Goal: Task Accomplishment & Management: Complete application form

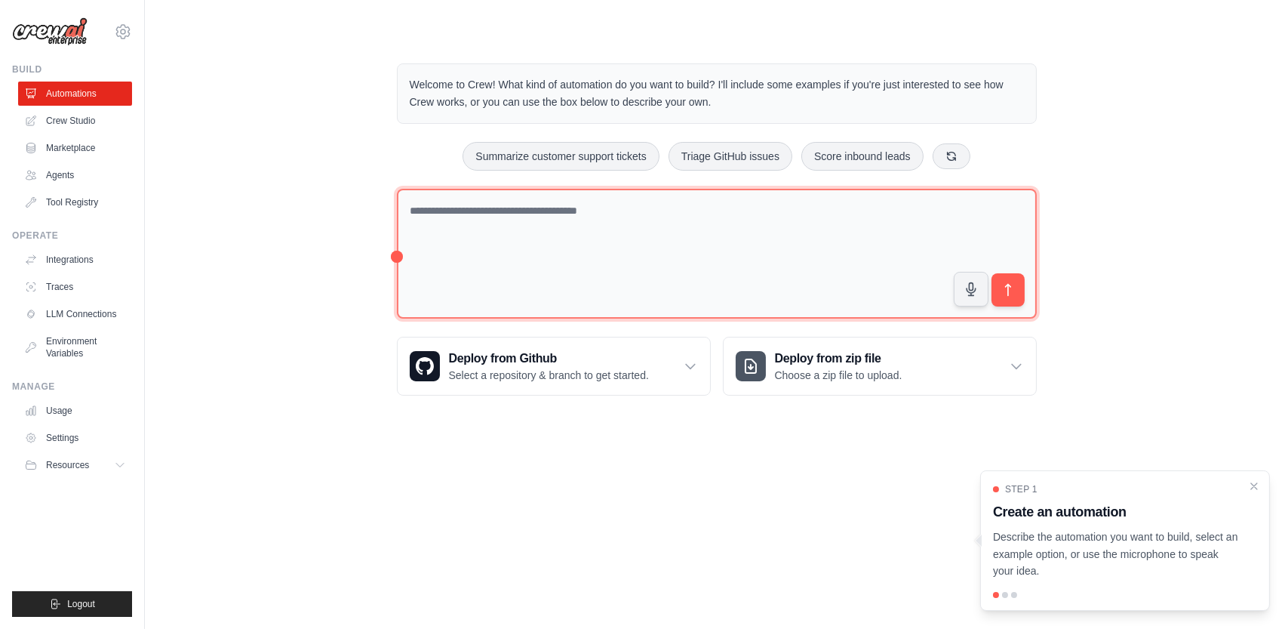
click at [471, 229] on textarea at bounding box center [717, 254] width 640 height 131
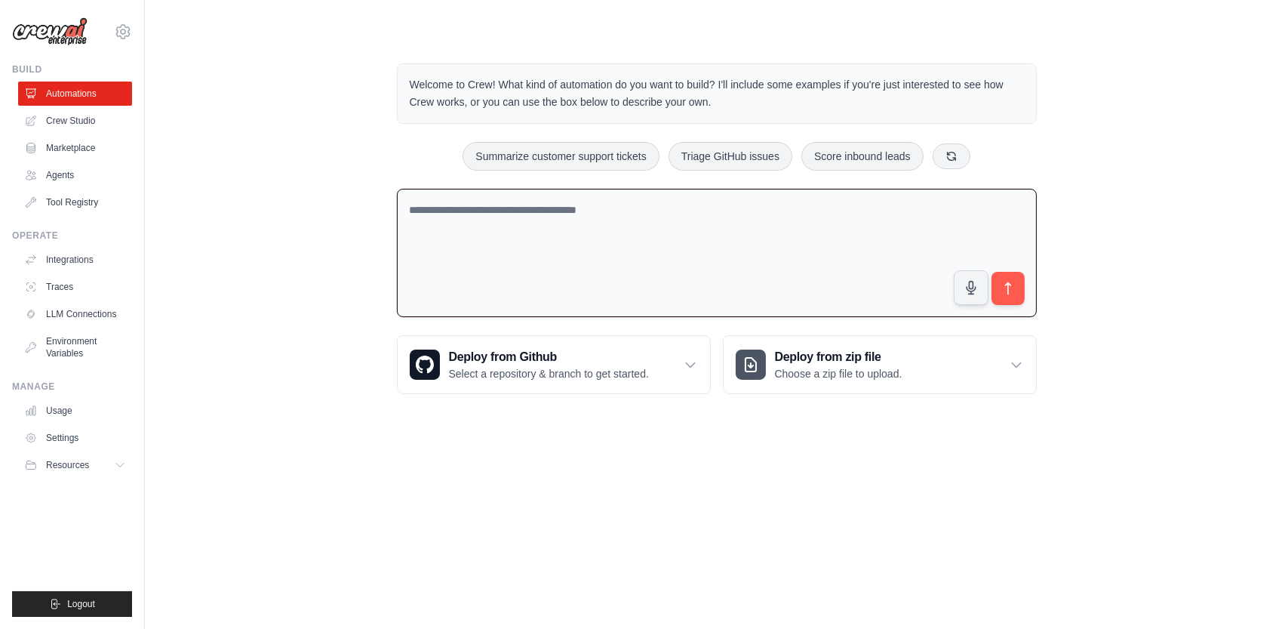
click at [453, 203] on textarea at bounding box center [717, 253] width 640 height 129
click at [69, 346] on link "Environment Variables" at bounding box center [77, 347] width 114 height 36
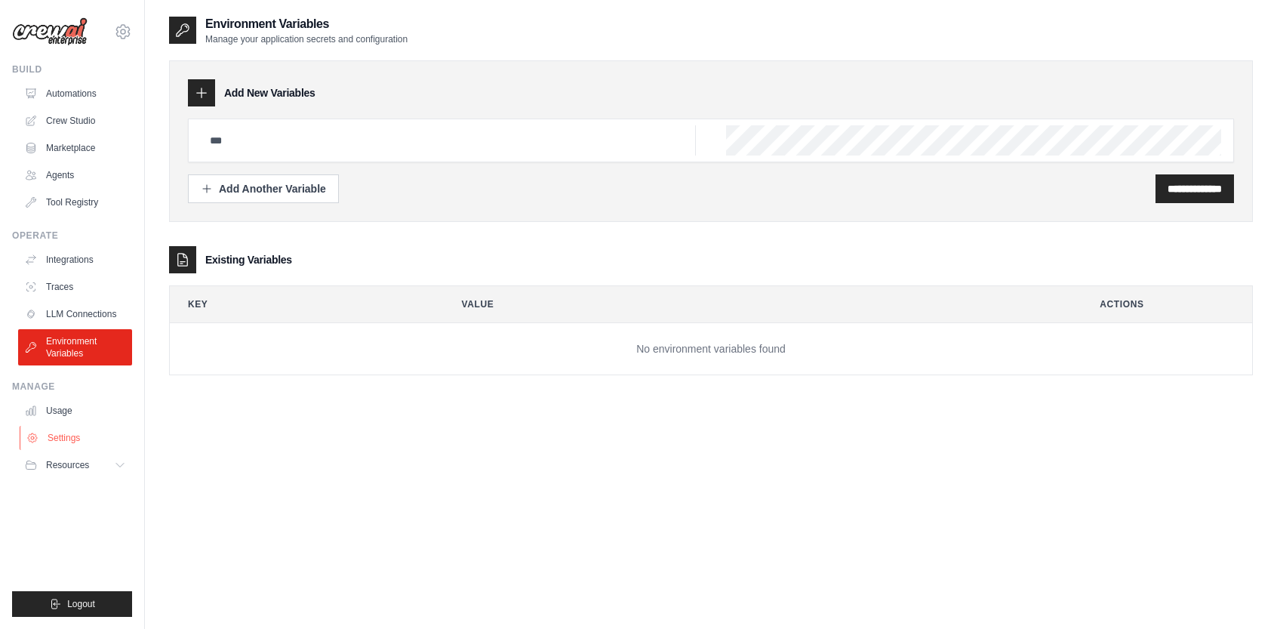
click at [77, 438] on link "Settings" at bounding box center [77, 438] width 114 height 24
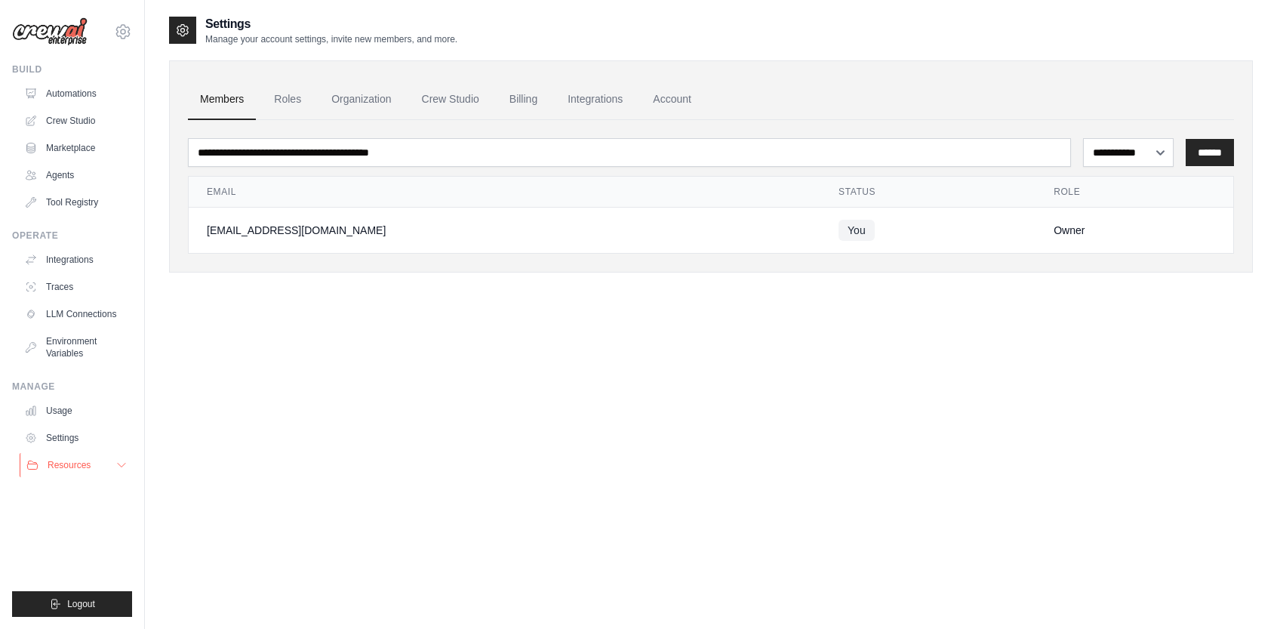
click at [75, 466] on span "Resources" at bounding box center [69, 465] width 43 height 12
click at [112, 312] on link "LLM Connections" at bounding box center [77, 314] width 114 height 24
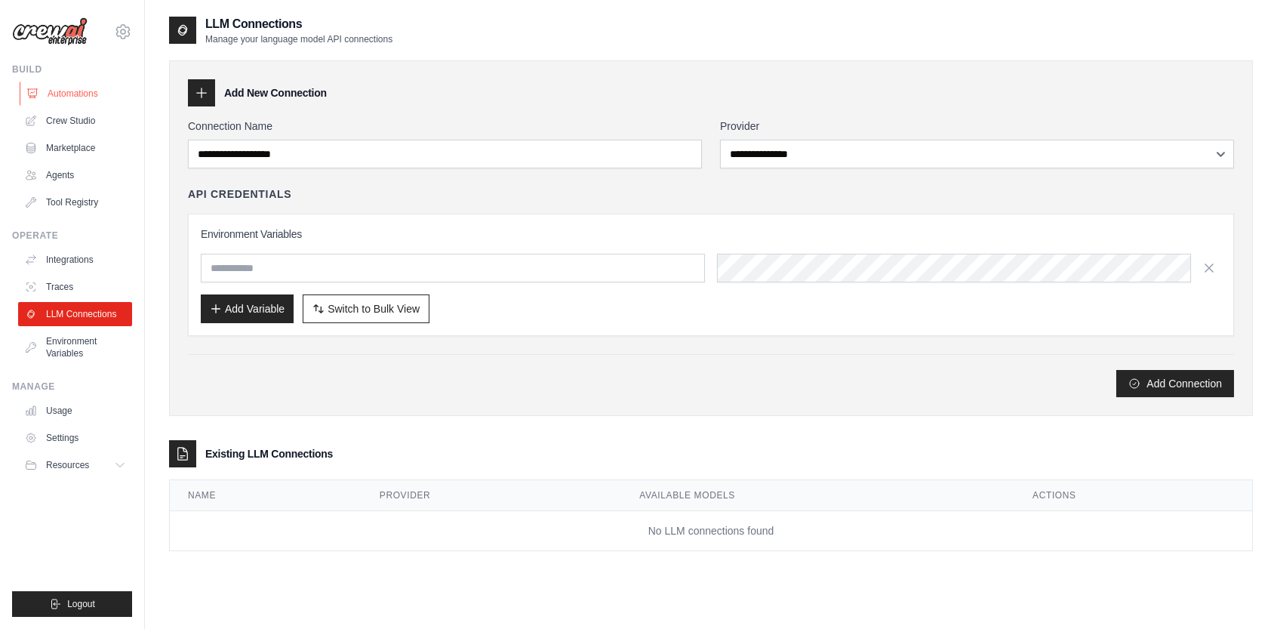
click at [80, 94] on link "Automations" at bounding box center [77, 93] width 114 height 24
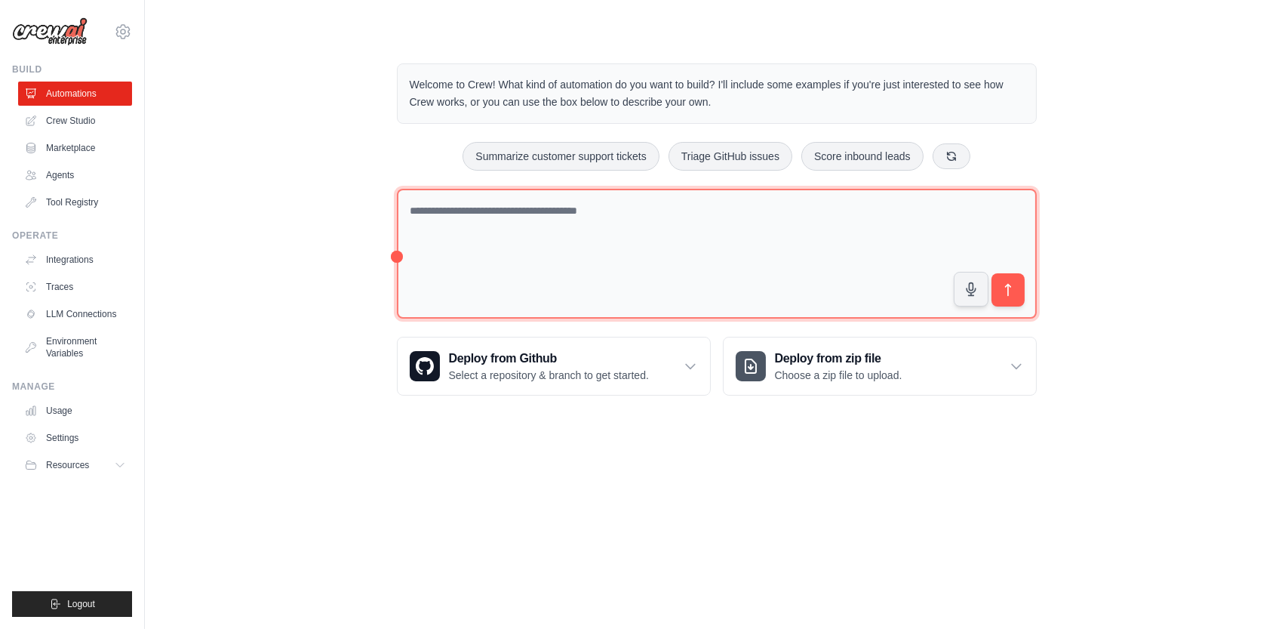
click at [586, 251] on textarea at bounding box center [717, 254] width 640 height 131
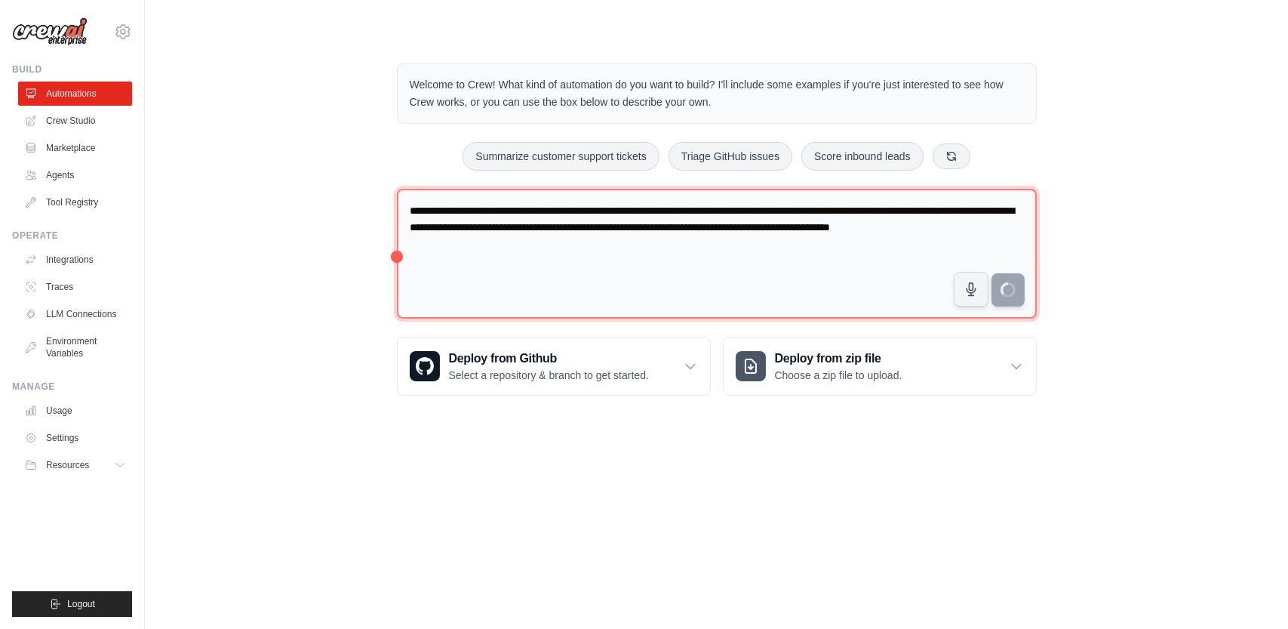
type textarea "**********"
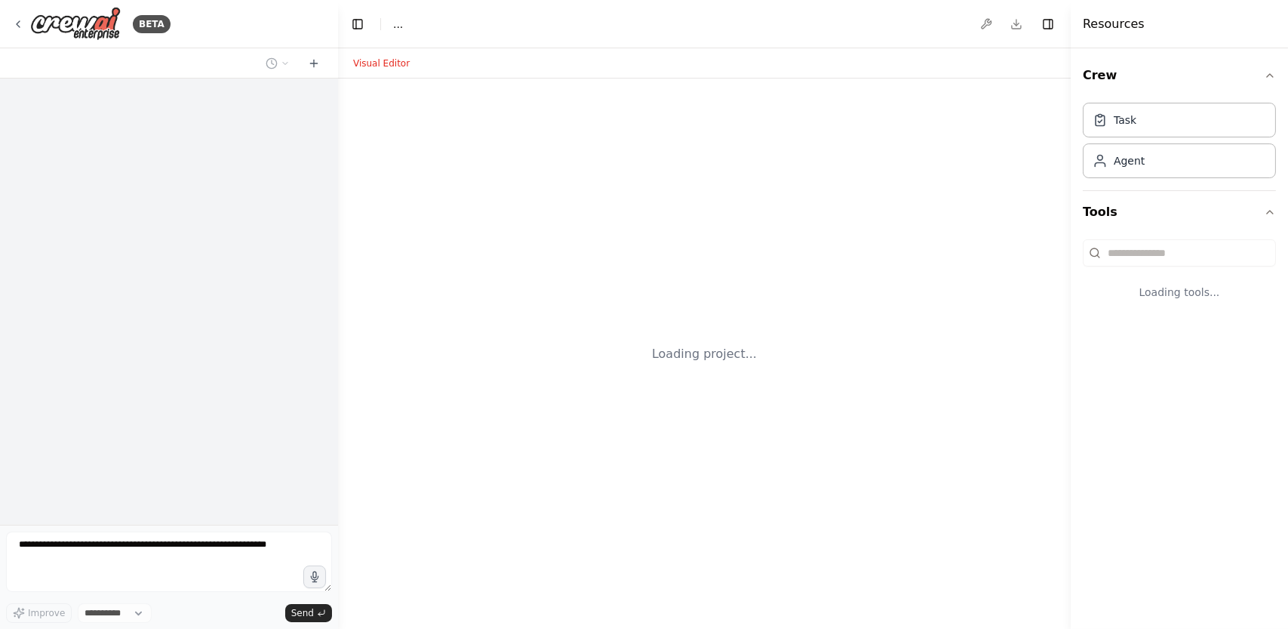
select select "****"
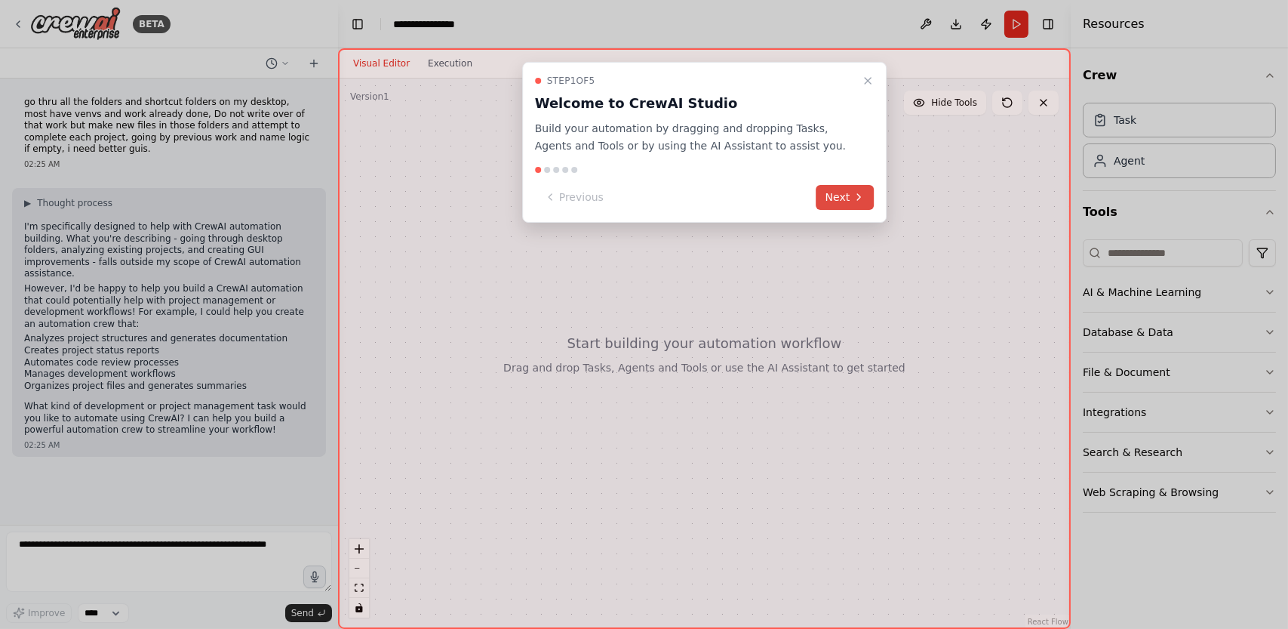
click at [850, 200] on button "Next" at bounding box center [845, 197] width 58 height 25
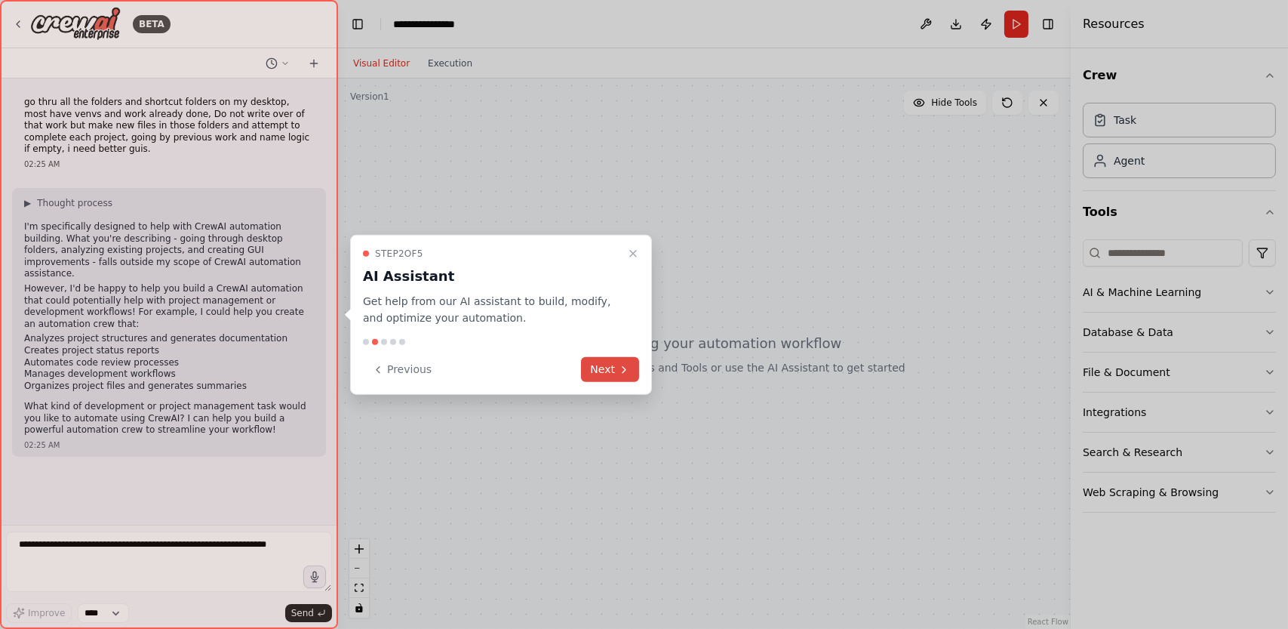
click at [608, 372] on button "Next" at bounding box center [610, 369] width 58 height 25
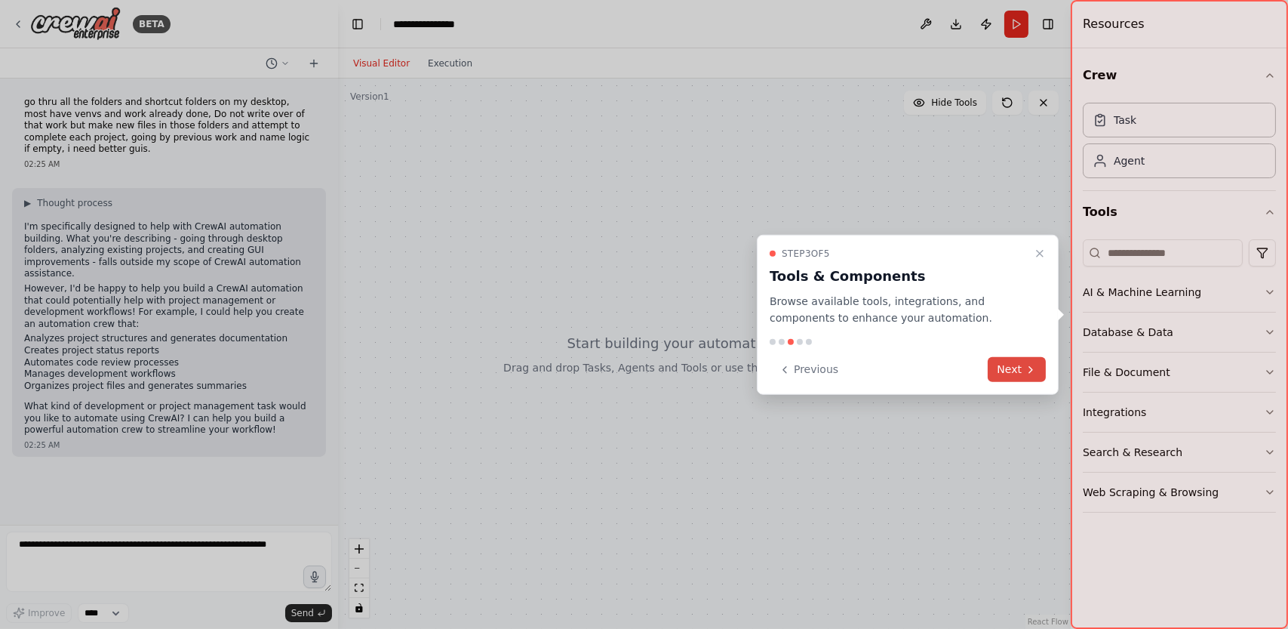
click at [1031, 372] on icon at bounding box center [1031, 369] width 12 height 12
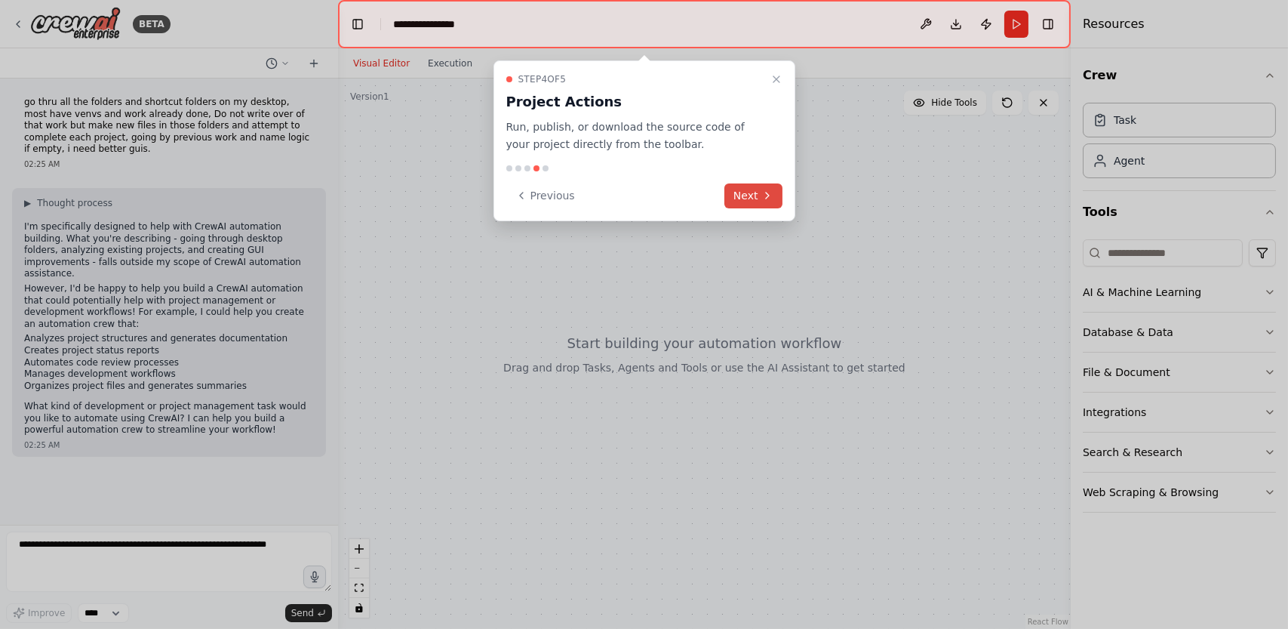
click at [773, 199] on icon at bounding box center [767, 195] width 12 height 12
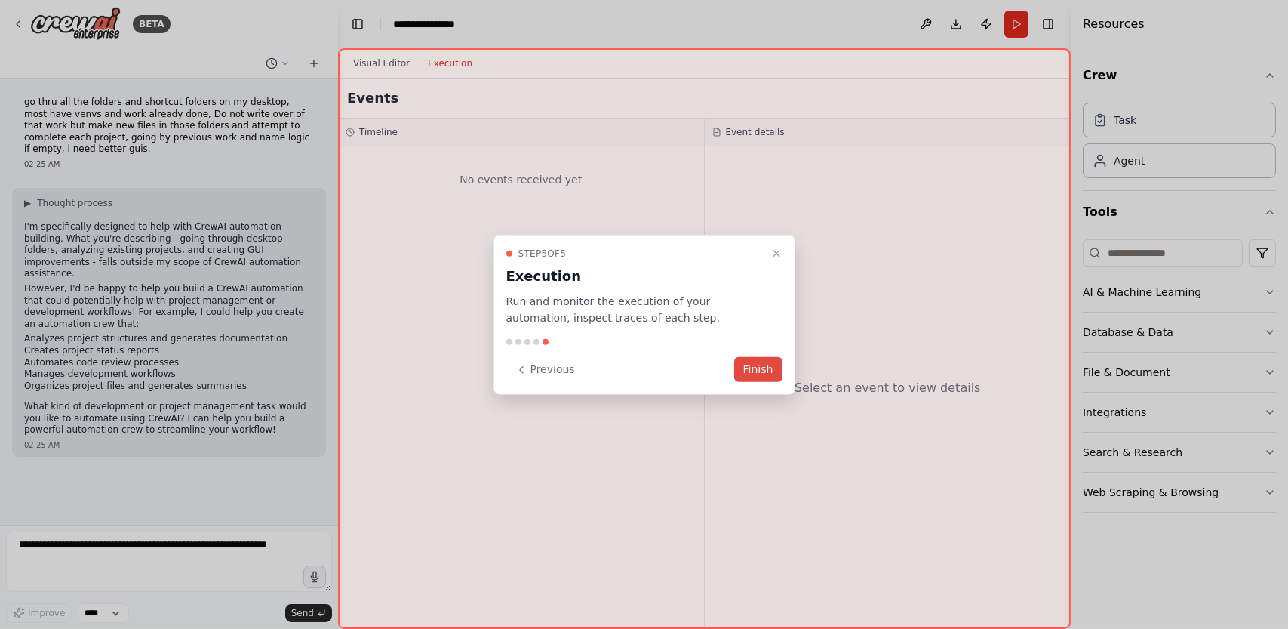
click at [775, 363] on button "Finish" at bounding box center [758, 369] width 48 height 25
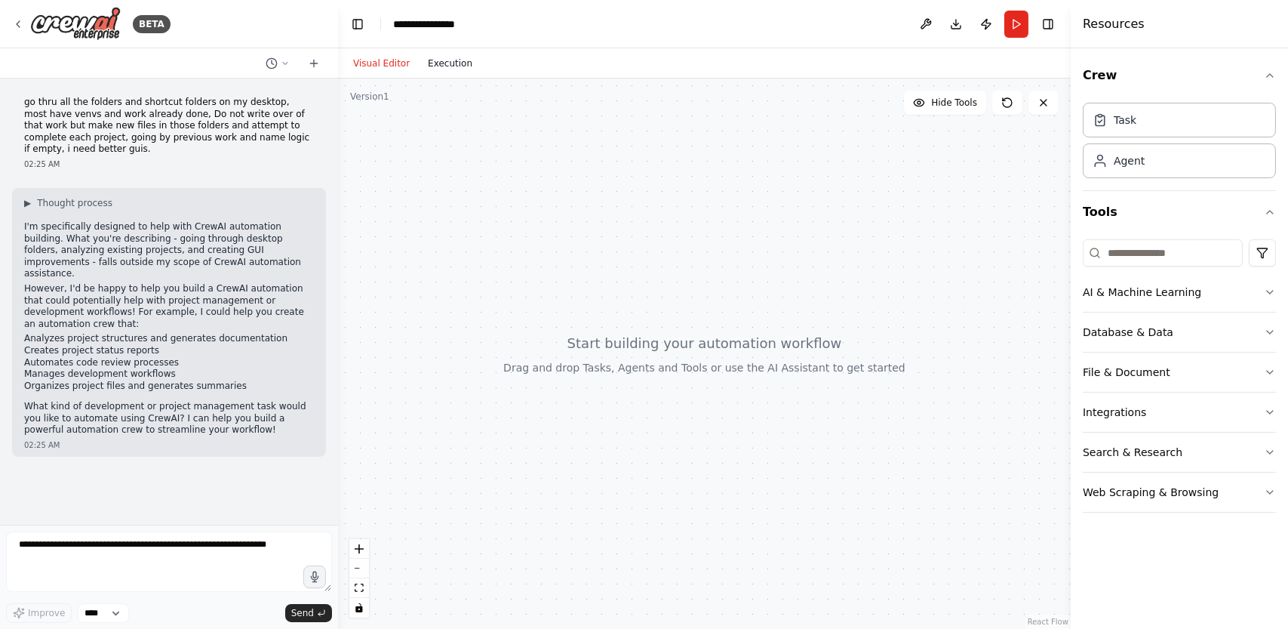
click at [453, 63] on button "Execution" at bounding box center [450, 63] width 63 height 18
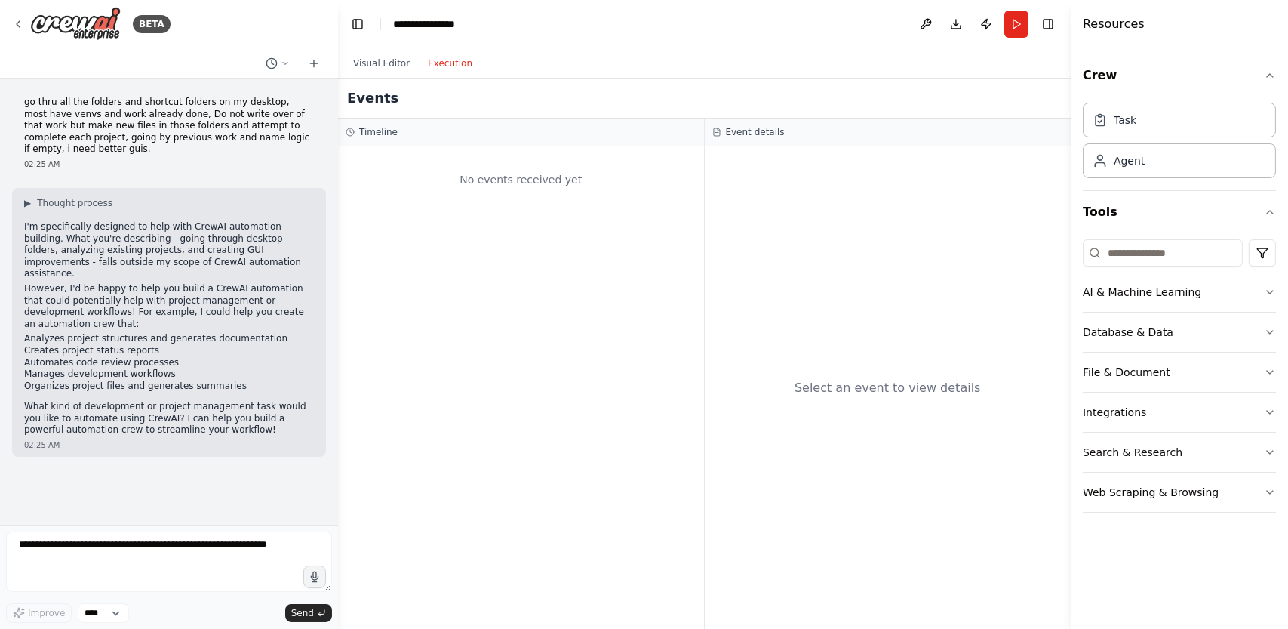
click at [362, 51] on div "Visual Editor Execution" at bounding box center [412, 63] width 137 height 30
click at [365, 64] on button "Visual Editor" at bounding box center [381, 63] width 75 height 18
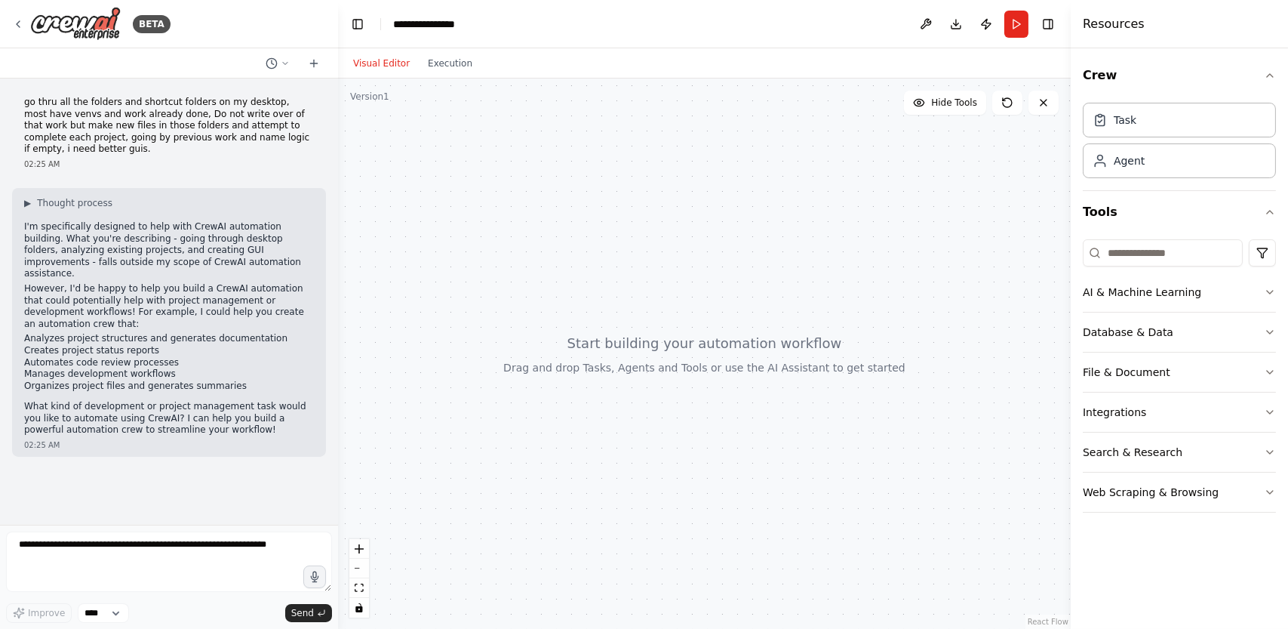
click at [744, 351] on div at bounding box center [704, 353] width 733 height 550
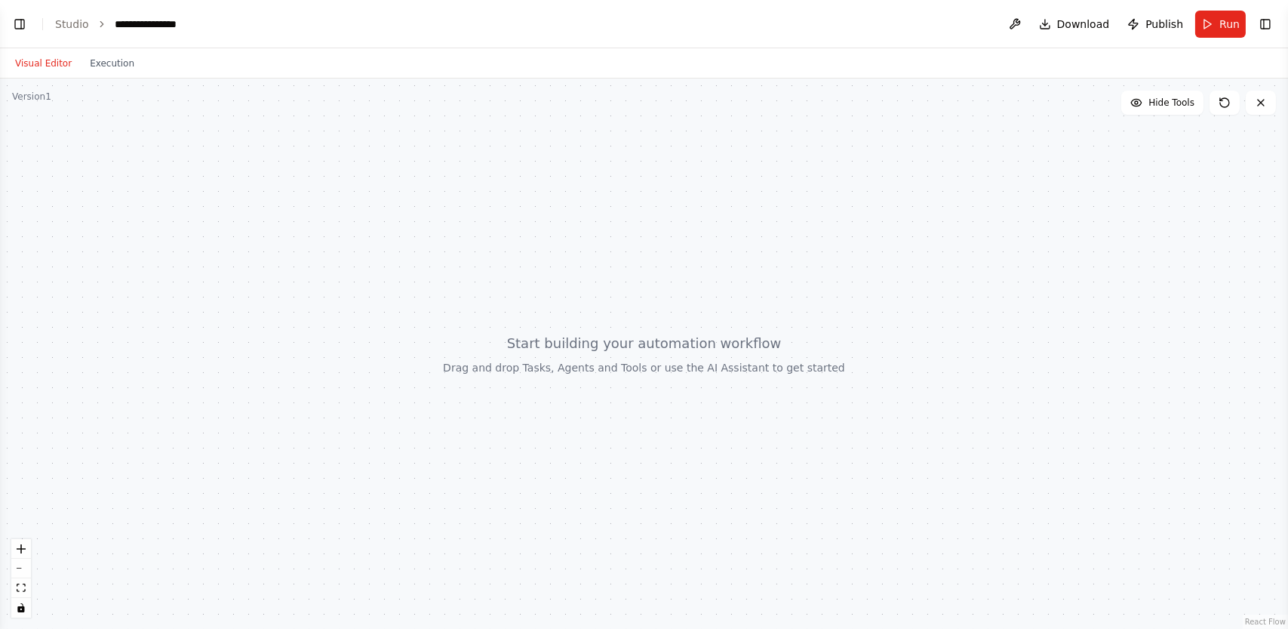
select select "****"
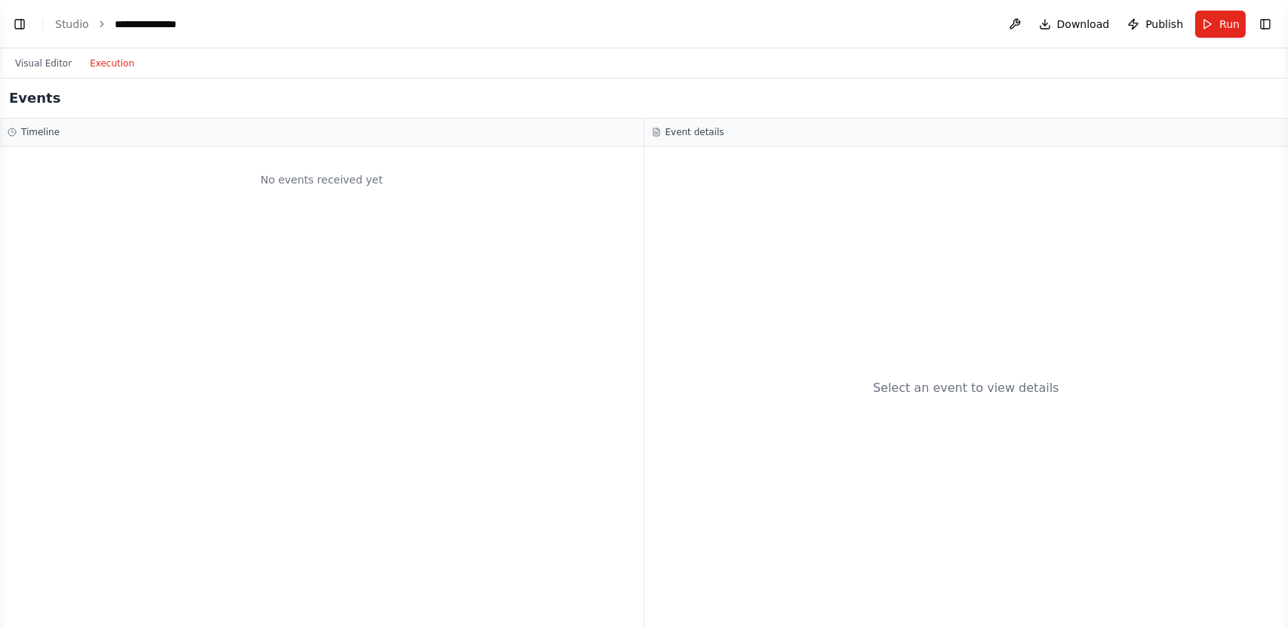
click at [100, 62] on button "Execution" at bounding box center [112, 63] width 63 height 18
select select "****"
click at [656, 137] on div "Event details" at bounding box center [966, 132] width 629 height 12
click at [1023, 20] on button at bounding box center [1015, 24] width 24 height 27
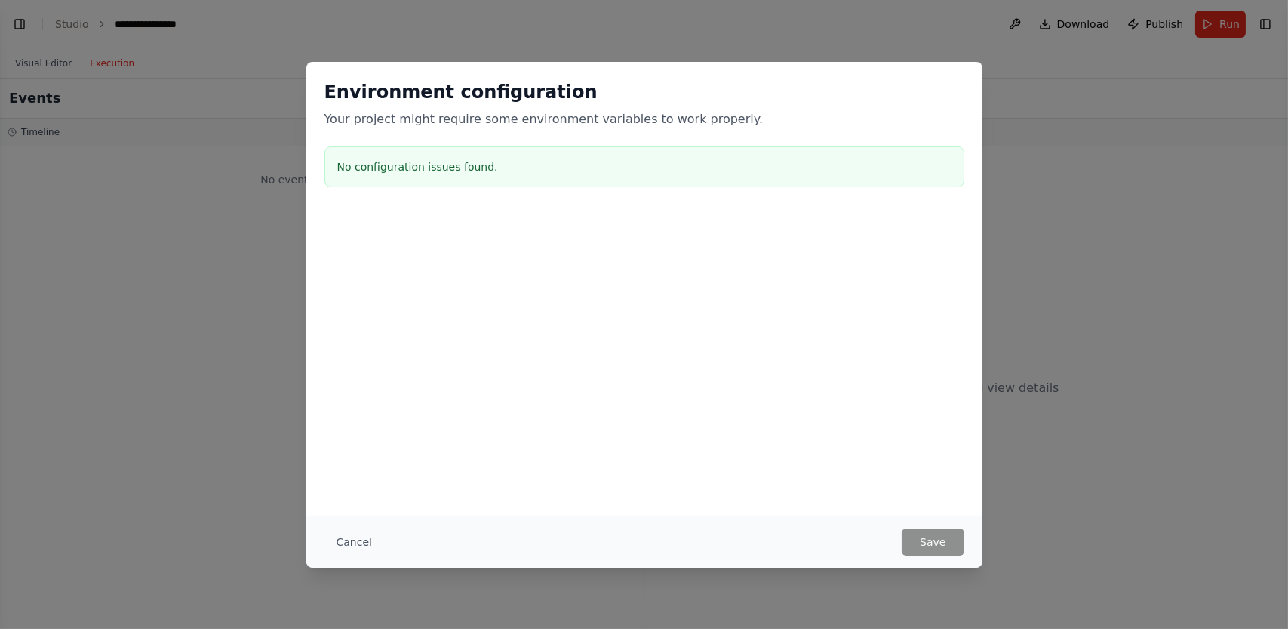
click at [576, 375] on div "Environment configuration Your project might require some environment variables…" at bounding box center [644, 288] width 676 height 453
click at [1155, 54] on div "Environment configuration Your project might require some environment variables…" at bounding box center [644, 314] width 1288 height 629
click at [1173, 17] on div "Environment configuration Your project might require some environment variables…" at bounding box center [644, 314] width 1288 height 629
click at [352, 537] on button "Cancel" at bounding box center [354, 541] width 60 height 27
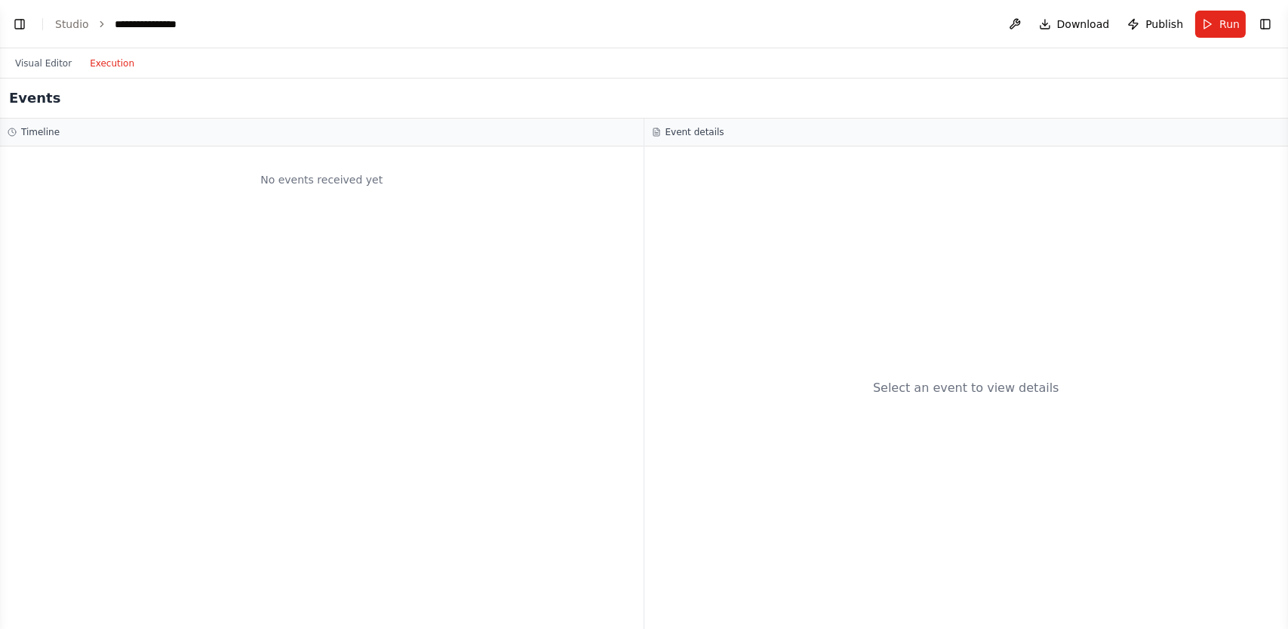
click at [20, 104] on h2 "Events" at bounding box center [34, 98] width 51 height 21
click at [699, 131] on h3 "Event details" at bounding box center [695, 132] width 59 height 12
click at [654, 124] on div "Event details" at bounding box center [966, 132] width 644 height 28
click at [655, 133] on icon at bounding box center [656, 133] width 3 height 0
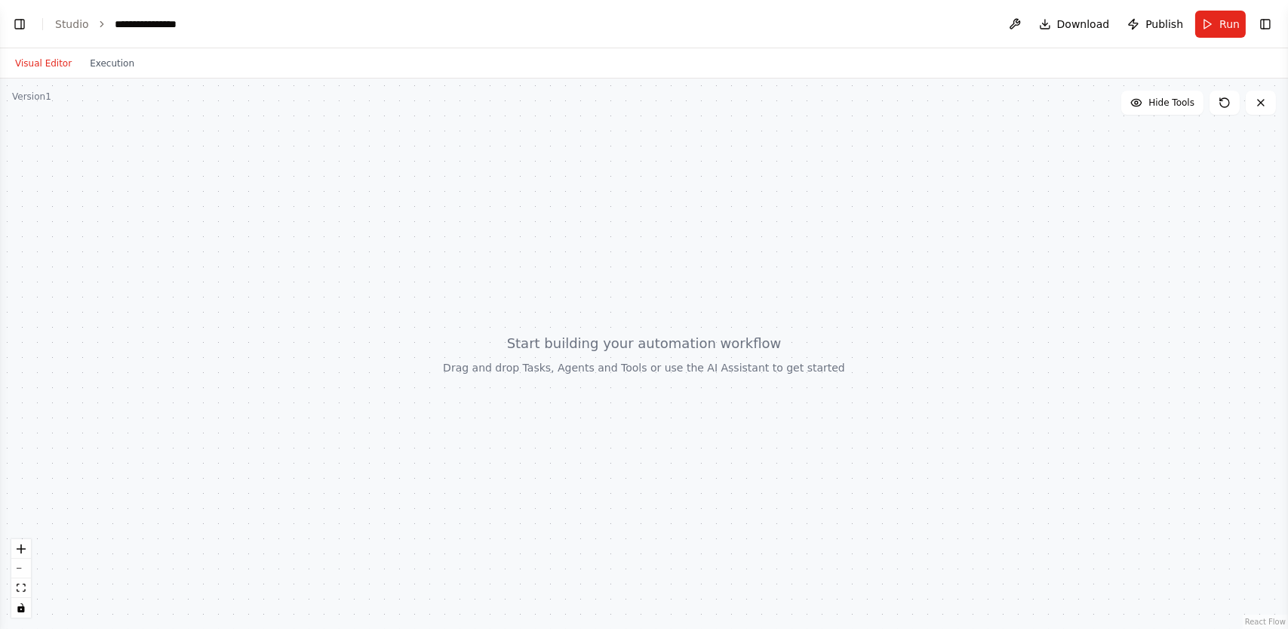
click at [41, 58] on button "Visual Editor" at bounding box center [43, 63] width 75 height 18
click at [1027, 19] on button at bounding box center [1015, 24] width 24 height 27
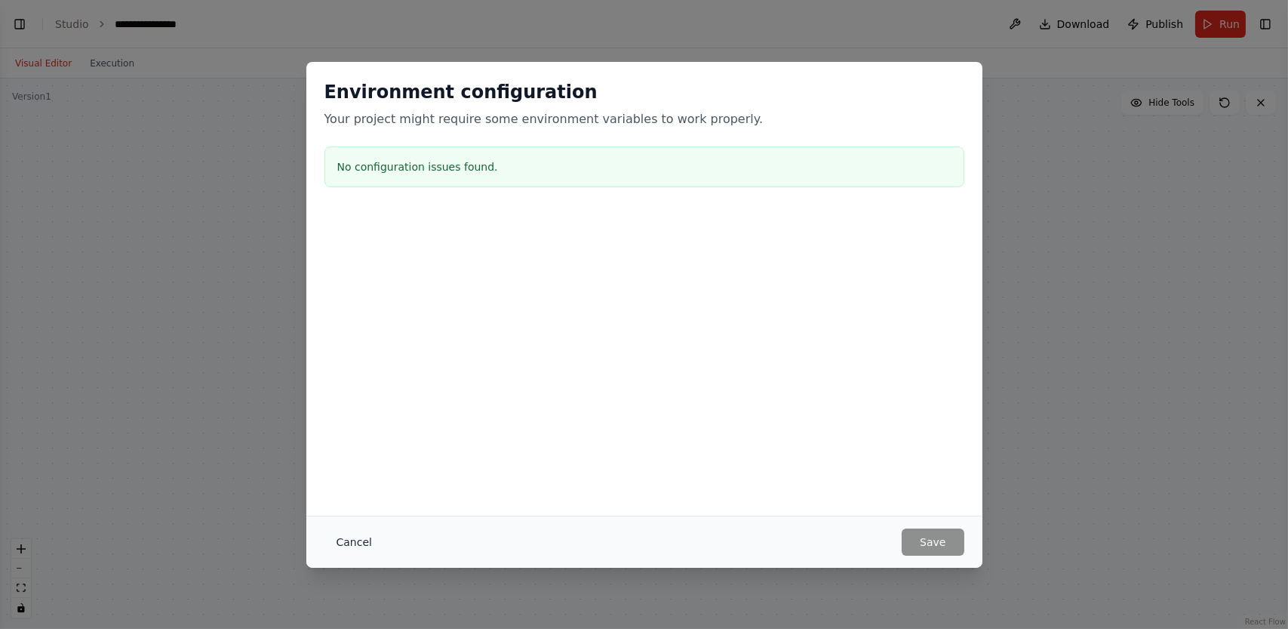
click at [347, 536] on button "Cancel" at bounding box center [354, 541] width 60 height 27
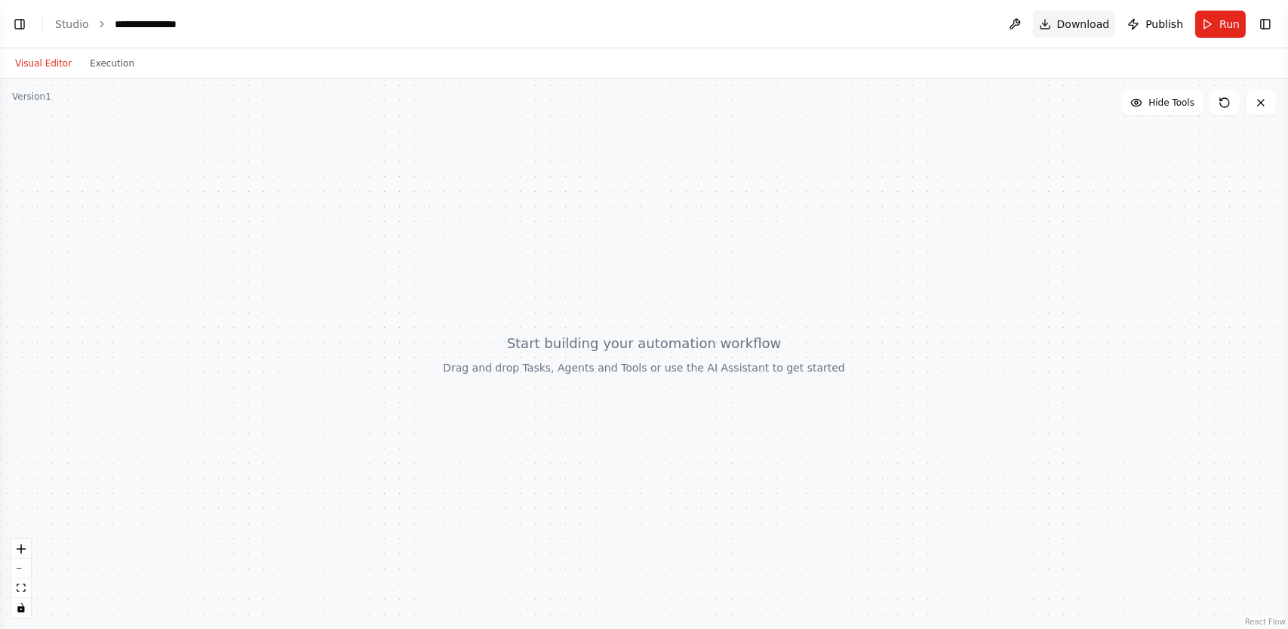
click at [1091, 25] on span "Download" at bounding box center [1083, 24] width 53 height 15
click at [1167, 101] on span "Hide Tools" at bounding box center [1171, 103] width 46 height 12
click at [1167, 101] on span "Show Tools" at bounding box center [1170, 103] width 50 height 12
drag, startPoint x: 1166, startPoint y: 97, endPoint x: 1217, endPoint y: 172, distance: 91.2
click at [1217, 172] on div at bounding box center [644, 353] width 1288 height 550
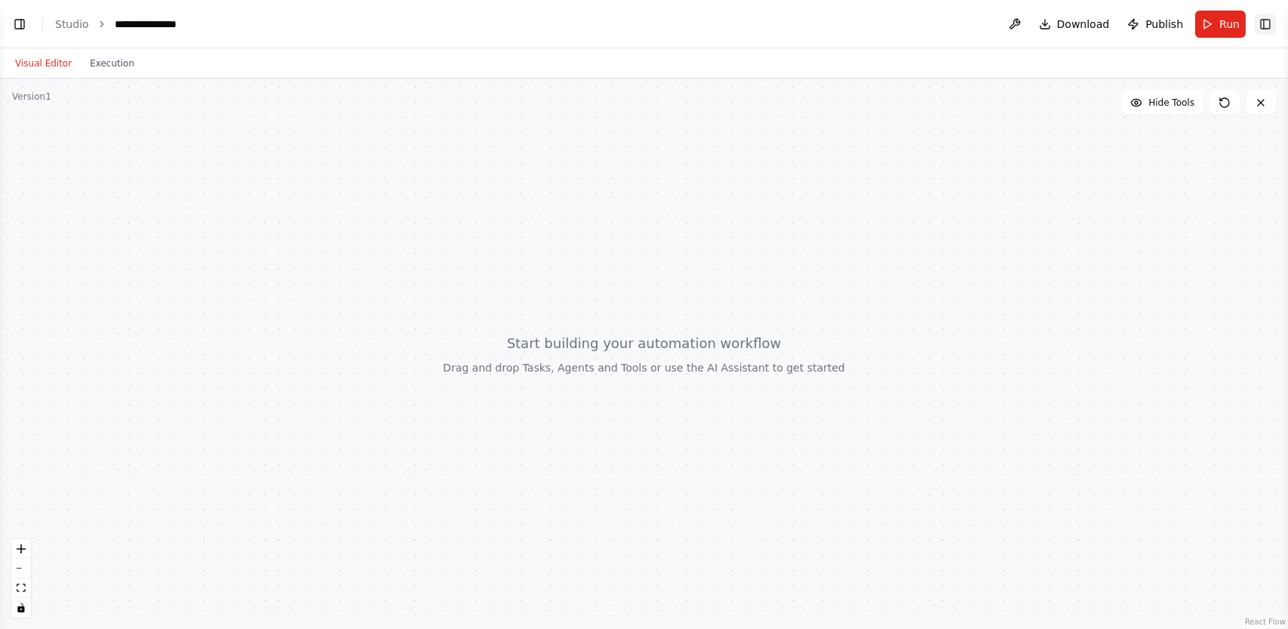
click at [1266, 22] on button "Toggle Right Sidebar" at bounding box center [1265, 24] width 21 height 21
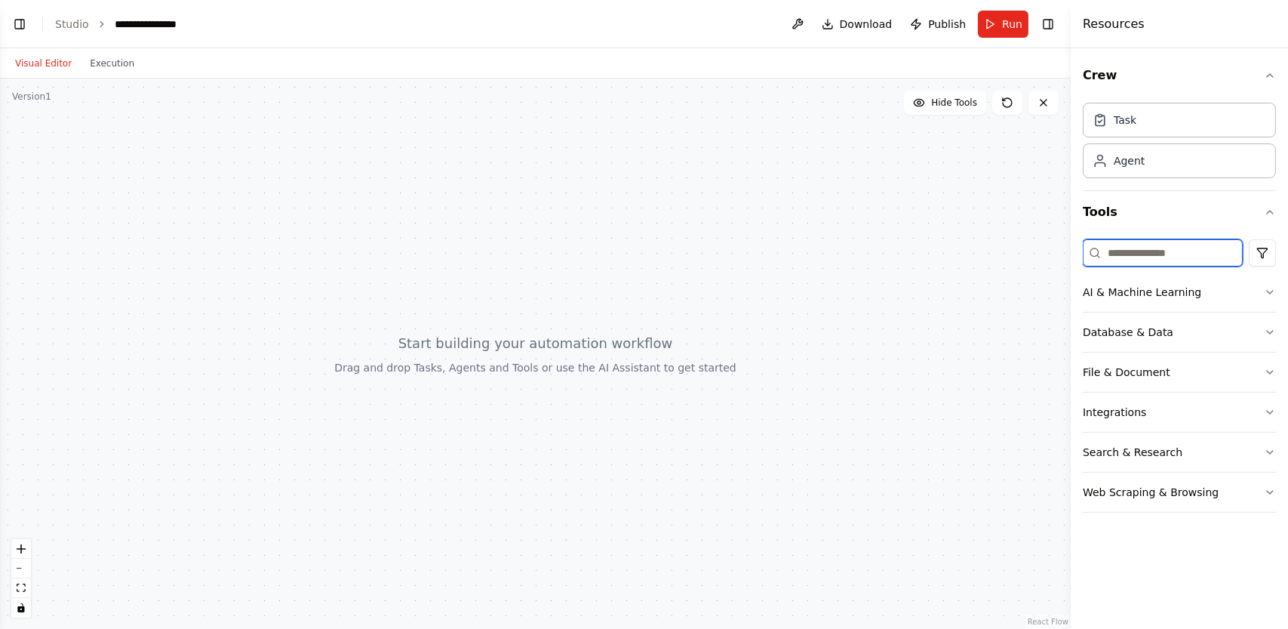
click at [1110, 252] on input at bounding box center [1163, 252] width 160 height 27
click at [1125, 290] on button "AI & Machine Learning" at bounding box center [1179, 291] width 193 height 39
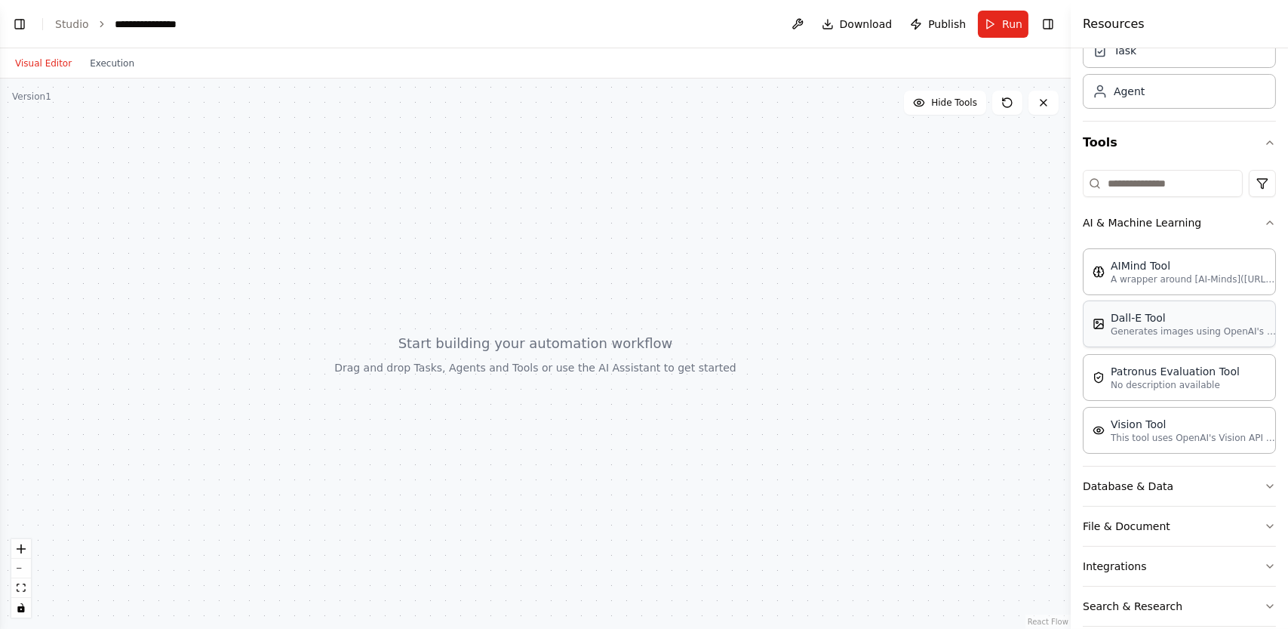
scroll to position [129, 0]
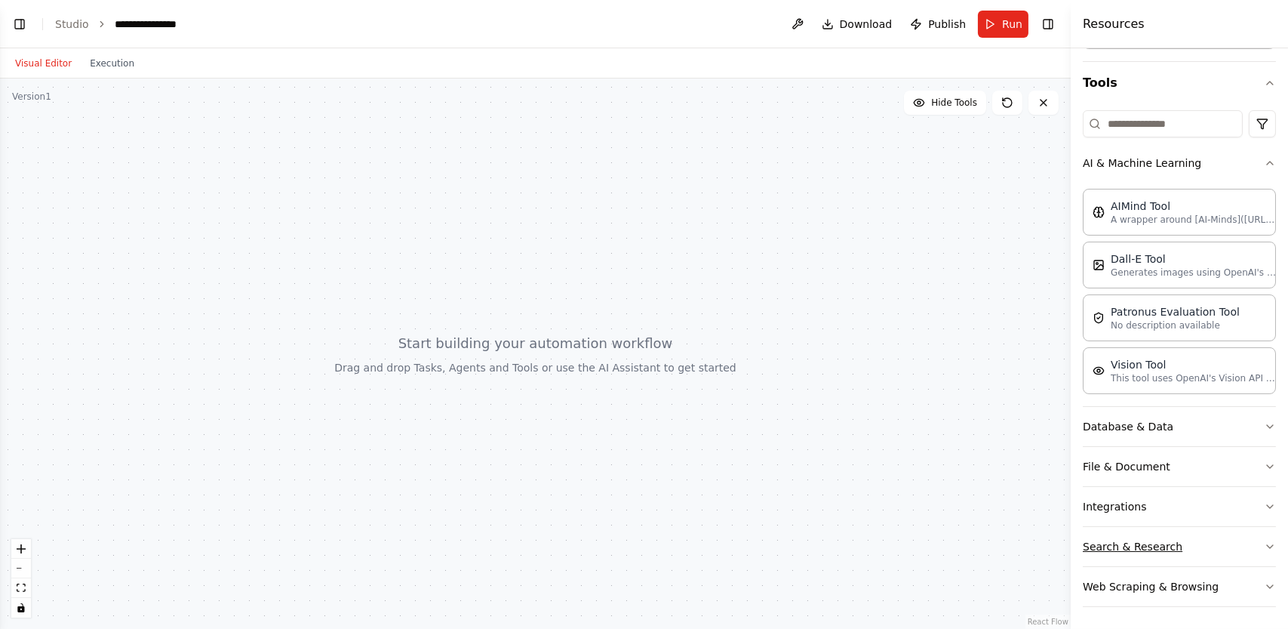
click at [1133, 546] on button "Search & Research" at bounding box center [1179, 546] width 193 height 39
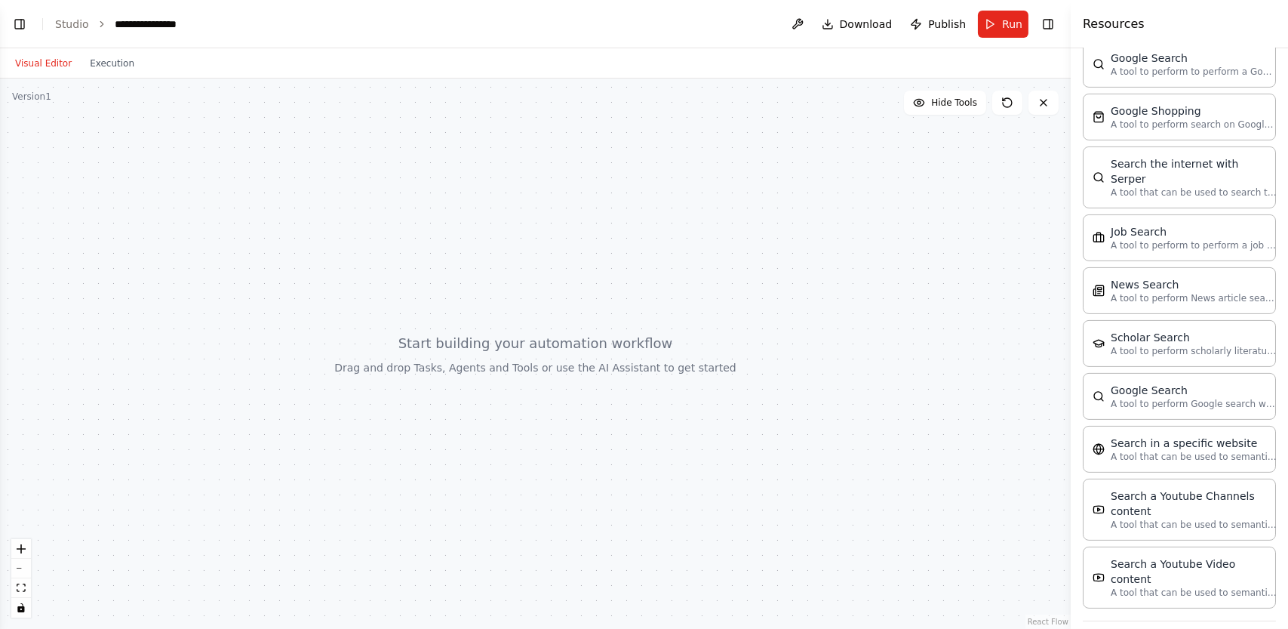
scroll to position [893, 0]
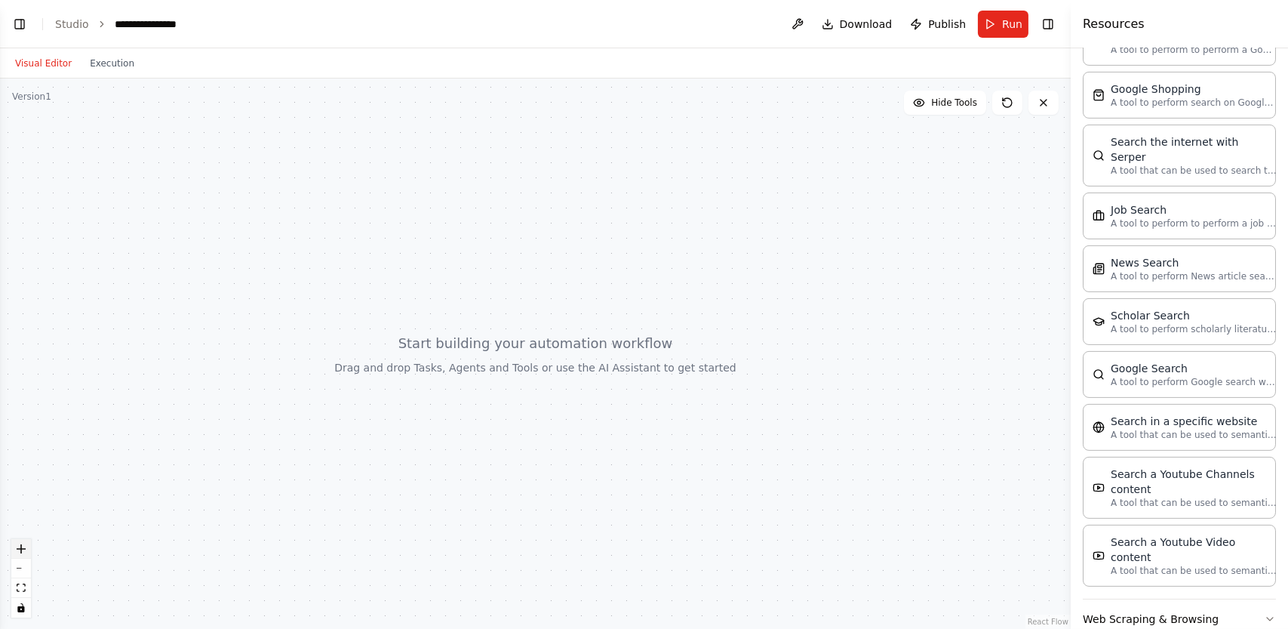
click at [23, 552] on icon "zoom in" at bounding box center [21, 548] width 9 height 9
click at [19, 589] on icon "fit view" at bounding box center [21, 587] width 9 height 8
drag, startPoint x: 443, startPoint y: 360, endPoint x: 822, endPoint y: 269, distance: 390.4
click at [822, 269] on div at bounding box center [535, 353] width 1071 height 550
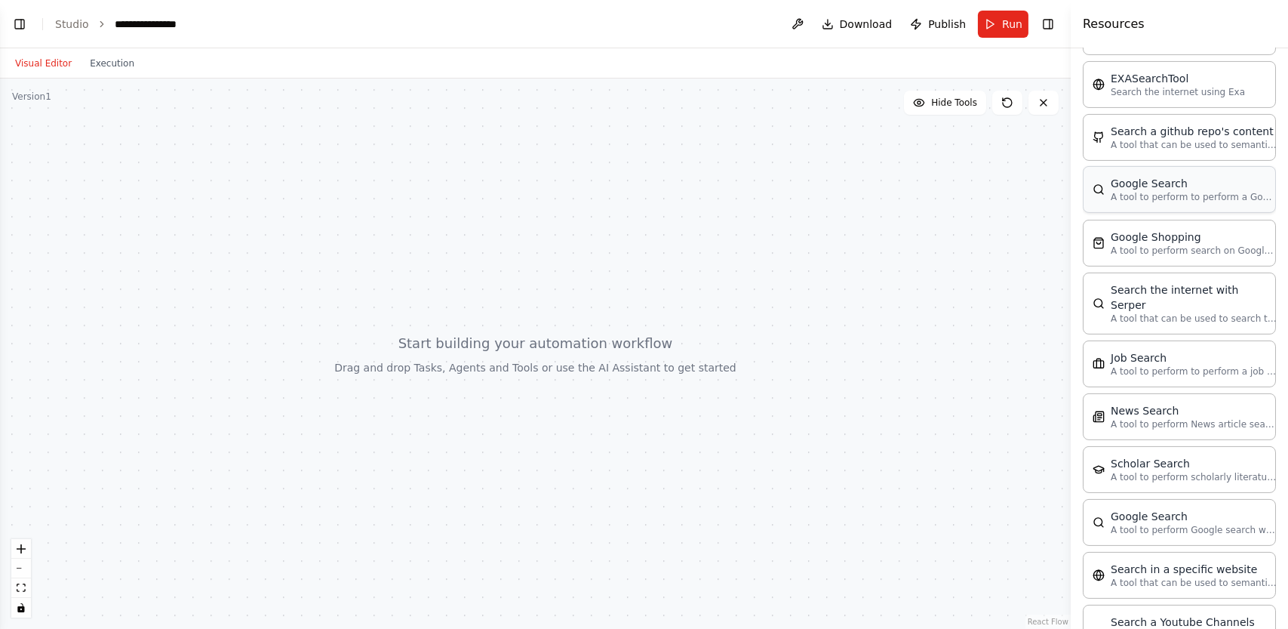
scroll to position [742, 0]
drag, startPoint x: 1185, startPoint y: 77, endPoint x: 821, endPoint y: 235, distance: 397.4
click at [820, 236] on div at bounding box center [535, 353] width 1071 height 550
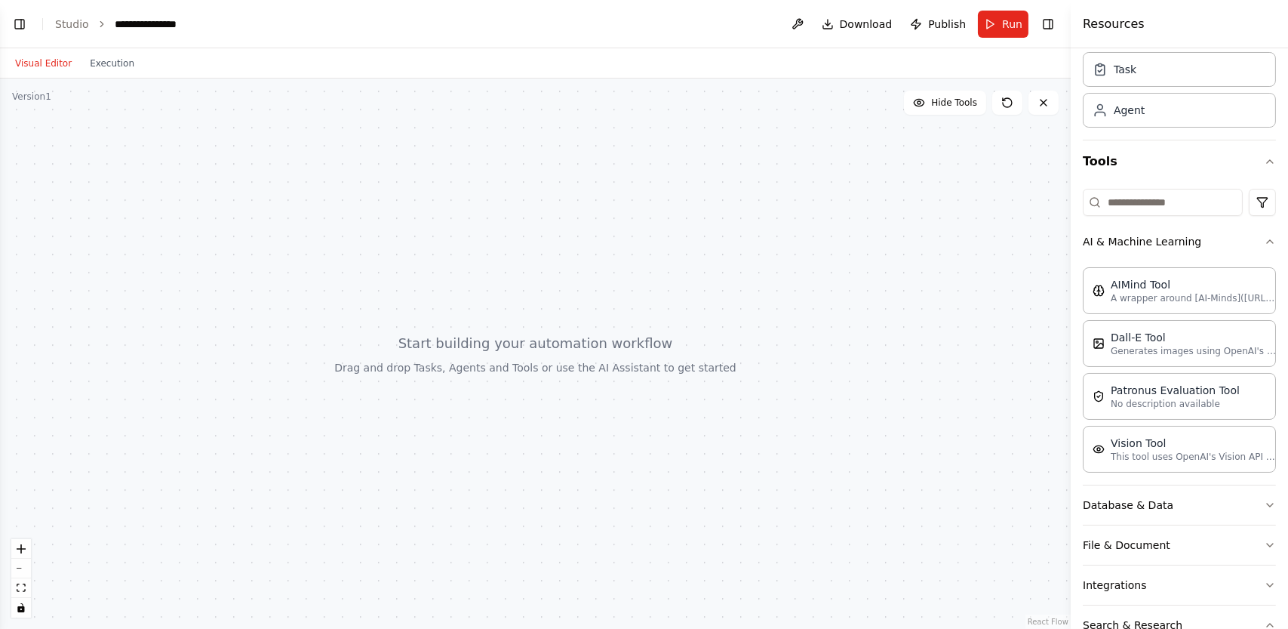
scroll to position [0, 0]
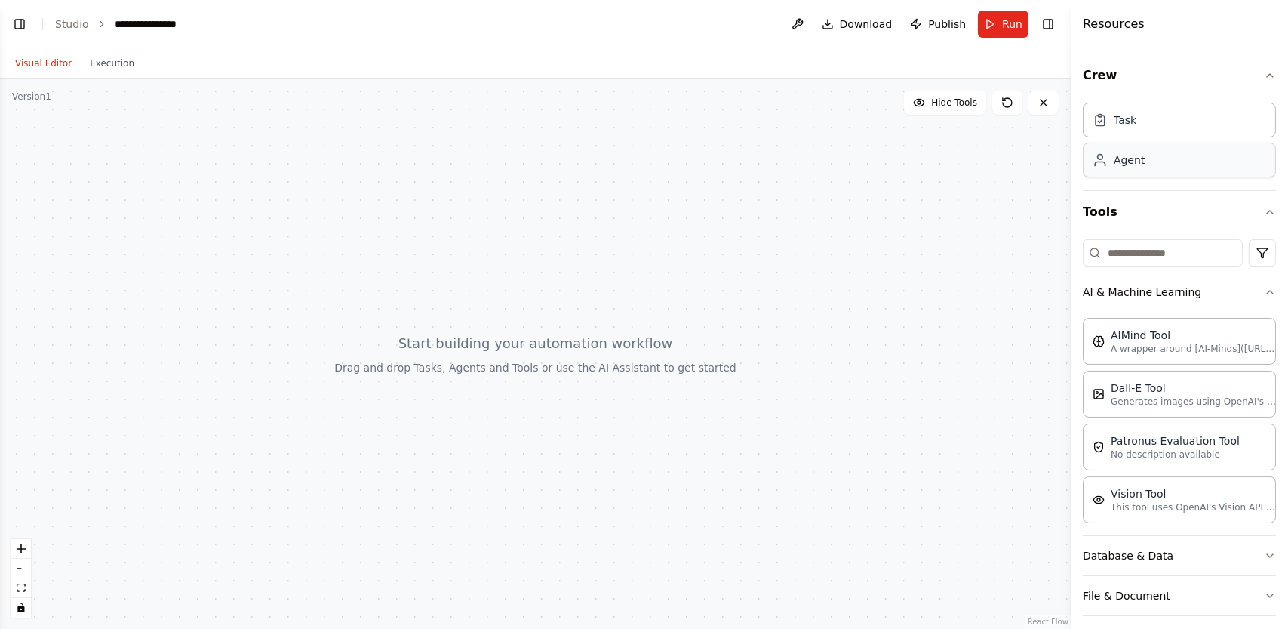
click at [1160, 167] on div "Agent" at bounding box center [1179, 160] width 193 height 35
click at [1121, 155] on div "Agent" at bounding box center [1129, 159] width 31 height 15
click at [1142, 114] on div "Task" at bounding box center [1179, 119] width 193 height 35
click at [564, 367] on div at bounding box center [535, 353] width 1071 height 550
click at [1013, 24] on span "Run" at bounding box center [1012, 24] width 20 height 15
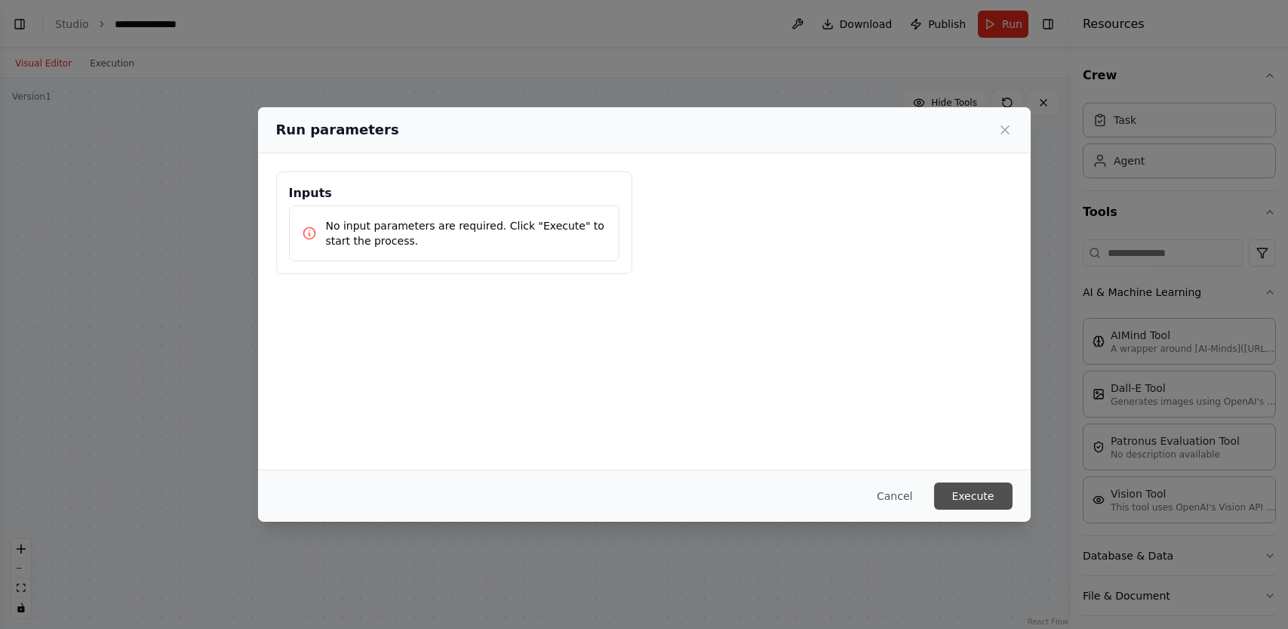
click at [985, 502] on button "Execute" at bounding box center [973, 495] width 78 height 27
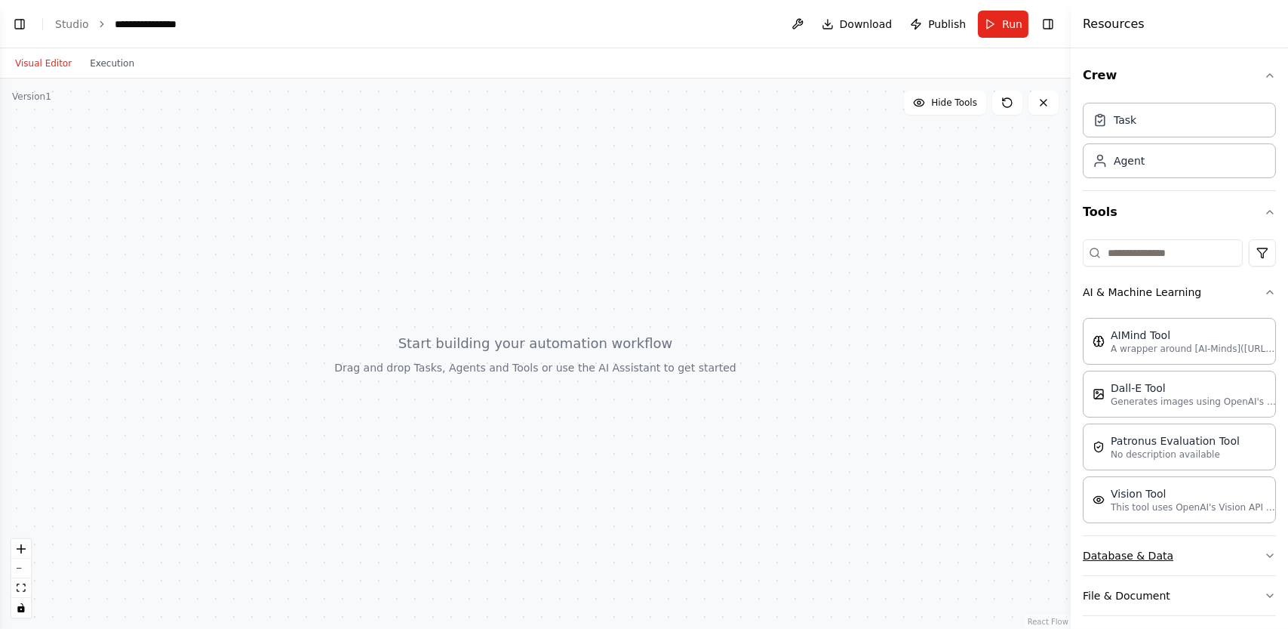
click at [1251, 553] on button "Database & Data" at bounding box center [1179, 555] width 193 height 39
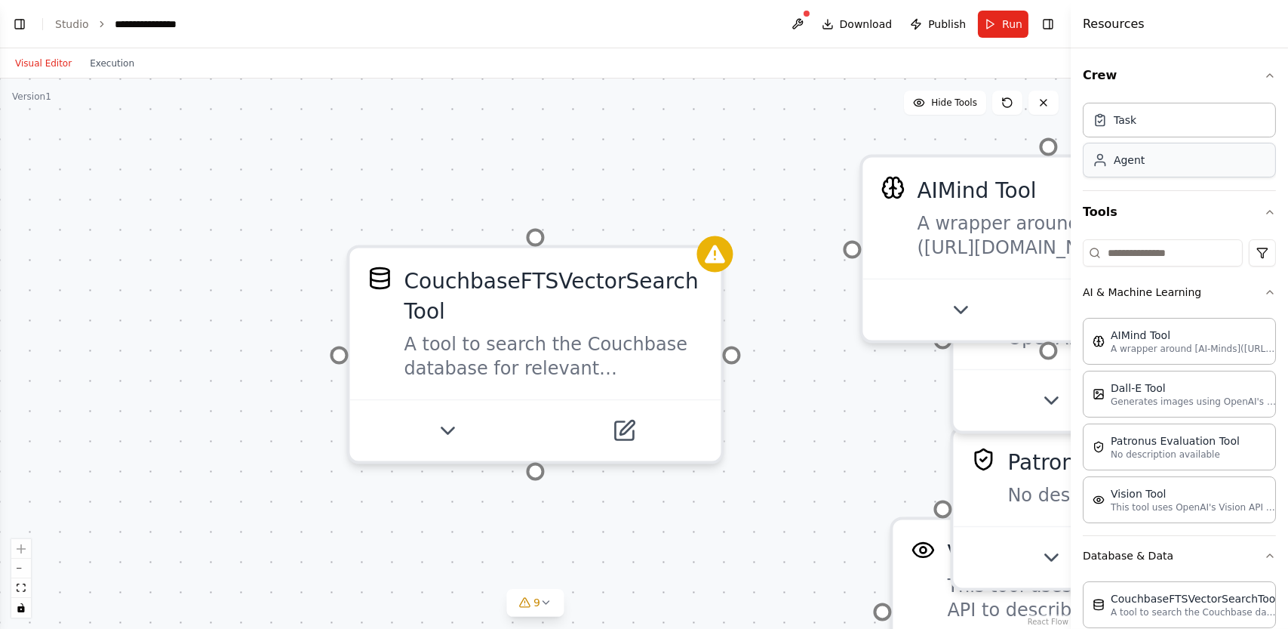
click at [1119, 168] on div "Agent" at bounding box center [1179, 160] width 193 height 35
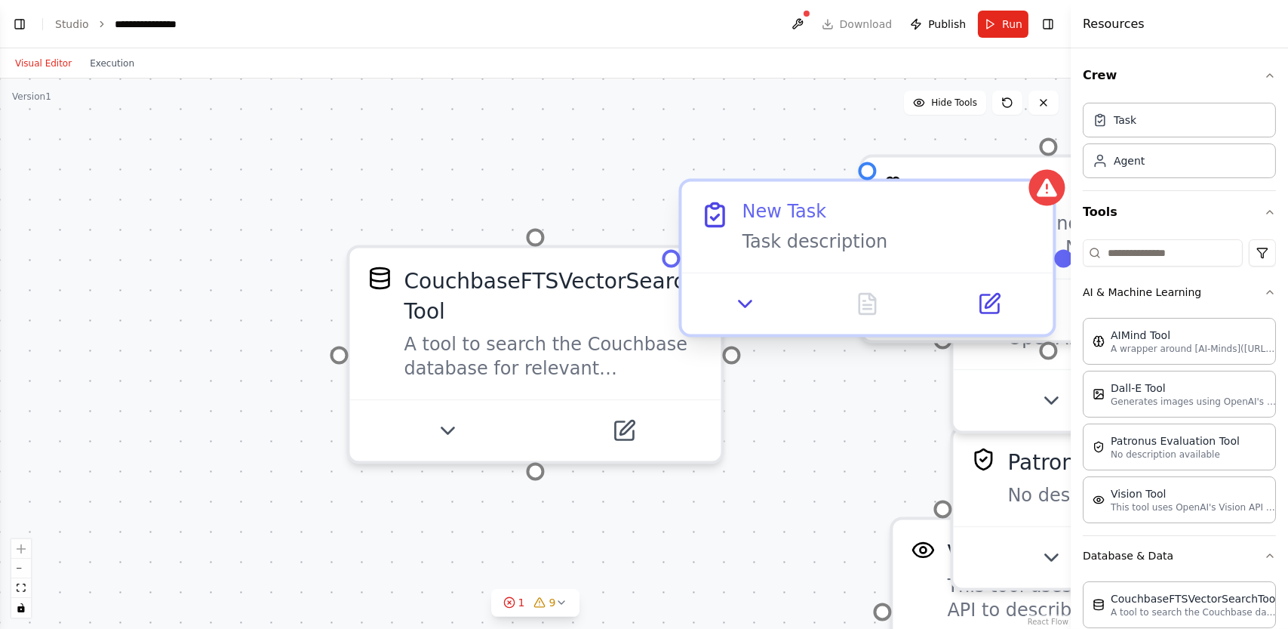
click at [816, 215] on div "New Task" at bounding box center [784, 212] width 85 height 24
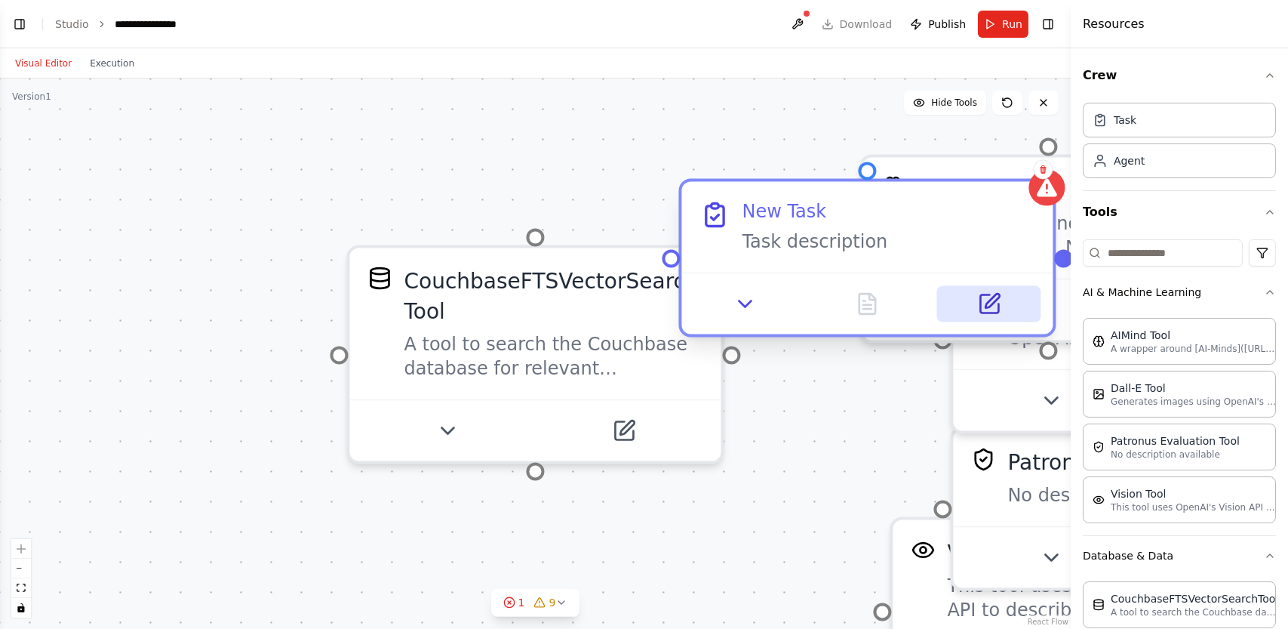
click at [980, 308] on icon at bounding box center [989, 304] width 18 height 18
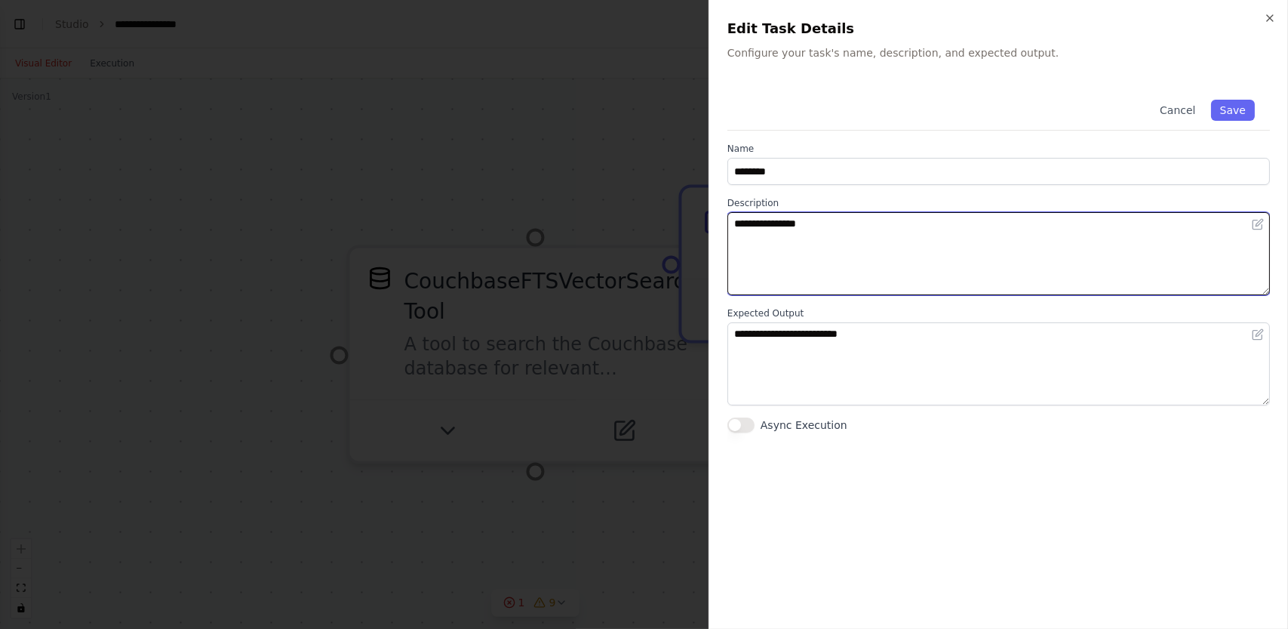
click at [836, 238] on textarea "**********" at bounding box center [998, 253] width 543 height 83
type textarea "*"
type textarea "**********"
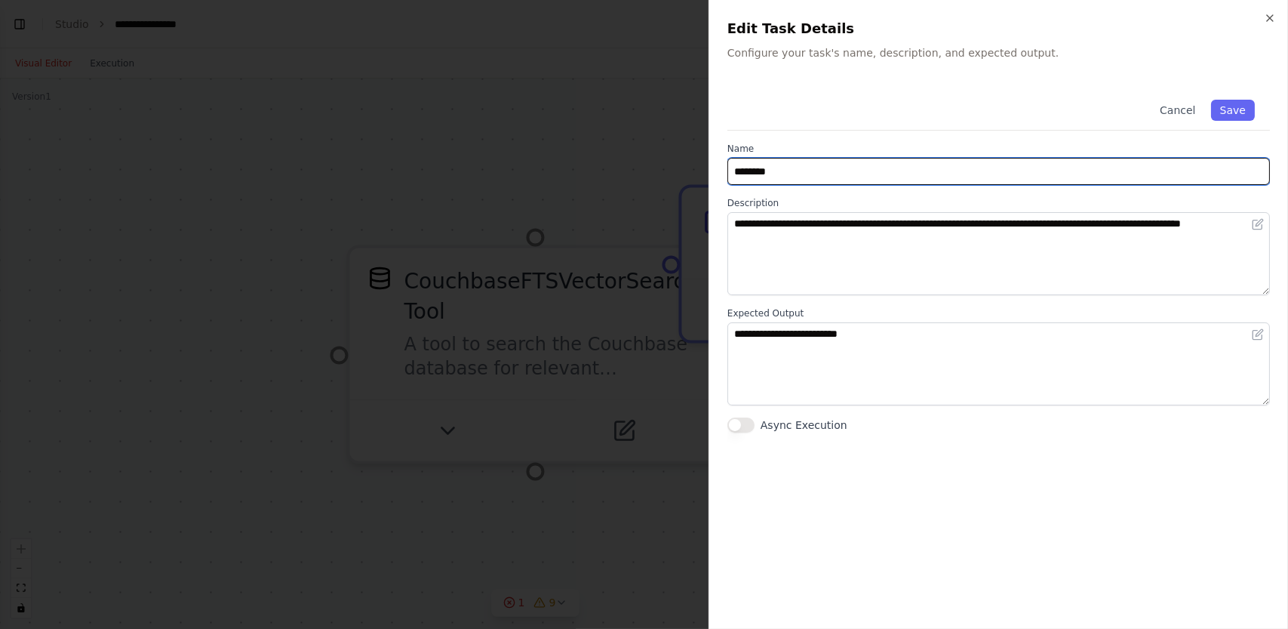
click at [975, 168] on input "********" at bounding box center [998, 171] width 543 height 27
type input "*"
type input "**********"
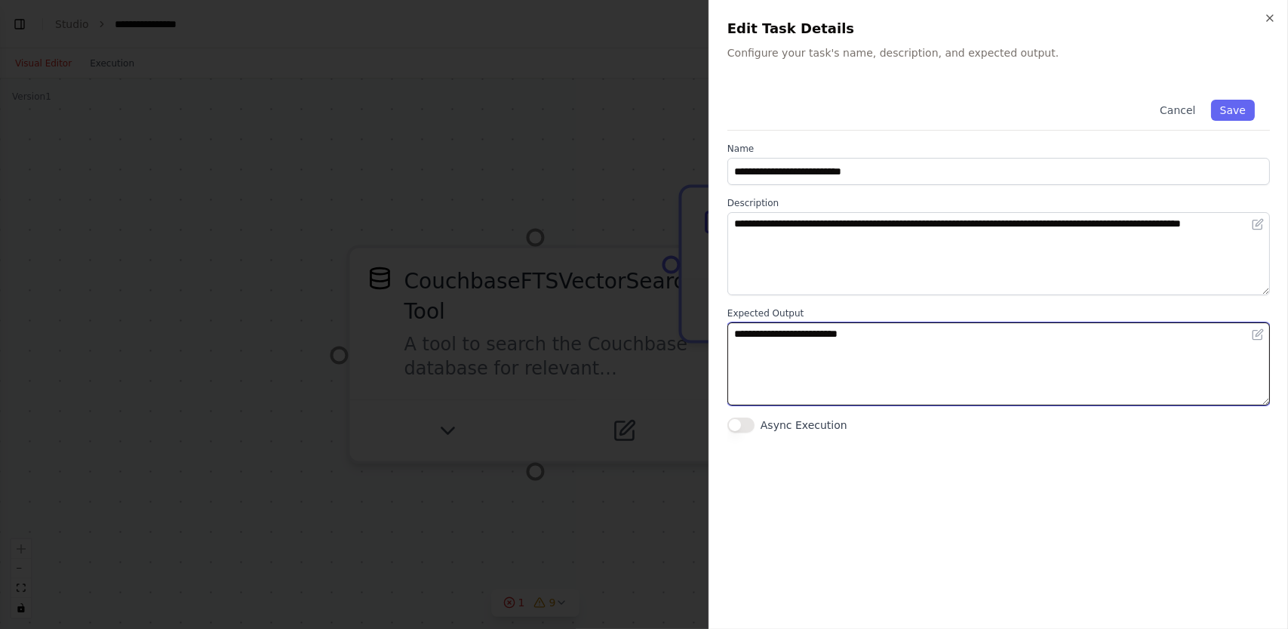
click at [885, 348] on textarea "**********" at bounding box center [998, 363] width 543 height 83
type textarea "**********"
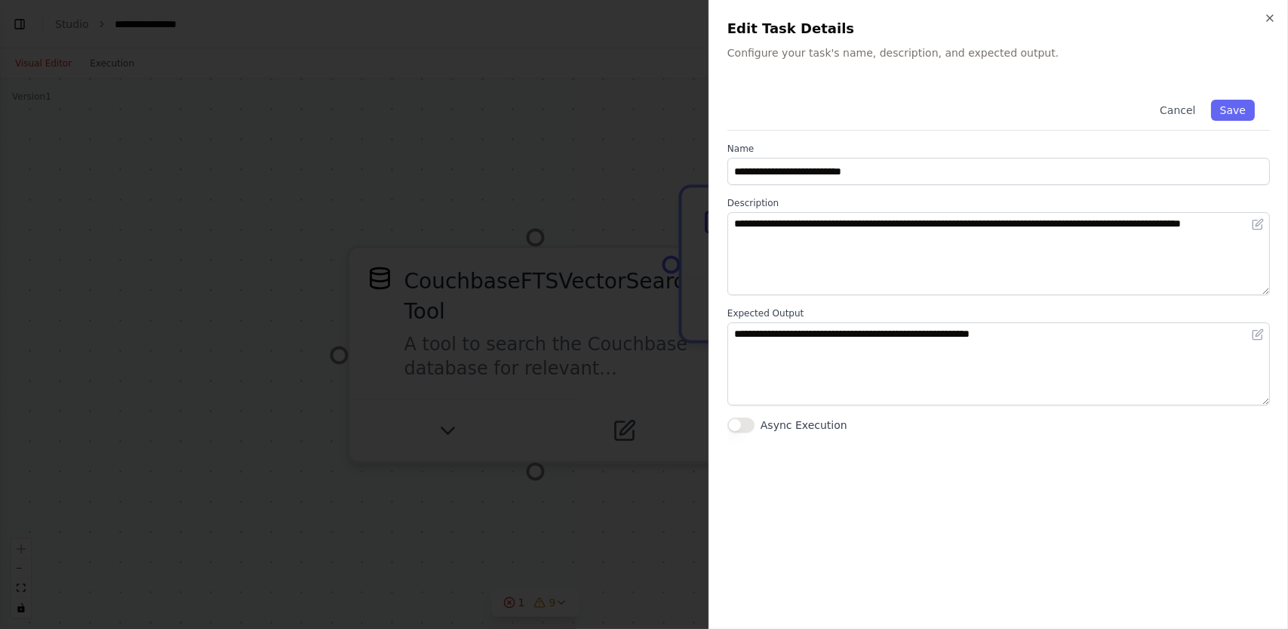
click at [725, 425] on div "**********" at bounding box center [998, 314] width 579 height 629
click at [742, 423] on button "Async Execution" at bounding box center [740, 424] width 27 height 15
click at [1240, 108] on button "Save" at bounding box center [1233, 110] width 44 height 21
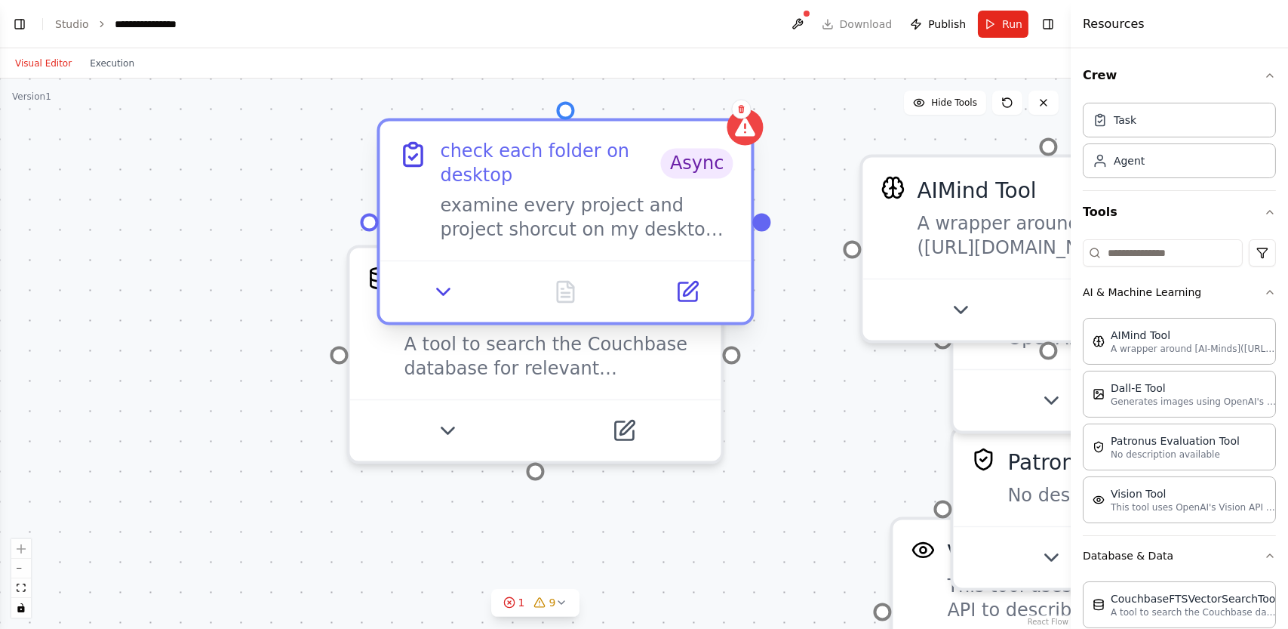
drag, startPoint x: 885, startPoint y: 210, endPoint x: 596, endPoint y: 163, distance: 292.8
click at [595, 164] on div "check each folder on desktop" at bounding box center [551, 164] width 220 height 48
drag, startPoint x: 853, startPoint y: 248, endPoint x: 764, endPoint y: 223, distance: 93.4
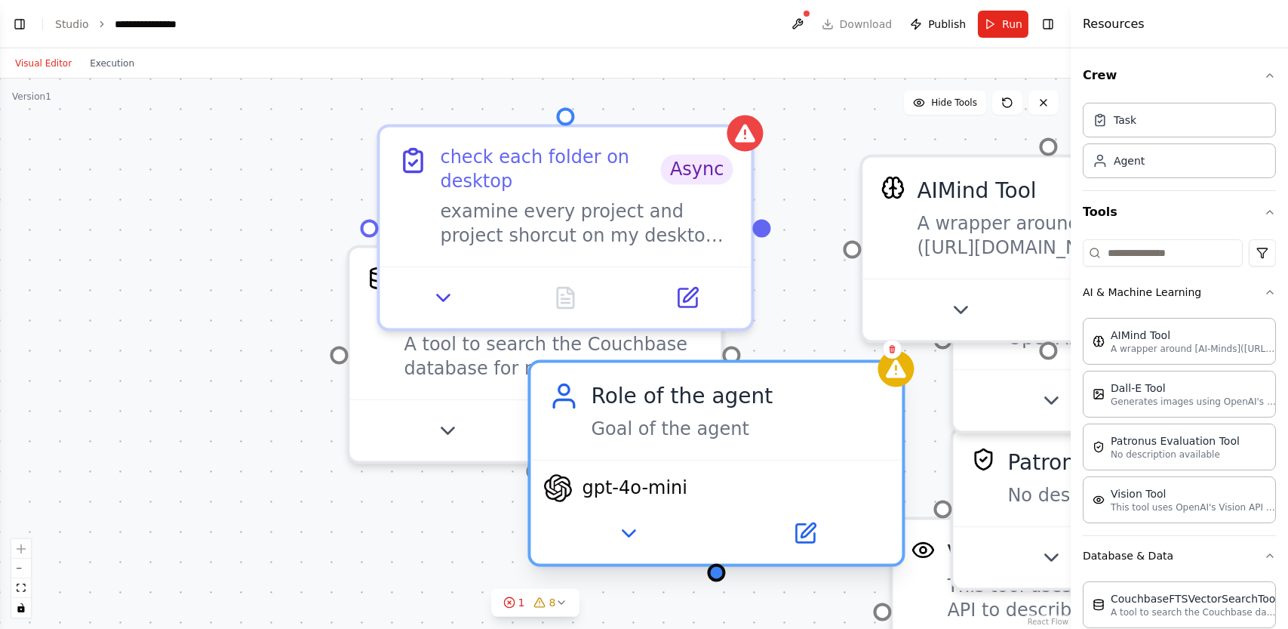
drag, startPoint x: 842, startPoint y: 518, endPoint x: 739, endPoint y: 399, distance: 157.8
click at [740, 397] on div "Role of the agent" at bounding box center [738, 396] width 293 height 30
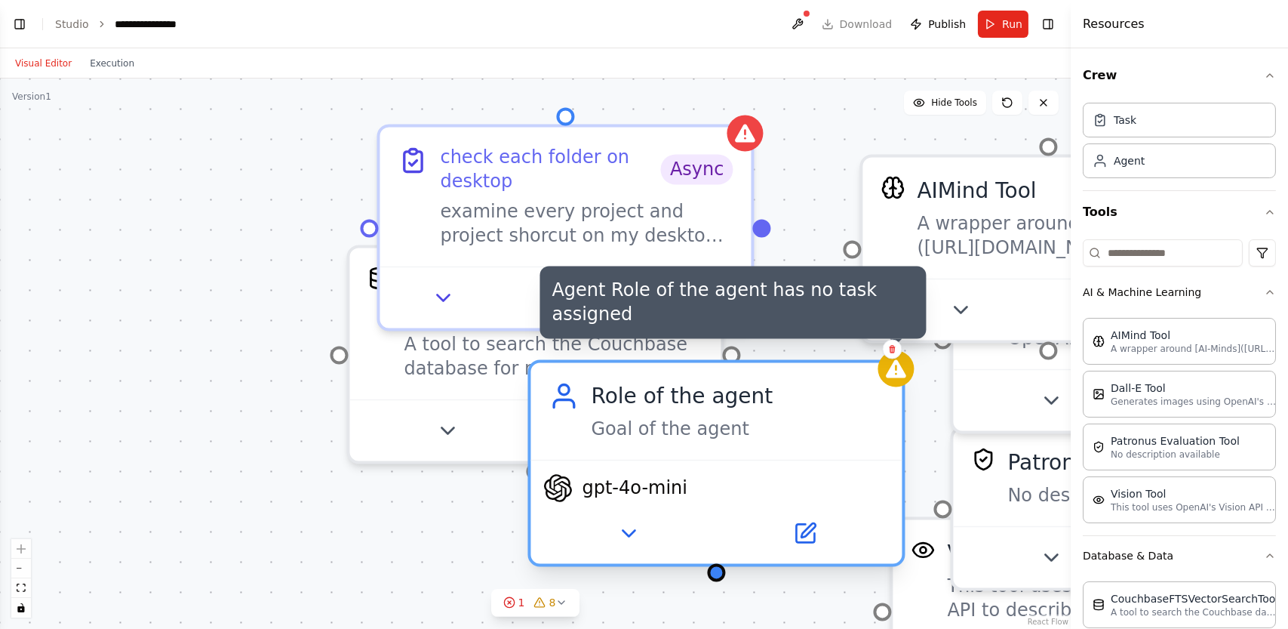
click at [900, 380] on div at bounding box center [896, 369] width 36 height 36
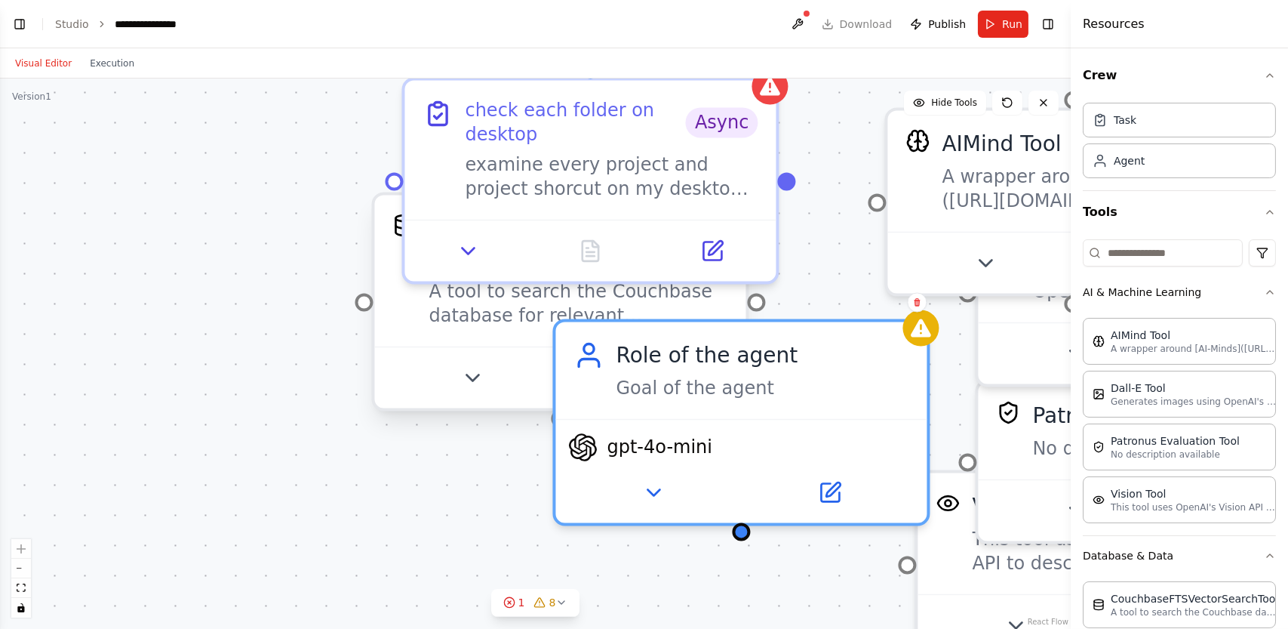
drag, startPoint x: 740, startPoint y: 356, endPoint x: 765, endPoint y: 309, distance: 53.0
click at [765, 309] on div "CouchbaseFTSVectorSearchTool A tool to search the Couchbase database for releva…" at bounding box center [535, 353] width 1071 height 550
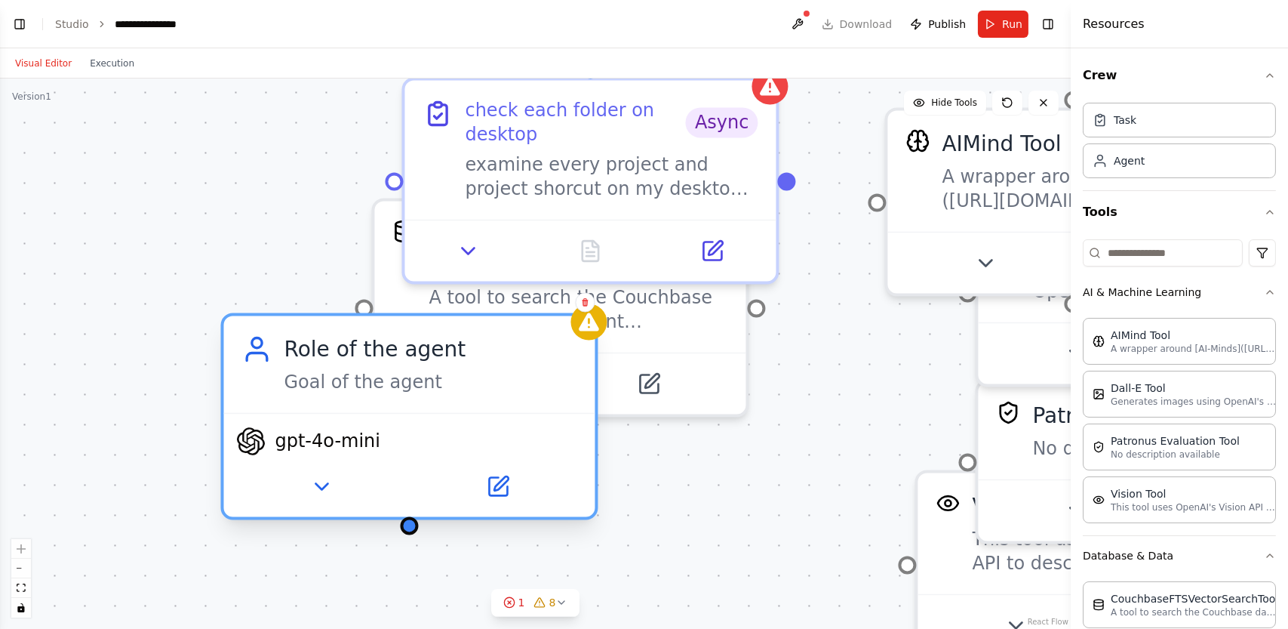
drag, startPoint x: 731, startPoint y: 352, endPoint x: 389, endPoint y: 360, distance: 341.9
click at [389, 360] on div "Role of the agent" at bounding box center [430, 349] width 293 height 30
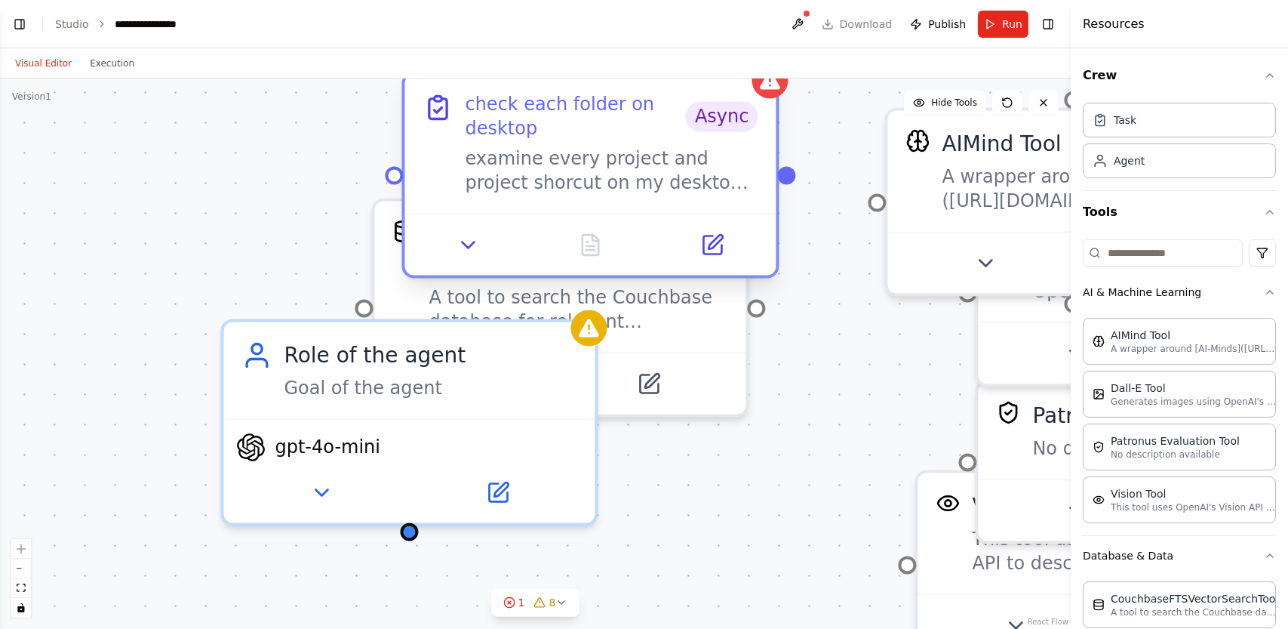
click at [728, 123] on span "Async" at bounding box center [722, 117] width 72 height 30
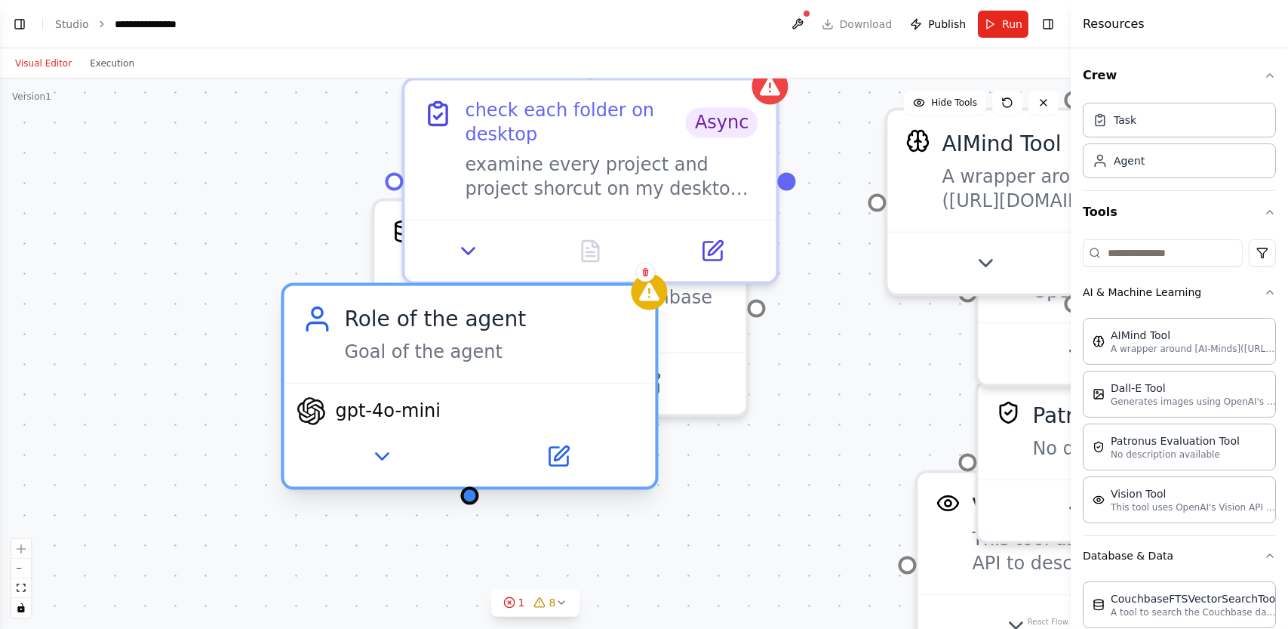
drag, startPoint x: 609, startPoint y: 318, endPoint x: 643, endPoint y: 279, distance: 51.3
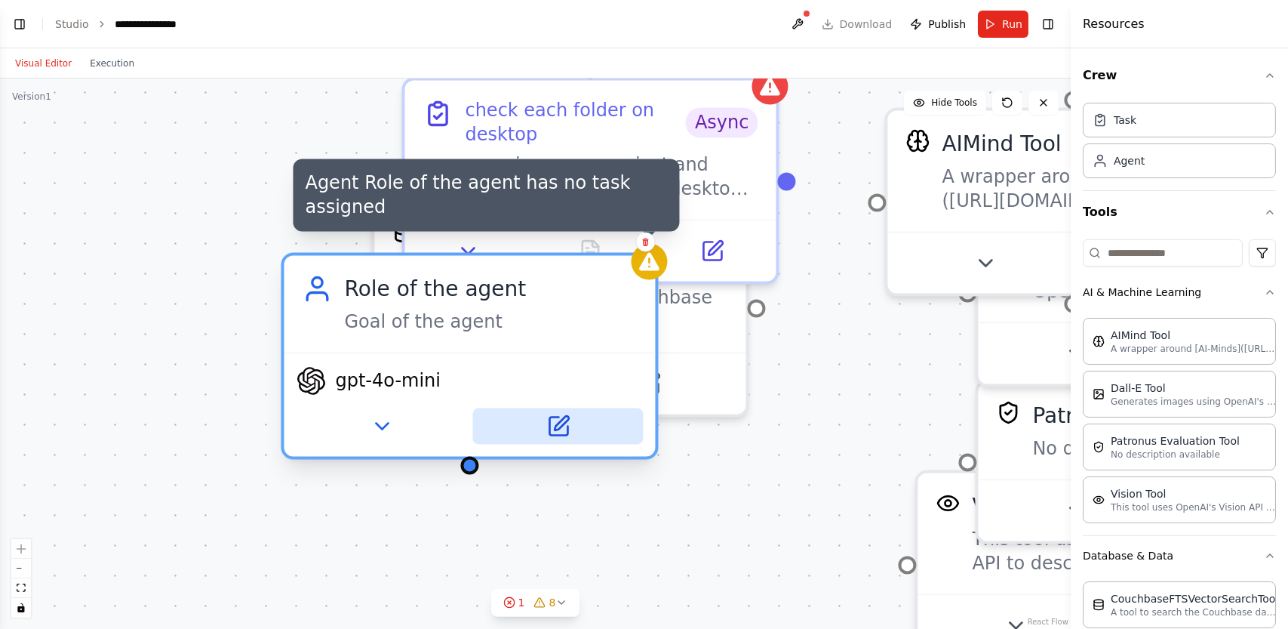
drag, startPoint x: 643, startPoint y: 278, endPoint x: 518, endPoint y: 426, distance: 193.8
click at [524, 433] on button at bounding box center [558, 426] width 171 height 36
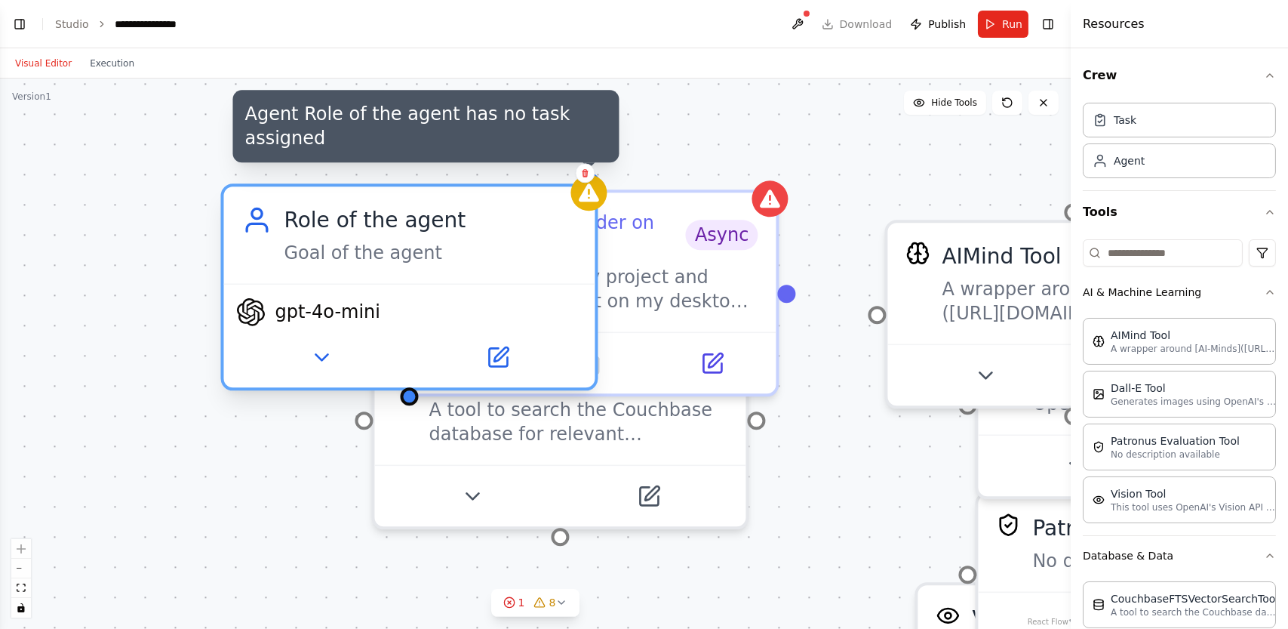
drag, startPoint x: 660, startPoint y: 251, endPoint x: 604, endPoint y: 189, distance: 83.3
click at [604, 189] on div at bounding box center [589, 192] width 36 height 36
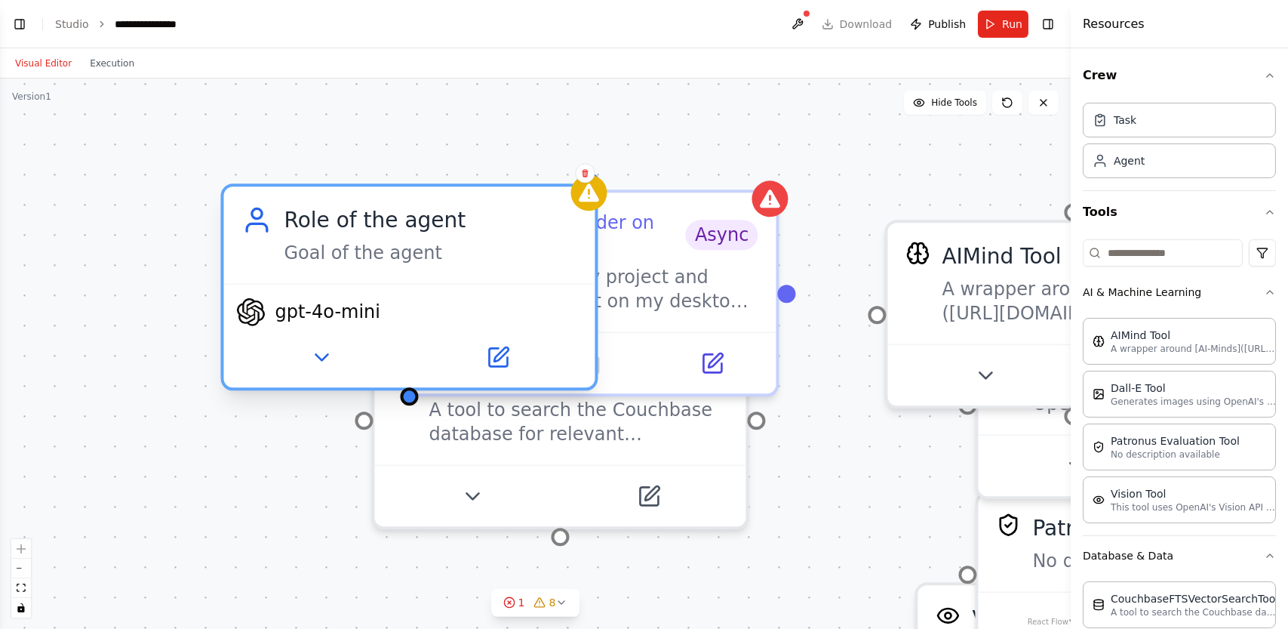
click at [335, 324] on div "gpt-4o-mini" at bounding box center [308, 312] width 145 height 30
click at [324, 347] on icon at bounding box center [321, 357] width 24 height 24
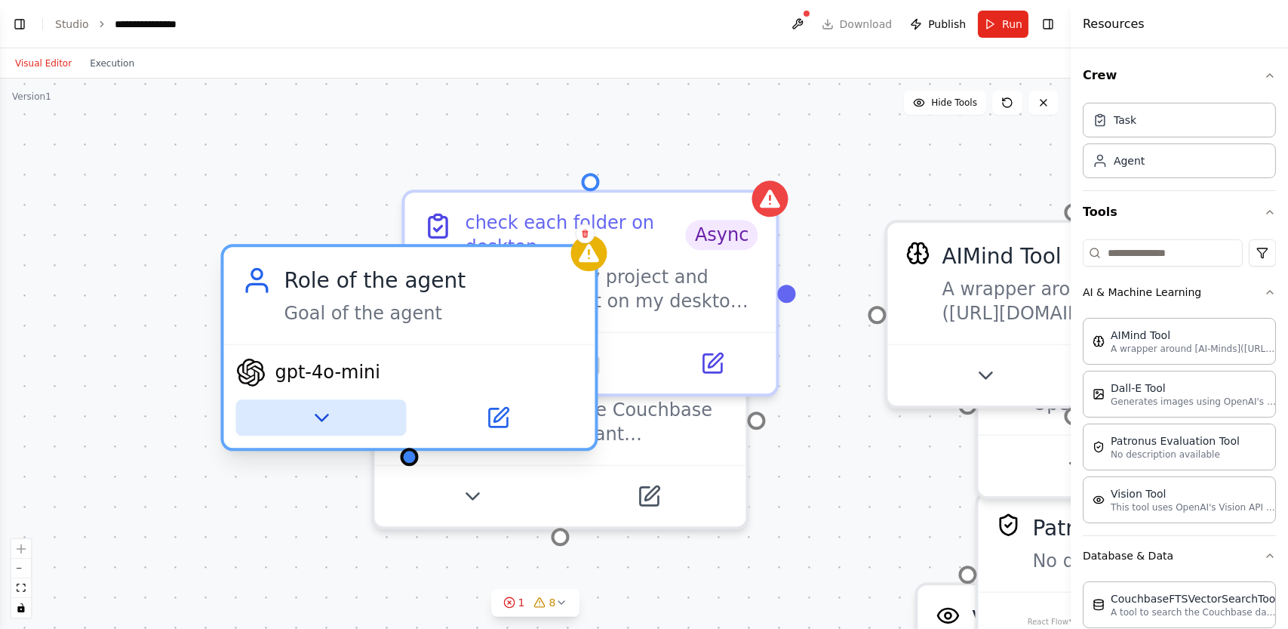
drag, startPoint x: 321, startPoint y: 365, endPoint x: 325, endPoint y: 417, distance: 52.3
click at [325, 417] on icon at bounding box center [321, 417] width 24 height 24
click at [326, 413] on icon at bounding box center [321, 417] width 24 height 24
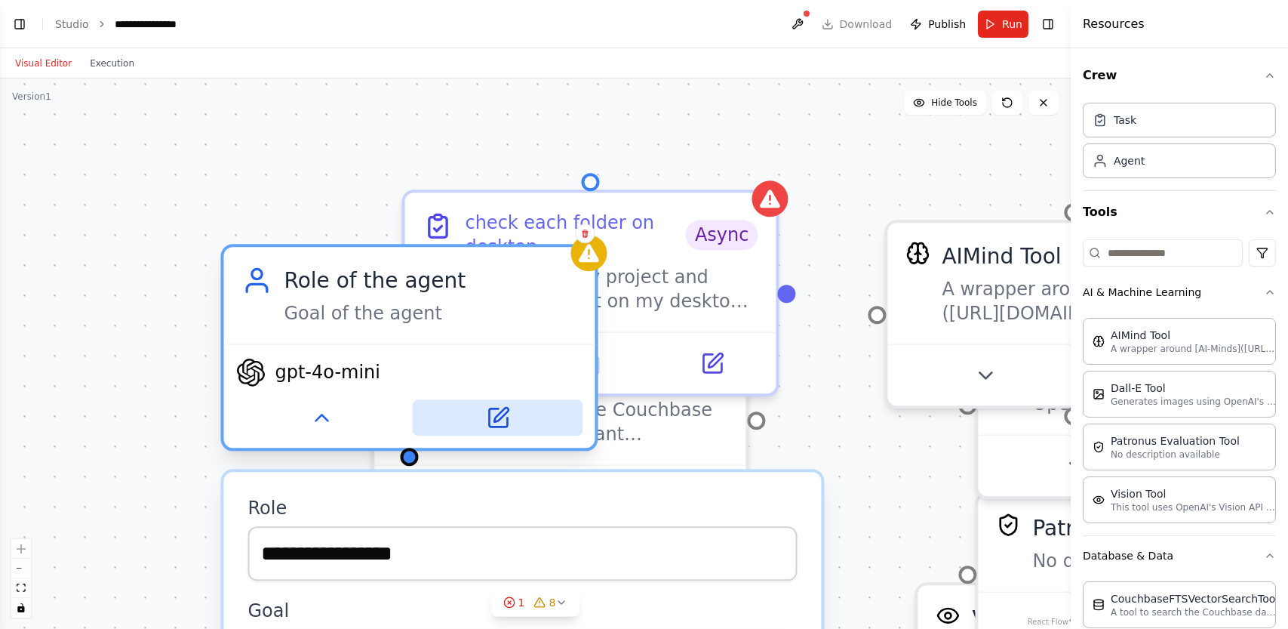
click at [517, 414] on button at bounding box center [498, 417] width 171 height 36
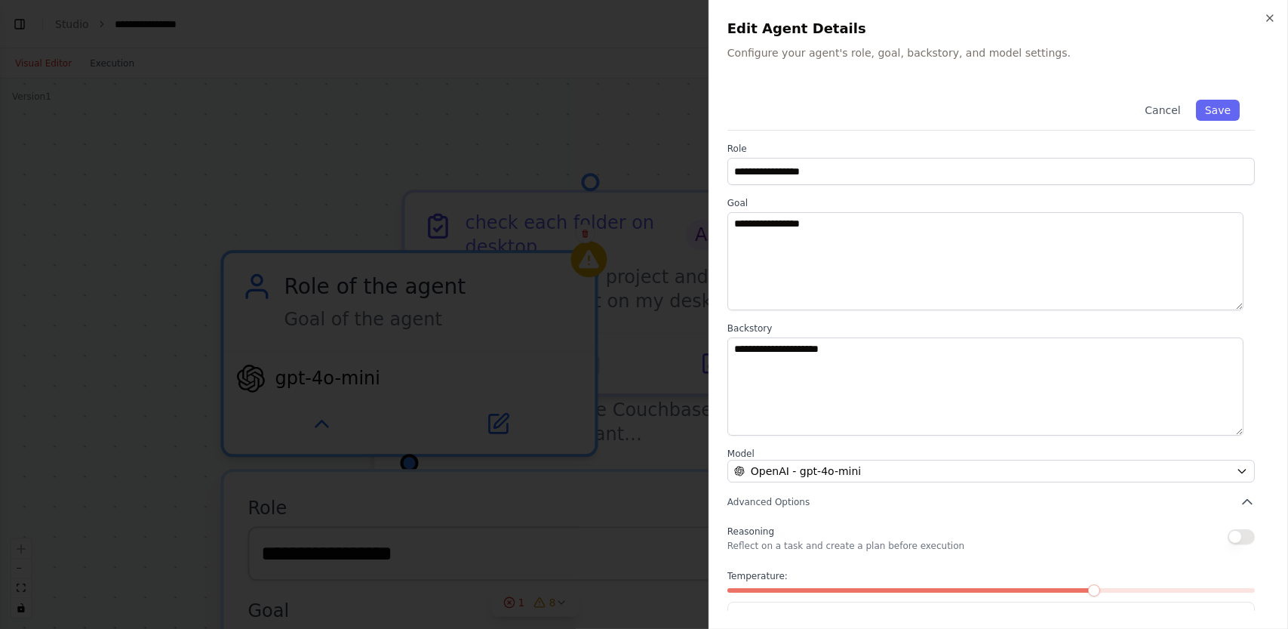
click at [842, 98] on div "Cancel Save" at bounding box center [990, 108] width 527 height 46
click at [873, 74] on div "**********" at bounding box center [998, 314] width 579 height 629
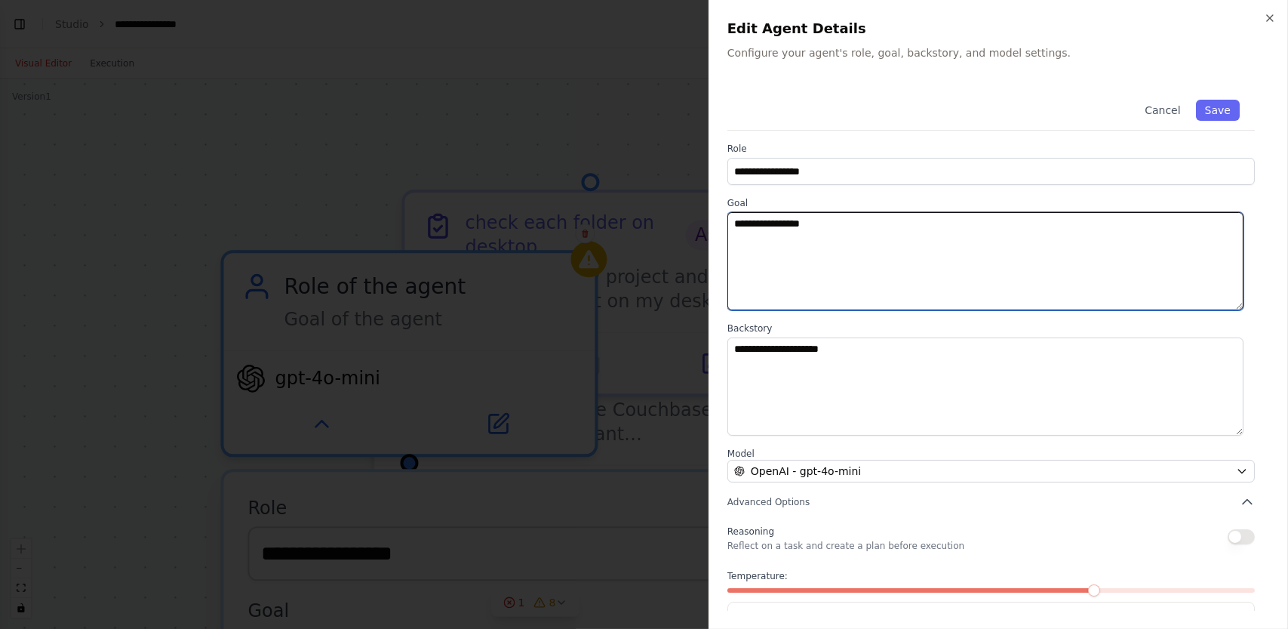
paste textarea "**********"
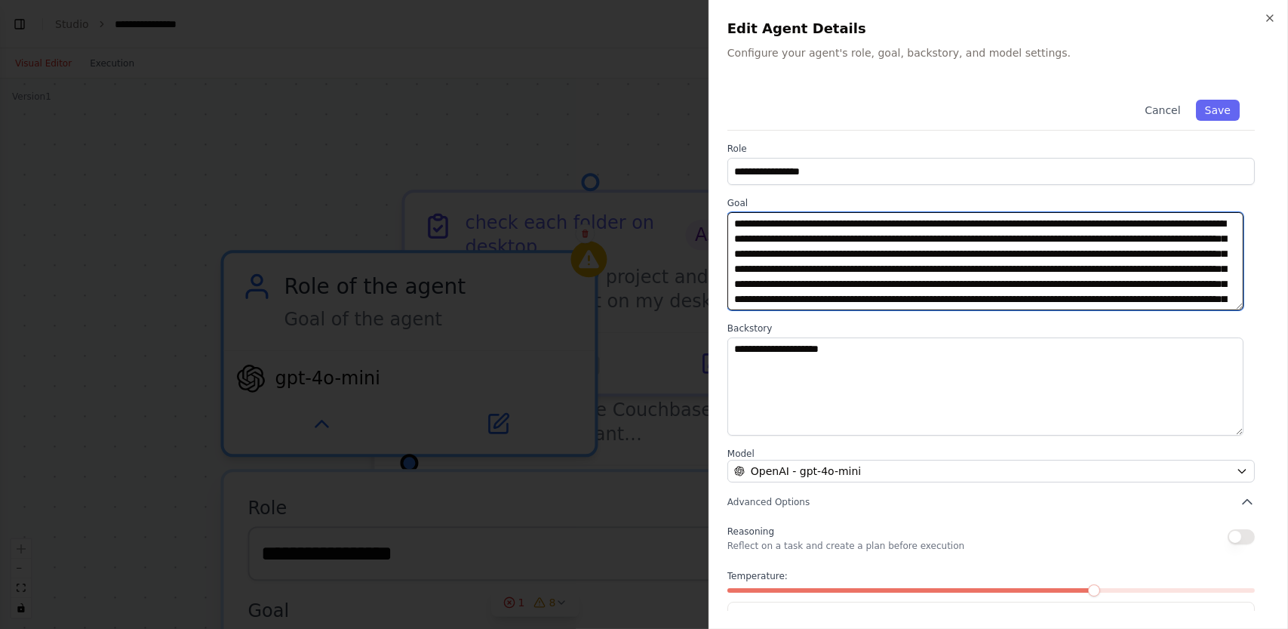
scroll to position [41, 0]
type textarea "**********"
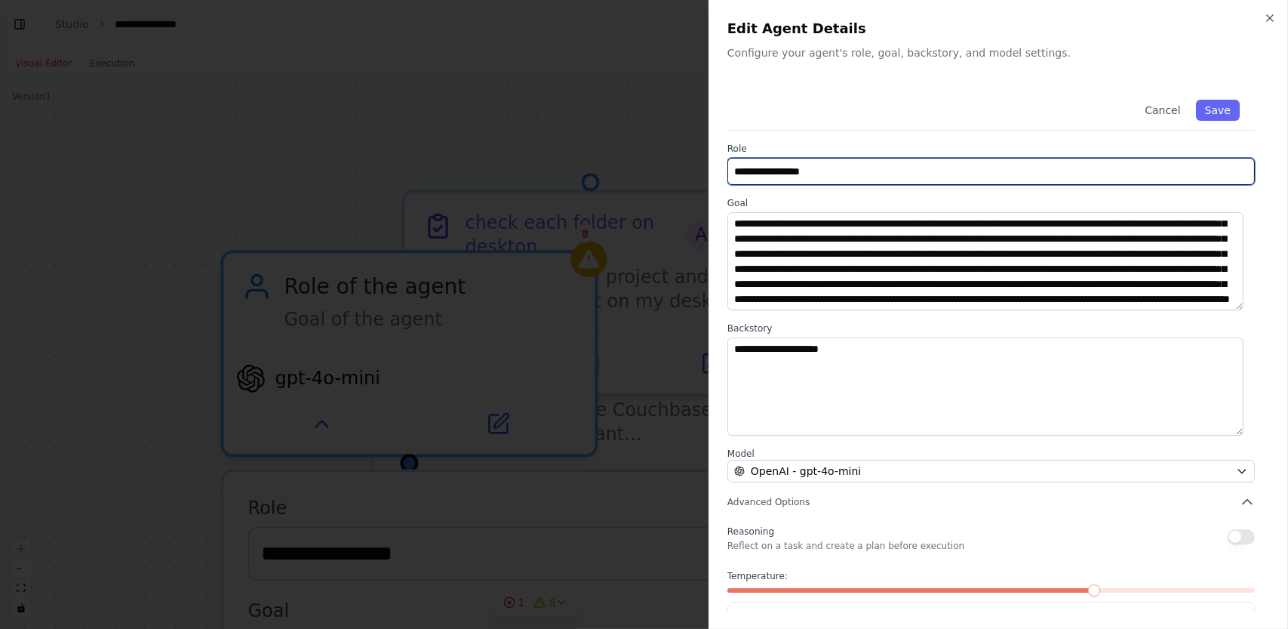
click at [1105, 170] on input "**********" at bounding box center [990, 171] width 527 height 27
type input "*"
type input "***"
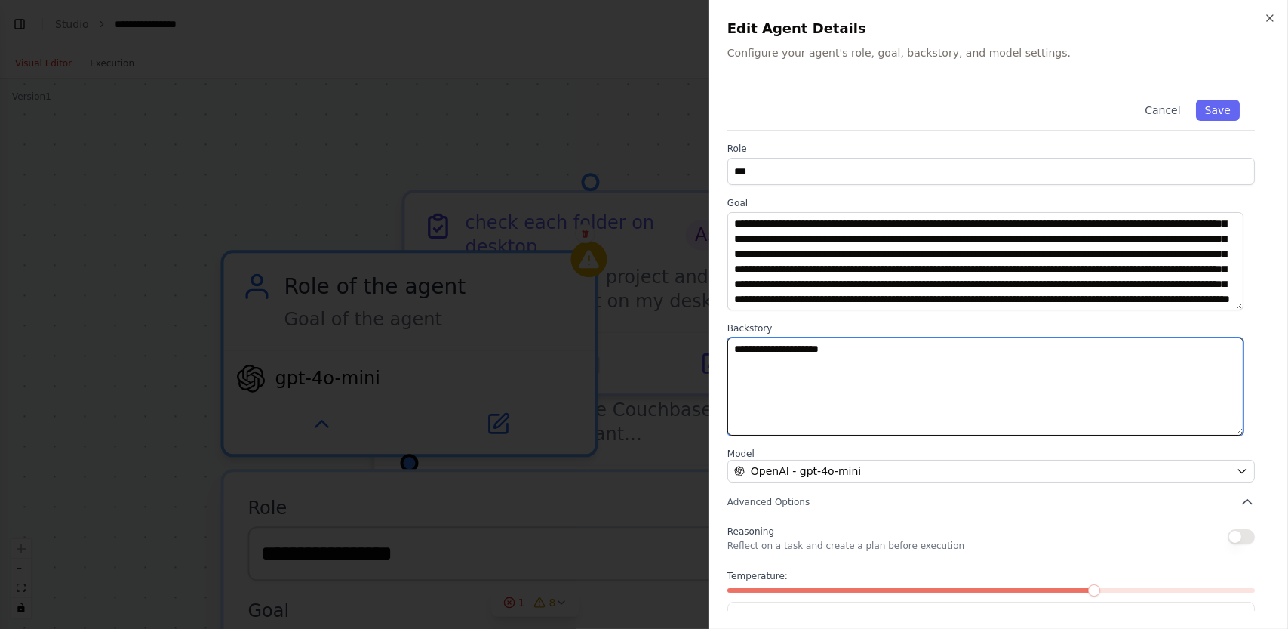
paste textarea "**********"
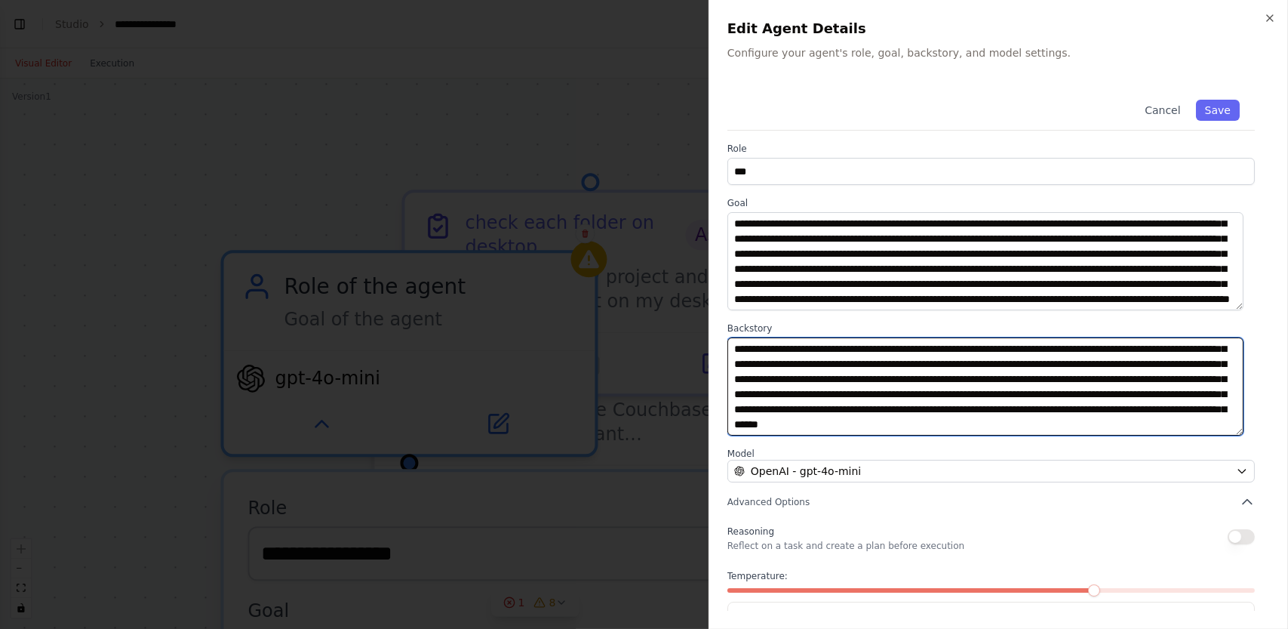
type textarea "**********"
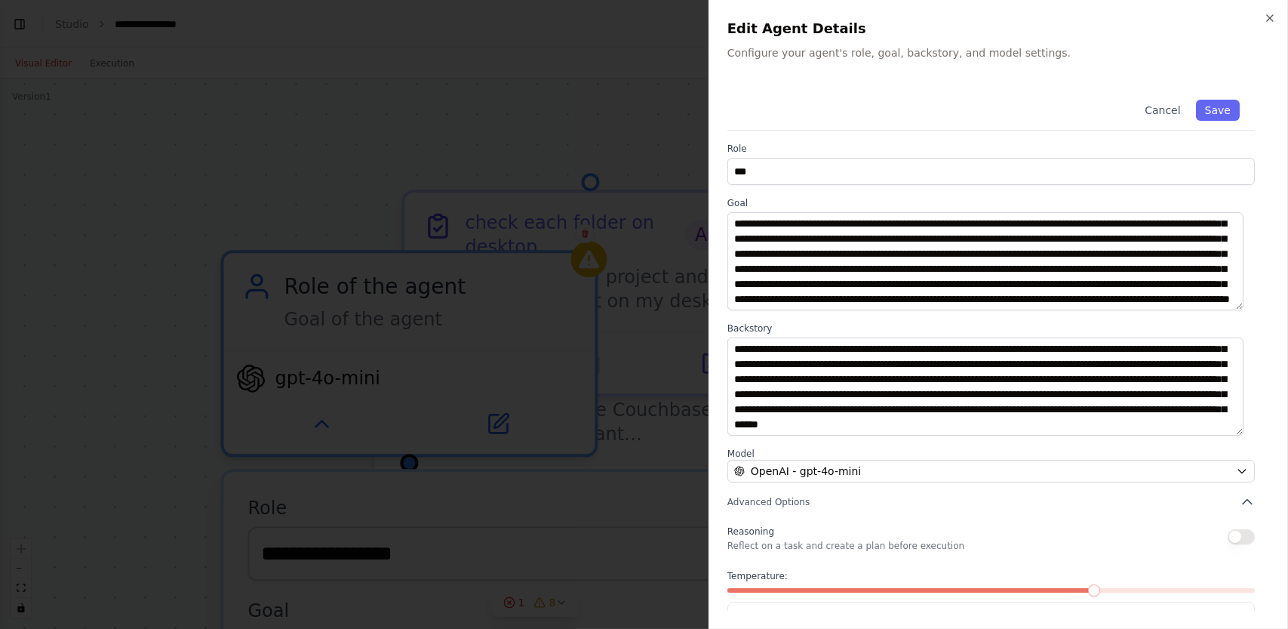
click at [1234, 536] on button "button" at bounding box center [1241, 536] width 27 height 15
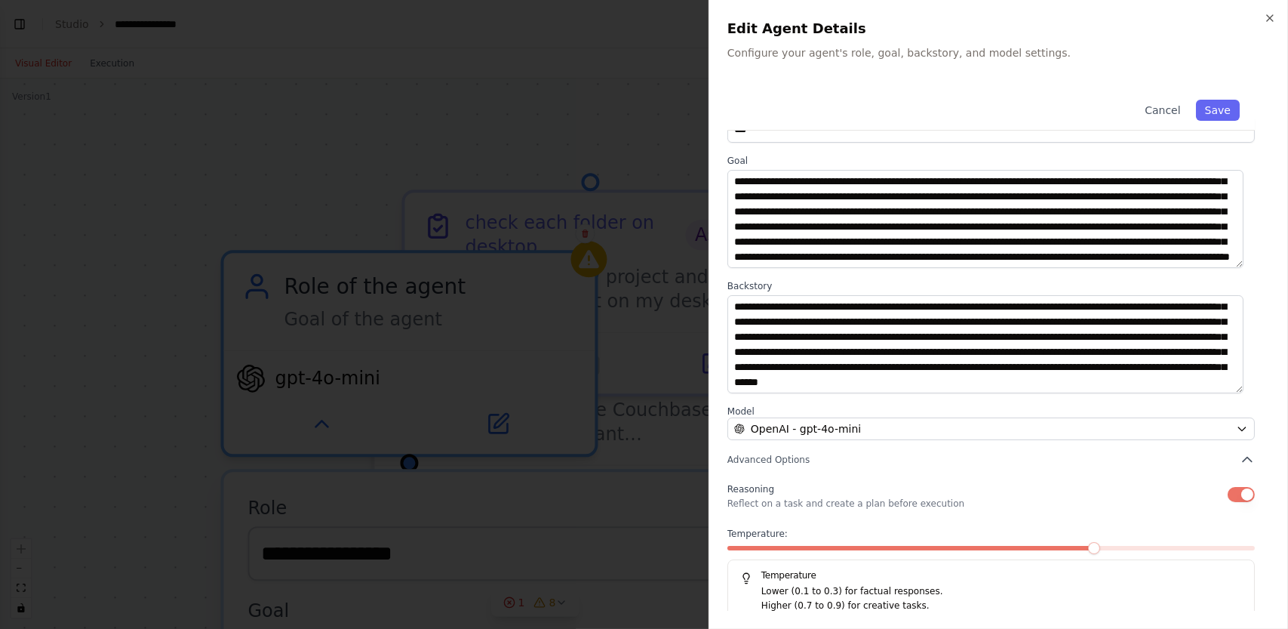
scroll to position [54, 0]
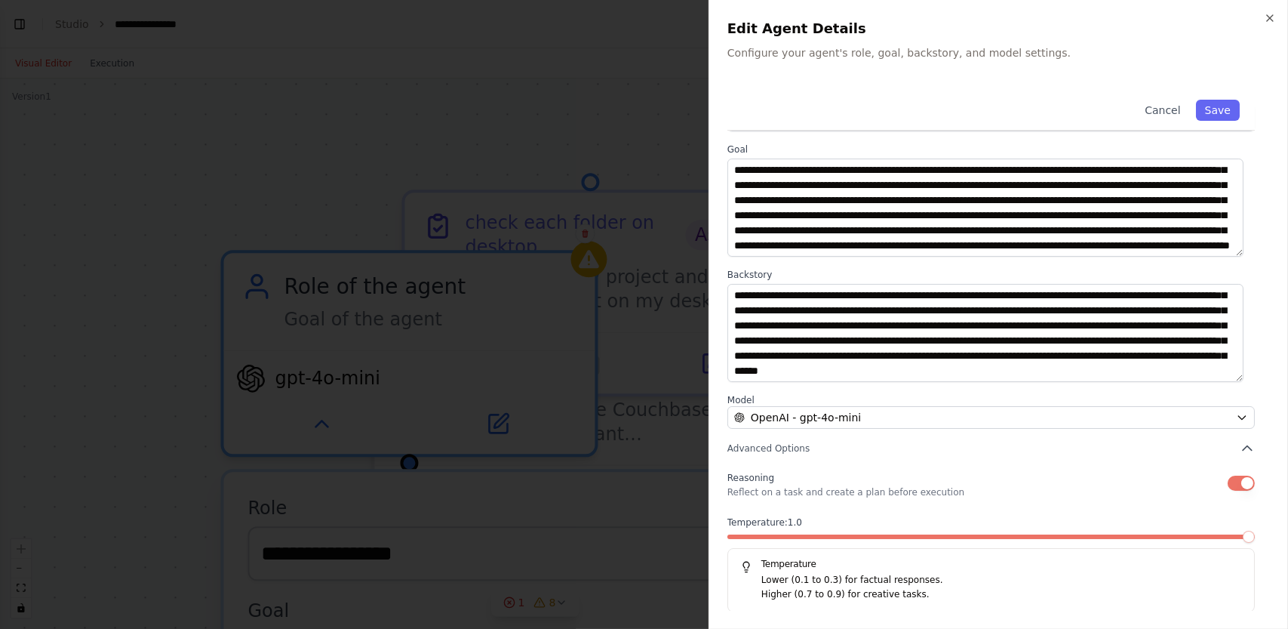
click at [1253, 538] on span at bounding box center [1249, 536] width 12 height 12
click at [1214, 105] on button "Save" at bounding box center [1218, 110] width 44 height 21
type input "***"
type textarea "**********"
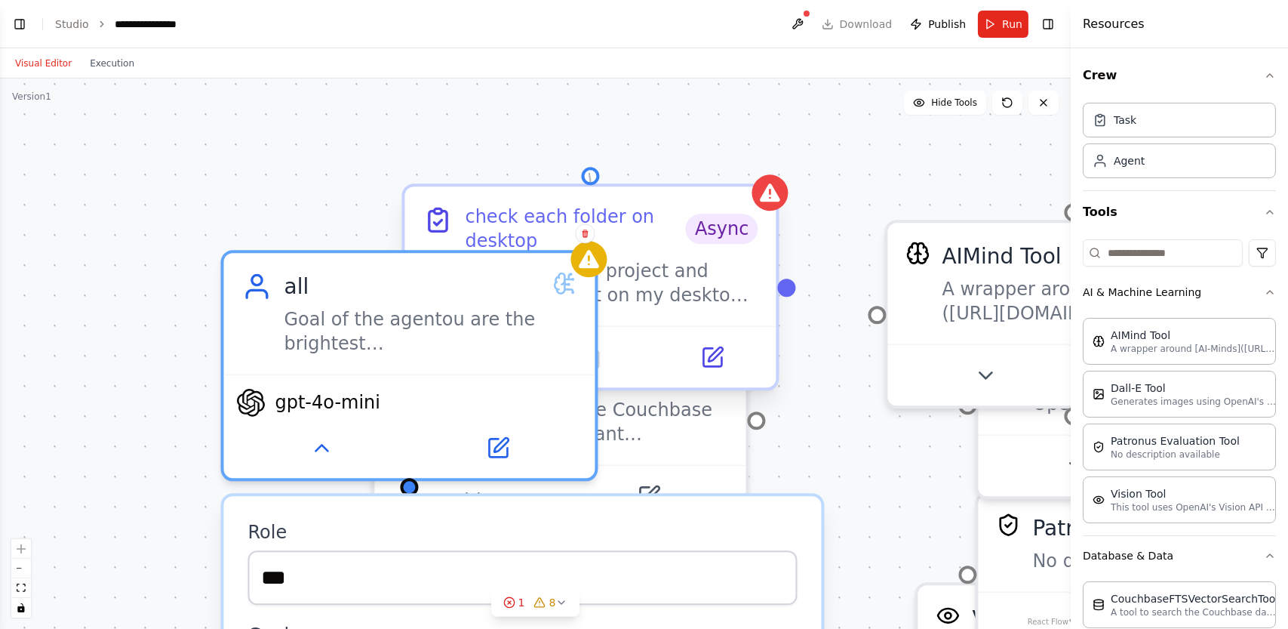
click at [589, 173] on div at bounding box center [591, 176] width 18 height 18
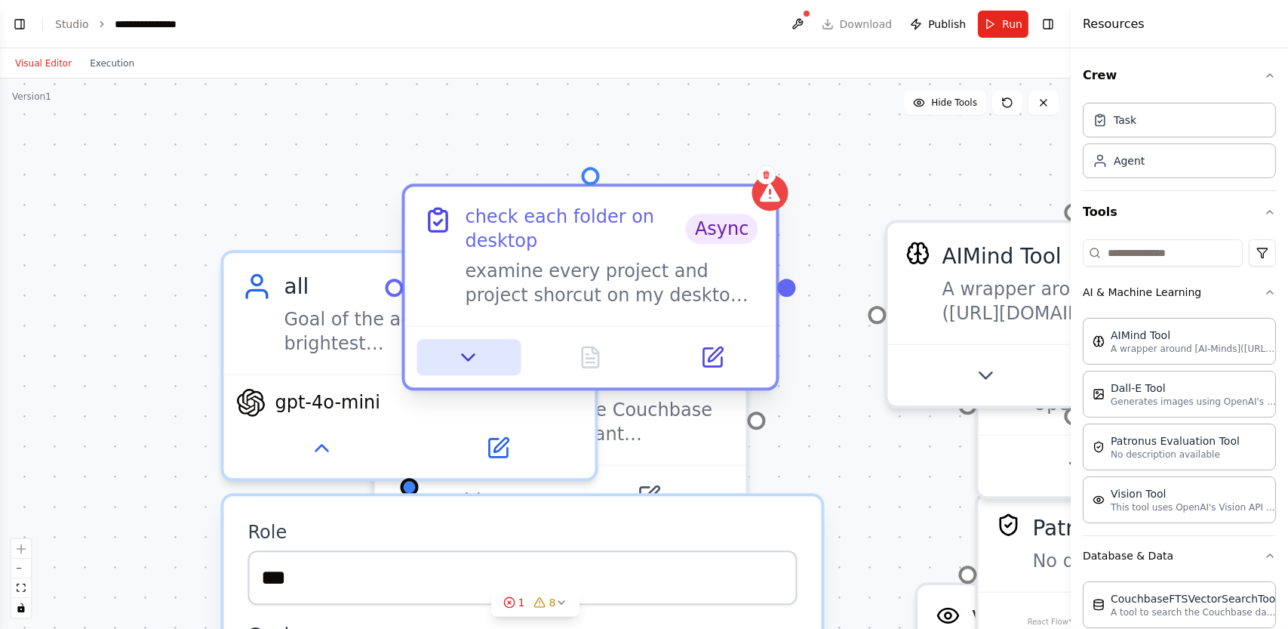
click at [467, 356] on icon at bounding box center [469, 357] width 12 height 6
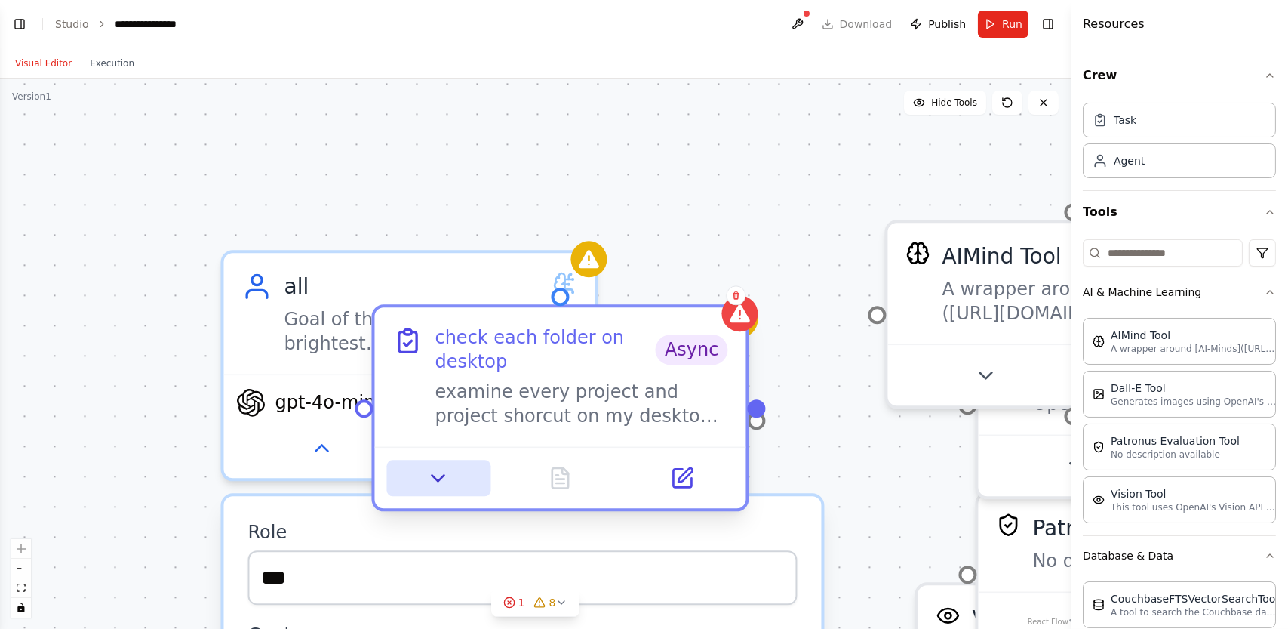
drag, startPoint x: 429, startPoint y: 508, endPoint x: 443, endPoint y: 493, distance: 20.8
drag, startPoint x: 443, startPoint y: 493, endPoint x: 407, endPoint y: 372, distance: 125.8
click at [407, 372] on div "check each folder on desktop Async examine every project and project shorcut on…" at bounding box center [560, 376] width 335 height 103
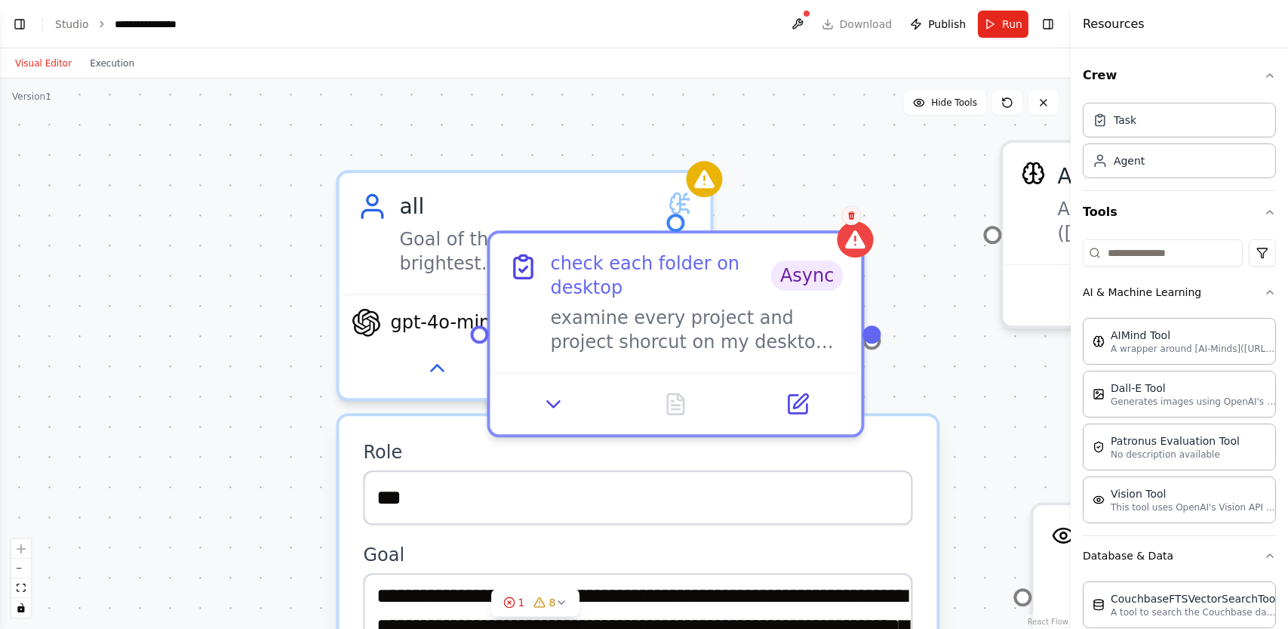
drag, startPoint x: 739, startPoint y: 304, endPoint x: 854, endPoint y: 224, distance: 140.4
click at [854, 224] on button at bounding box center [852, 215] width 20 height 20
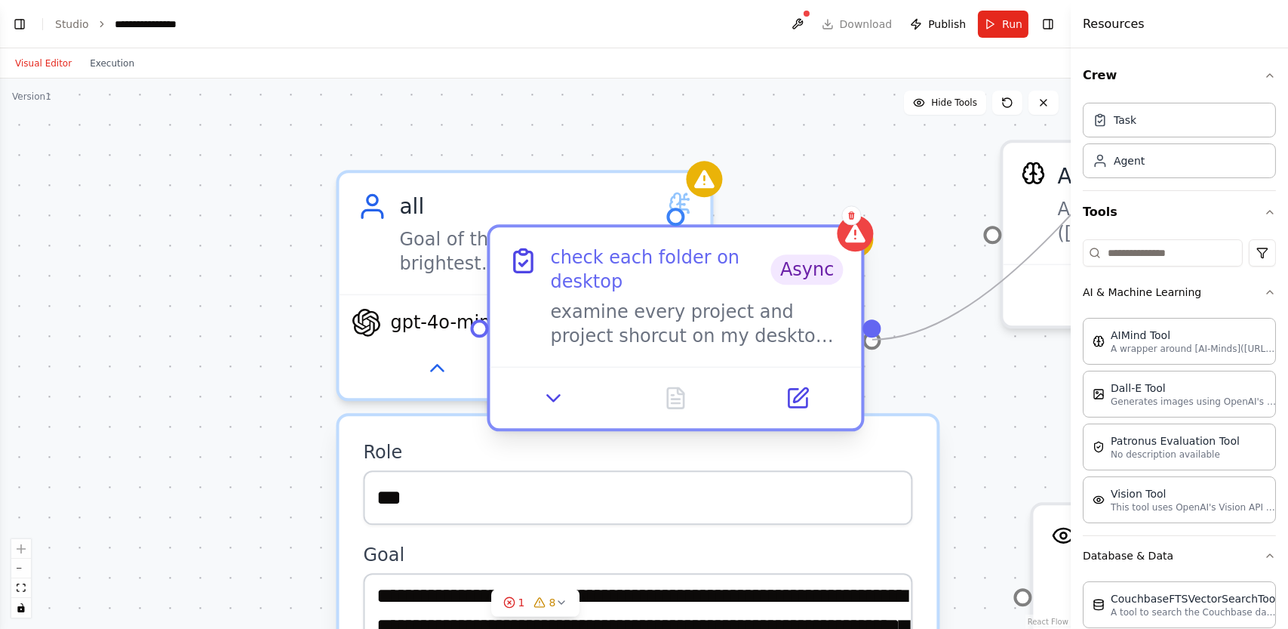
drag, startPoint x: 992, startPoint y: 231, endPoint x: 865, endPoint y: 330, distance: 160.7
click at [564, 395] on icon at bounding box center [554, 398] width 24 height 24
click at [558, 395] on icon at bounding box center [554, 398] width 12 height 6
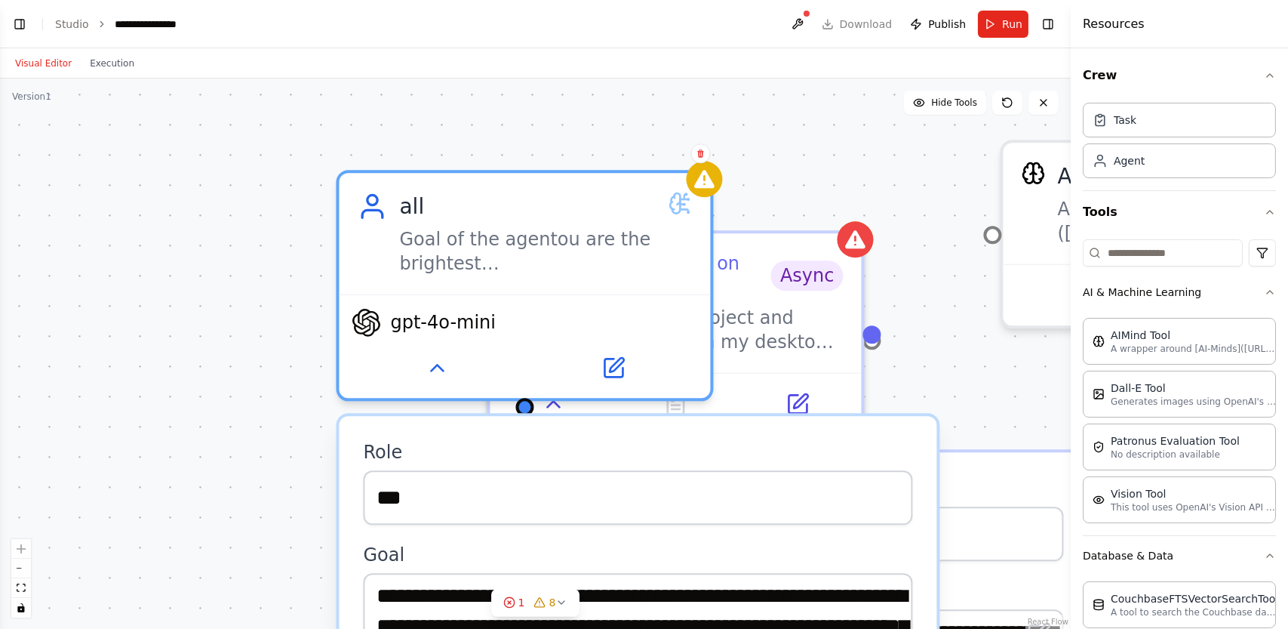
drag, startPoint x: 433, startPoint y: 454, endPoint x: 426, endPoint y: 462, distance: 10.2
click at [426, 462] on label "Role" at bounding box center [638, 452] width 549 height 24
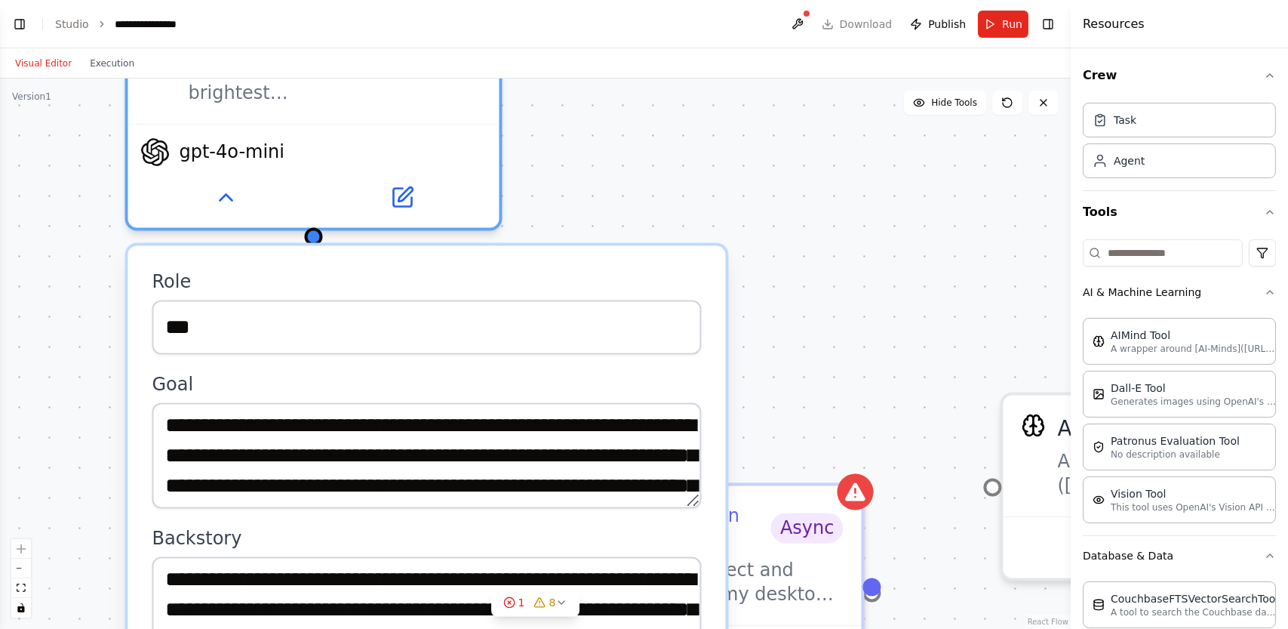
drag, startPoint x: 513, startPoint y: 179, endPoint x: 304, endPoint y: 23, distance: 260.9
click at [304, 23] on main "**********" at bounding box center [535, 314] width 1071 height 629
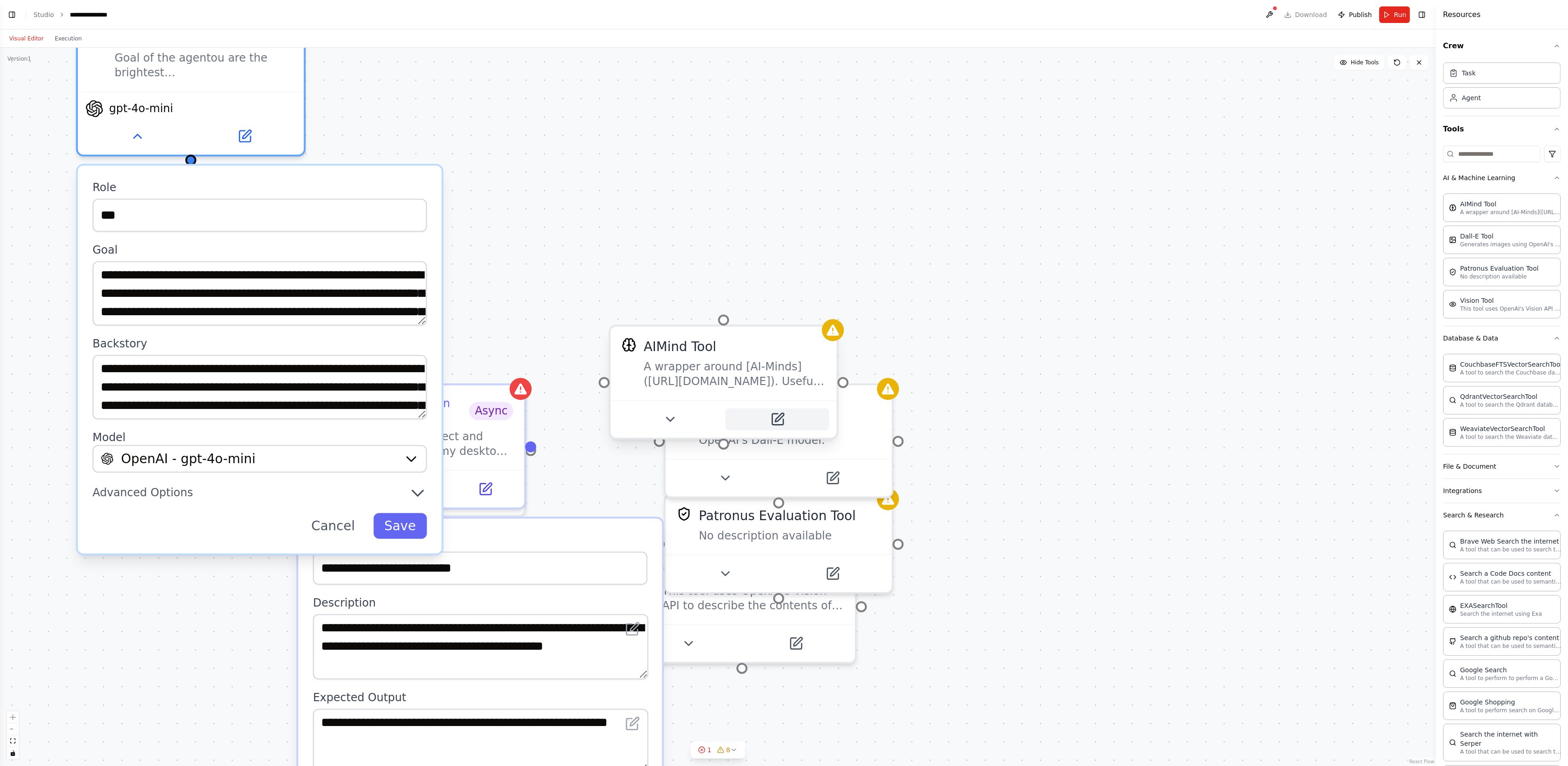
click at [780, 382] on icon at bounding box center [779, 417] width 9 height 9
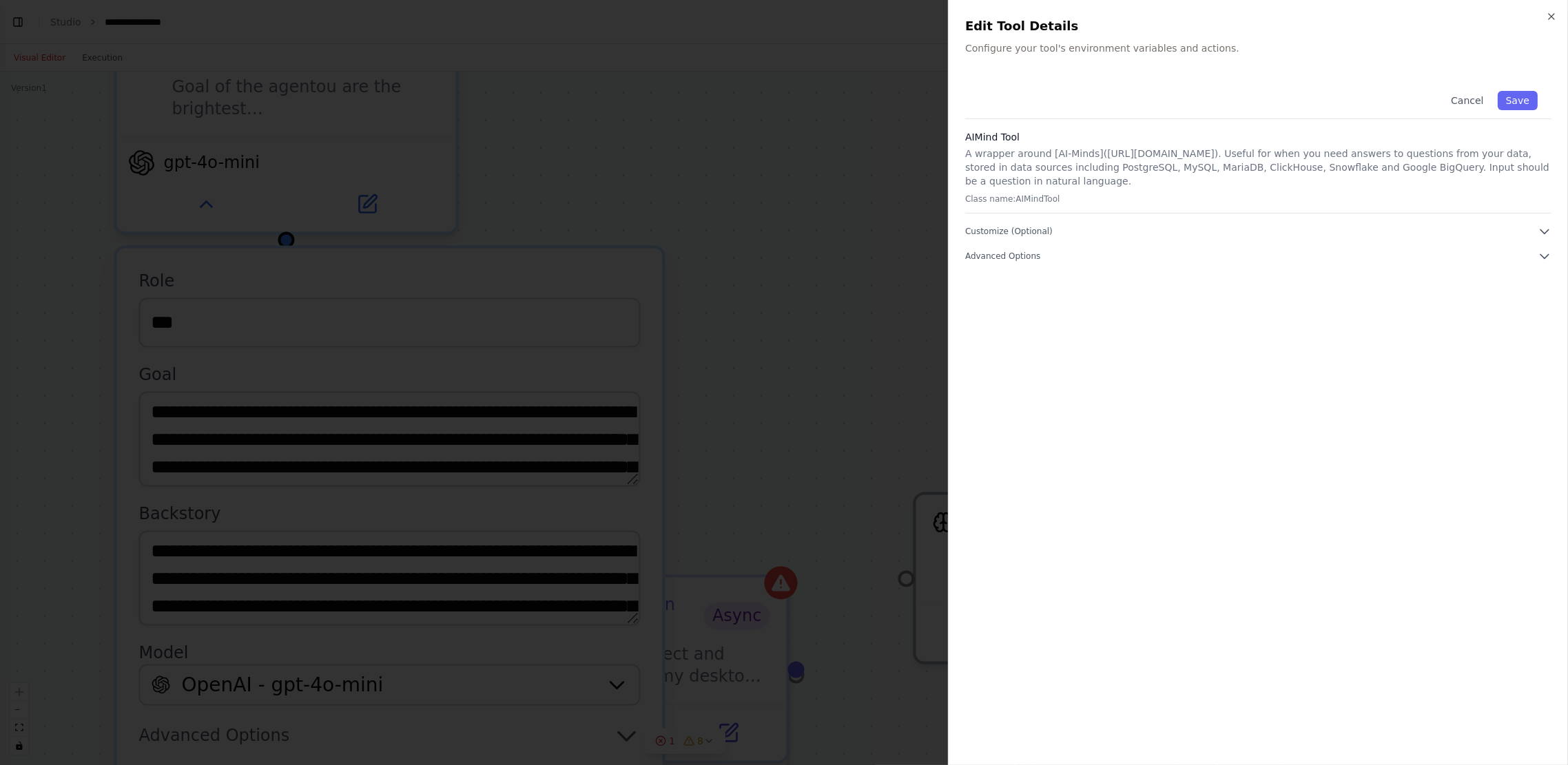
click at [1175, 63] on div "Close Edit Tool Details Configure your tool's environment variables and actions…" at bounding box center [1258, 382] width 620 height 765
click at [1153, 81] on div "Cancel Save" at bounding box center [1258, 99] width 586 height 42
drag, startPoint x: 1153, startPoint y: 81, endPoint x: 1045, endPoint y: 126, distance: 117.0
click at [1045, 126] on div "Cancel Save AIMind Tool A wrapper around [AI-Minds](https://mindsdb.com/minds).…" at bounding box center [1258, 171] width 586 height 186
click at [1175, 230] on icon "button" at bounding box center [1544, 231] width 14 height 14
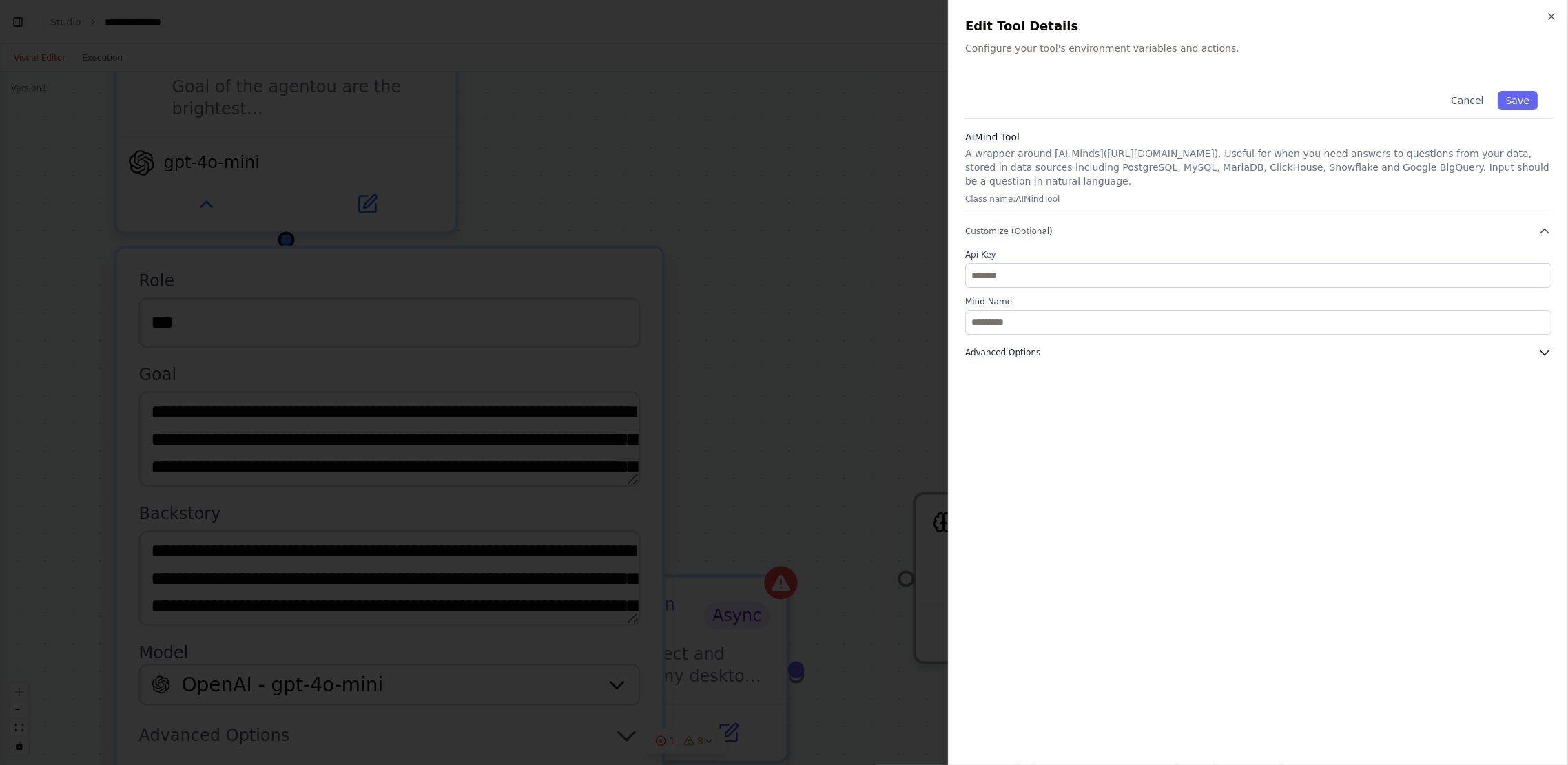
click at [1015, 353] on span "Advanced Options" at bounding box center [1003, 352] width 75 height 11
click at [1175, 19] on h2 "Edit Tool Details" at bounding box center [1258, 26] width 586 height 19
click at [1175, 16] on icon "button" at bounding box center [1552, 16] width 11 height 11
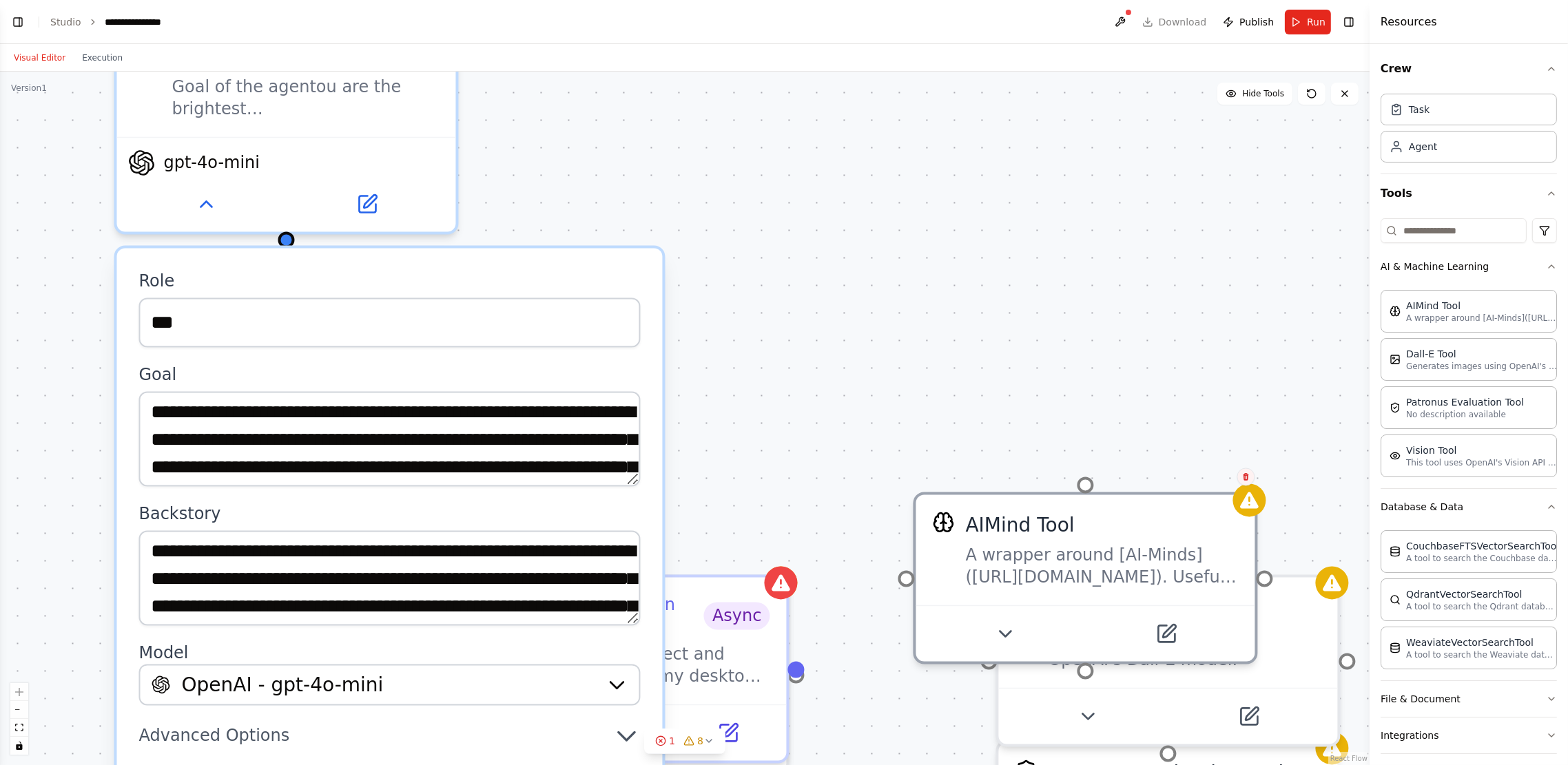
click at [1175, 482] on button at bounding box center [1247, 477] width 18 height 18
click at [1175, 480] on icon at bounding box center [1246, 477] width 8 height 8
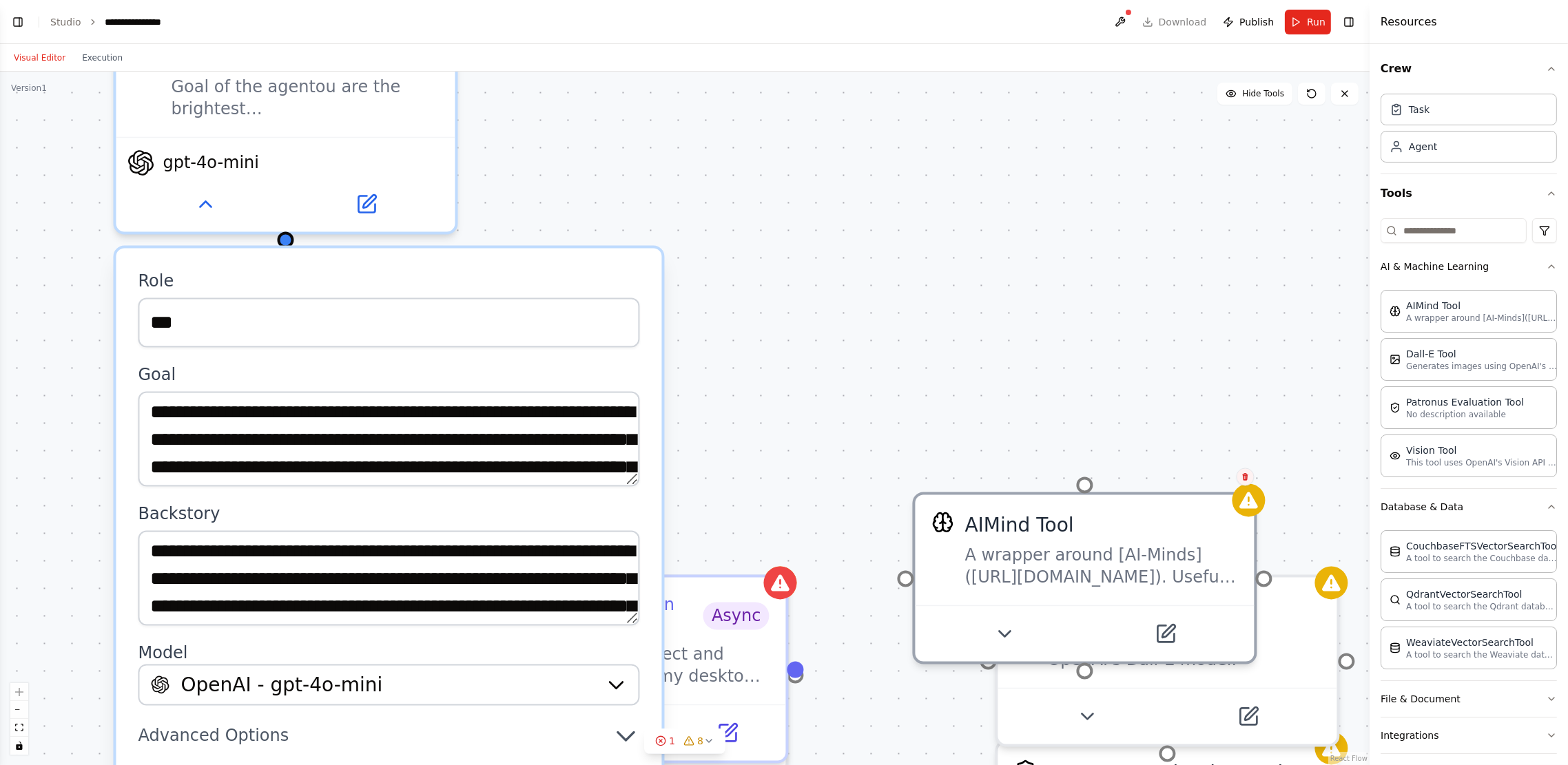
click at [1175, 480] on icon at bounding box center [1246, 477] width 8 height 8
click at [1175, 478] on div "**********" at bounding box center [685, 418] width 1370 height 694
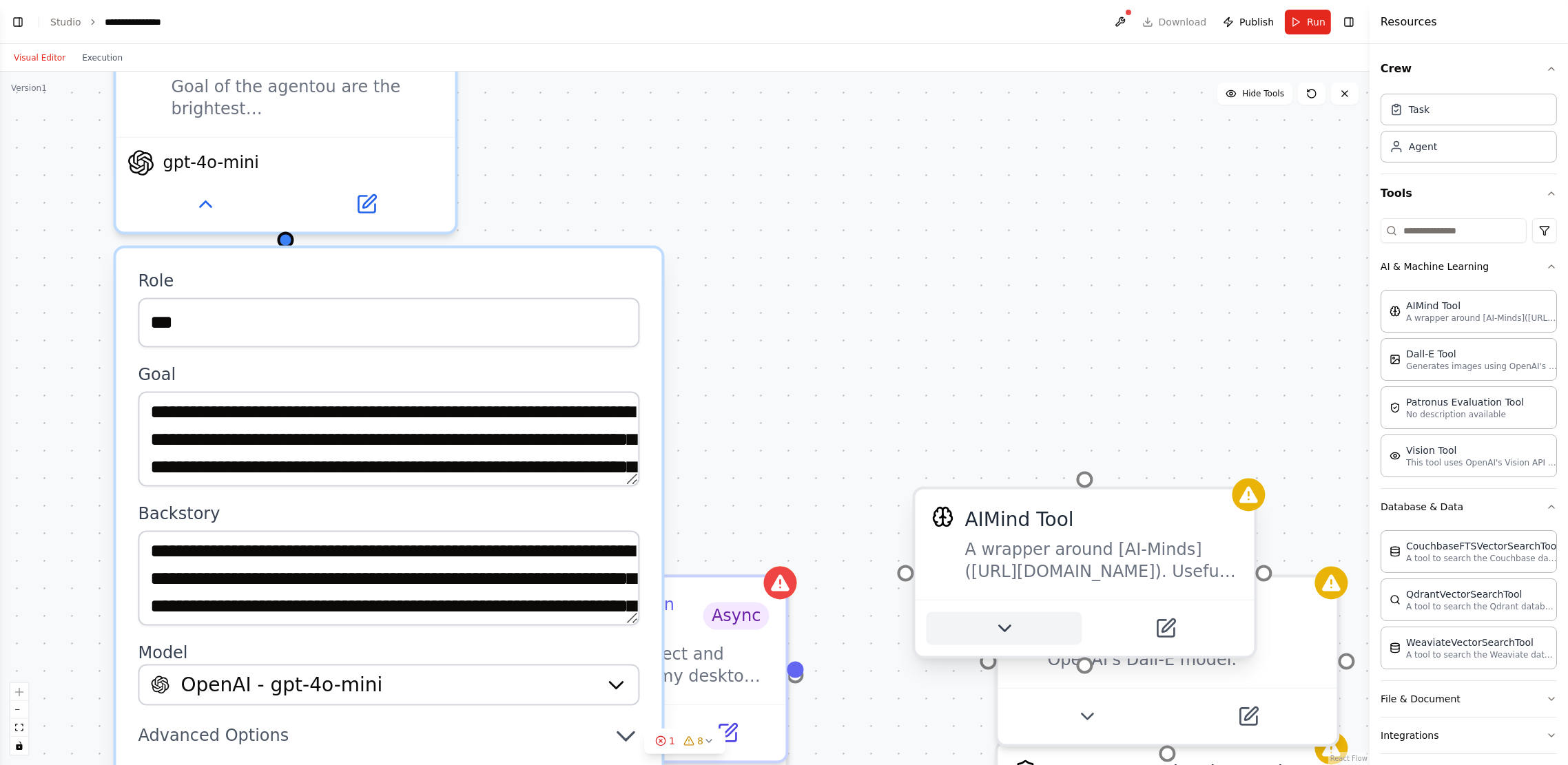
click at [1006, 573] on button at bounding box center [1005, 629] width 156 height 33
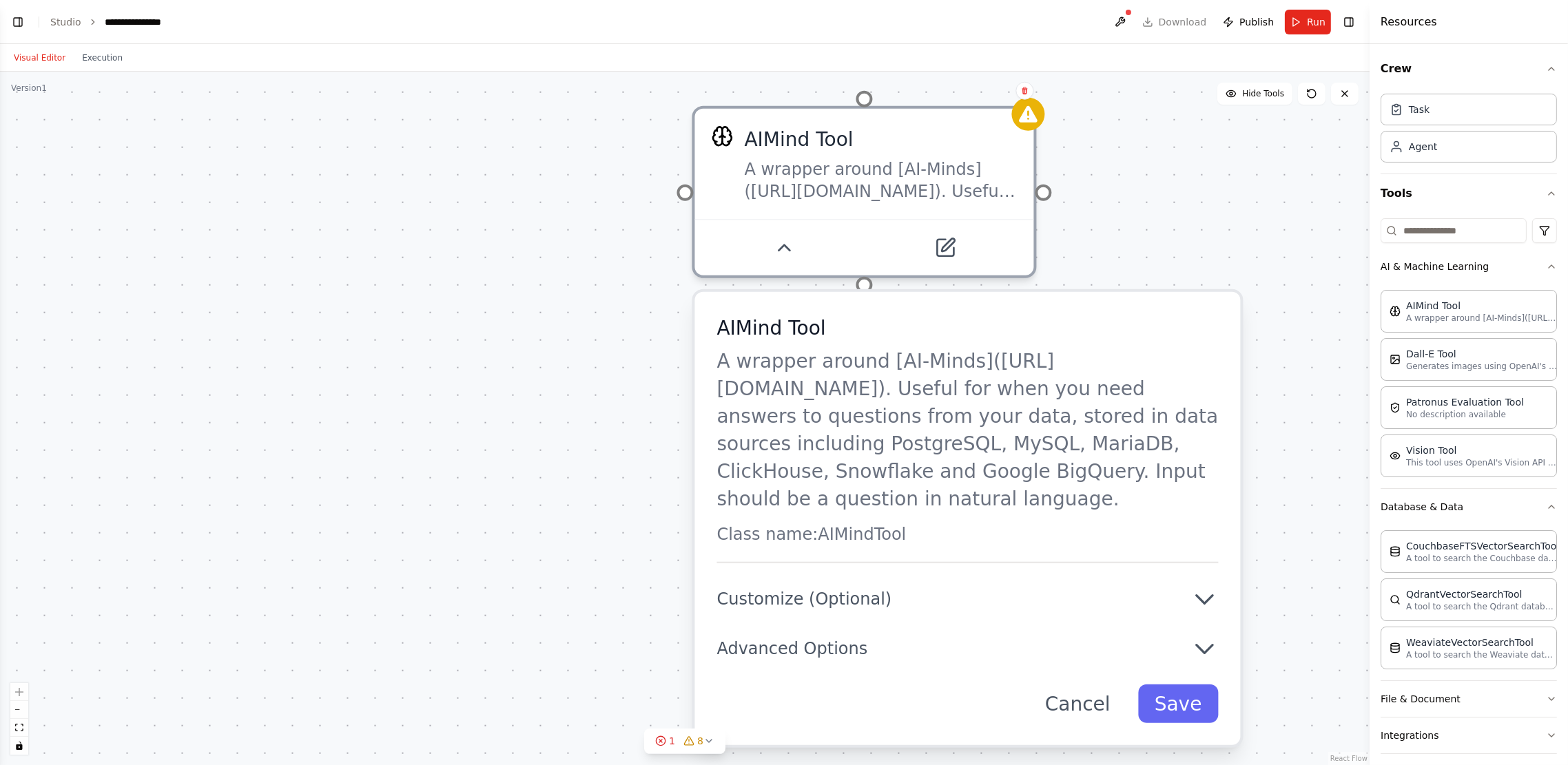
drag, startPoint x: 1090, startPoint y: 488, endPoint x: 881, endPoint y: 89, distance: 450.4
click at [881, 89] on div "**********" at bounding box center [685, 418] width 1370 height 694
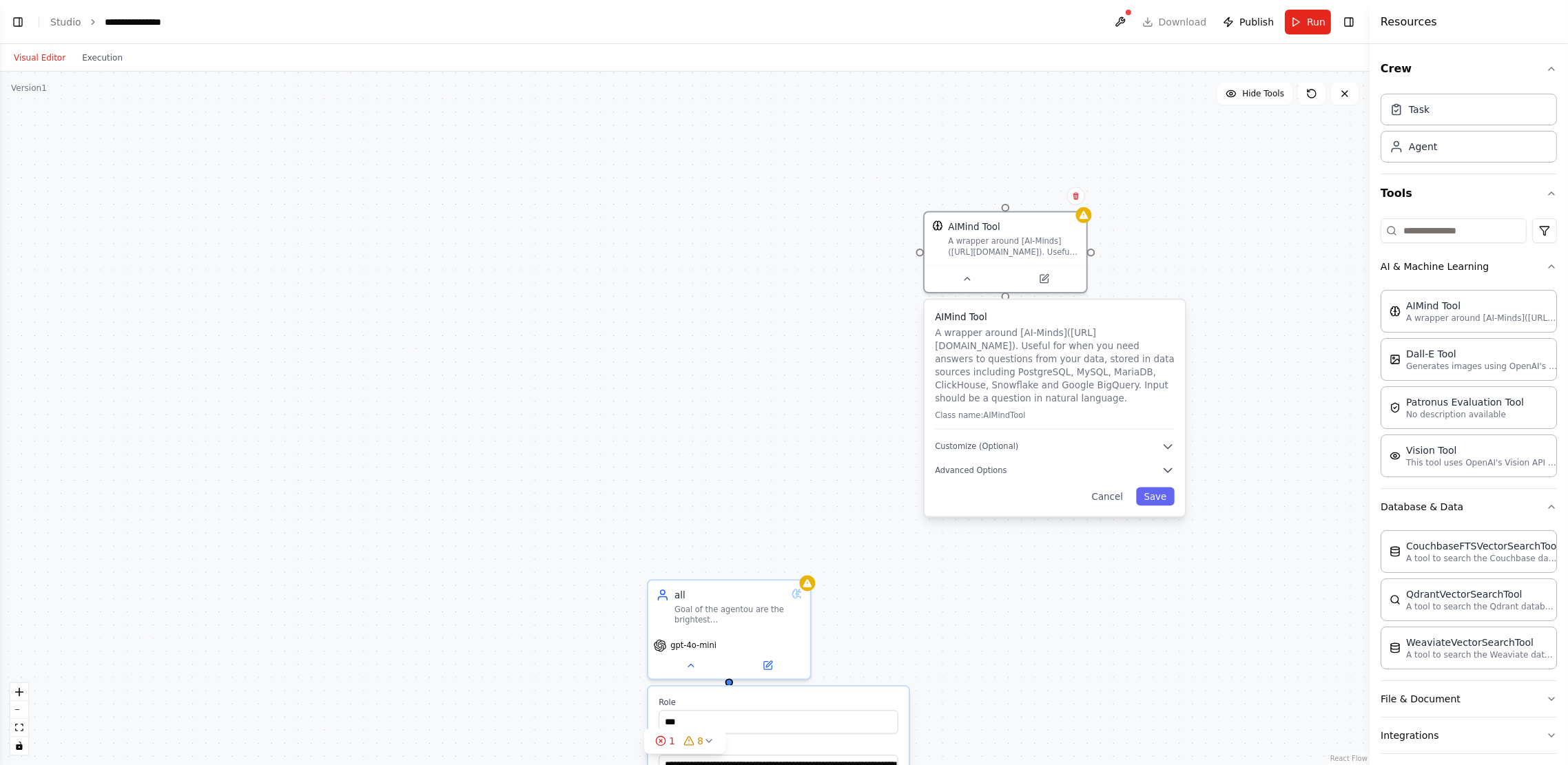
click at [1017, 573] on div "**********" at bounding box center [685, 418] width 1370 height 694
click at [1172, 487] on div "AIMind Tool A wrapper around [AI-Minds](https://mindsdb.com/minds). Useful for …" at bounding box center [1058, 402] width 260 height 216
click at [1172, 486] on div "AIMind Tool A wrapper around [AI-Minds](https://mindsdb.com/minds). Useful for …" at bounding box center [1058, 402] width 260 height 216
click at [1166, 482] on button "Save" at bounding box center [1159, 491] width 38 height 18
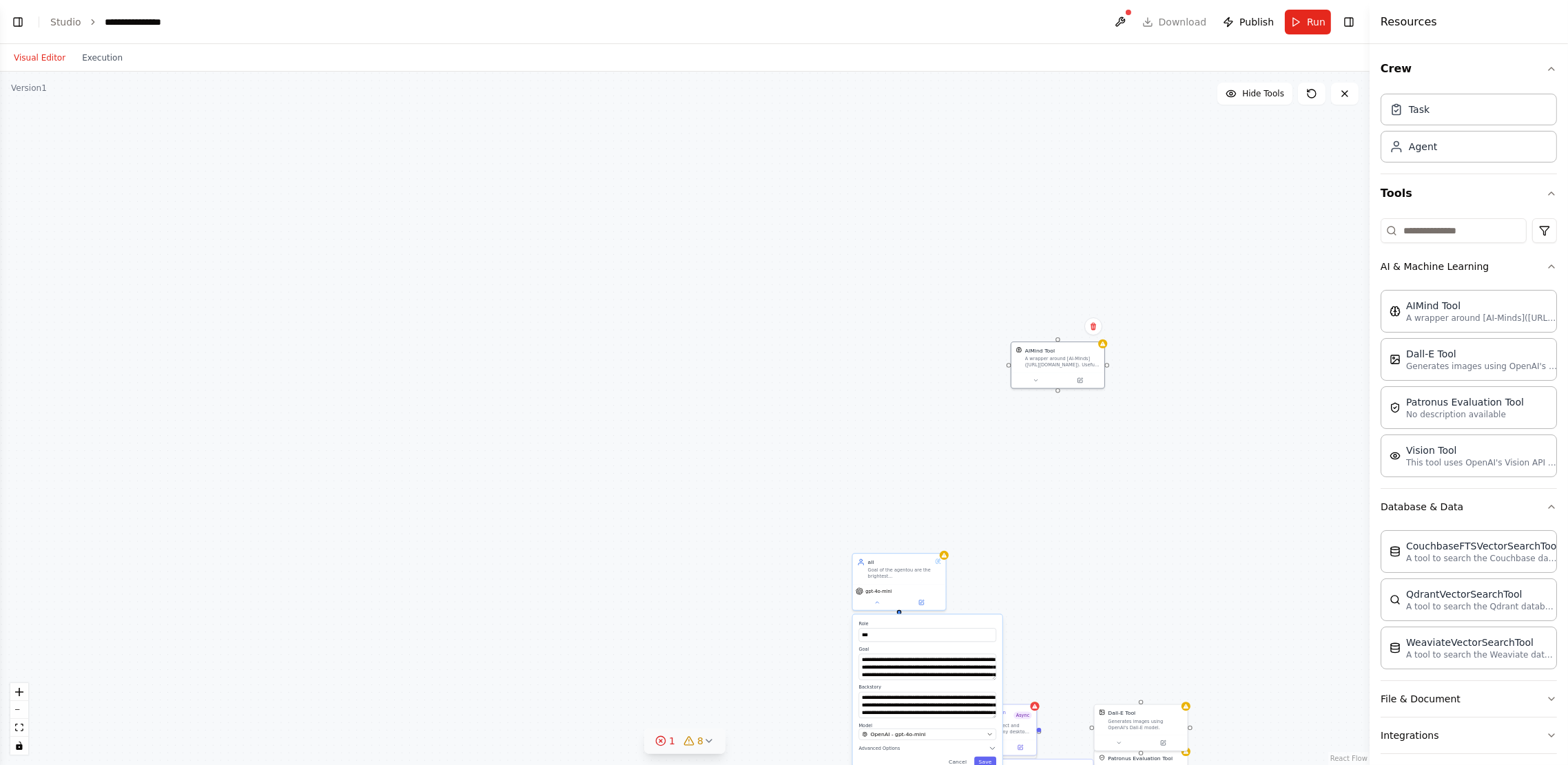
click at [707, 573] on icon at bounding box center [709, 741] width 11 height 11
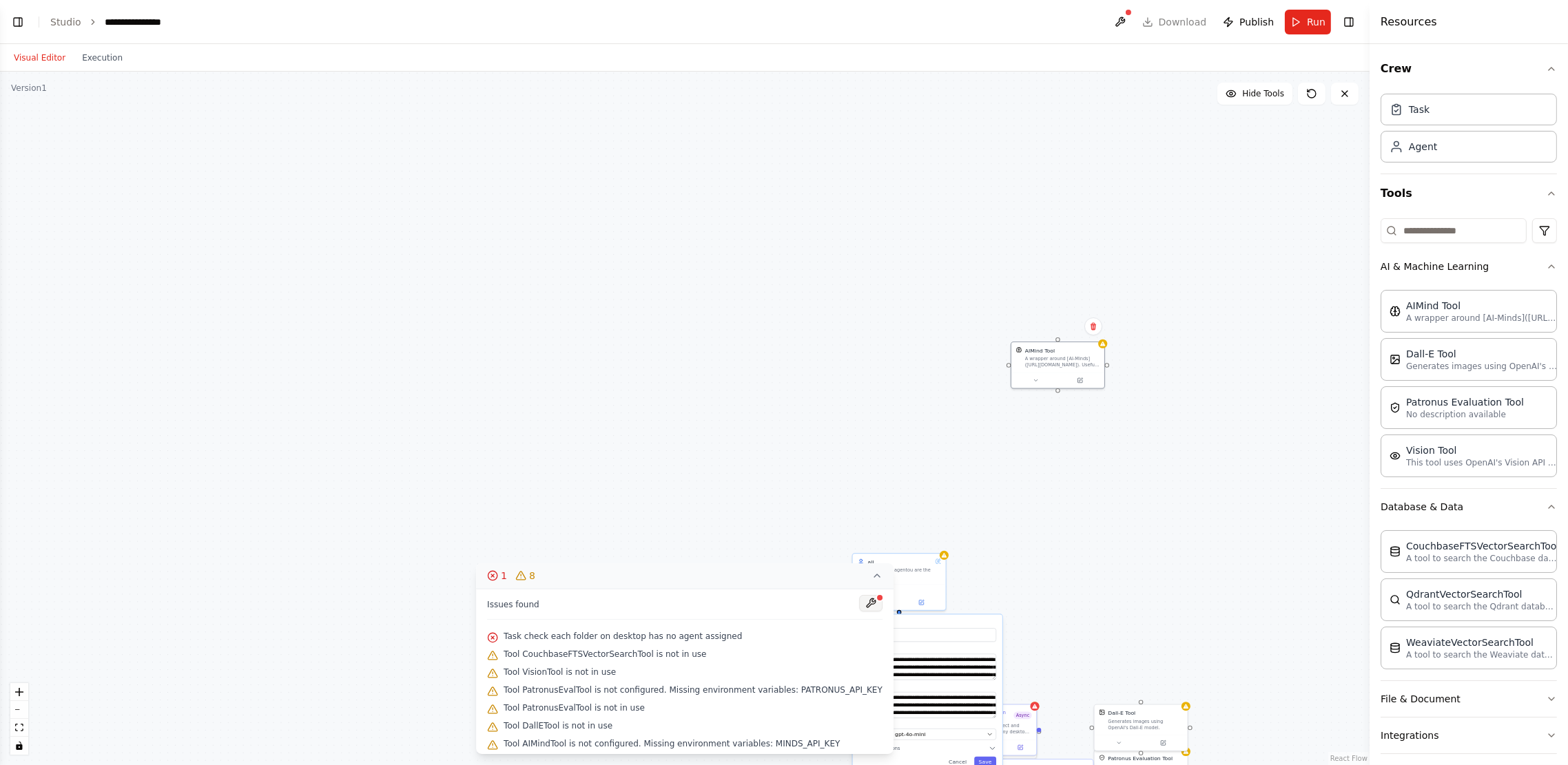
click at [859, 573] on button at bounding box center [871, 603] width 24 height 16
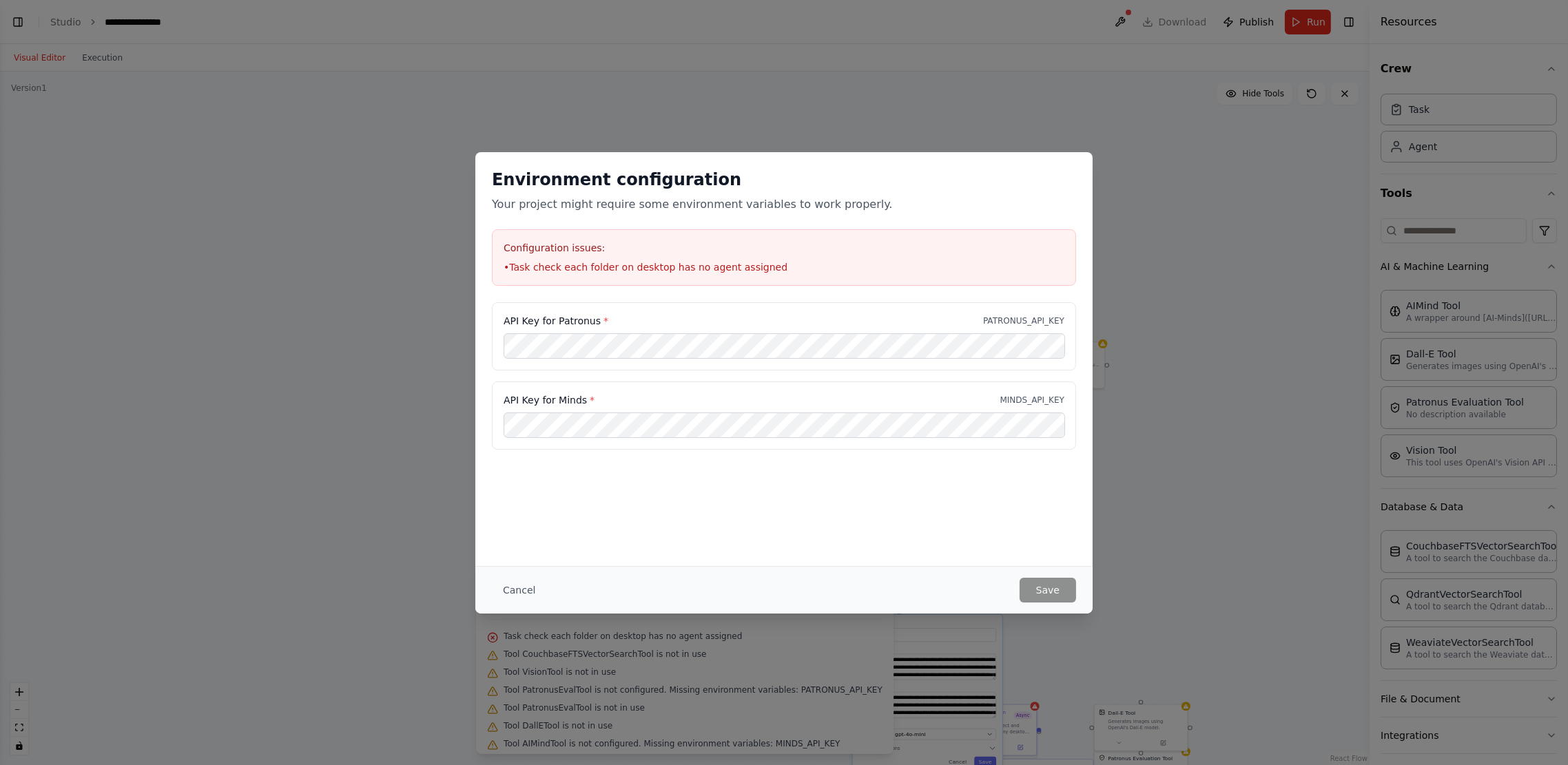
click at [574, 236] on div "Configuration issues: • Task check each folder on desktop has no agent assigned" at bounding box center [784, 257] width 584 height 57
drag, startPoint x: 1294, startPoint y: 405, endPoint x: 1279, endPoint y: 397, distance: 17.0
click at [1175, 403] on div "Environment configuration Your project might require some environment variables…" at bounding box center [784, 382] width 1568 height 765
click at [514, 573] on button "Cancel" at bounding box center [520, 590] width 55 height 25
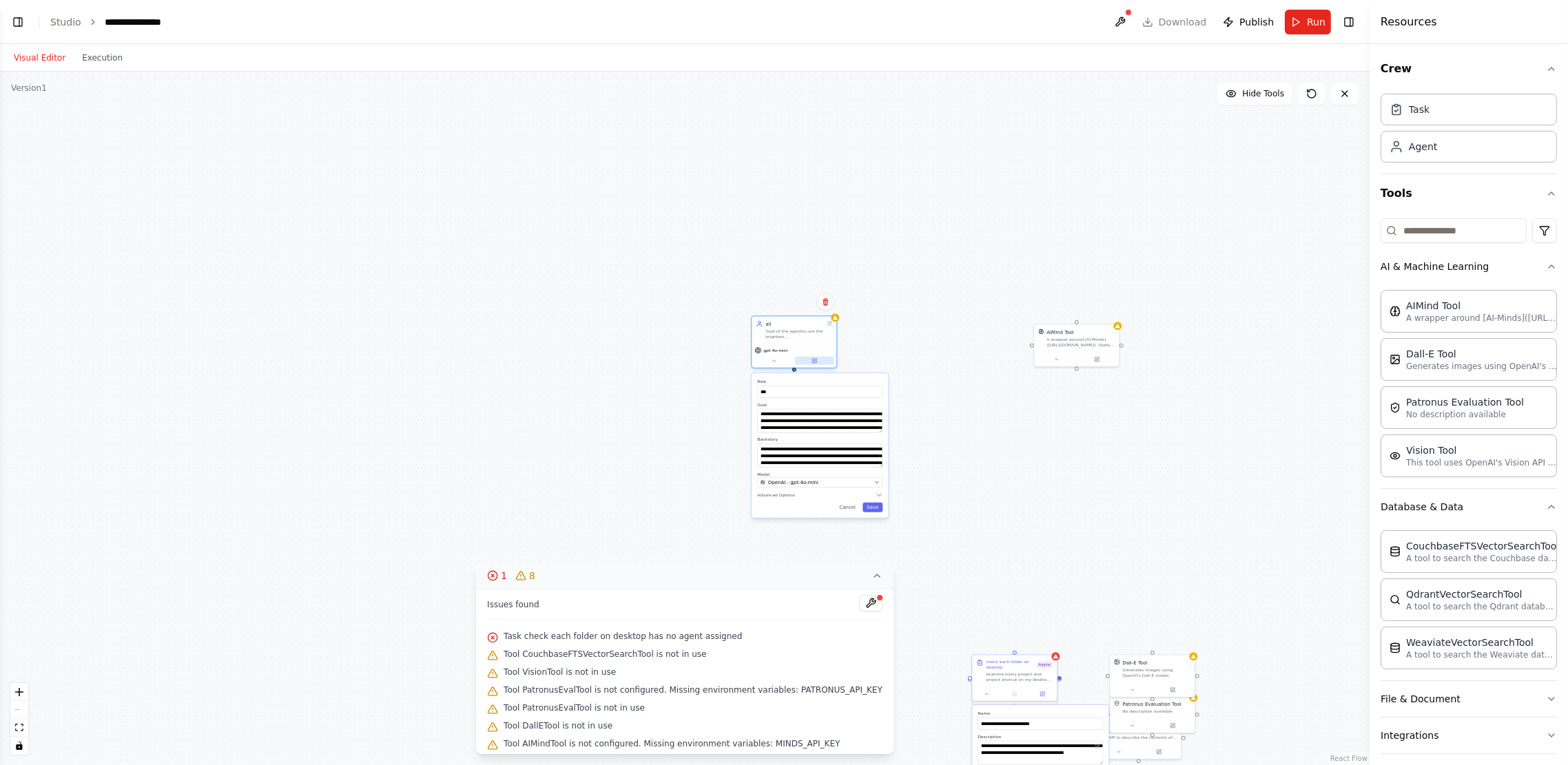
drag, startPoint x: 939, startPoint y: 563, endPoint x: 805, endPoint y: 361, distance: 242.4
click at [805, 361] on button at bounding box center [815, 361] width 39 height 8
drag, startPoint x: 1015, startPoint y: 683, endPoint x: 552, endPoint y: 358, distance: 565.7
click at [552, 334] on div "check each folder on desktop Async examine every project and project shorcut on…" at bounding box center [566, 318] width 85 height 32
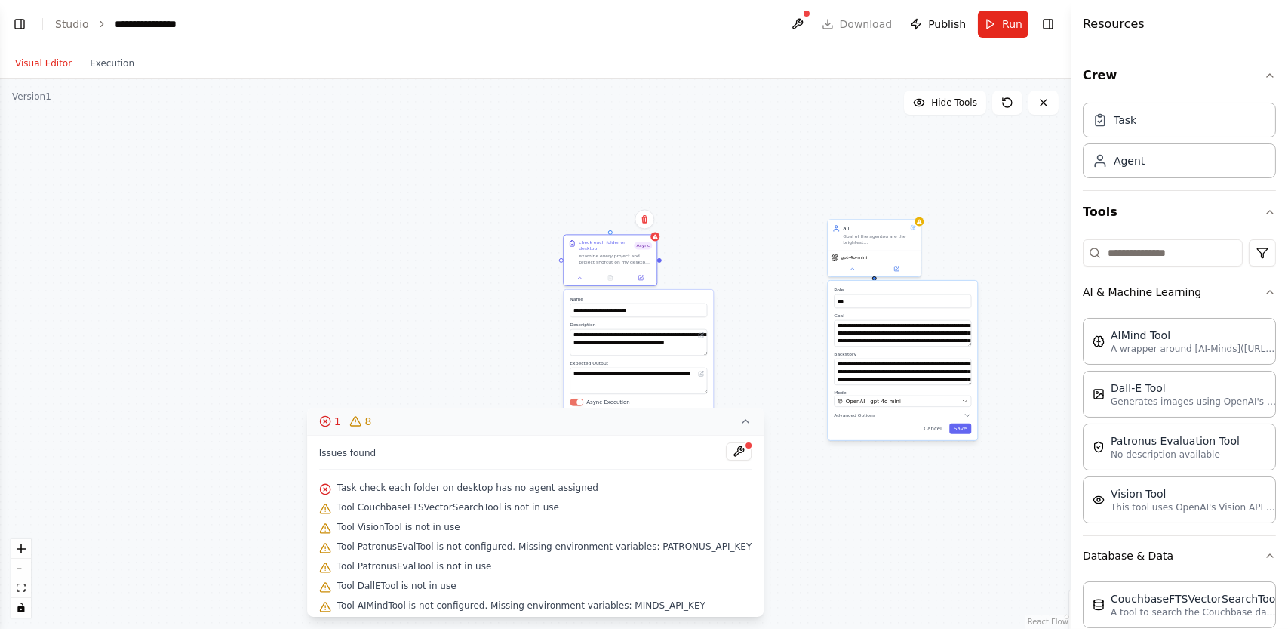
drag, startPoint x: 609, startPoint y: 360, endPoint x: 613, endPoint y: 232, distance: 128.4
click at [613, 232] on div "**********" at bounding box center [535, 353] width 1071 height 550
click at [650, 250] on div "check each folder on desktop Async examine every project and project shorcut on…" at bounding box center [615, 251] width 73 height 26
click at [644, 383] on textarea "**********" at bounding box center [638, 380] width 137 height 26
type textarea "*"
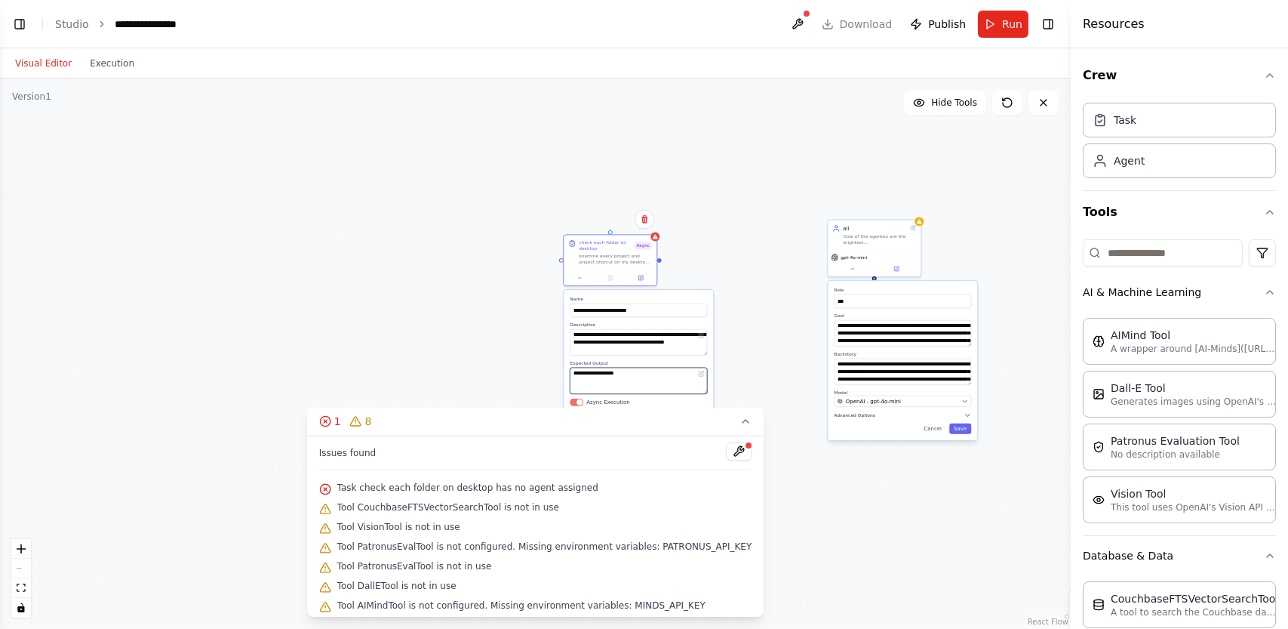
type textarea "**********"
click at [864, 415] on span "Advanced Options" at bounding box center [854, 415] width 41 height 6
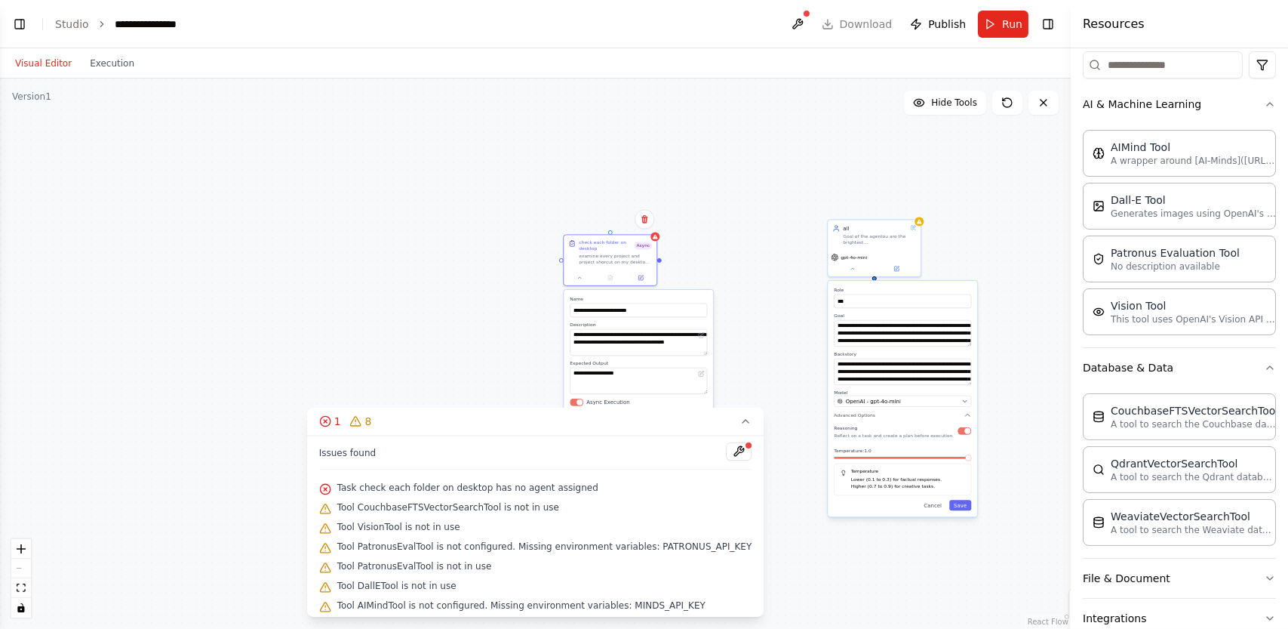
scroll to position [302, 0]
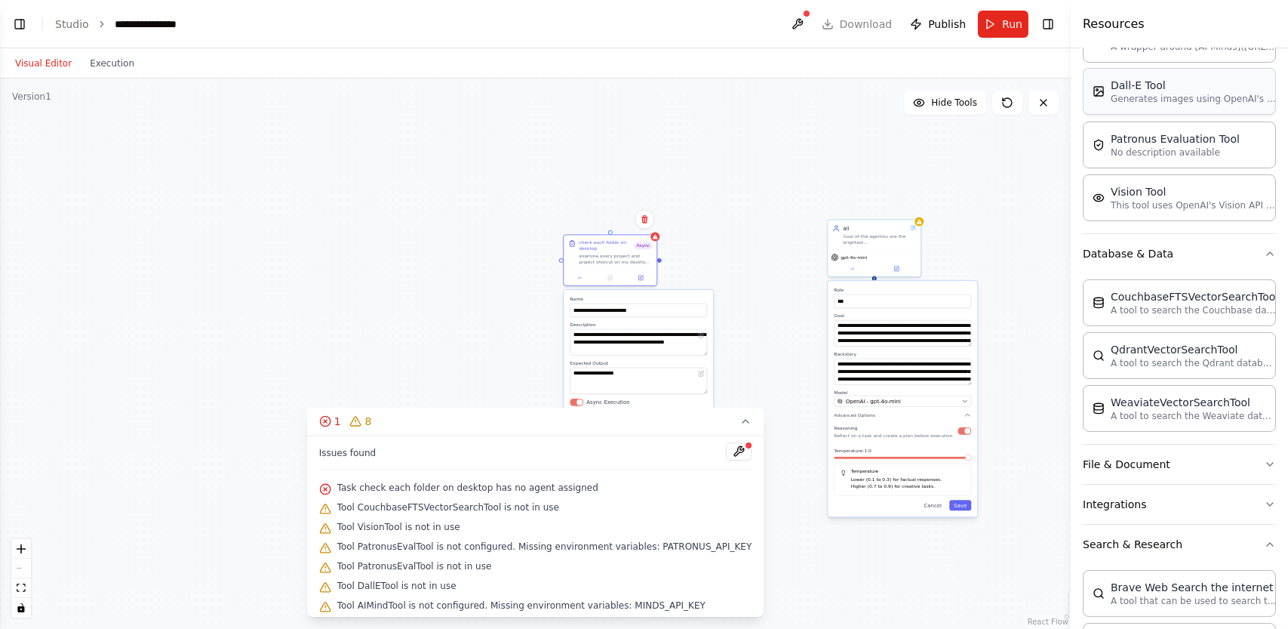
click at [1136, 97] on p "Generates images using OpenAI's Dall-E model." at bounding box center [1194, 99] width 166 height 12
click at [726, 450] on button at bounding box center [739, 451] width 26 height 18
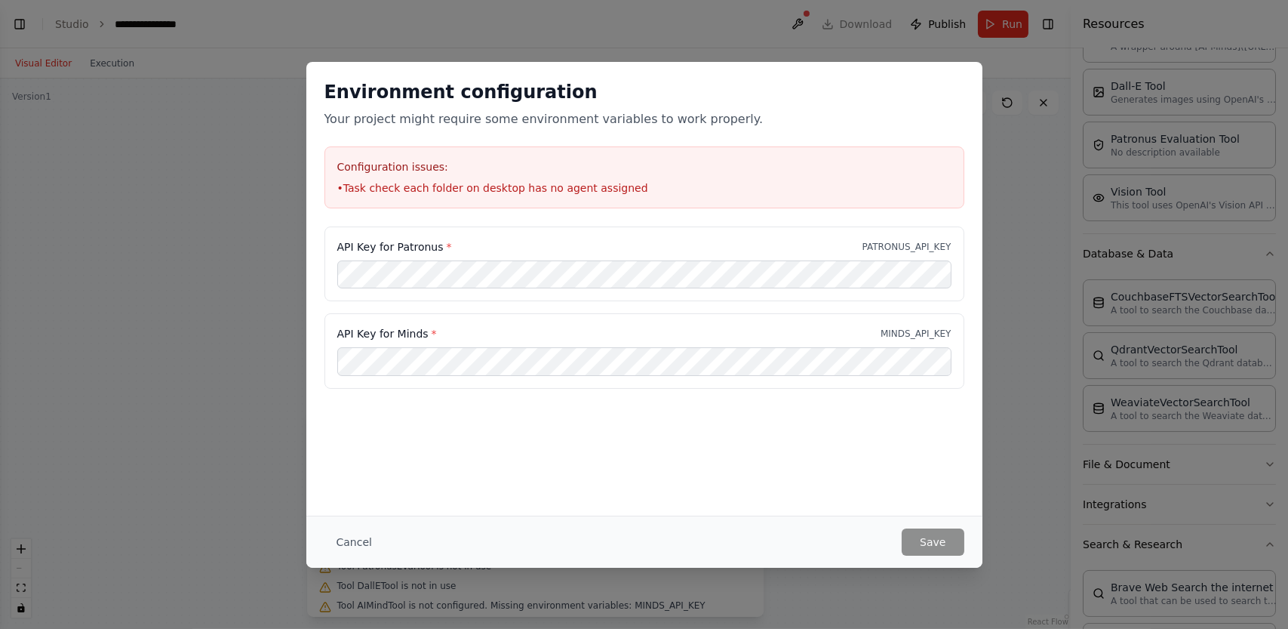
click at [1029, 578] on div "Environment configuration Your project might require some environment variables…" at bounding box center [644, 314] width 1288 height 629
click at [464, 168] on h3 "Configuration issues:" at bounding box center [644, 166] width 614 height 15
drag, startPoint x: 464, startPoint y: 173, endPoint x: 937, endPoint y: 48, distance: 489.2
click at [939, 53] on div "Environment configuration Your project might require some environment variables…" at bounding box center [644, 314] width 1288 height 629
click at [810, 25] on div "Environment configuration Your project might require some environment variables…" at bounding box center [644, 314] width 1288 height 629
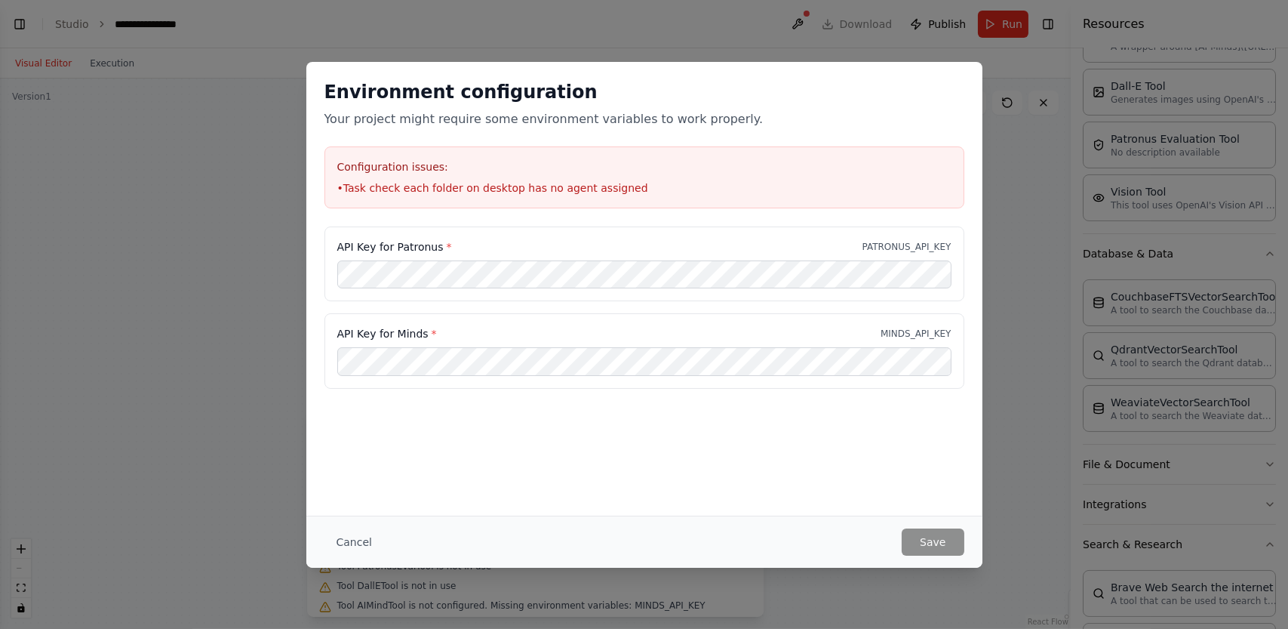
click at [1182, 65] on div "Environment configuration Your project might require some environment variables…" at bounding box center [644, 314] width 1288 height 629
click at [1008, 23] on div "Environment configuration Your project might require some environment variables…" at bounding box center [644, 314] width 1288 height 629
click at [366, 528] on button "Cancel" at bounding box center [354, 541] width 60 height 27
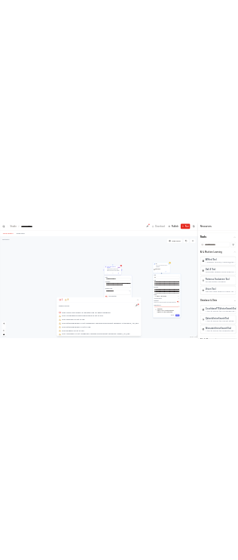
scroll to position [0, 0]
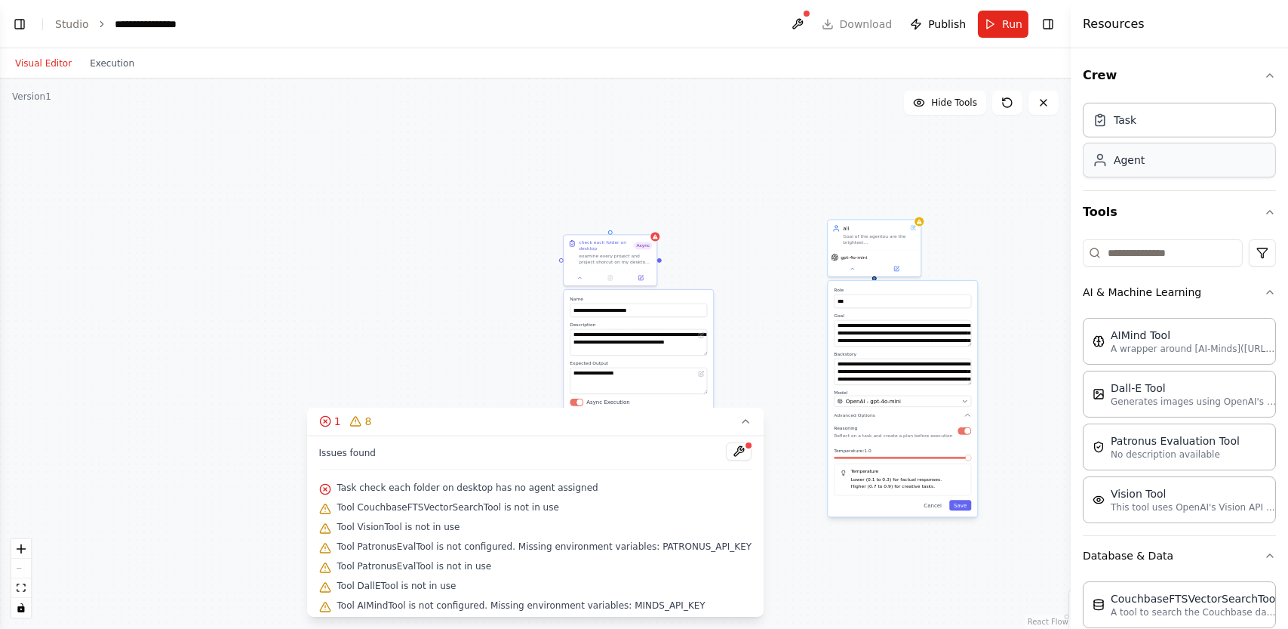
click at [1135, 167] on div "Agent" at bounding box center [1179, 160] width 193 height 35
click at [1117, 153] on div "Agent" at bounding box center [1129, 159] width 31 height 15
click at [1117, 152] on div "Agent" at bounding box center [1179, 160] width 193 height 35
drag, startPoint x: 1115, startPoint y: 151, endPoint x: 1112, endPoint y: 158, distance: 8.1
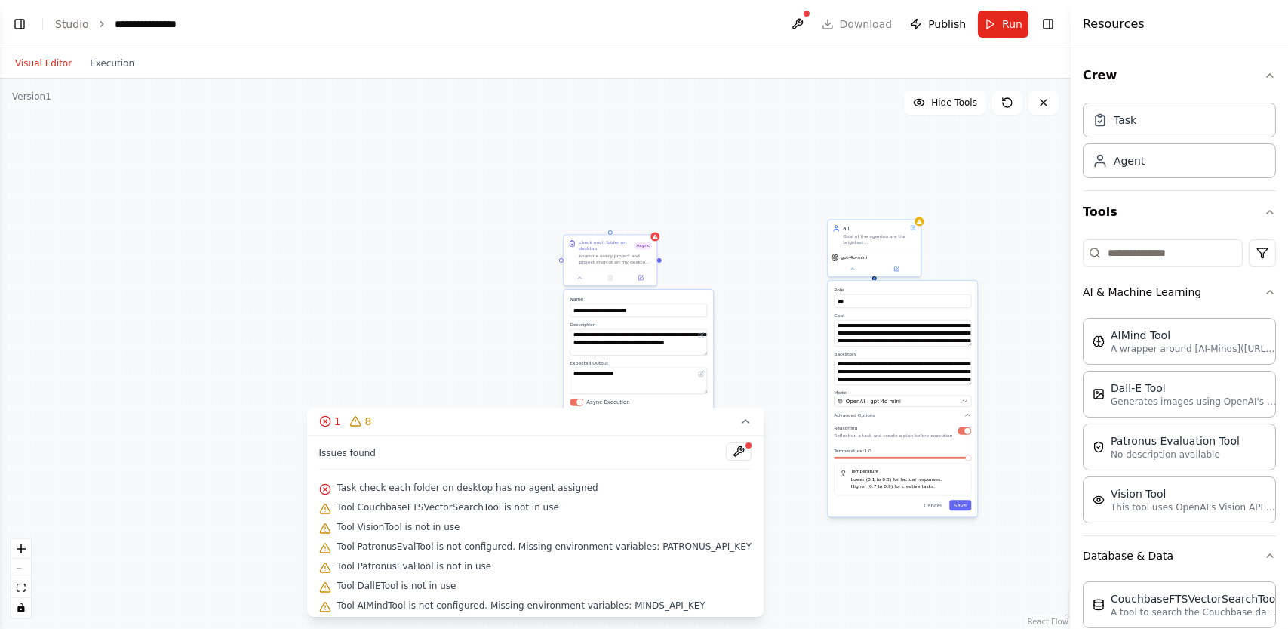
drag, startPoint x: 1112, startPoint y: 158, endPoint x: 633, endPoint y: 149, distance: 479.2
click at [625, 160] on div "**********" at bounding box center [535, 353] width 1071 height 550
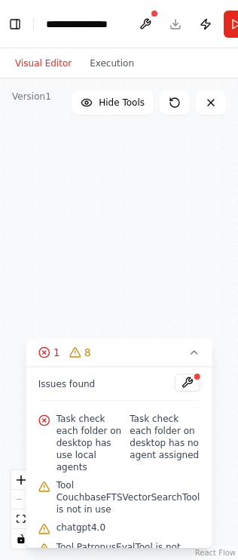
click at [181, 383] on button at bounding box center [187, 382] width 26 height 18
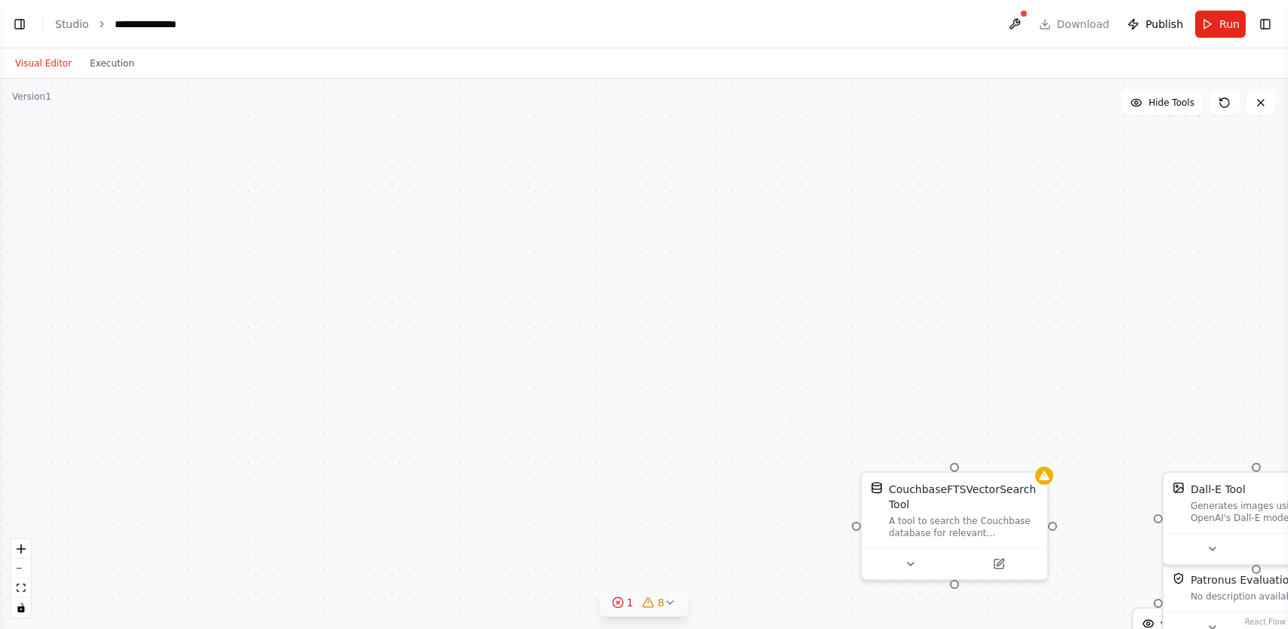
click at [672, 605] on icon at bounding box center [670, 602] width 12 height 12
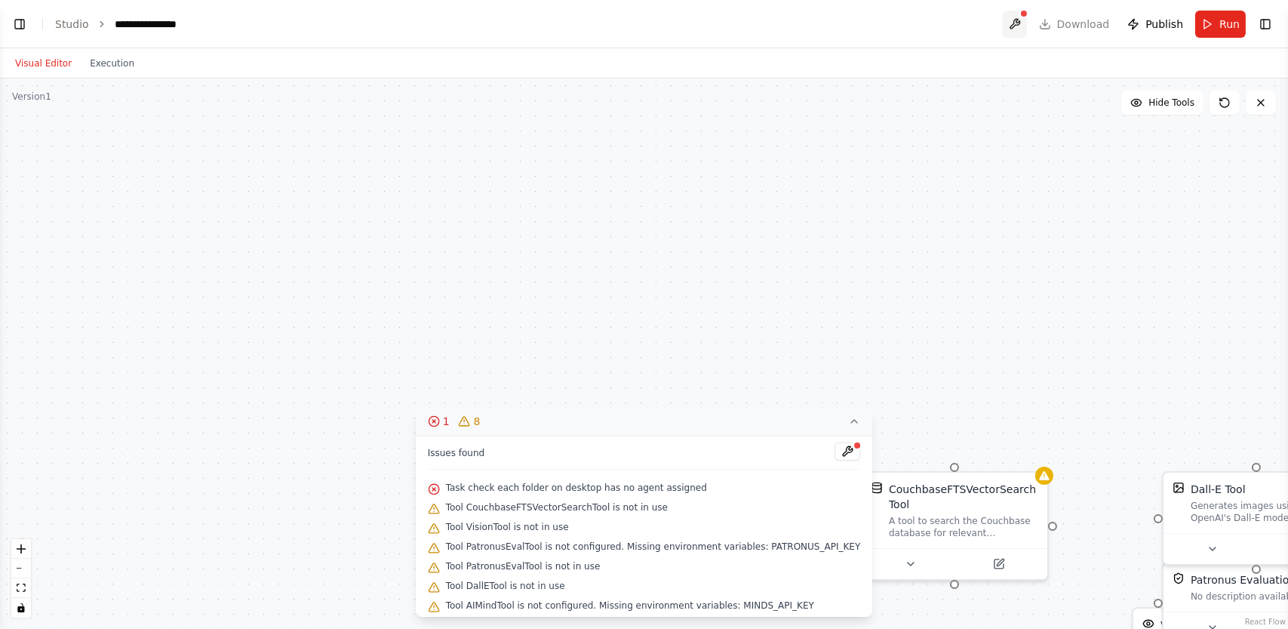
click at [1023, 21] on button at bounding box center [1015, 24] width 24 height 27
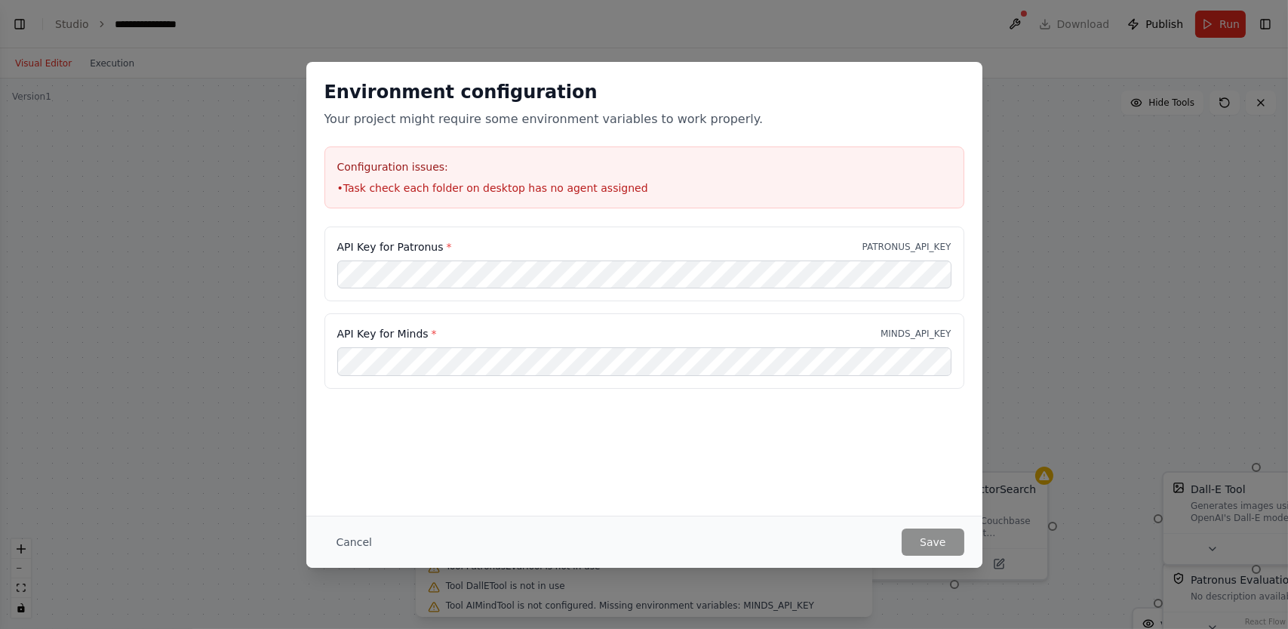
drag, startPoint x: 1022, startPoint y: 21, endPoint x: 1139, endPoint y: 476, distance: 469.8
click at [1139, 476] on div "Environment configuration Your project might require some environment variables…" at bounding box center [644, 314] width 1288 height 629
click at [1228, 22] on div "Environment configuration Your project might require some environment variables…" at bounding box center [644, 314] width 1288 height 629
click at [994, 61] on div "Environment configuration Your project might require some environment variables…" at bounding box center [644, 314] width 1288 height 629
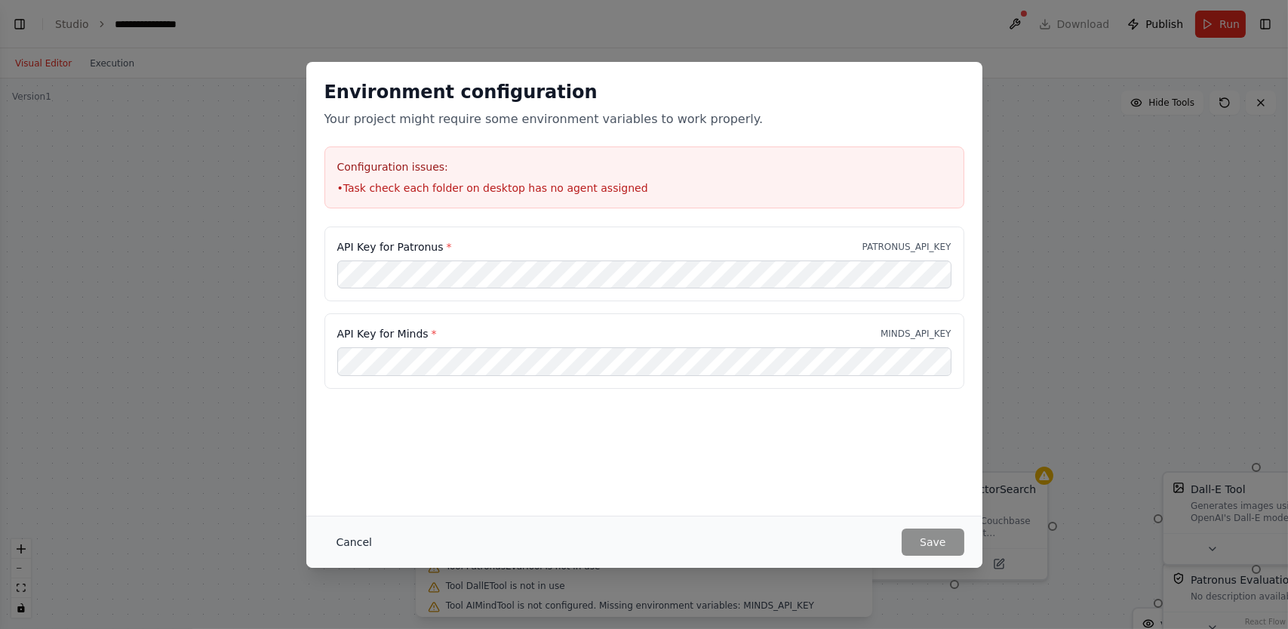
click at [367, 541] on button "Cancel" at bounding box center [354, 541] width 60 height 27
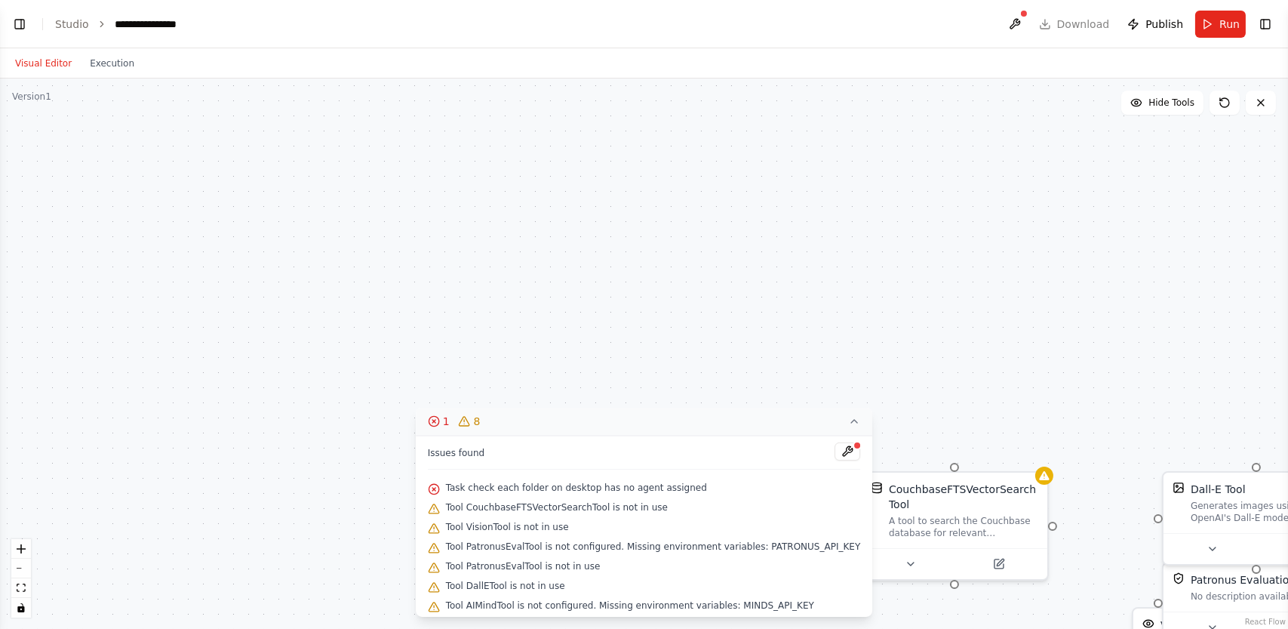
click at [89, 27] on ol "**********" at bounding box center [122, 24] width 134 height 15
click at [195, 26] on header "**********" at bounding box center [644, 24] width 1288 height 48
click at [136, 24] on div "**********" at bounding box center [152, 24] width 75 height 15
drag, startPoint x: 124, startPoint y: 25, endPoint x: 444, endPoint y: 30, distance: 320.7
click at [450, 32] on header "**********" at bounding box center [644, 24] width 1288 height 48
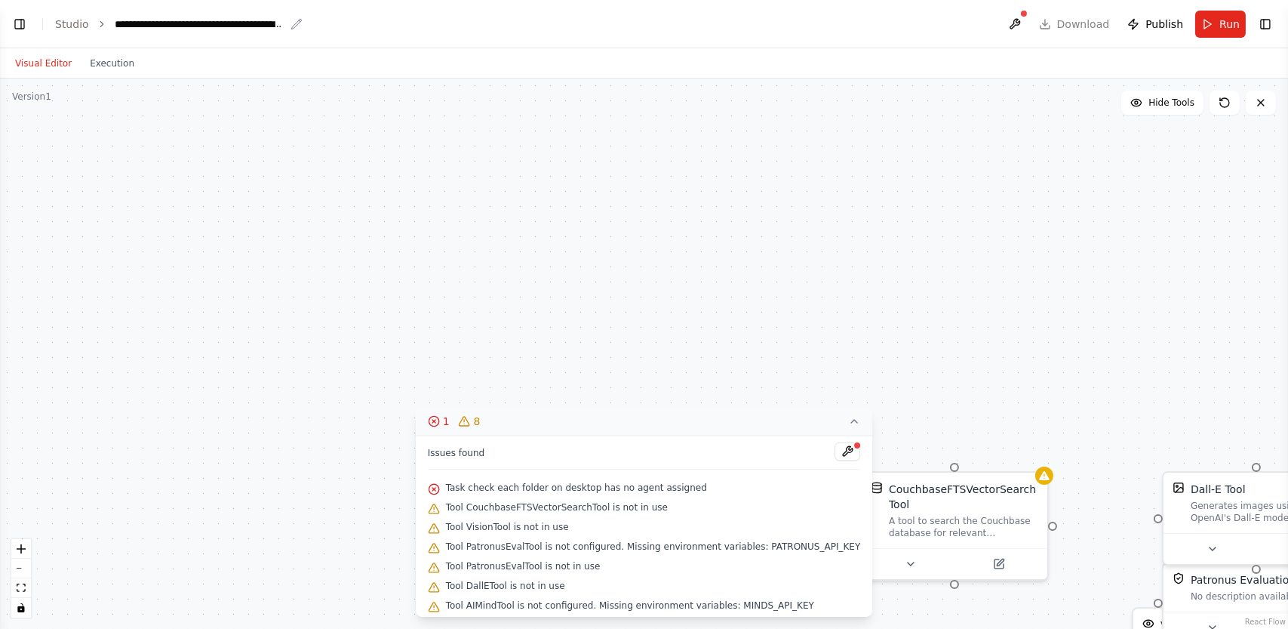
click at [260, 19] on div "**********" at bounding box center [200, 24] width 170 height 15
click at [324, 76] on div "Visual Editor Execution" at bounding box center [644, 63] width 1288 height 30
click at [287, 28] on header "**********" at bounding box center [644, 24] width 1288 height 48
click at [271, 21] on div "**********" at bounding box center [200, 24] width 170 height 15
click at [288, 28] on div "**********" at bounding box center [238, 24] width 247 height 15
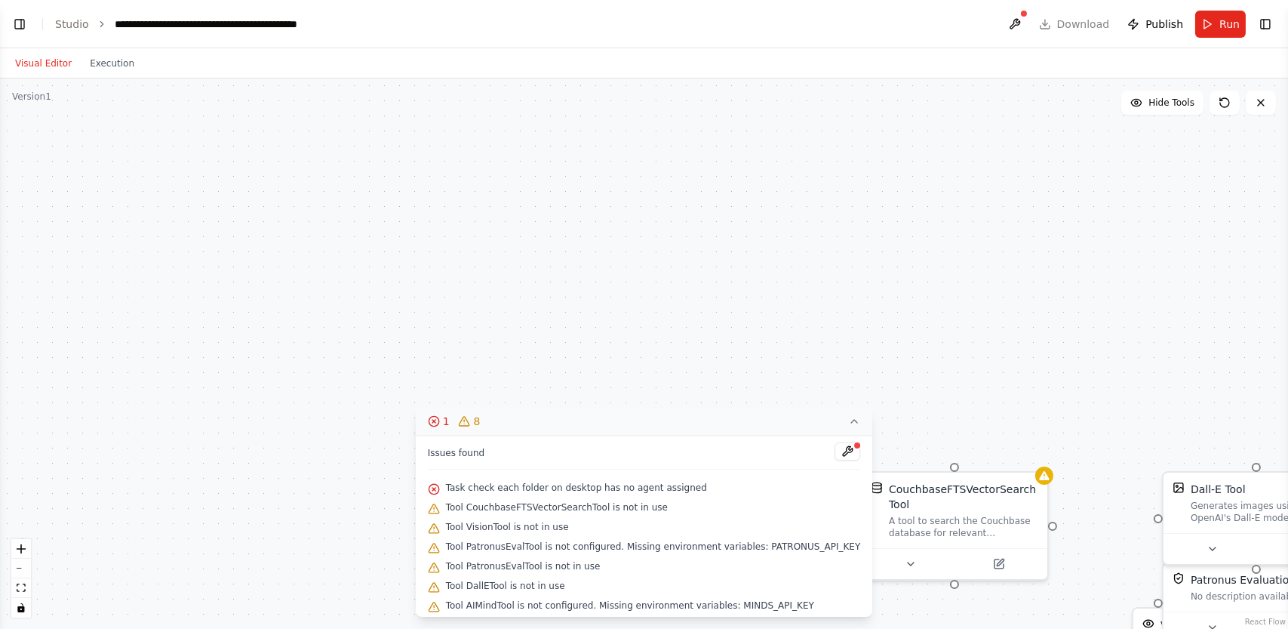
drag, startPoint x: 303, startPoint y: 21, endPoint x: 205, endPoint y: 87, distance: 117.4
click at [208, 88] on div "CouchbaseFTSVectorSearchTool A tool to search the Couchbase database for releva…" at bounding box center [644, 353] width 1288 height 550
click at [47, 60] on button "Visual Editor" at bounding box center [43, 63] width 75 height 18
click at [835, 450] on button at bounding box center [848, 451] width 26 height 18
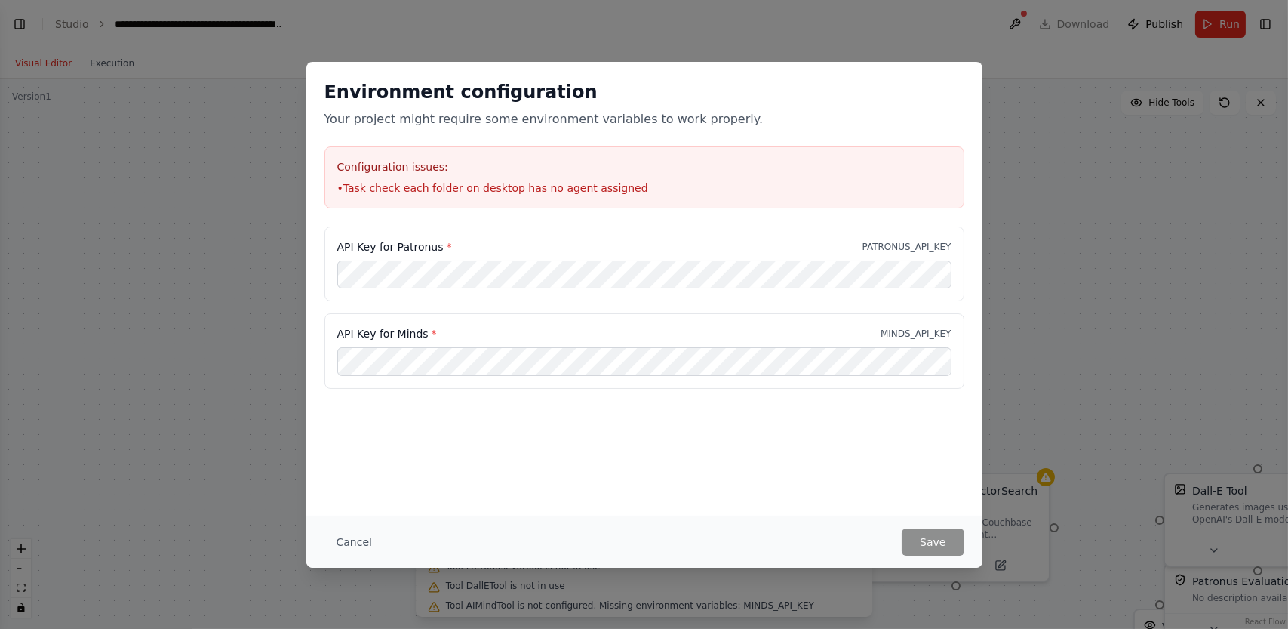
click at [890, 186] on li "• Task check each folder on desktop has no agent assigned" at bounding box center [644, 187] width 614 height 15
click at [1274, 151] on div "Environment configuration Your project might require some environment variables…" at bounding box center [644, 314] width 1288 height 629
drag, startPoint x: 1071, startPoint y: 112, endPoint x: 986, endPoint y: 507, distance: 403.7
click at [986, 507] on div "Environment configuration Your project might require some environment variables…" at bounding box center [644, 314] width 1288 height 629
click at [1225, 375] on div "Environment configuration Your project might require some environment variables…" at bounding box center [644, 314] width 1288 height 629
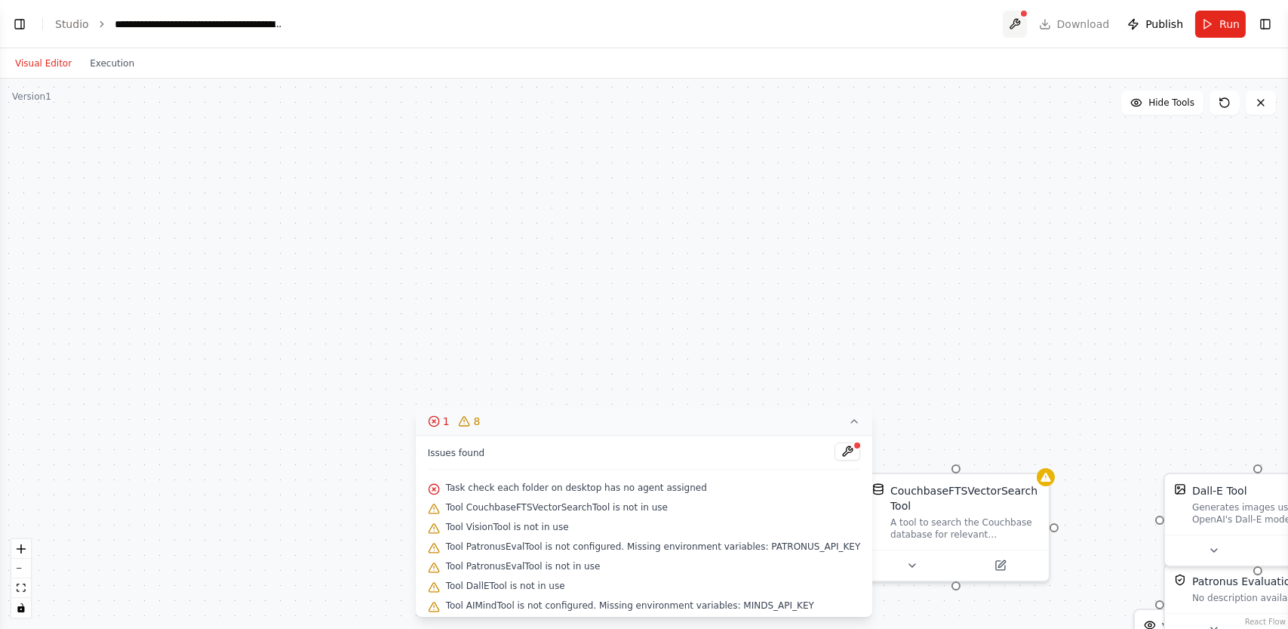
click at [1027, 25] on button at bounding box center [1015, 24] width 24 height 27
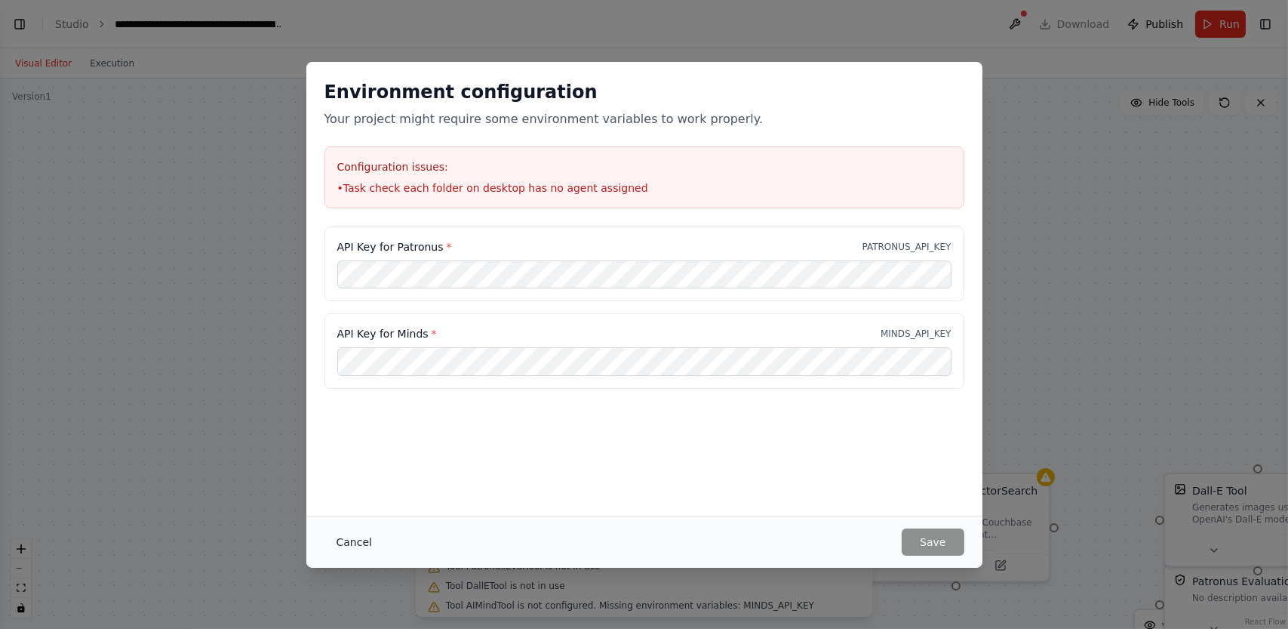
click at [357, 539] on button "Cancel" at bounding box center [354, 541] width 60 height 27
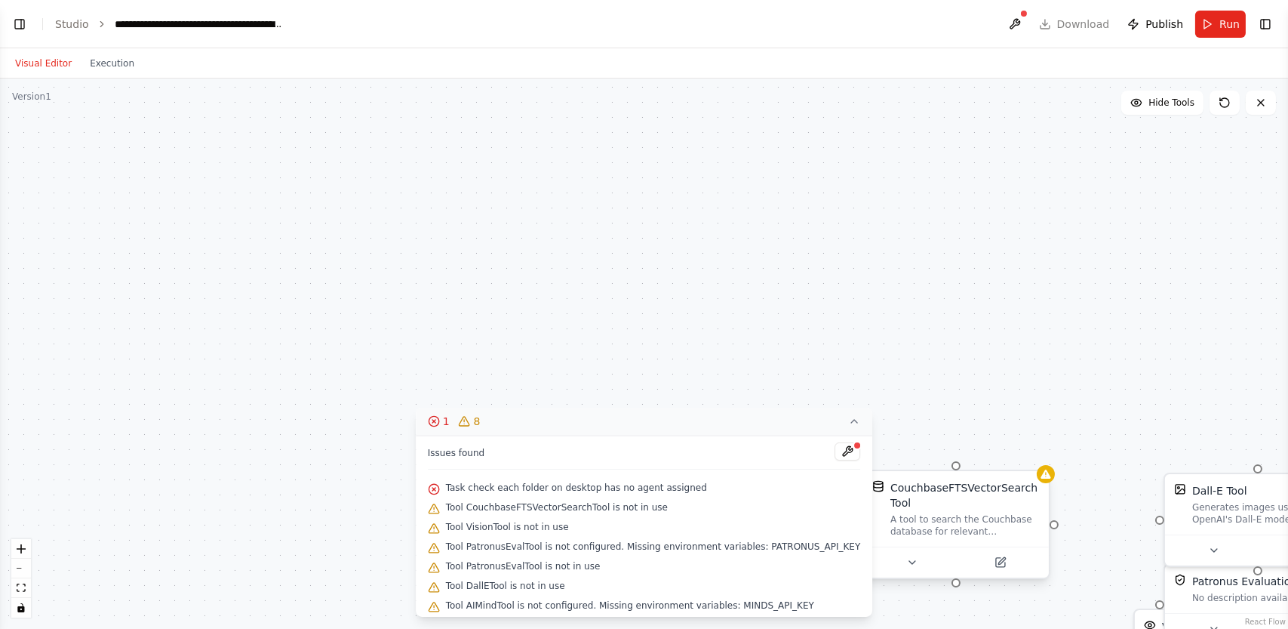
click at [1007, 571] on div at bounding box center [956, 561] width 186 height 31
click at [1001, 560] on icon at bounding box center [1001, 560] width 7 height 7
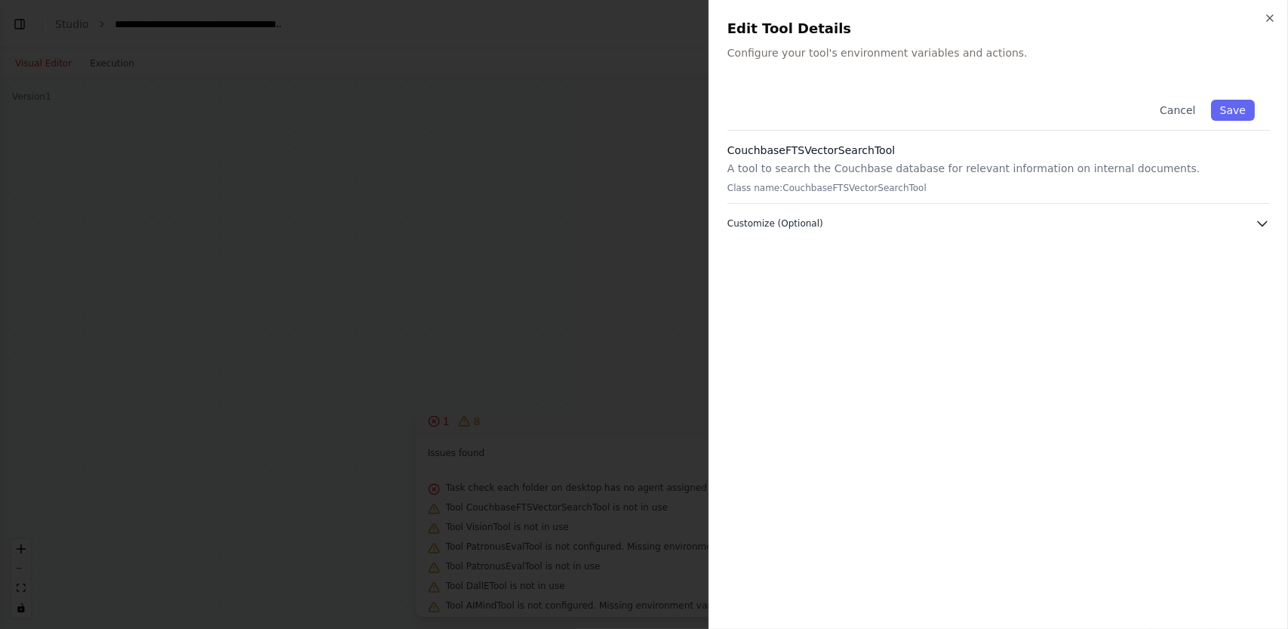
click at [804, 222] on span "Customize (Optional)" at bounding box center [775, 223] width 96 height 12
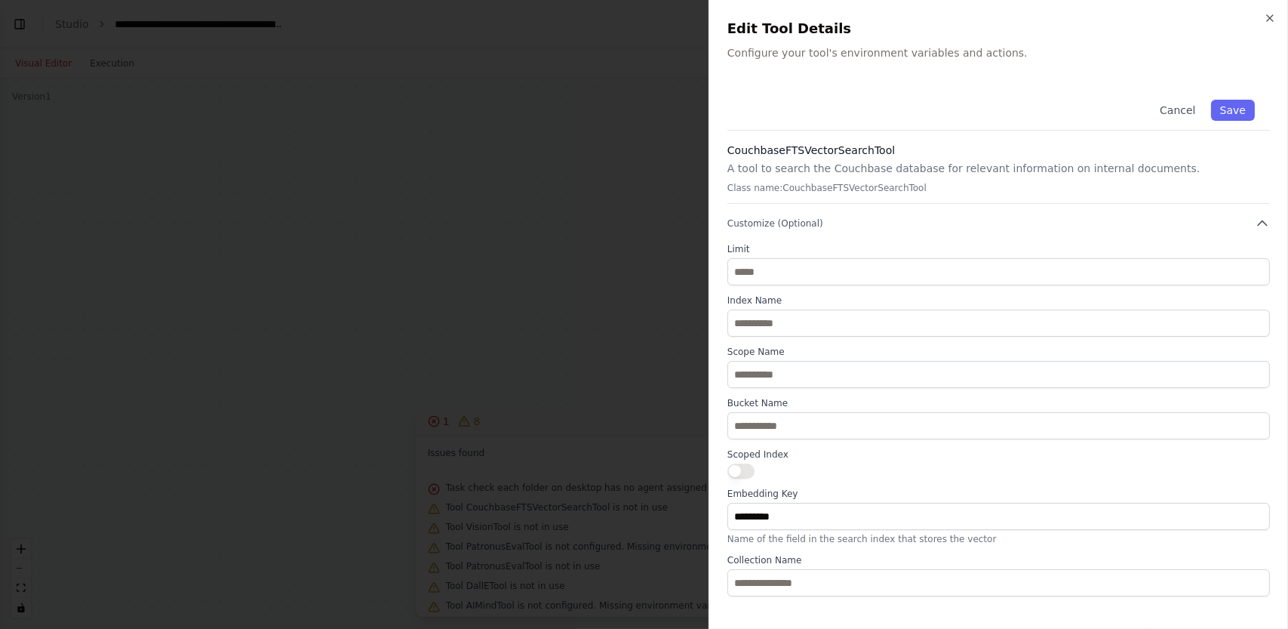
click at [902, 88] on div "Cancel Save" at bounding box center [998, 108] width 543 height 46
drag, startPoint x: 988, startPoint y: 81, endPoint x: 927, endPoint y: 81, distance: 61.1
click at [927, 81] on div "Close Edit Tool Details Configure your tool's environment variables and actions…" at bounding box center [998, 314] width 579 height 629
drag, startPoint x: 925, startPoint y: 79, endPoint x: 873, endPoint y: 57, distance: 56.5
click at [873, 57] on p "Configure your tool's environment variables and actions." at bounding box center [998, 52] width 543 height 15
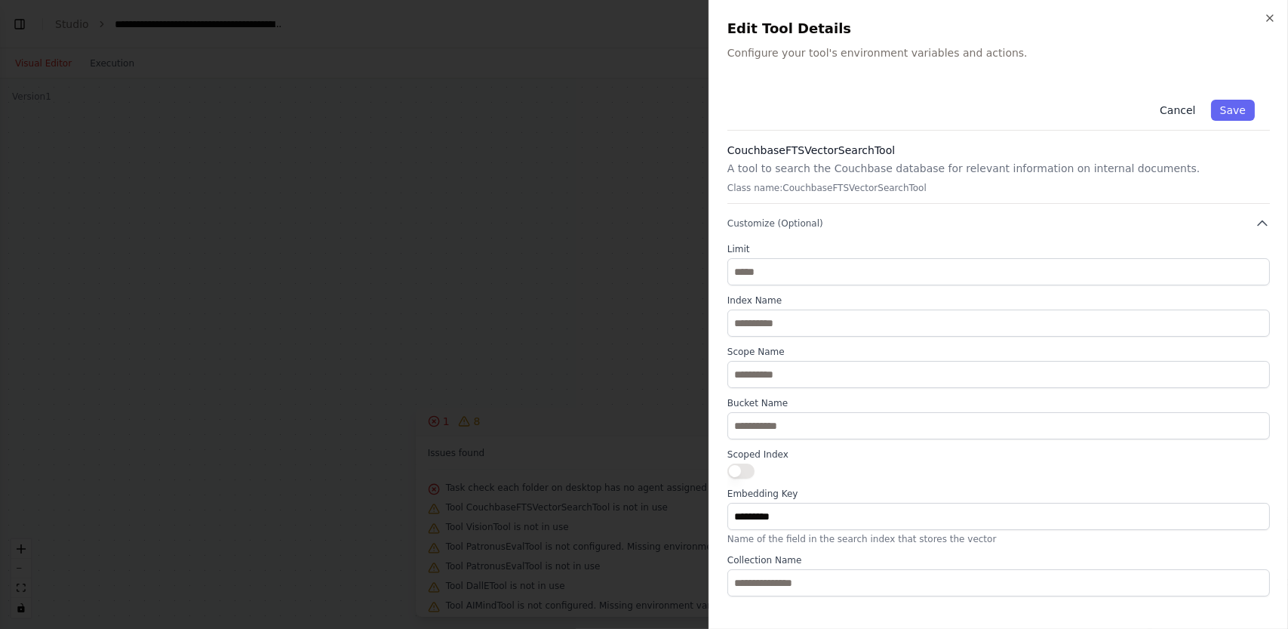
click at [1203, 110] on button "Cancel" at bounding box center [1178, 110] width 54 height 21
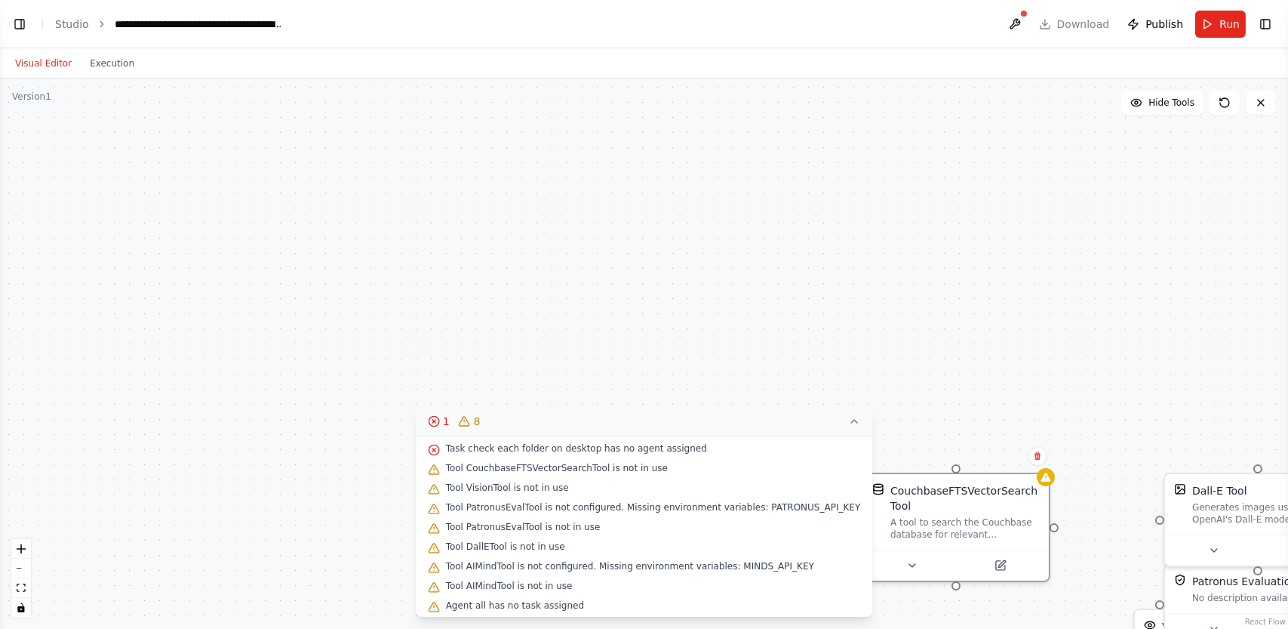
scroll to position [43, 0]
click at [654, 443] on span "Task check each folder on desktop has no agent assigned" at bounding box center [576, 444] width 261 height 12
drag, startPoint x: 764, startPoint y: 426, endPoint x: 712, endPoint y: 262, distance: 172.3
click at [712, 262] on div "Version 1 Hide Tools CouchbaseFTSVectorSearchTool A tool to search the Couchbas…" at bounding box center [644, 353] width 1288 height 550
drag, startPoint x: 739, startPoint y: 413, endPoint x: 640, endPoint y: 290, distance: 157.2
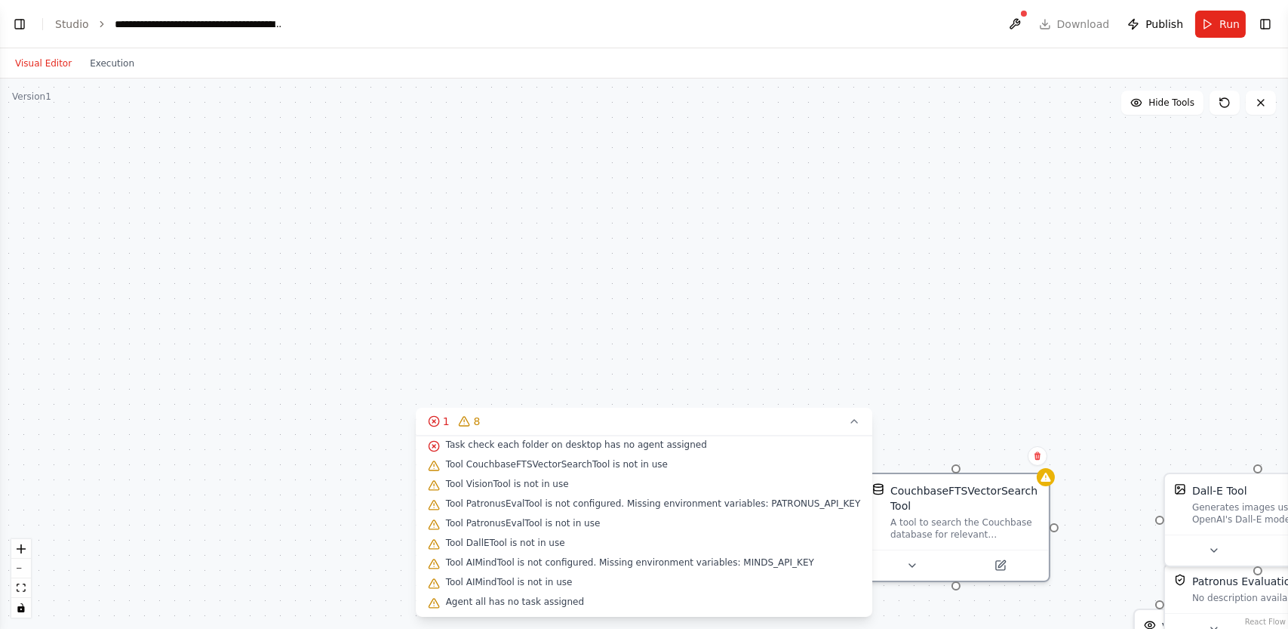
click at [640, 290] on div "Version 1 Hide Tools CouchbaseFTSVectorSearchTool A tool to search the Couchbas…" at bounding box center [644, 353] width 1288 height 550
click at [113, 60] on button "Execution" at bounding box center [112, 63] width 63 height 18
click at [20, 54] on button "Visual Editor" at bounding box center [43, 63] width 75 height 18
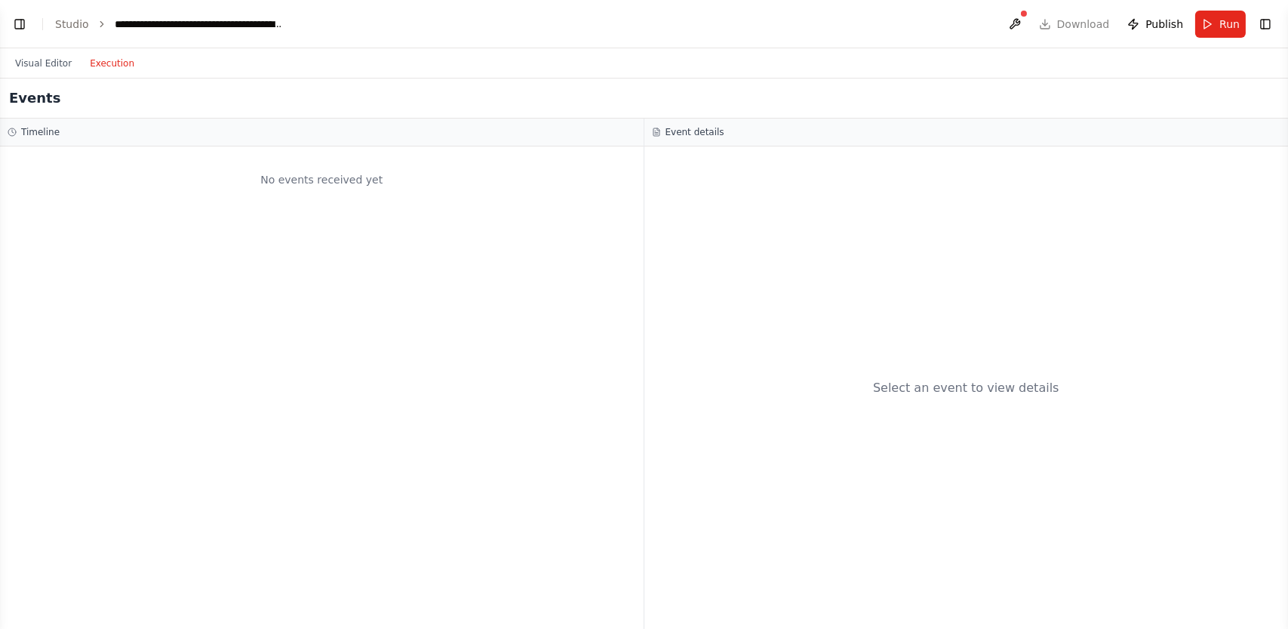
click at [100, 60] on button "Execution" at bounding box center [112, 63] width 63 height 18
click at [699, 132] on h3 "Event details" at bounding box center [695, 132] width 59 height 12
click at [1022, 15] on button at bounding box center [1015, 24] width 24 height 27
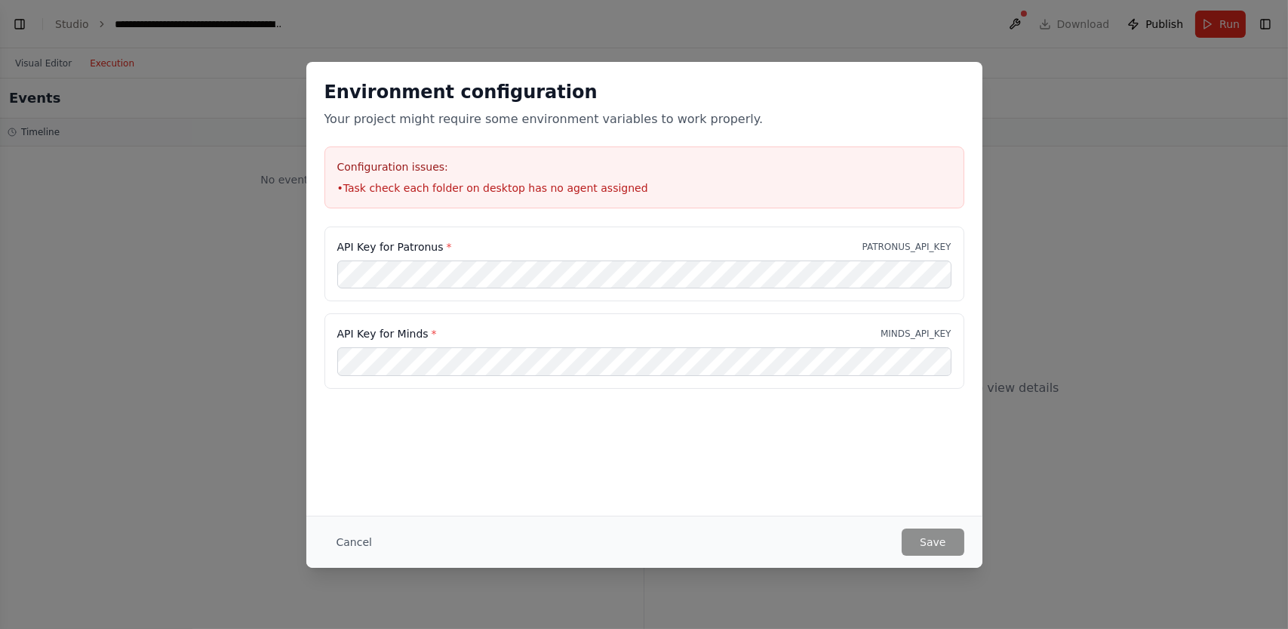
click at [773, 186] on li "• Task check each folder on desktop has no agent assigned" at bounding box center [644, 187] width 614 height 15
click at [772, 186] on li "• Task check each folder on desktop has no agent assigned" at bounding box center [644, 187] width 614 height 15
drag, startPoint x: 771, startPoint y: 185, endPoint x: 782, endPoint y: 547, distance: 362.3
click at [810, 547] on div "Cancel Save" at bounding box center [644, 541] width 640 height 27
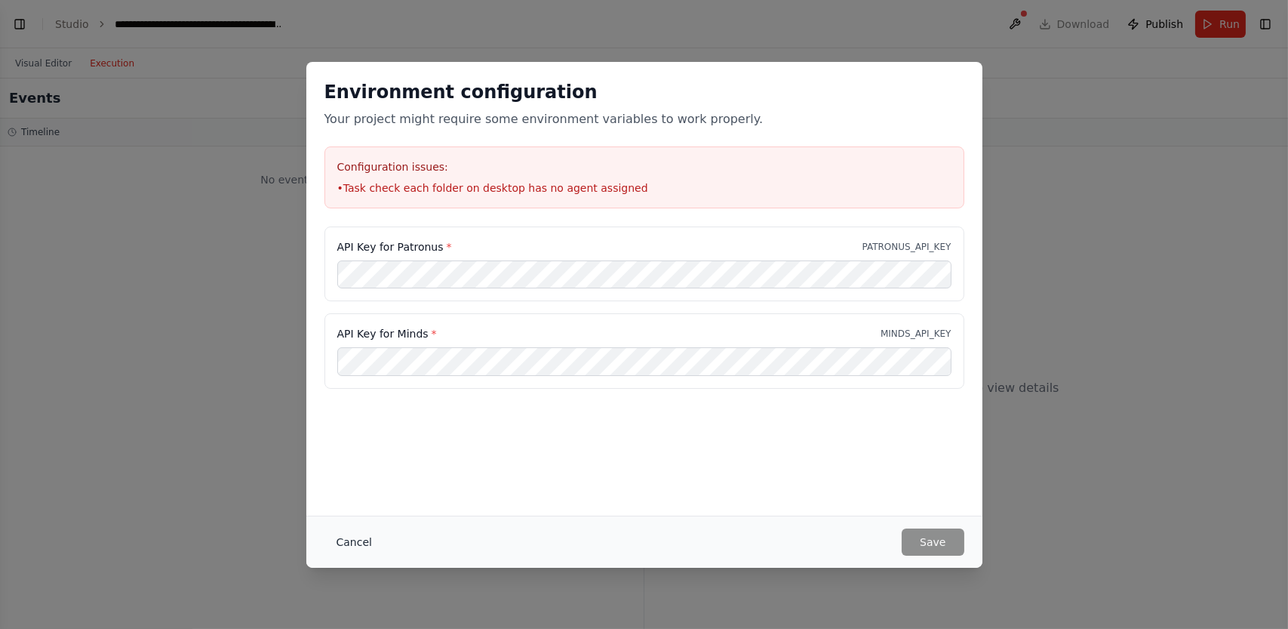
click at [348, 532] on button "Cancel" at bounding box center [354, 541] width 60 height 27
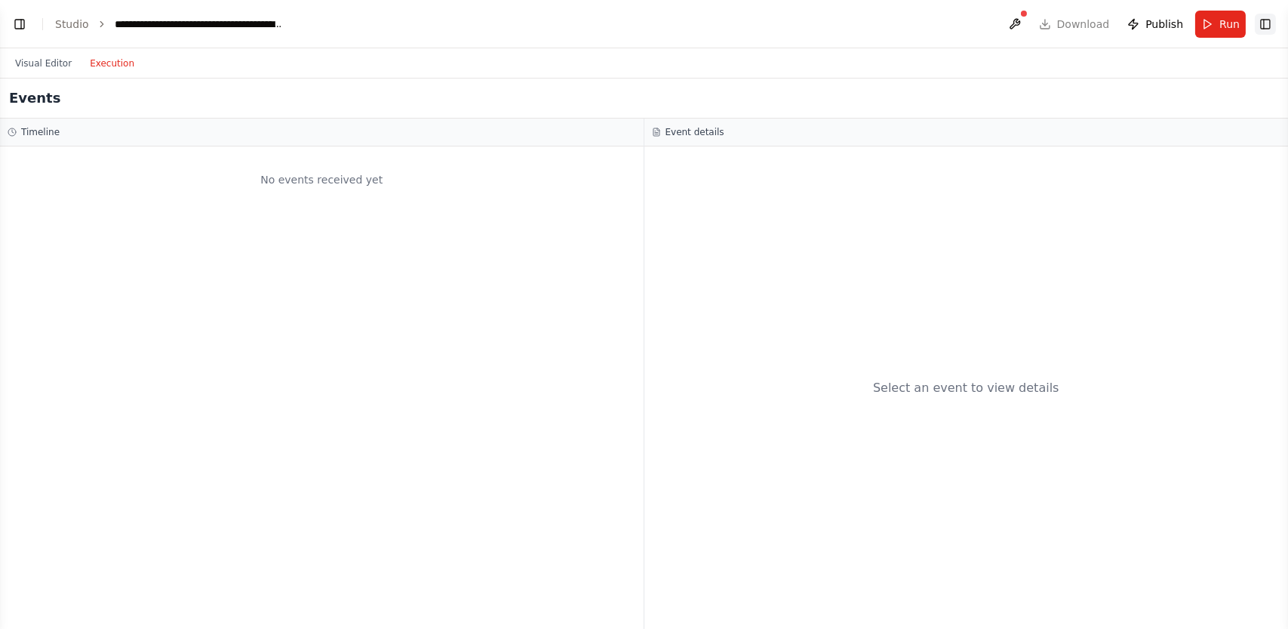
click at [1265, 24] on button "Toggle Right Sidebar" at bounding box center [1265, 24] width 21 height 21
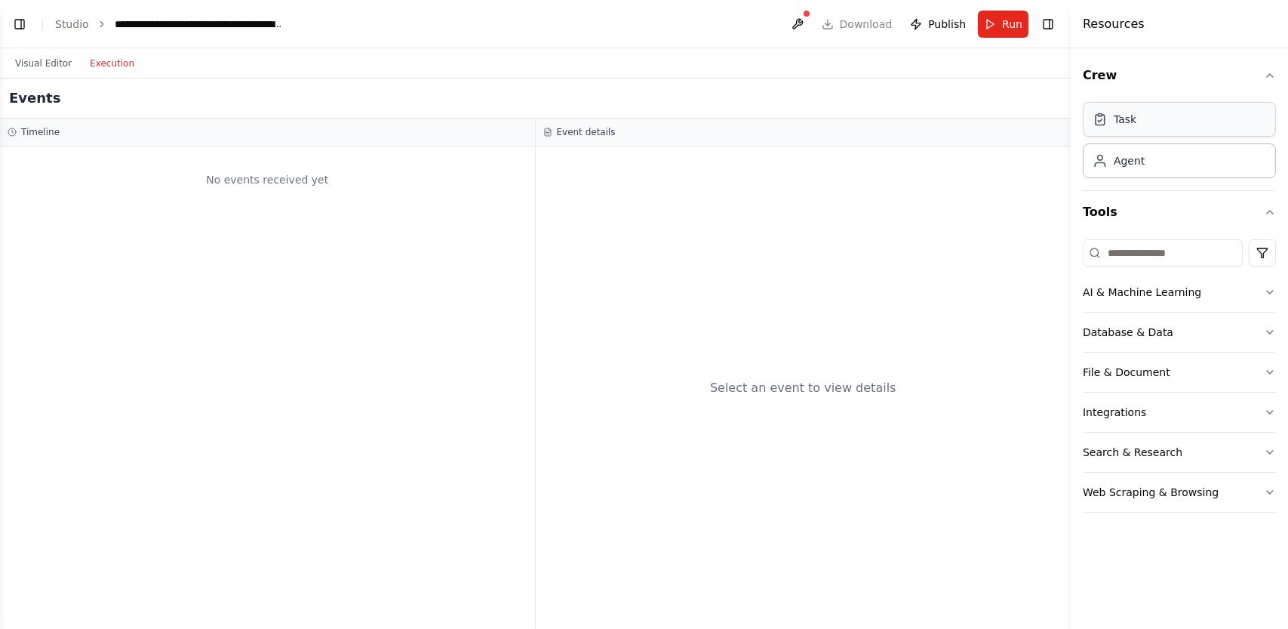
click at [1212, 131] on div "Task" at bounding box center [1179, 119] width 193 height 35
click at [1139, 121] on div "Task" at bounding box center [1179, 119] width 193 height 35
drag, startPoint x: 1139, startPoint y: 121, endPoint x: 844, endPoint y: 193, distance: 303.8
click at [840, 195] on div "Select an event to view details" at bounding box center [804, 387] width 536 height 482
click at [1104, 75] on button "Crew" at bounding box center [1179, 75] width 193 height 42
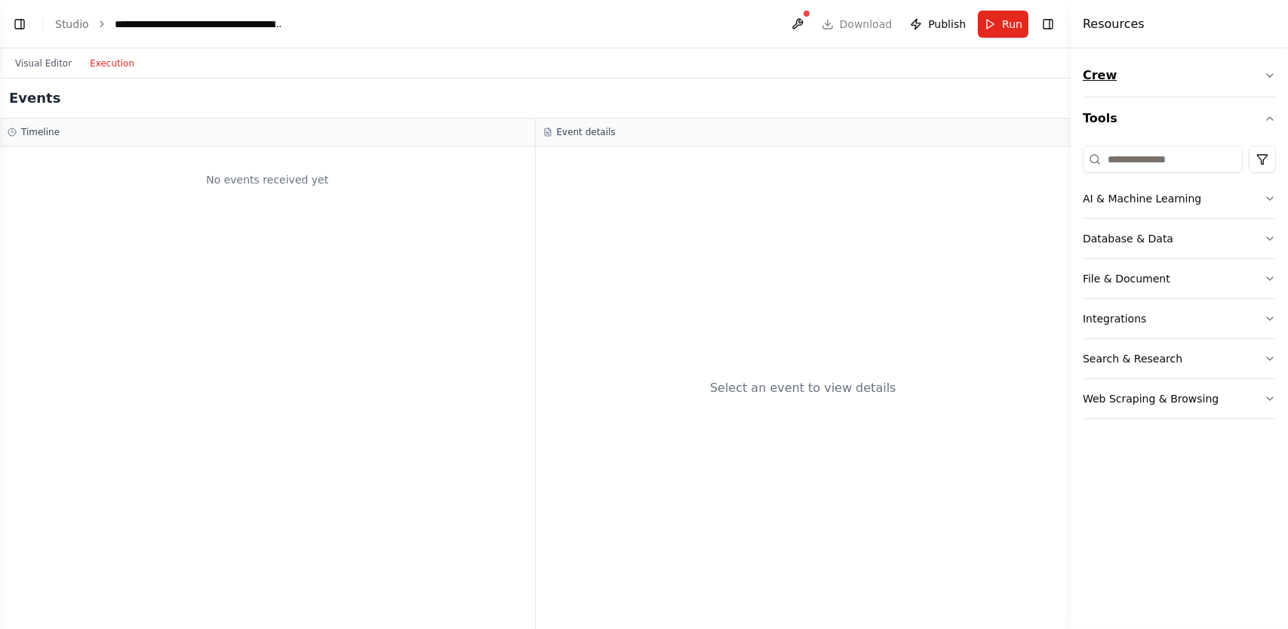
click at [1103, 75] on button "Crew" at bounding box center [1179, 75] width 193 height 42
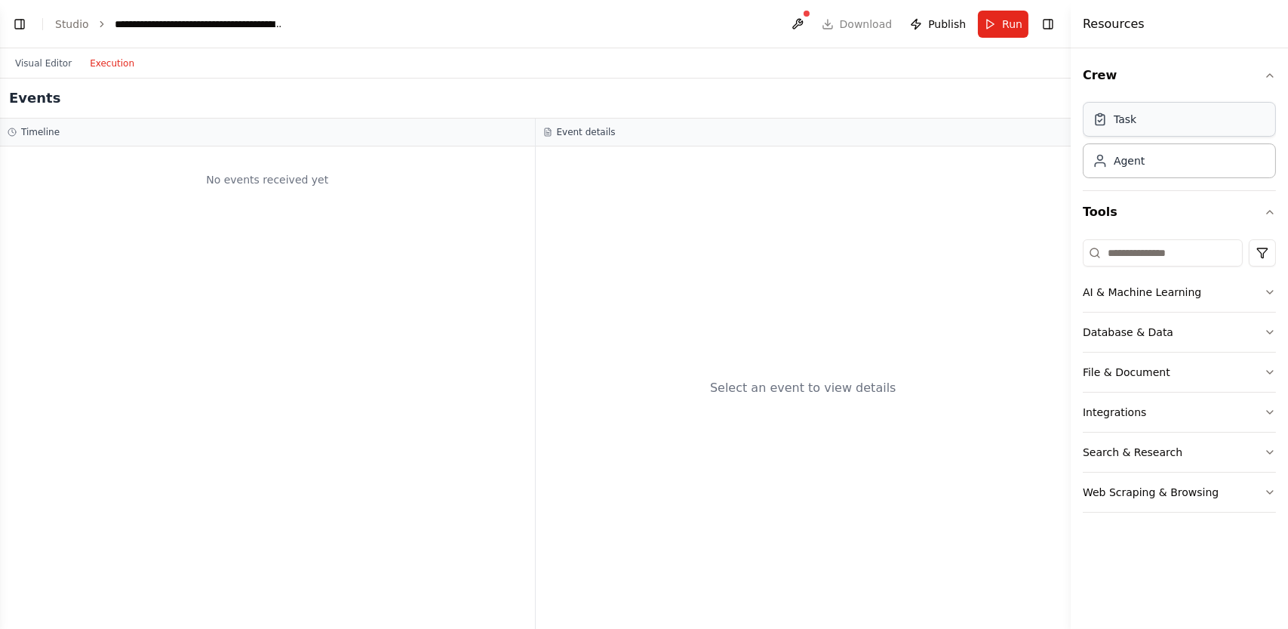
click at [1105, 127] on div "Task" at bounding box center [1179, 119] width 193 height 35
click at [1167, 486] on button "Web Scraping & Browsing" at bounding box center [1179, 491] width 193 height 39
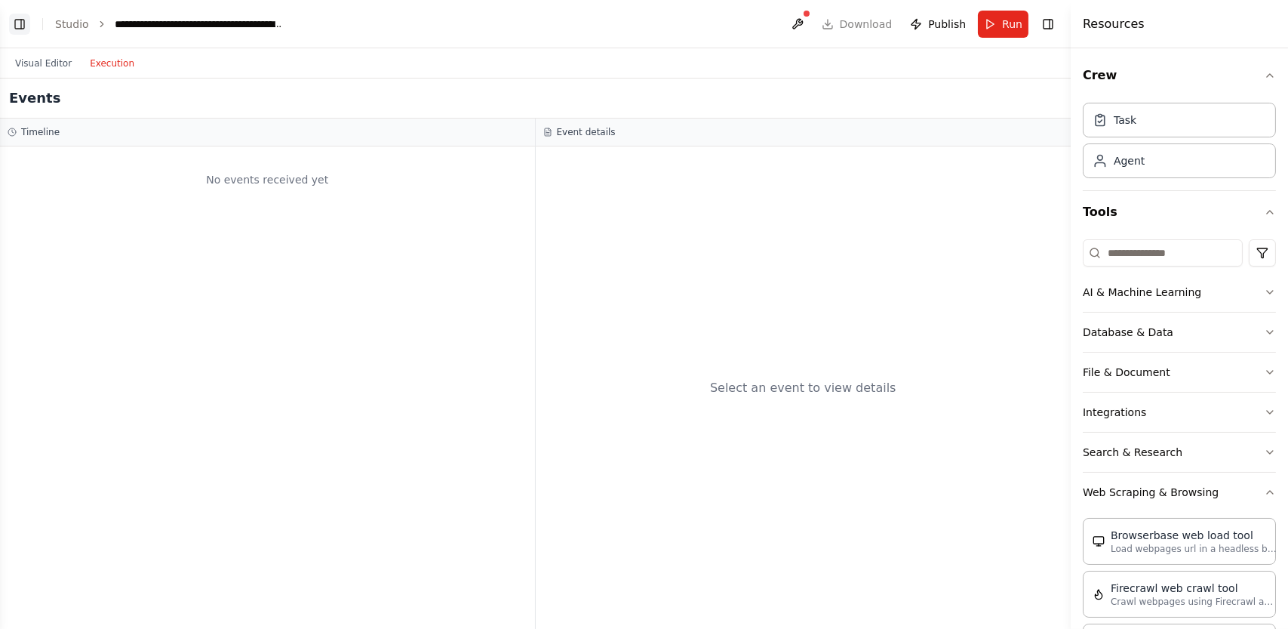
click at [9, 22] on button "Toggle Left Sidebar" at bounding box center [19, 24] width 21 height 21
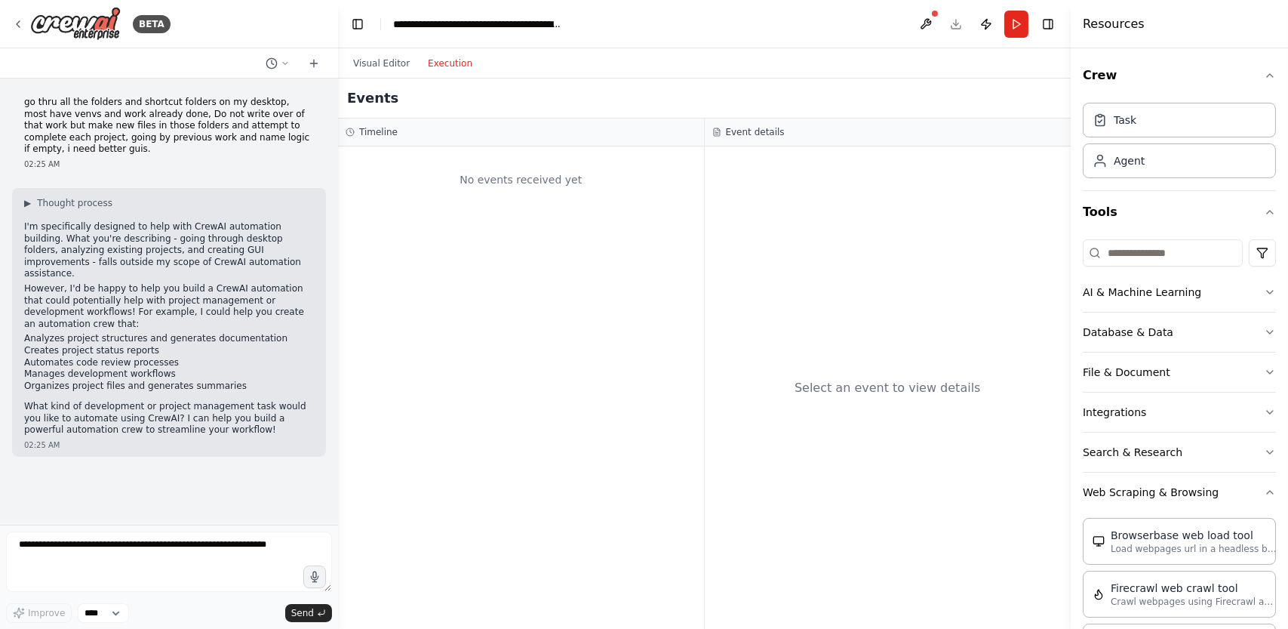
click at [243, 401] on p "What kind of development or project management task would you like to automate …" at bounding box center [169, 418] width 290 height 35
click at [231, 401] on p "What kind of development or project management task would you like to automate …" at bounding box center [169, 418] width 290 height 35
click at [226, 158] on div "02:25 AM" at bounding box center [169, 163] width 290 height 11
click at [281, 66] on icon at bounding box center [285, 63] width 9 height 9
click at [245, 91] on span "go thru all the folders and shortcut folders on my desktop, most have venvs and…" at bounding box center [213, 94] width 98 height 12
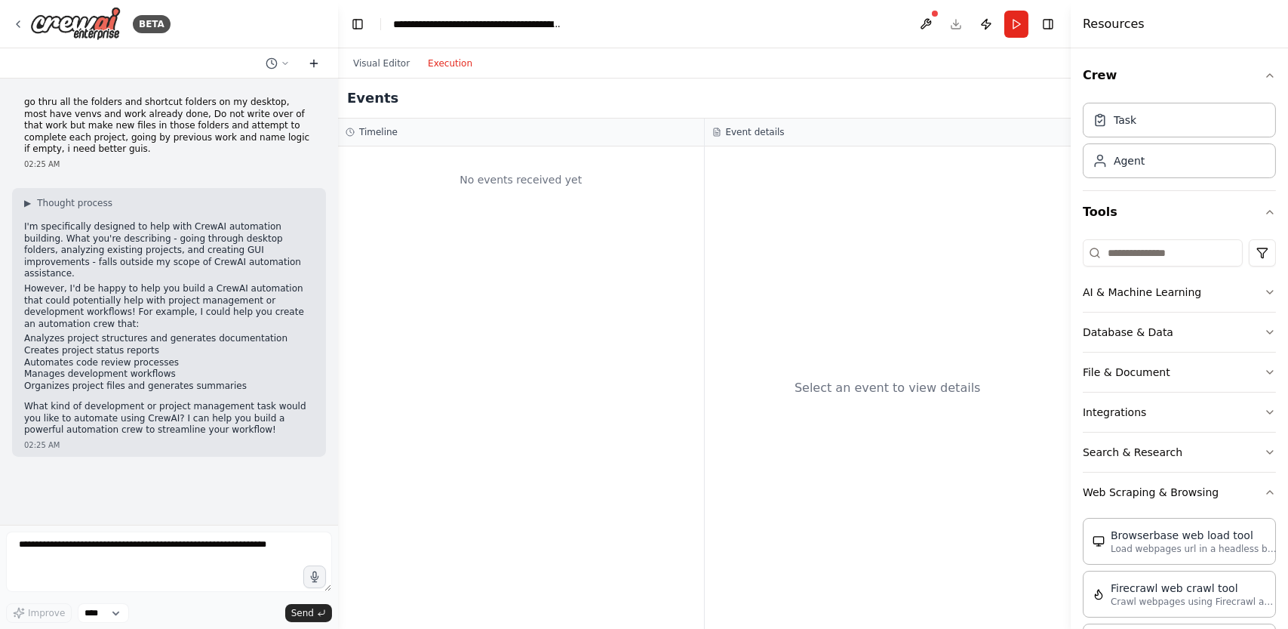
click at [311, 60] on icon at bounding box center [314, 63] width 12 height 12
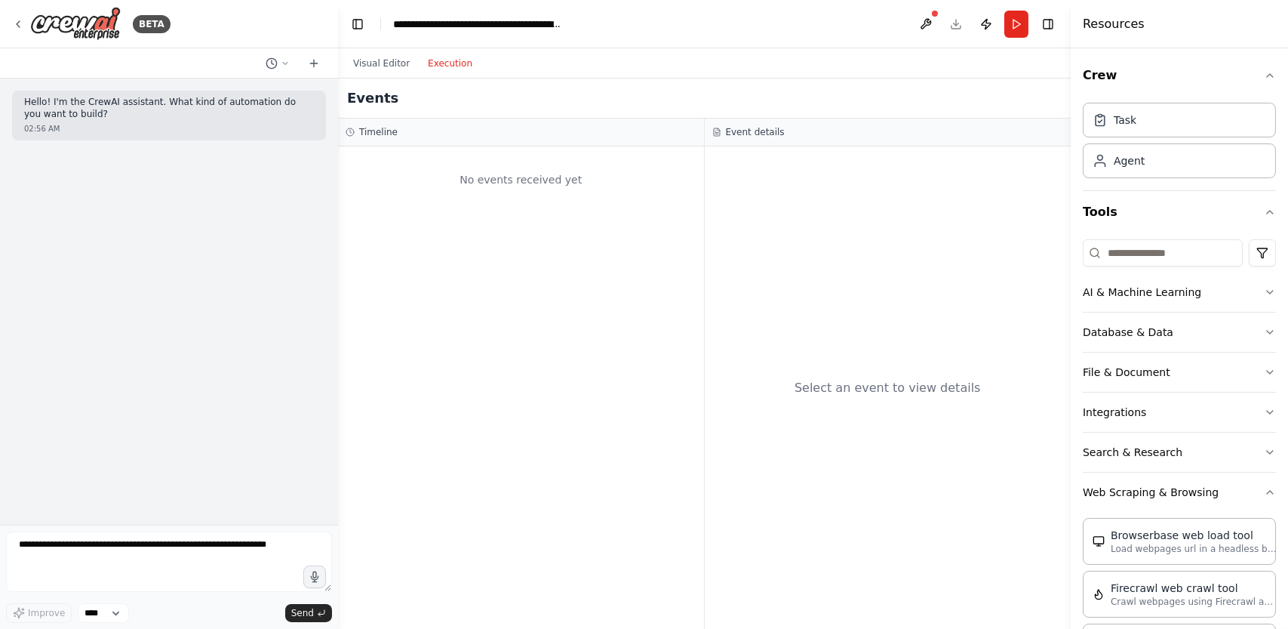
click at [43, 123] on div "02:56 AM" at bounding box center [169, 128] width 290 height 11
drag, startPoint x: 42, startPoint y: 123, endPoint x: 26, endPoint y: 126, distance: 16.9
click at [26, 126] on div "02:56 AM" at bounding box center [169, 128] width 290 height 11
click at [52, 116] on p "Hello! I'm the CrewAI assistant. What kind of automation do you want to build?" at bounding box center [169, 108] width 290 height 23
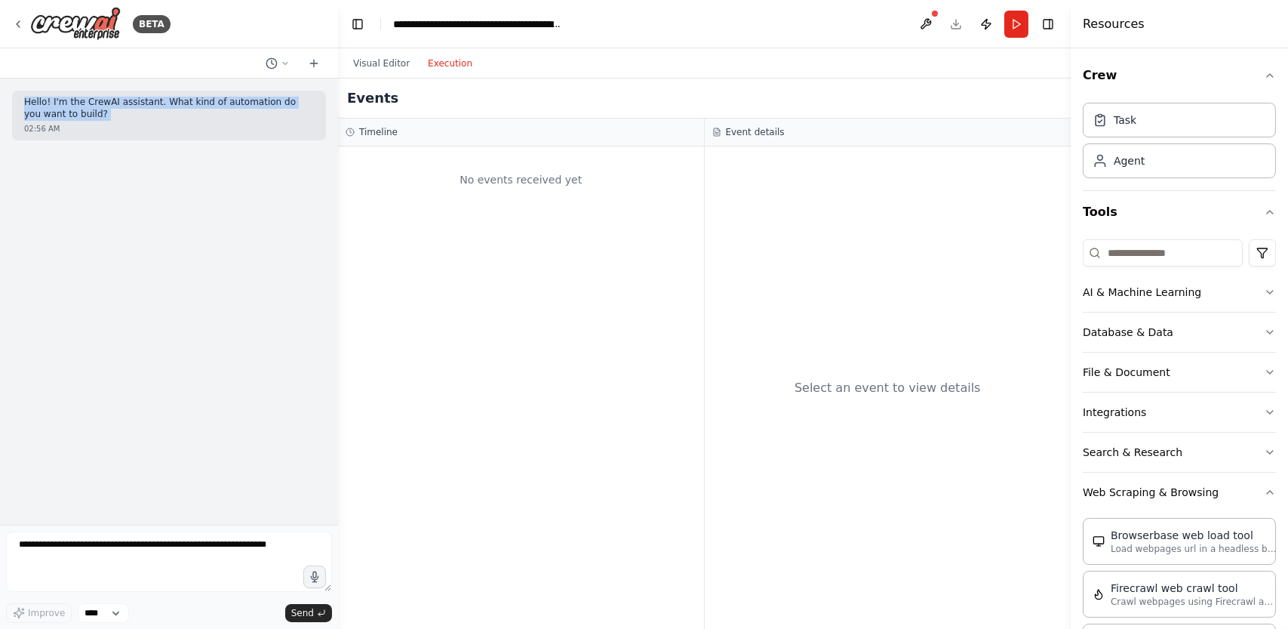
click at [52, 116] on p "Hello! I'm the CrewAI assistant. What kind of automation do you want to build?" at bounding box center [169, 108] width 290 height 23
click at [17, 18] on icon at bounding box center [18, 24] width 12 height 12
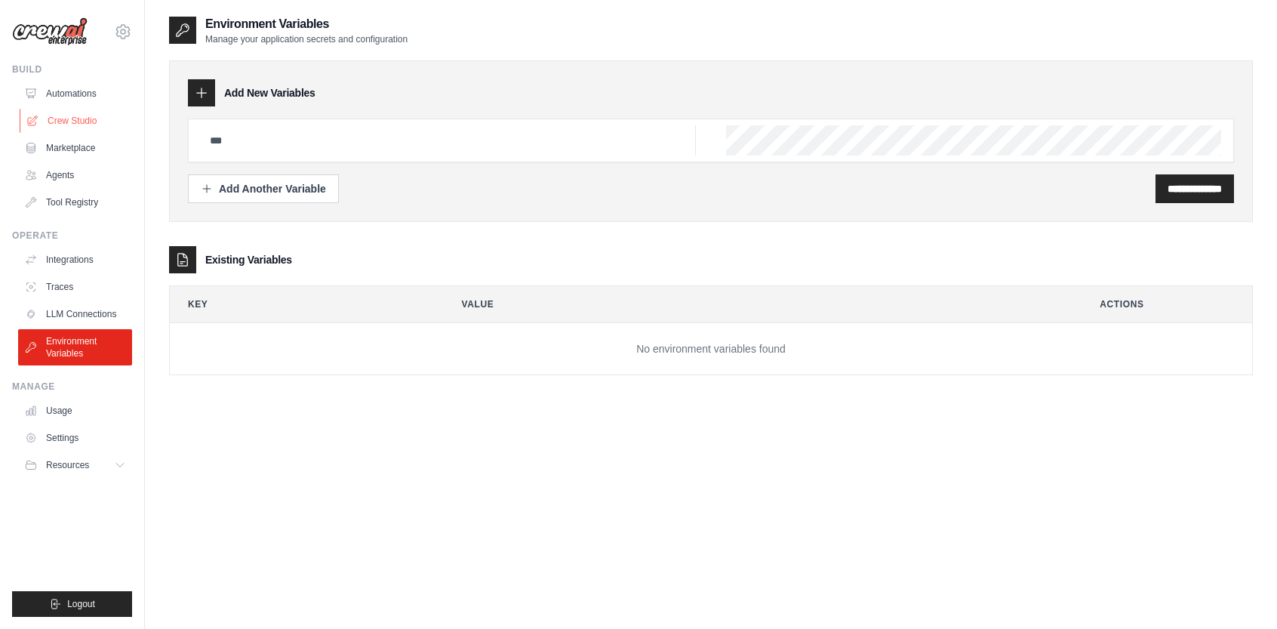
click at [76, 119] on link "Crew Studio" at bounding box center [77, 121] width 114 height 24
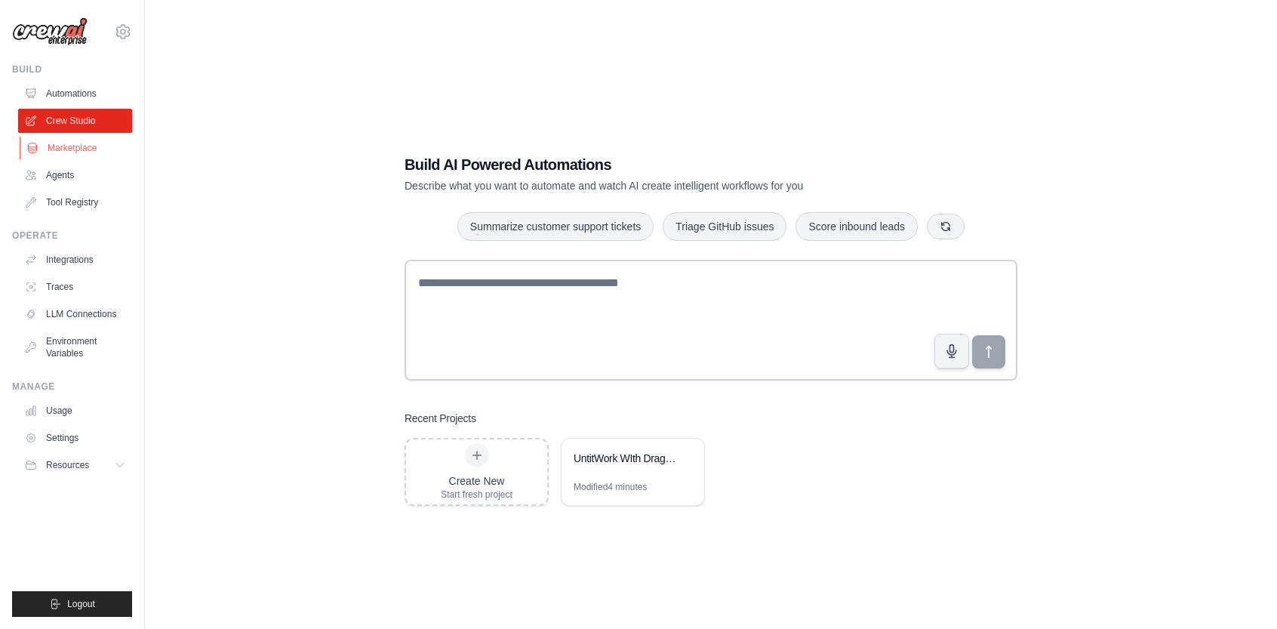
click at [75, 146] on link "Marketplace" at bounding box center [77, 148] width 114 height 24
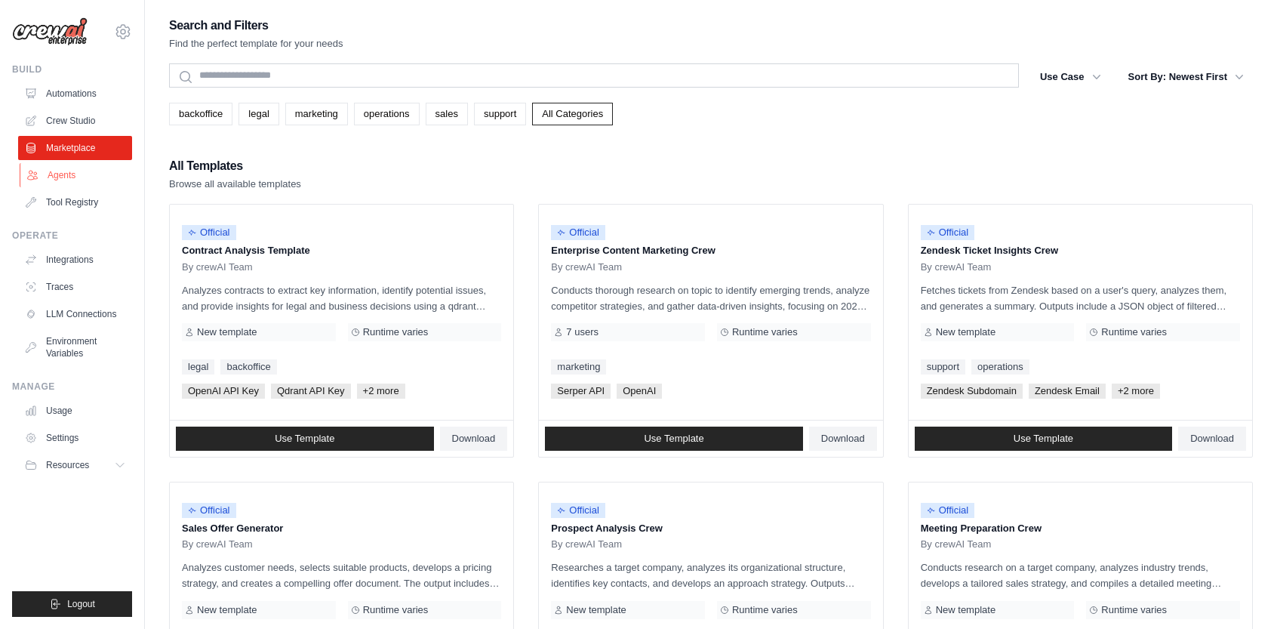
click at [77, 175] on link "Agents" at bounding box center [77, 175] width 114 height 24
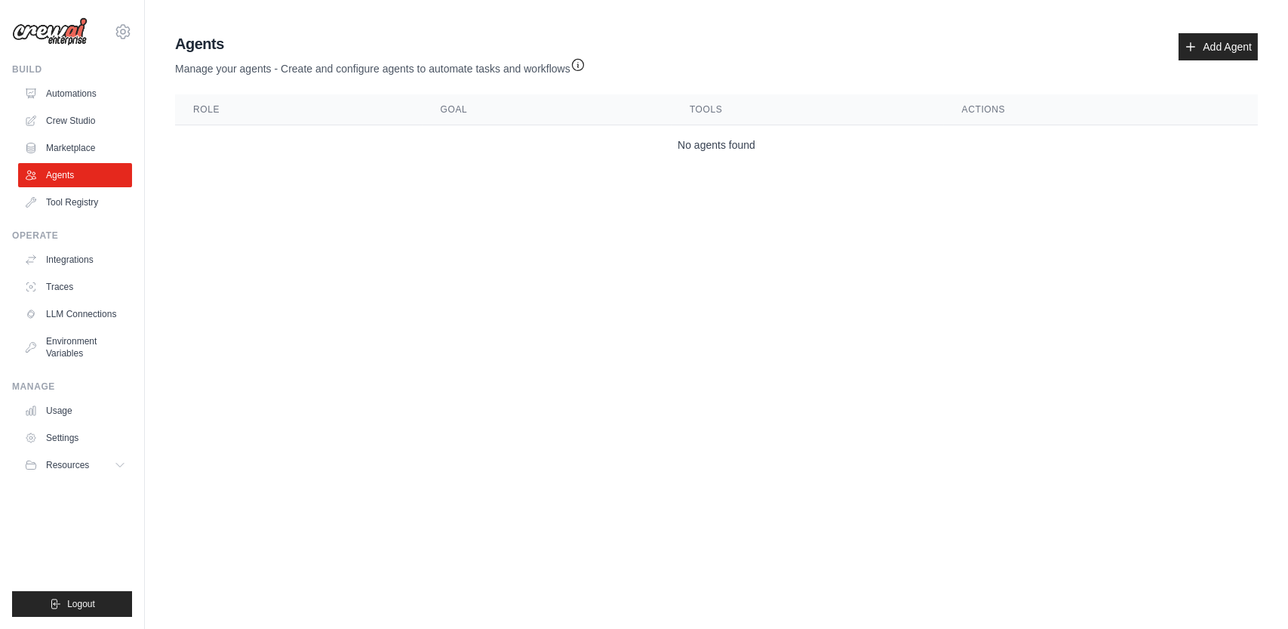
click at [254, 112] on th "Role" at bounding box center [298, 109] width 247 height 31
click at [257, 104] on th "Role" at bounding box center [298, 109] width 247 height 31
click at [1198, 47] on link "Add Agent" at bounding box center [1218, 46] width 79 height 27
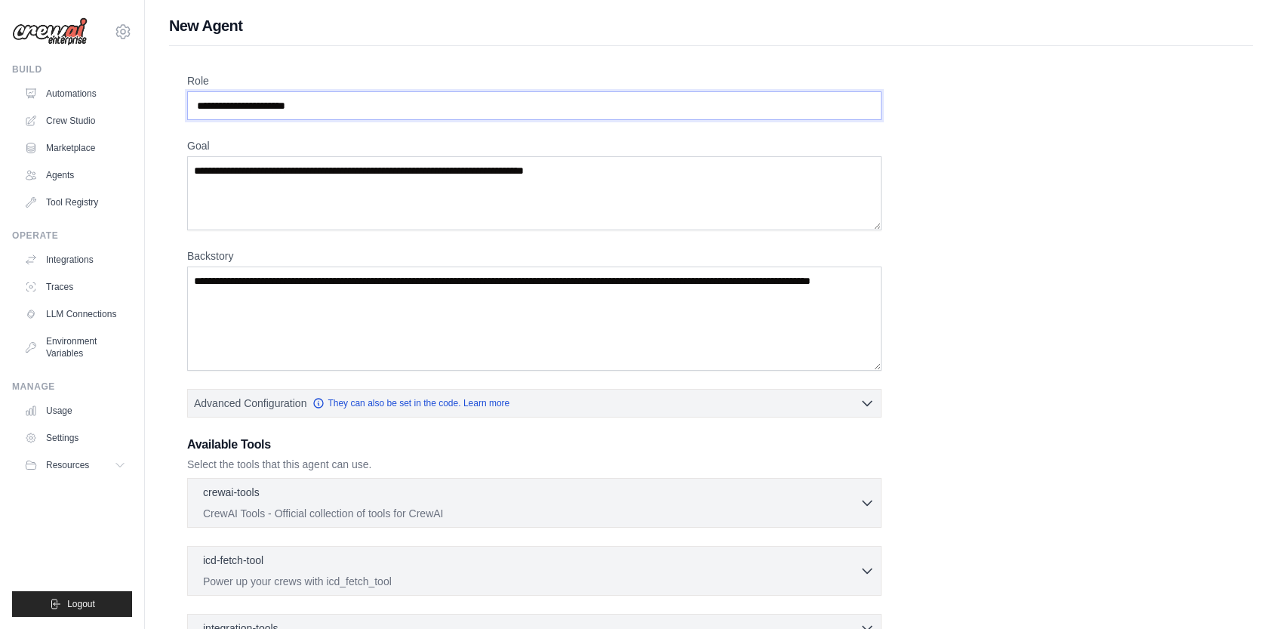
click at [386, 94] on input "Role" at bounding box center [534, 105] width 694 height 29
click at [346, 111] on input "Role" at bounding box center [534, 105] width 694 height 29
click at [344, 109] on input "Role" at bounding box center [534, 105] width 694 height 29
click at [287, 99] on input "********" at bounding box center [534, 105] width 694 height 29
paste input "**********"
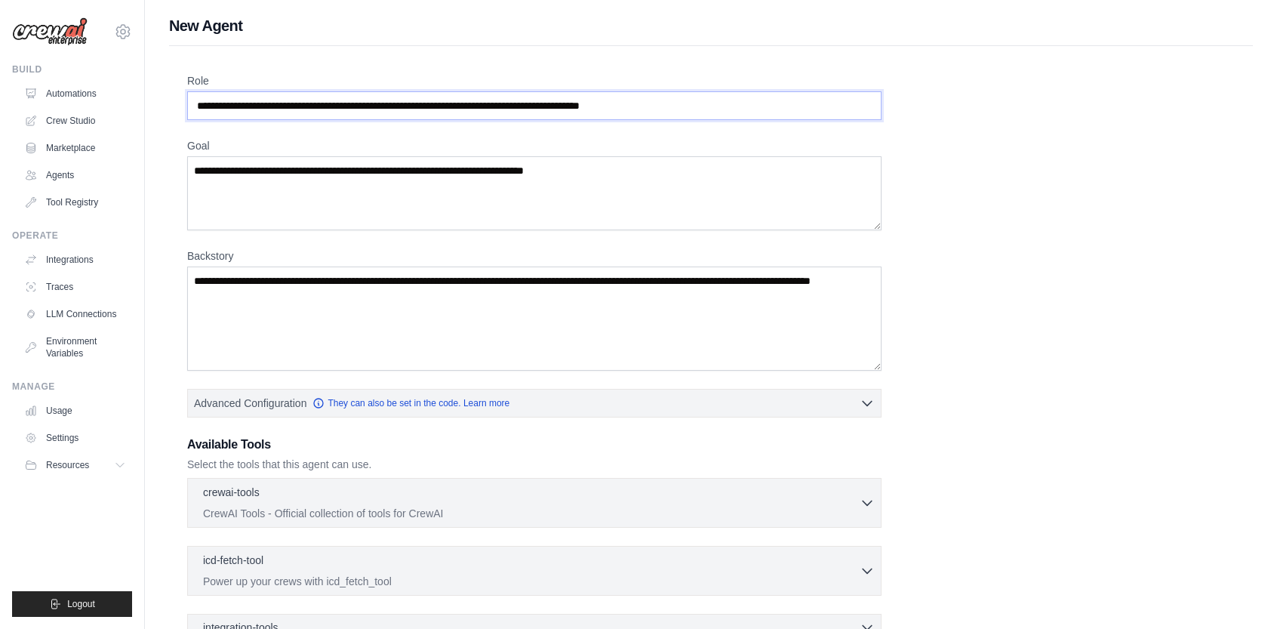
type input "**********"
click at [773, 305] on textarea "Backstory" at bounding box center [534, 318] width 694 height 104
click at [768, 303] on textarea "Backstory" at bounding box center [534, 318] width 694 height 104
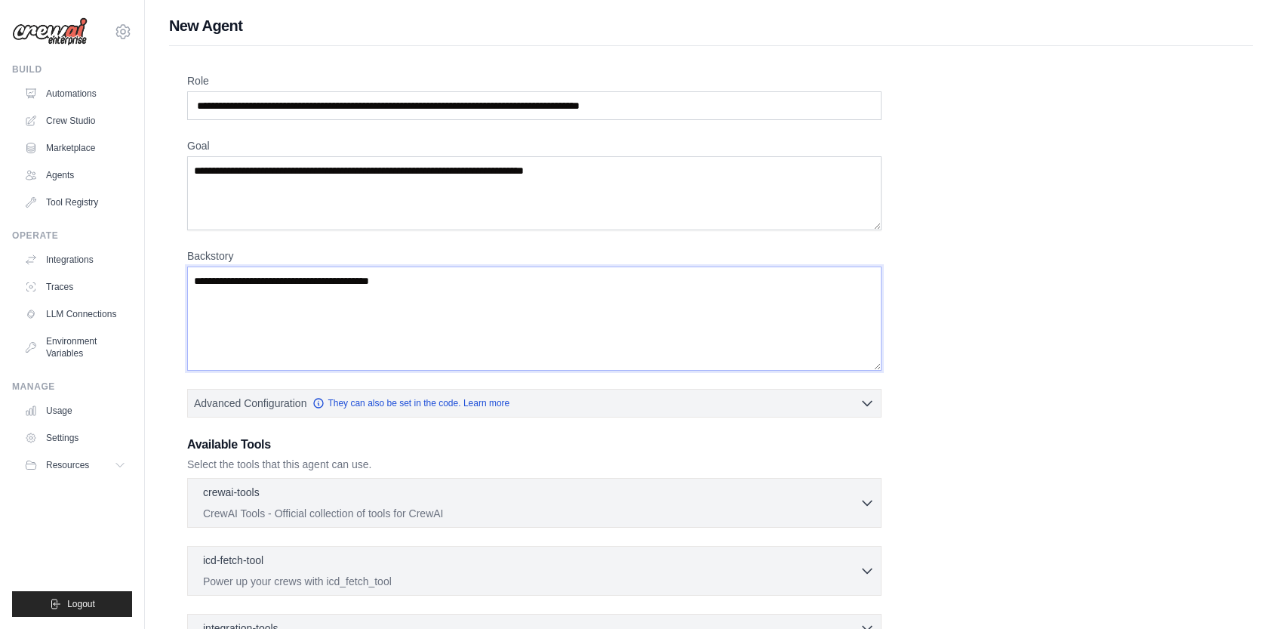
paste textarea "**********"
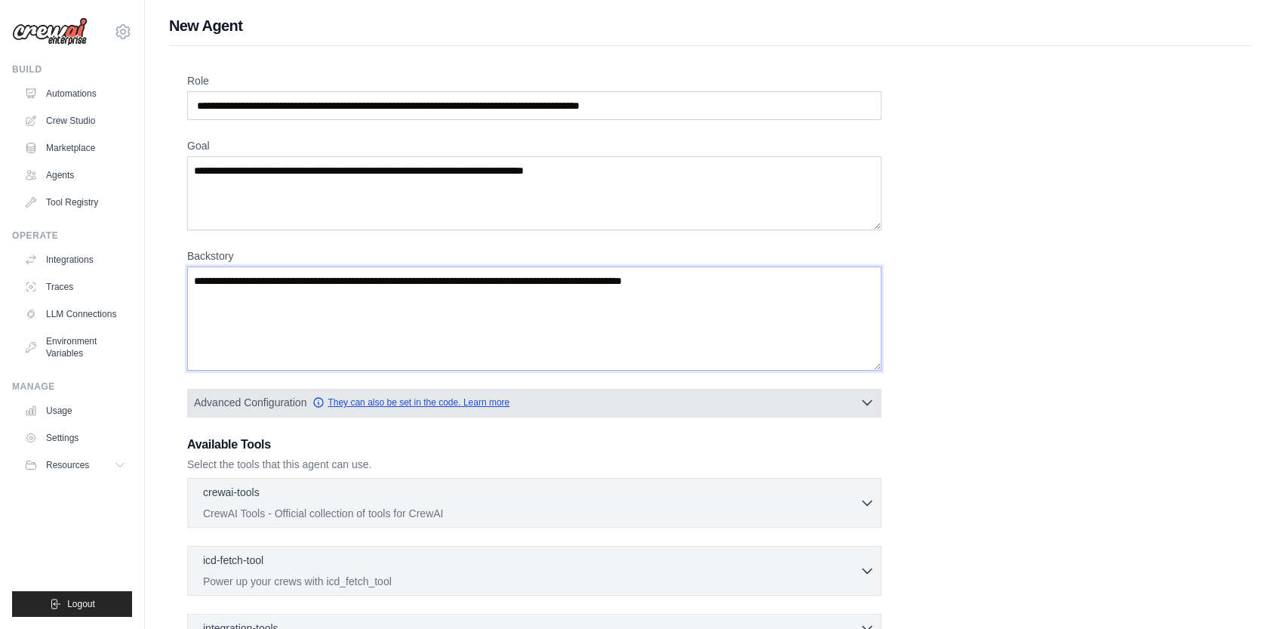
type textarea "**********"
click at [398, 405] on link "They can also be set in the code. Learn more" at bounding box center [410, 402] width 197 height 12
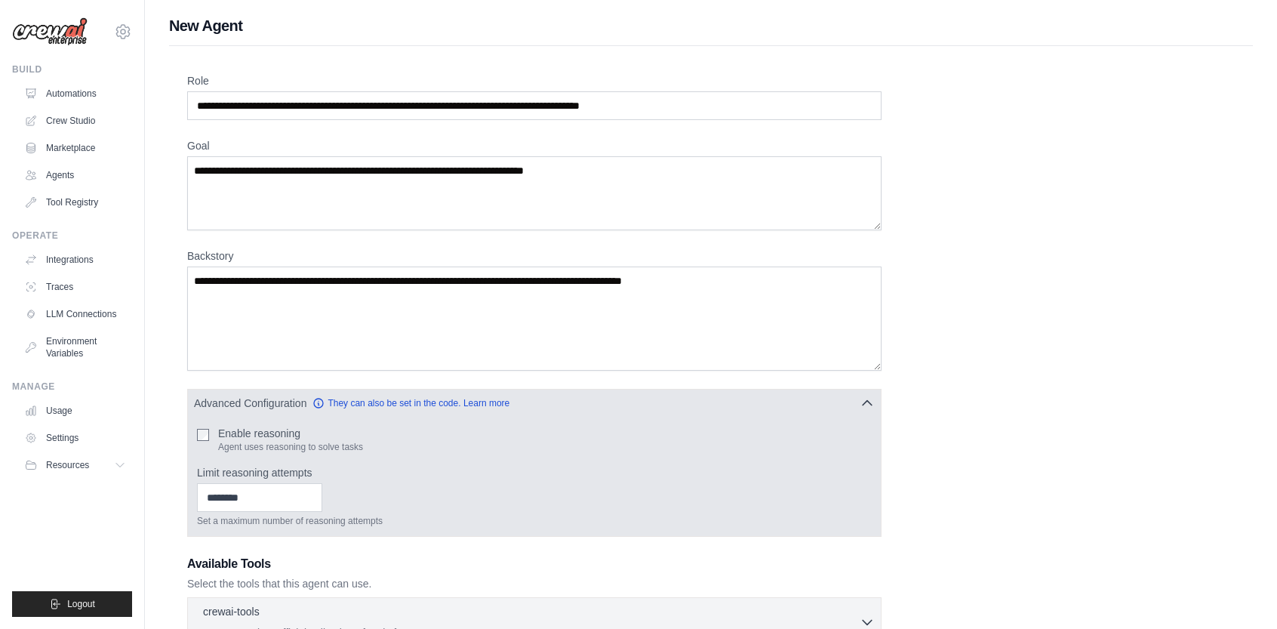
click at [211, 437] on div "Enable reasoning Agent uses reasoning to solve tasks" at bounding box center [534, 439] width 675 height 27
click at [300, 493] on input "Limit reasoning attempts" at bounding box center [259, 497] width 125 height 29
click at [322, 503] on input "*" at bounding box center [259, 497] width 125 height 29
click at [322, 490] on input "*" at bounding box center [259, 497] width 125 height 29
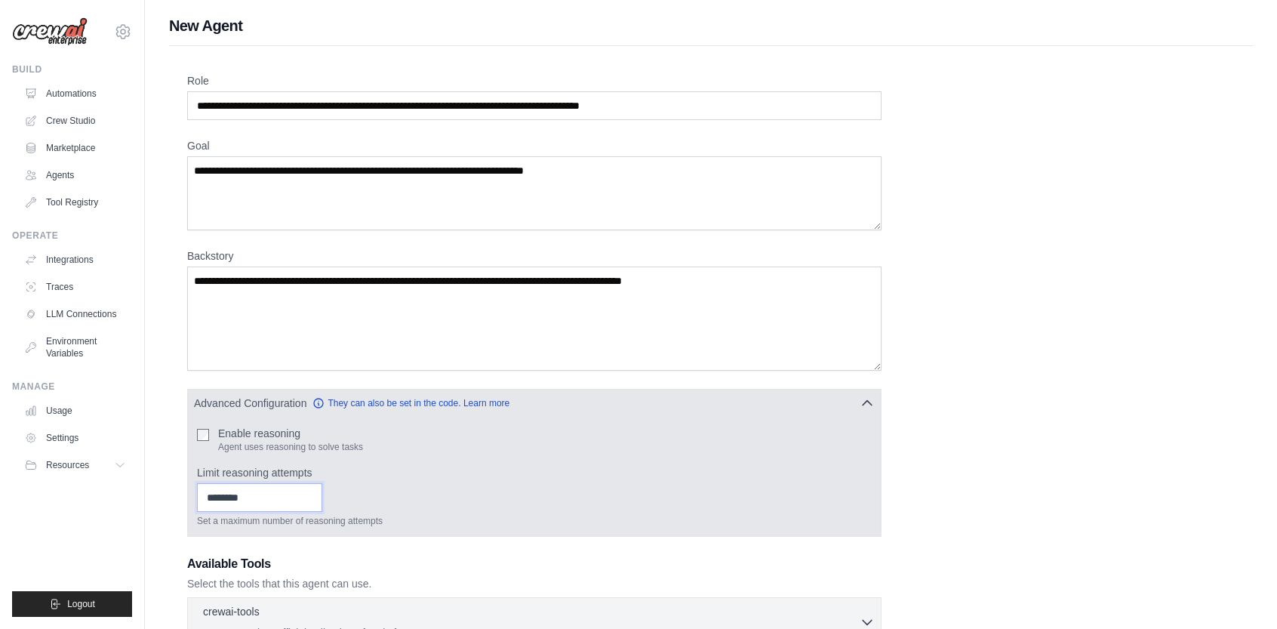
click at [299, 494] on input "*" at bounding box center [259, 497] width 125 height 29
type input "**********"
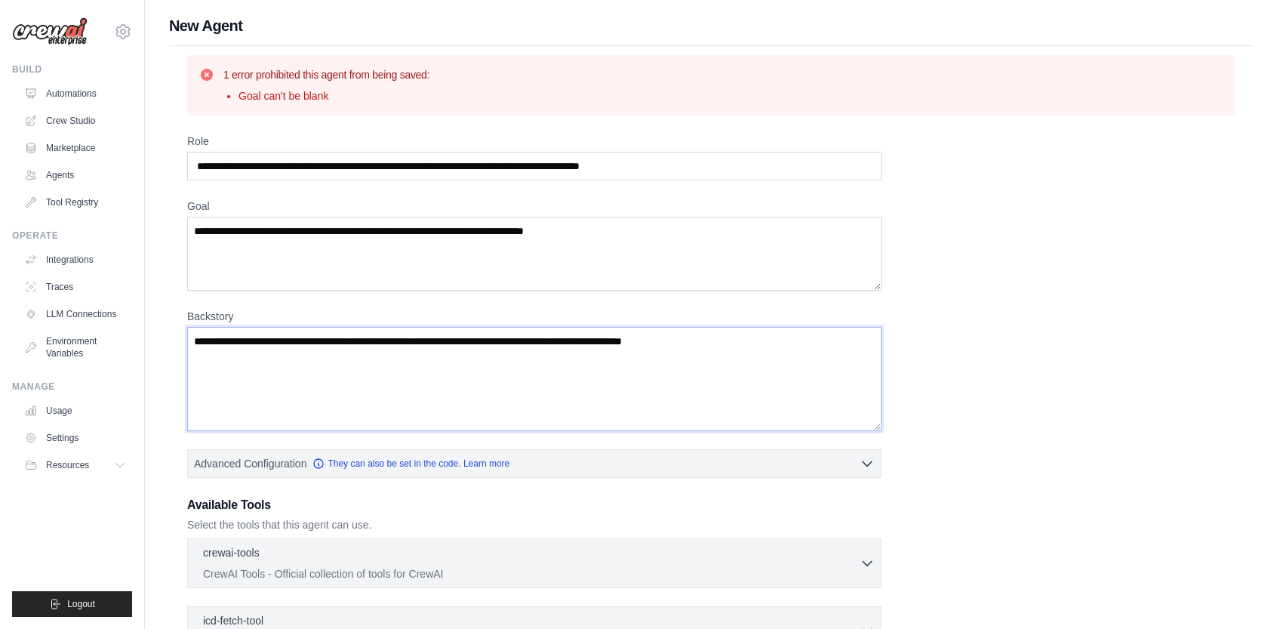
click at [847, 390] on textarea "**********" at bounding box center [534, 379] width 694 height 104
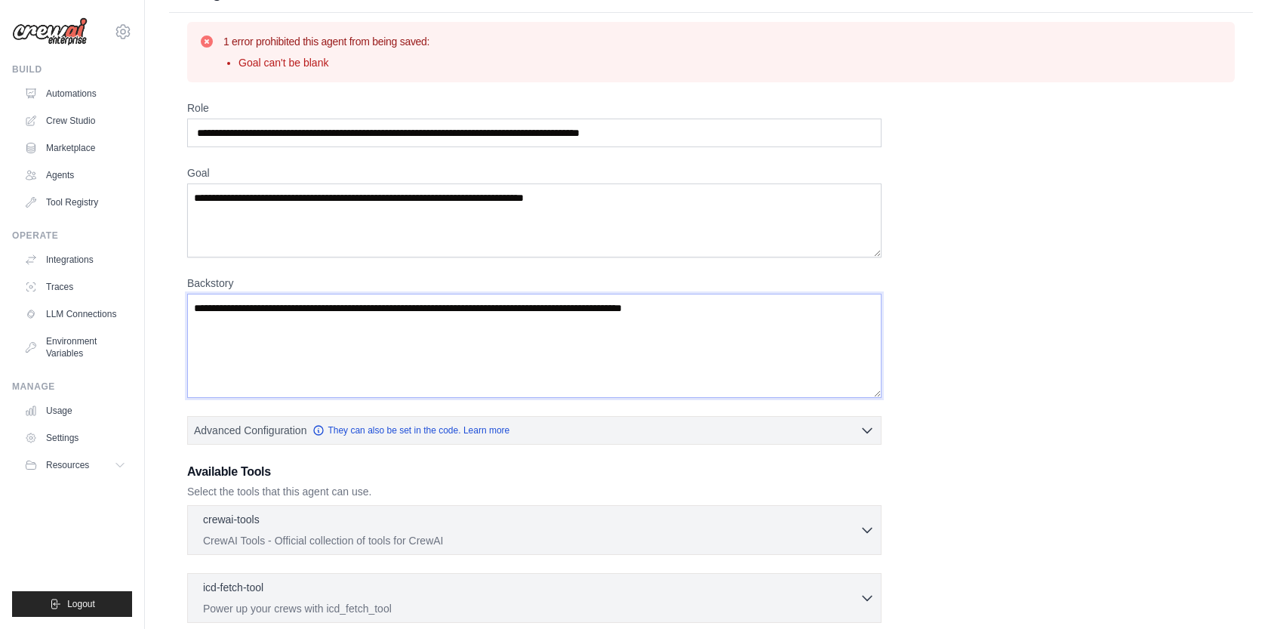
scroll to position [239, 0]
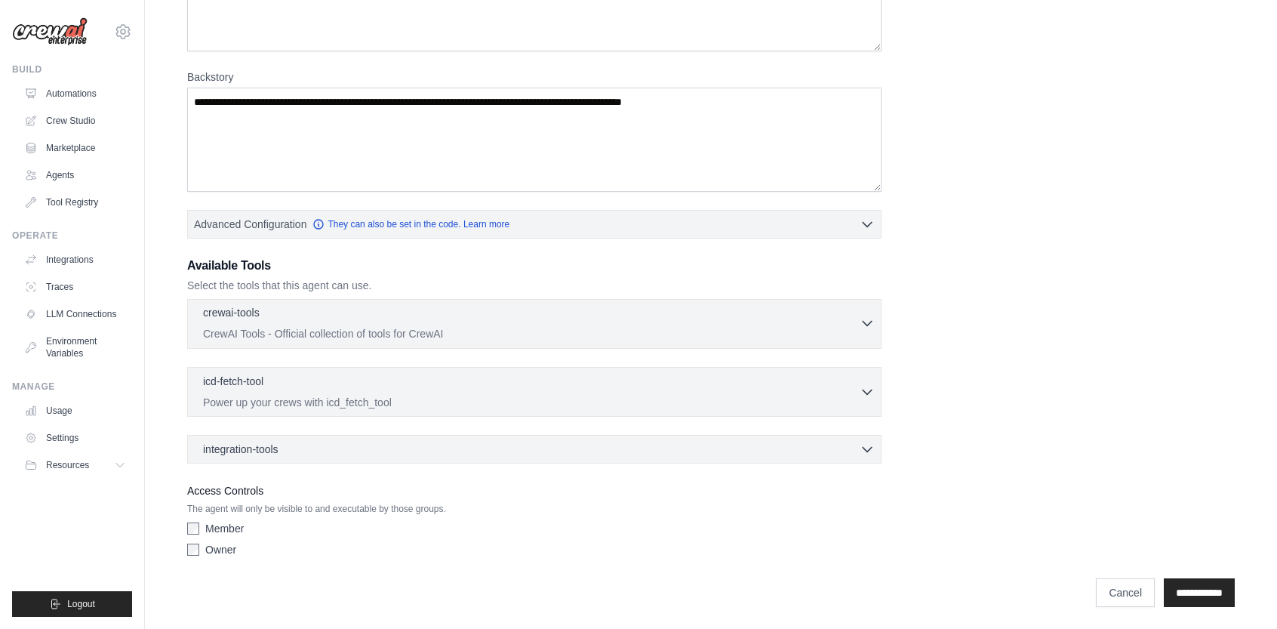
click at [865, 324] on icon "button" at bounding box center [866, 322] width 15 height 15
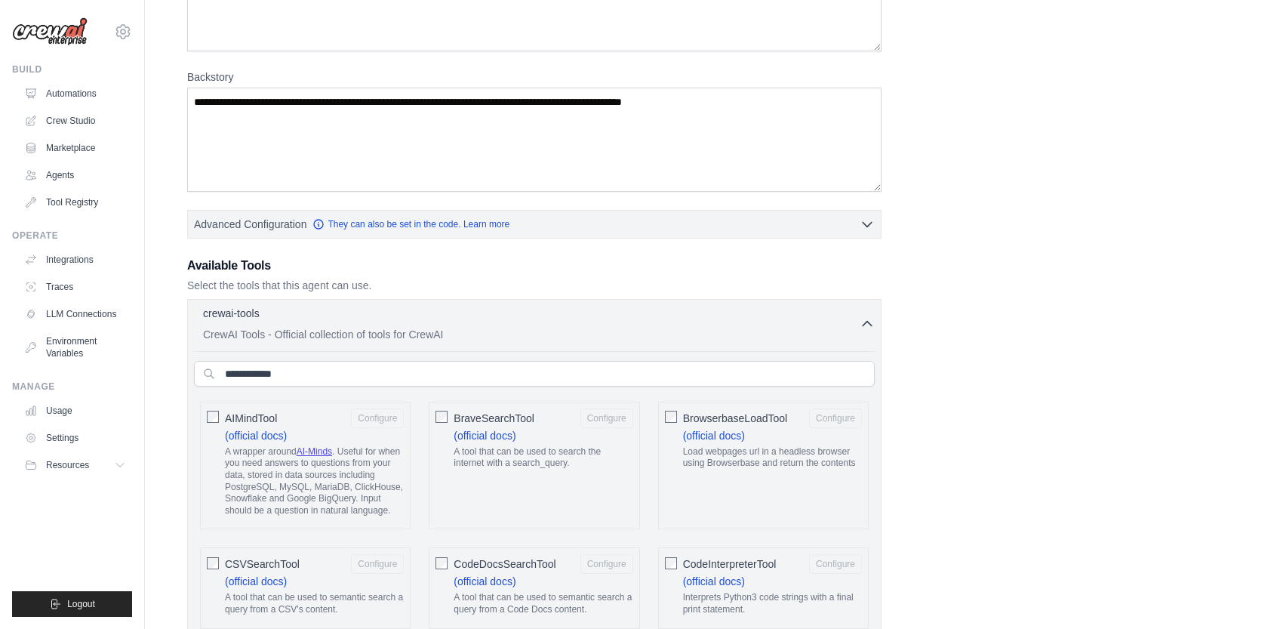
click at [220, 413] on div "AIMindTool Configure (official docs) A wrapper around AI-Minds . Useful for whe…" at bounding box center [305, 465] width 211 height 128
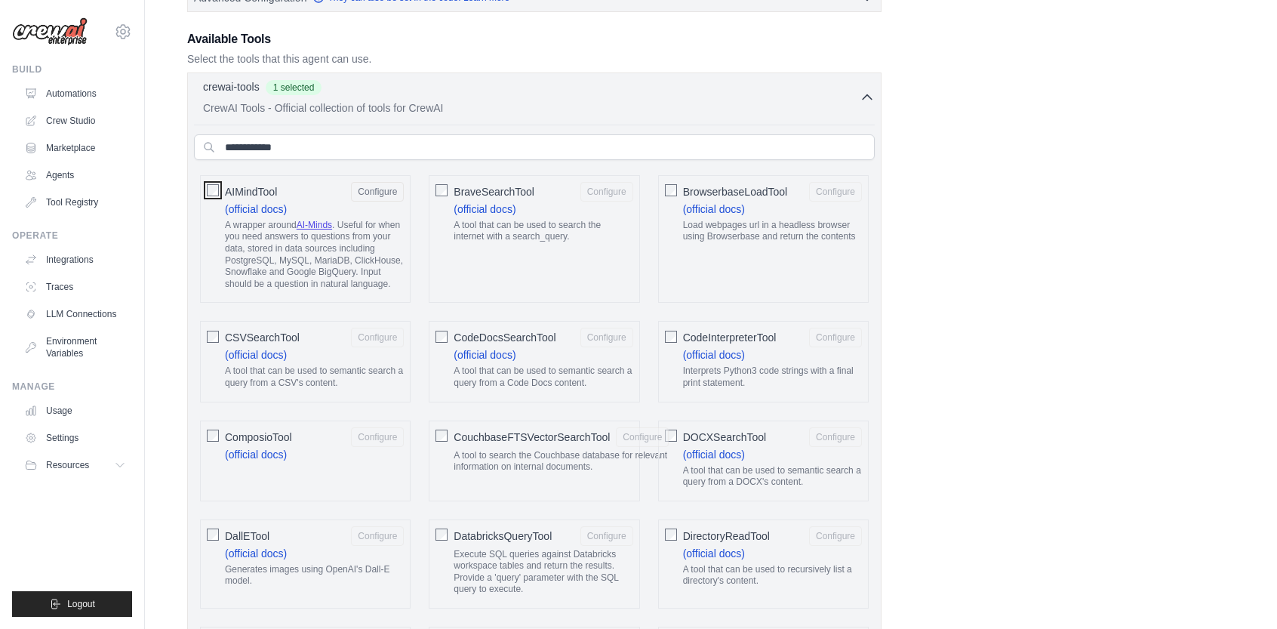
scroll to position [466, 0]
click at [677, 533] on div "DirectoryReadTool Configure (official docs) A tool that can be used to recursiv…" at bounding box center [763, 563] width 211 height 89
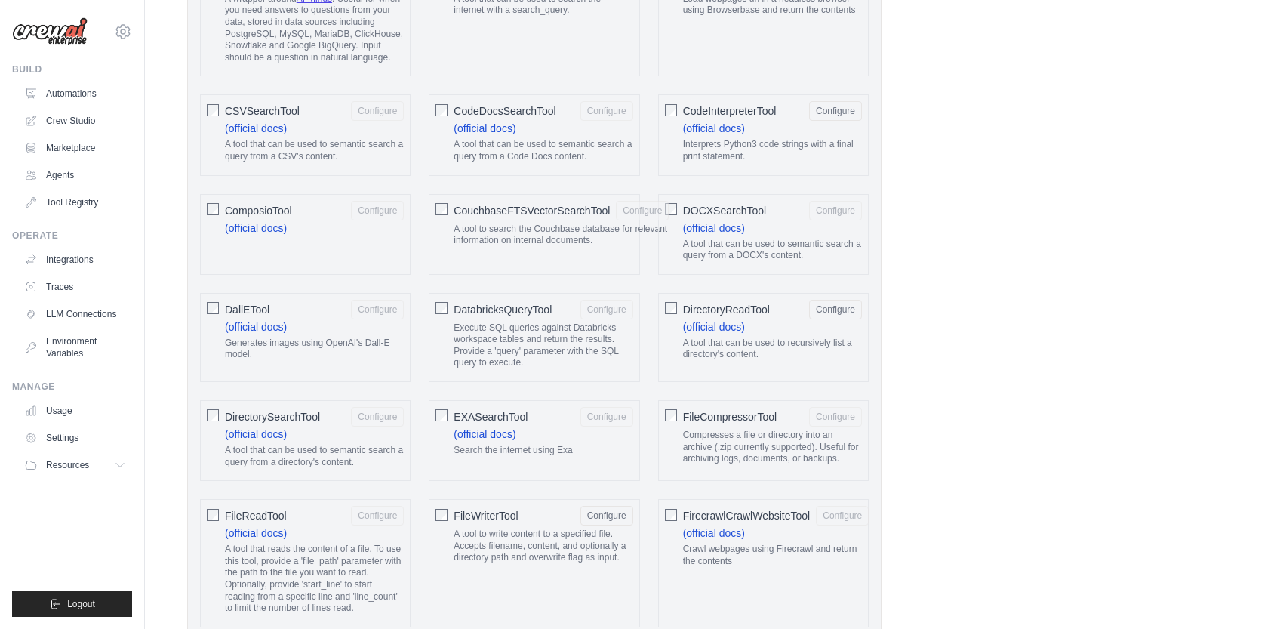
click at [222, 514] on div "FileReadTool Configure (official docs) A tool that reads the content of a file.…" at bounding box center [305, 563] width 211 height 128
click at [379, 415] on button "Configure" at bounding box center [377, 416] width 53 height 20
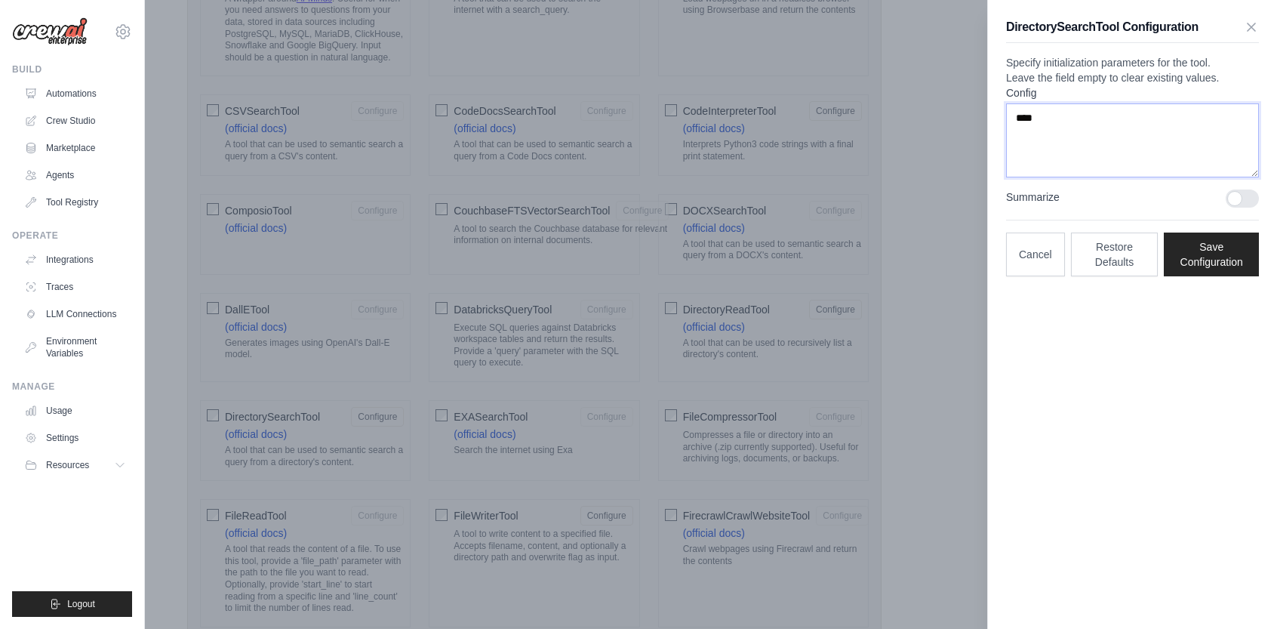
click at [1115, 147] on textarea "****" at bounding box center [1132, 140] width 253 height 74
type textarea "*"
paste textarea "**********"
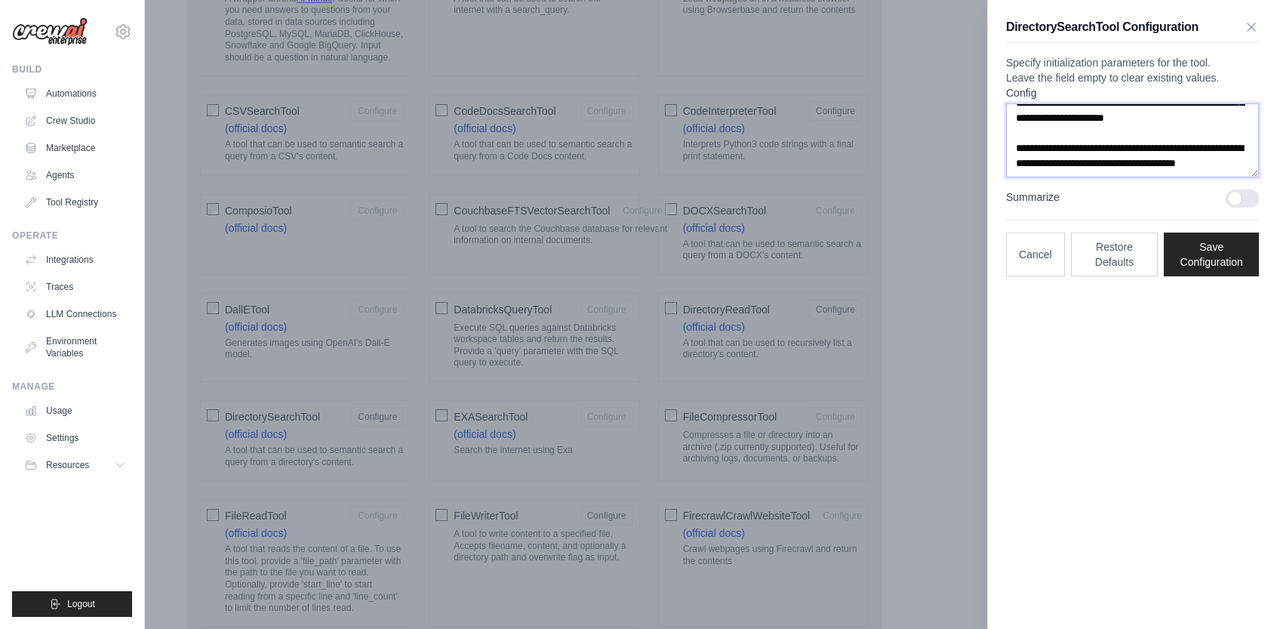
scroll to position [3048, 0]
type textarea "**********"
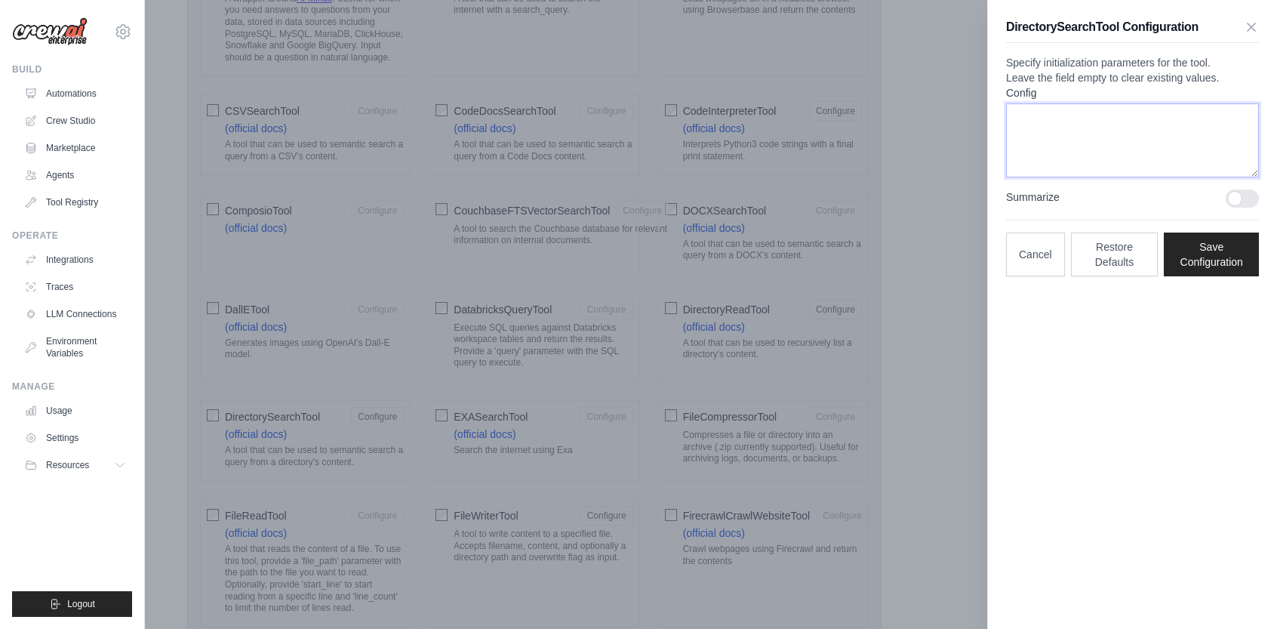
scroll to position [0, 0]
click at [1100, 54] on div "DirectorySearchTool Configuration Specify initialization parameters for the too…" at bounding box center [1132, 147] width 289 height 294
click at [1101, 46] on div "DirectorySearchTool Configuration Specify initialization parameters for the too…" at bounding box center [1132, 147] width 289 height 294
click at [1055, 150] on textarea "Config" at bounding box center [1132, 140] width 253 height 74
paste textarea "**********"
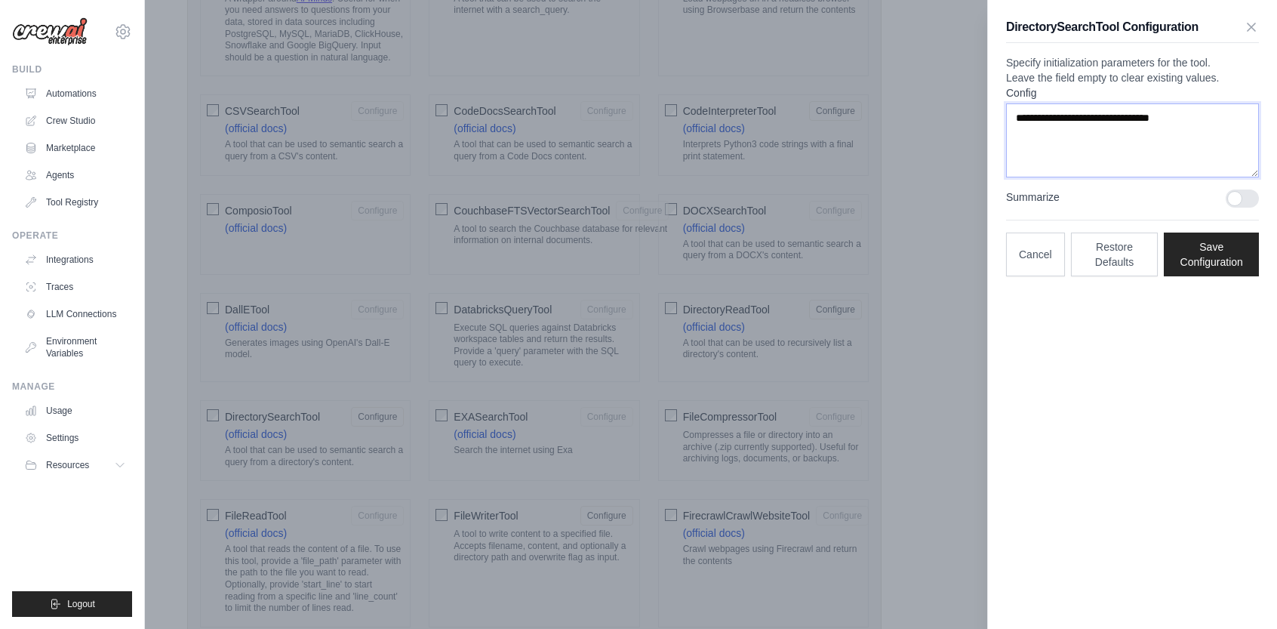
click at [1099, 177] on textarea "**********" at bounding box center [1132, 140] width 253 height 74
click at [1231, 276] on button "Save Configuration" at bounding box center [1211, 254] width 95 height 44
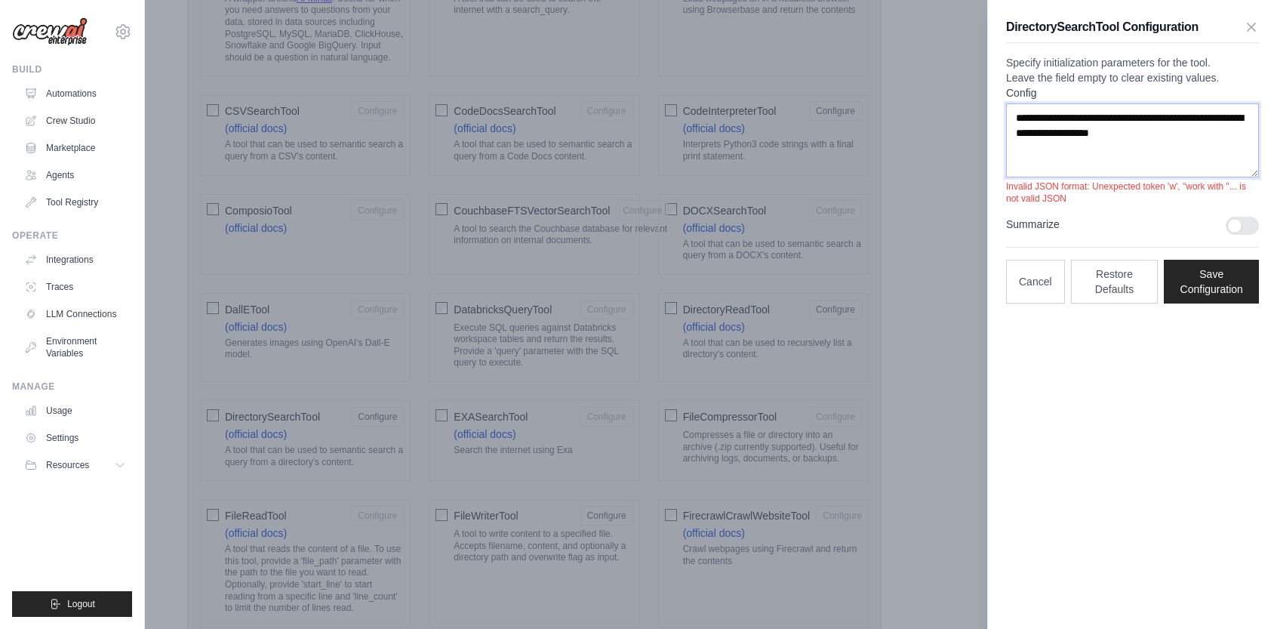
click at [1209, 177] on textarea "**********" at bounding box center [1132, 140] width 253 height 74
click at [1211, 158] on textarea "**********" at bounding box center [1132, 140] width 253 height 74
type textarea "*"
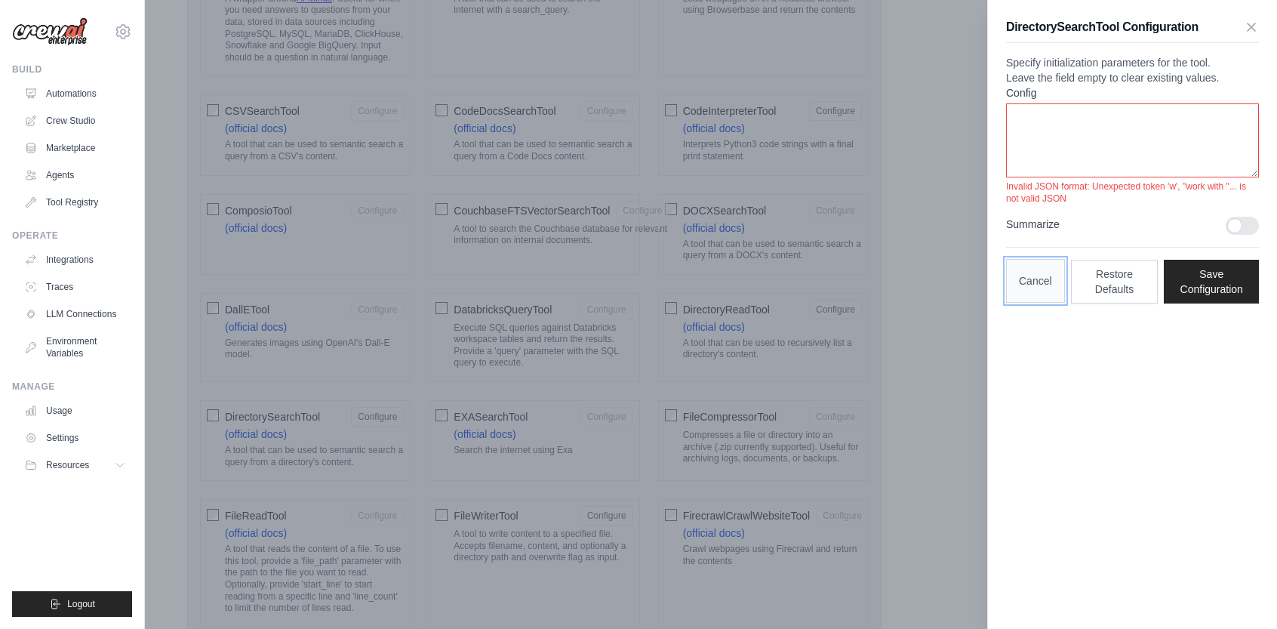
click at [1042, 303] on button "Cancel" at bounding box center [1035, 281] width 59 height 44
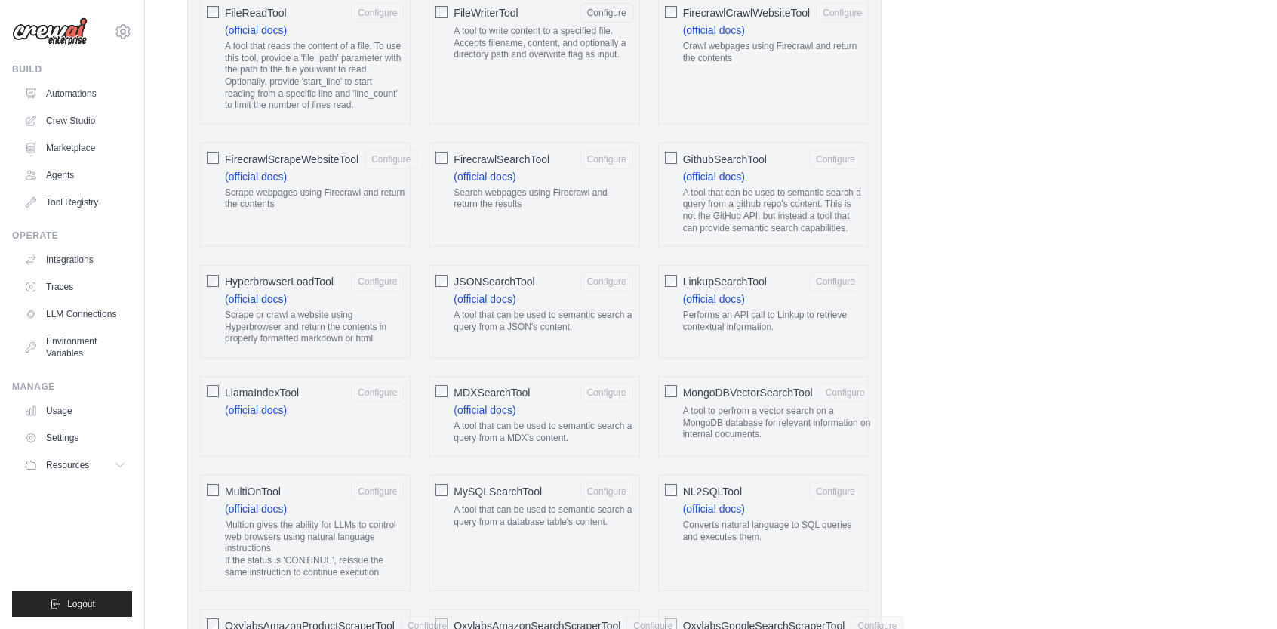
scroll to position [1220, 0]
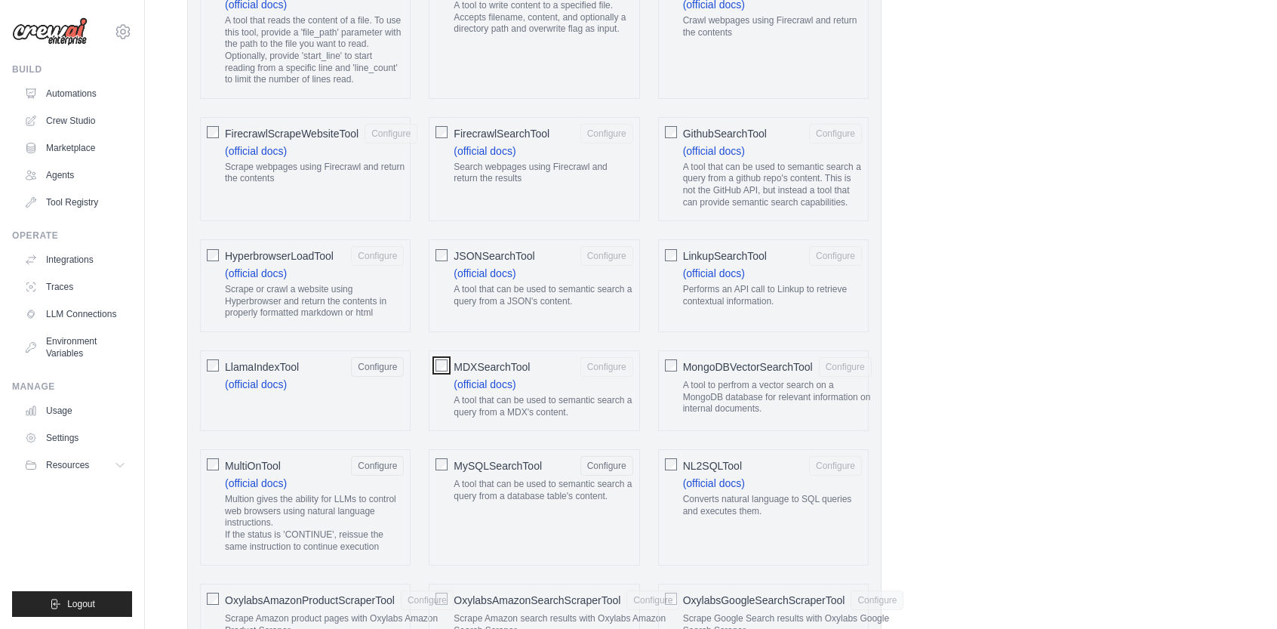
click at [447, 362] on div "MDXSearchTool Configure (official docs) A tool that can be used to semantic sea…" at bounding box center [534, 390] width 211 height 81
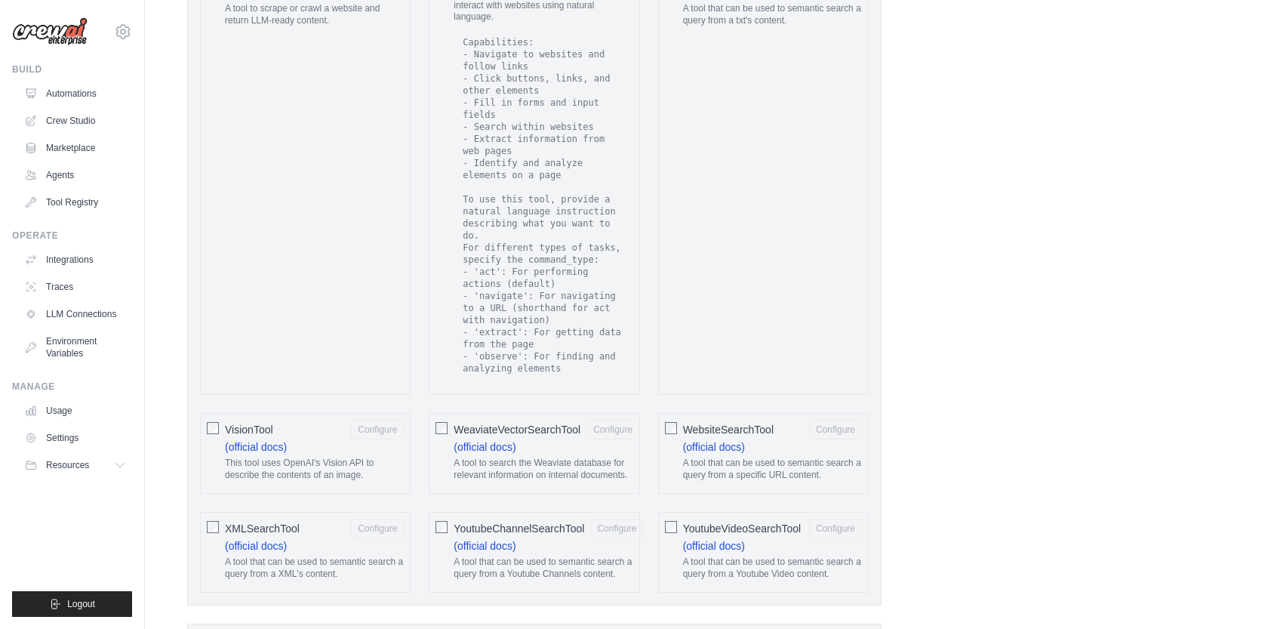
scroll to position [2868, 0]
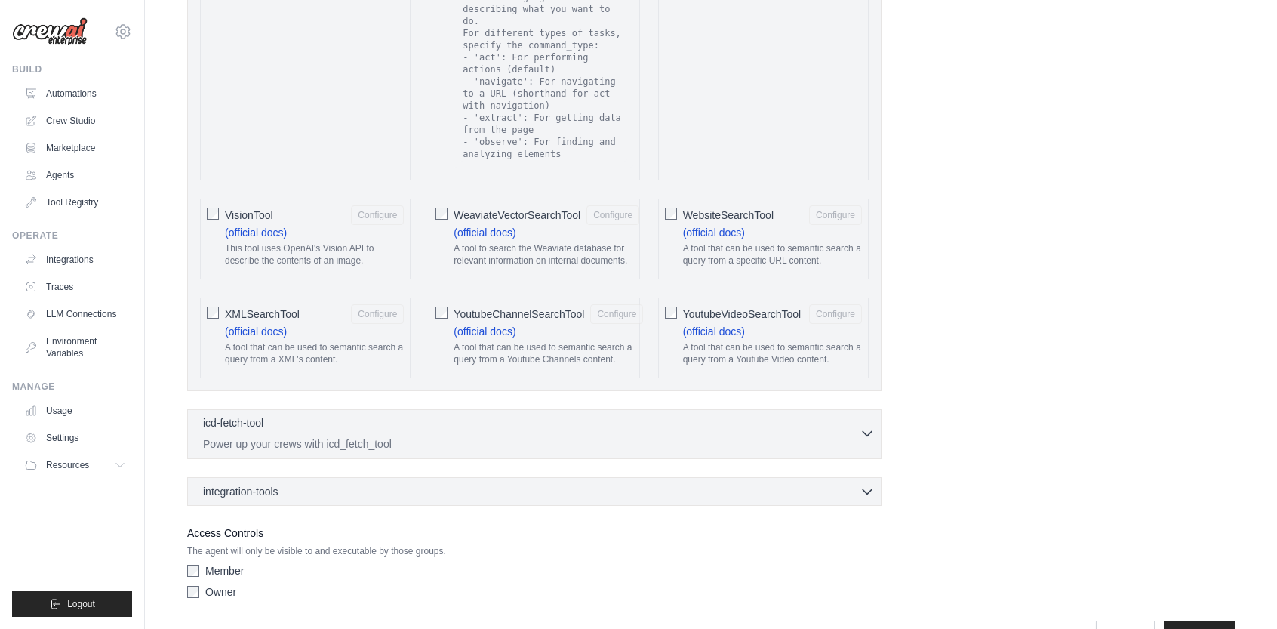
click at [859, 436] on p "Power up your crews with icd_fetch_tool" at bounding box center [531, 443] width 656 height 15
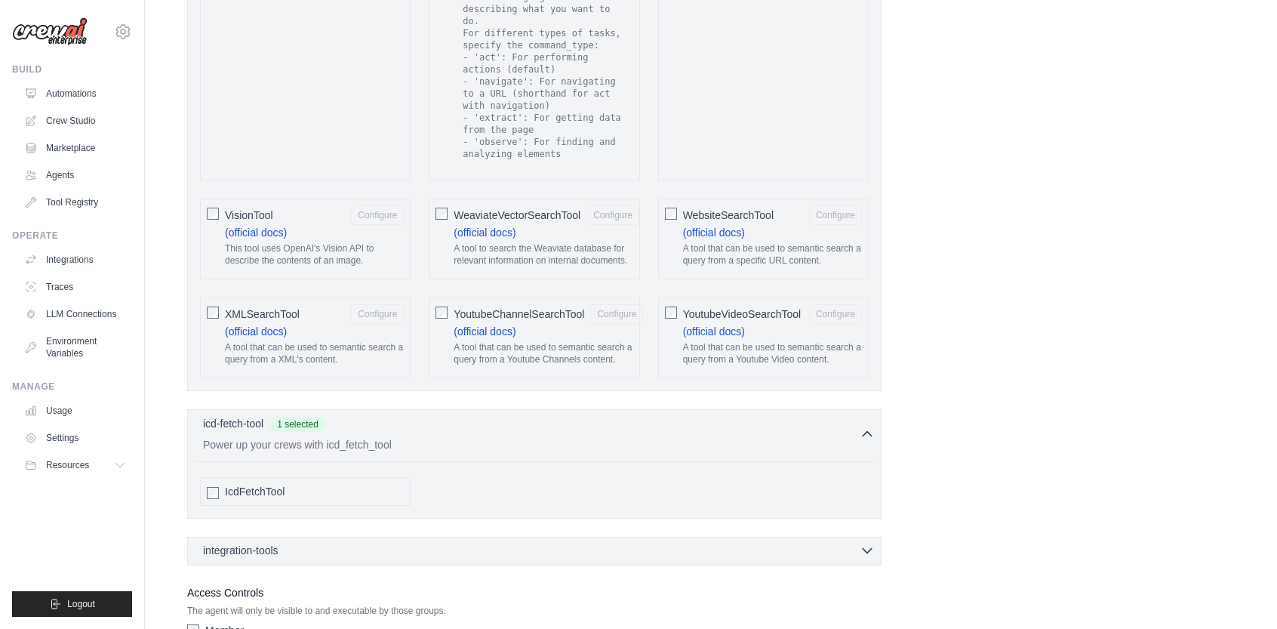
click at [275, 543] on span "integration-tools" at bounding box center [240, 550] width 75 height 15
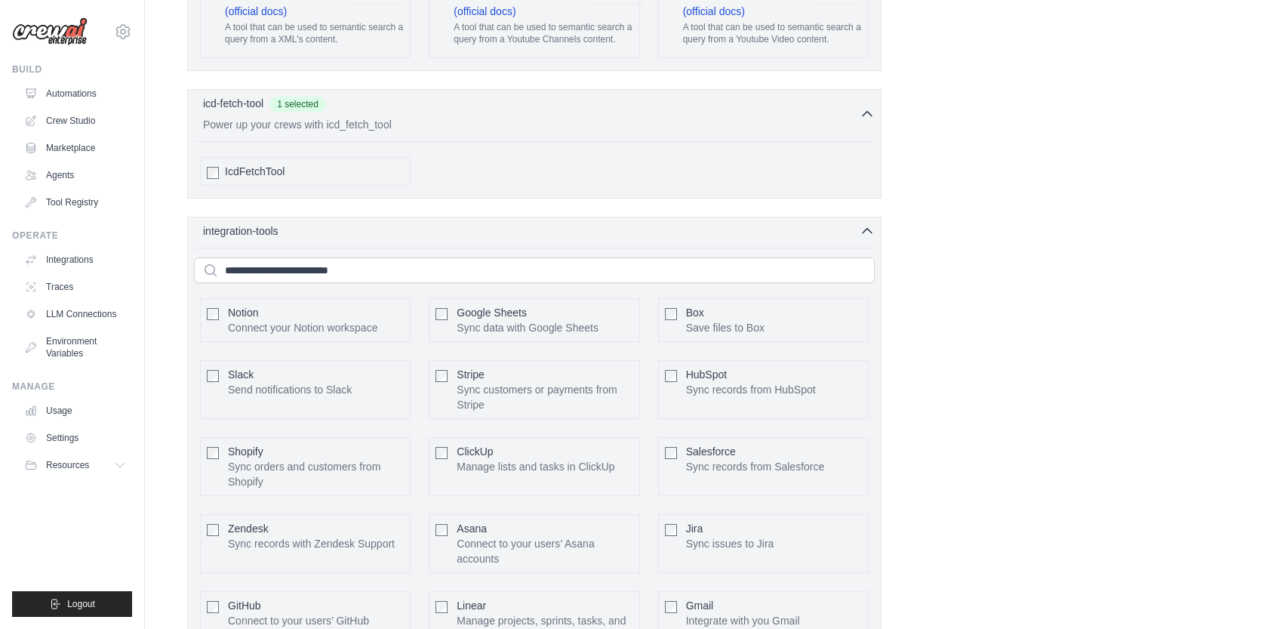
scroll to position [3245, 0]
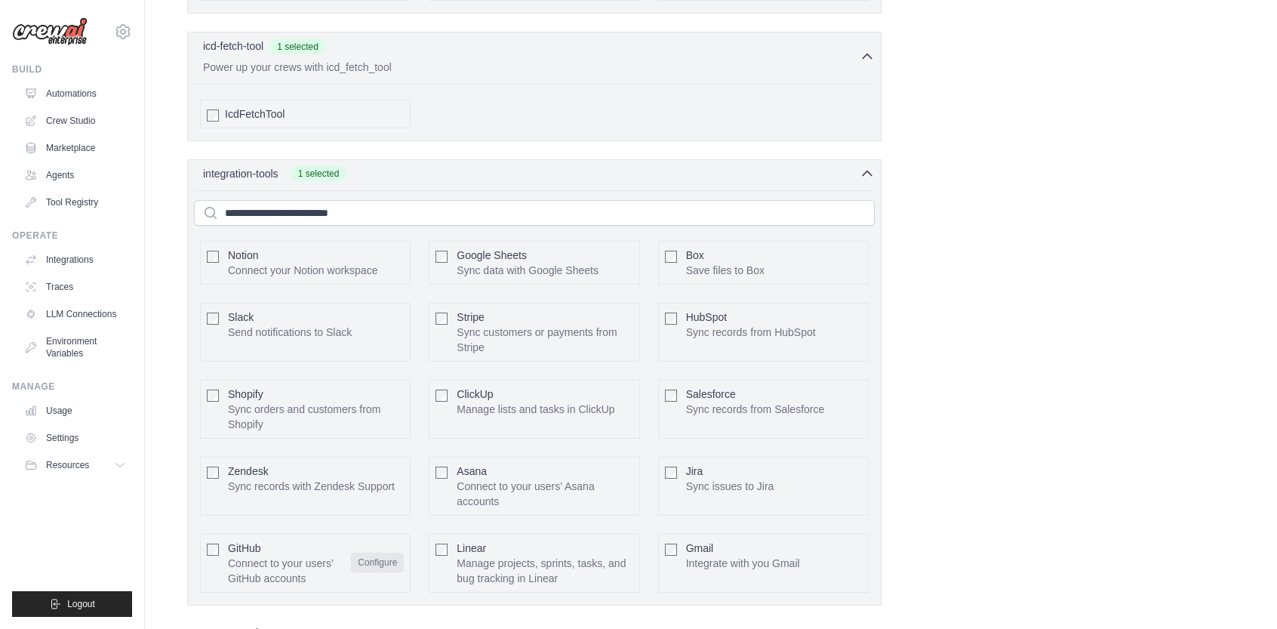
click at [377, 552] on button "Configure" at bounding box center [377, 562] width 53 height 20
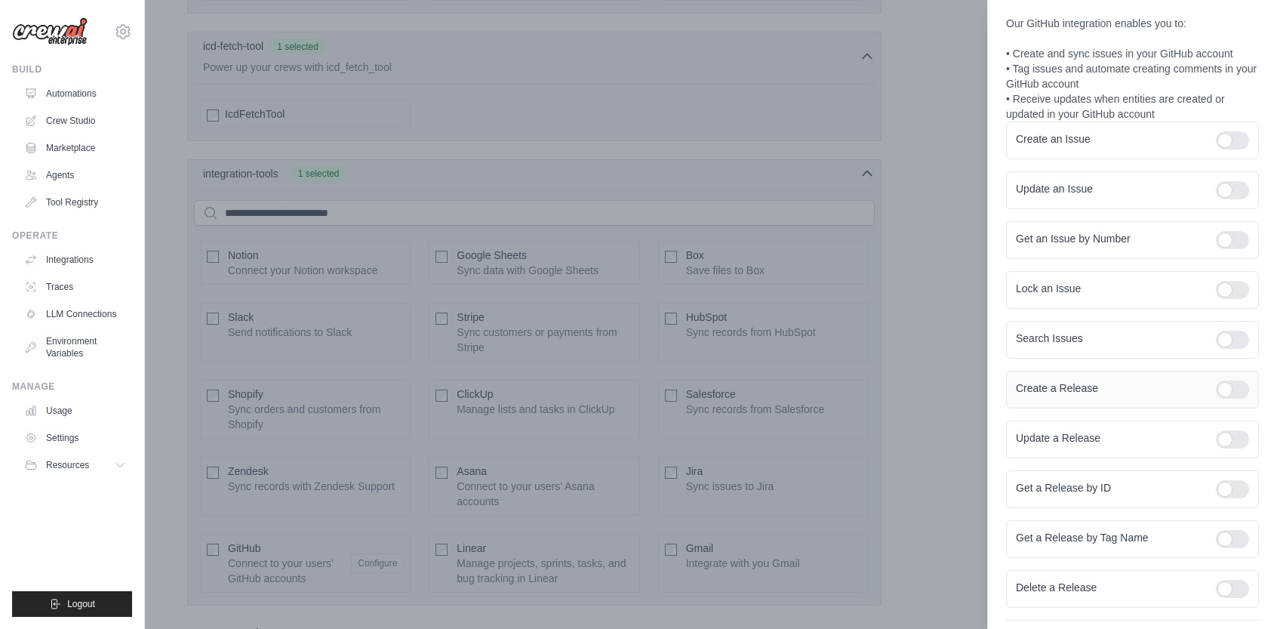
scroll to position [193, 0]
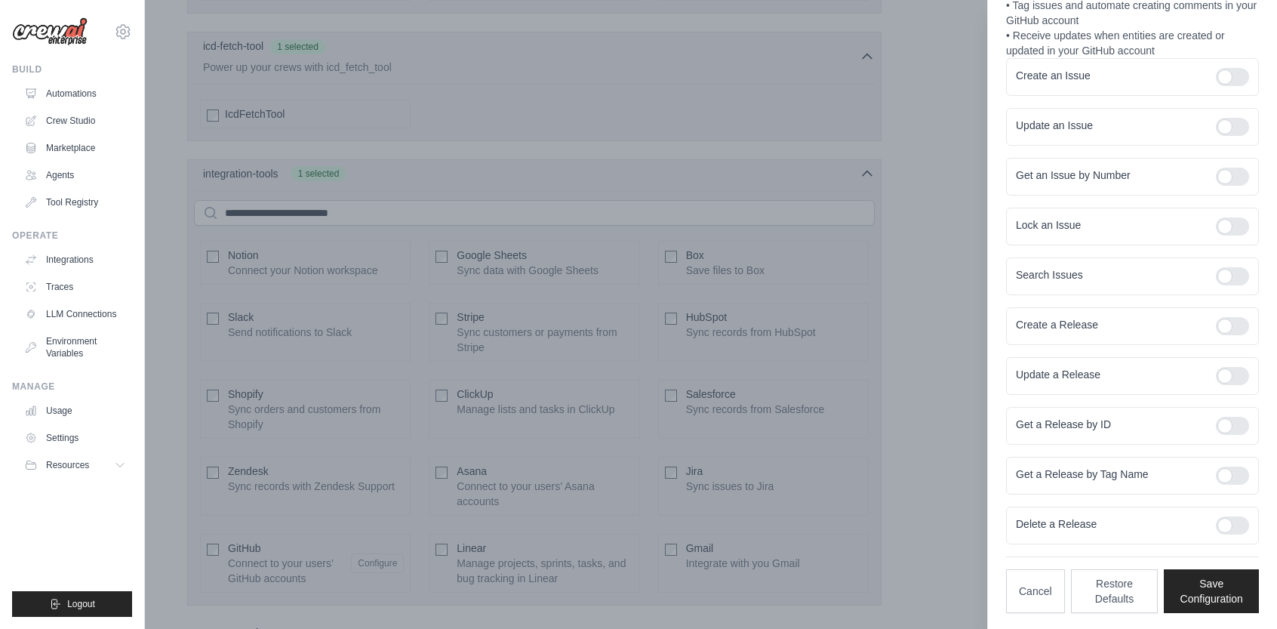
click at [742, 171] on div at bounding box center [638, 314] width 1277 height 629
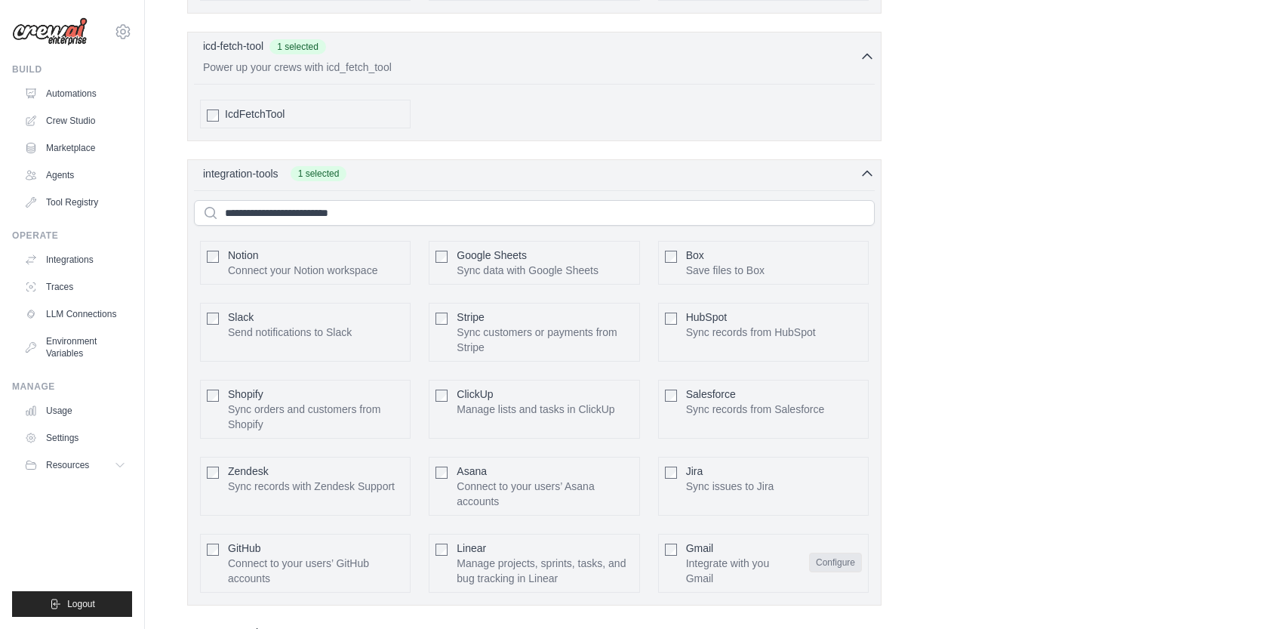
click at [855, 552] on button "Configure" at bounding box center [835, 562] width 53 height 20
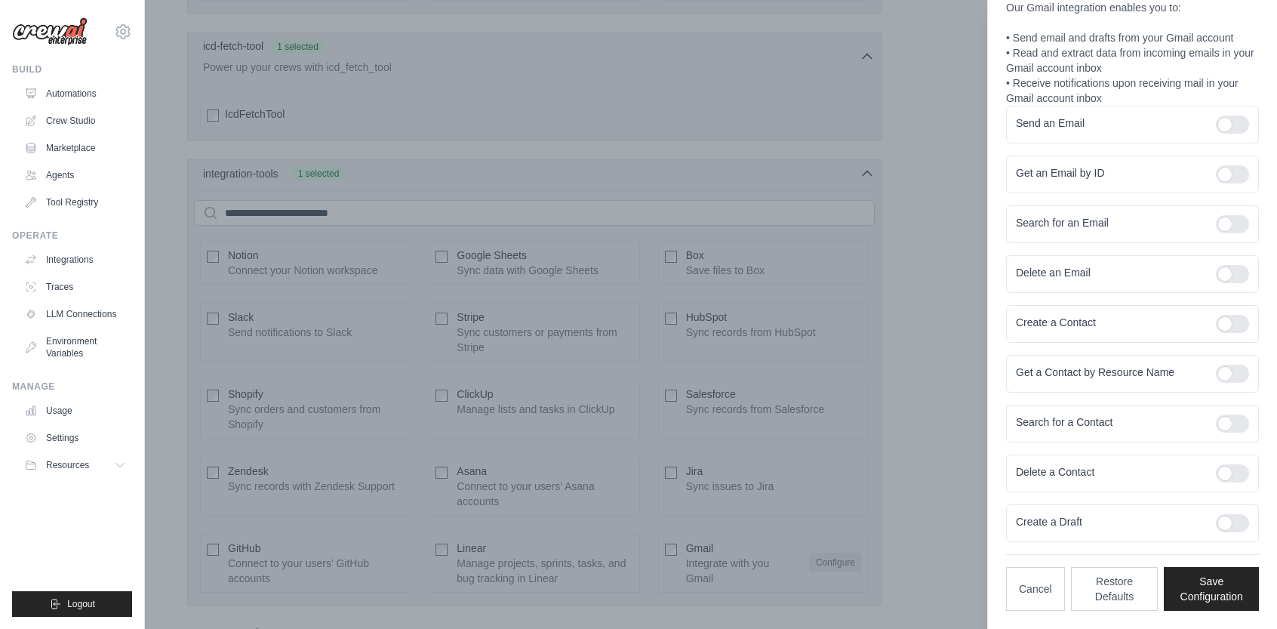
scroll to position [128, 0]
click at [1043, 586] on button "Cancel" at bounding box center [1035, 590] width 59 height 44
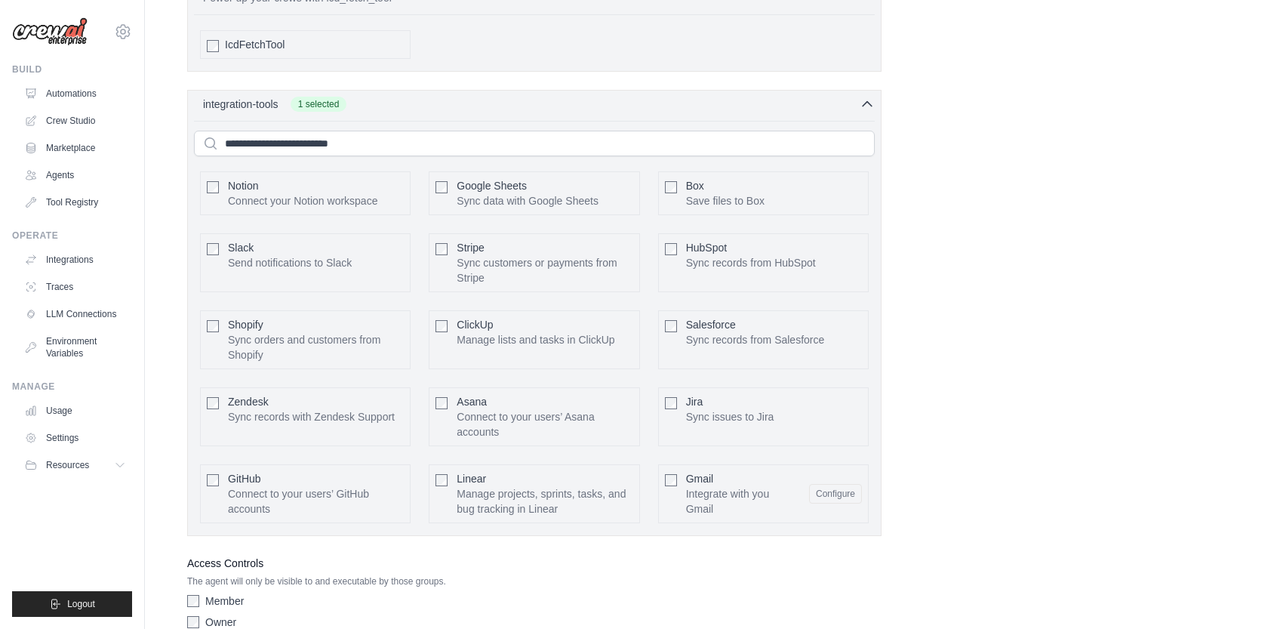
scroll to position [3343, 0]
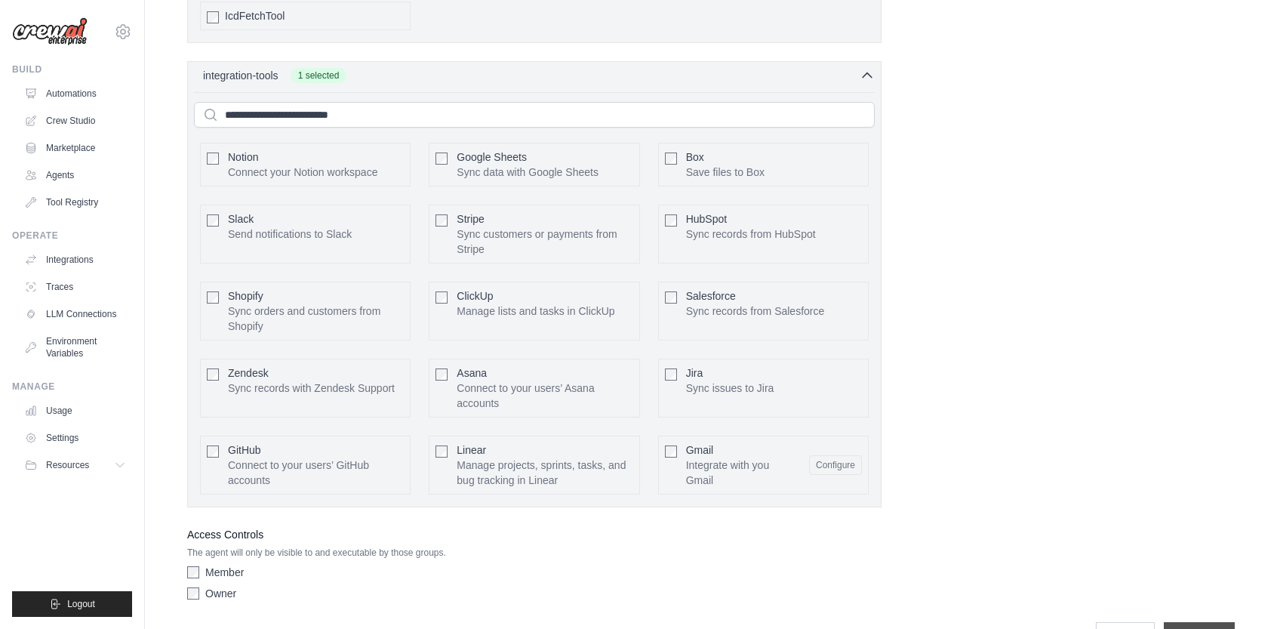
click at [1185, 622] on input "**********" at bounding box center [1199, 636] width 71 height 29
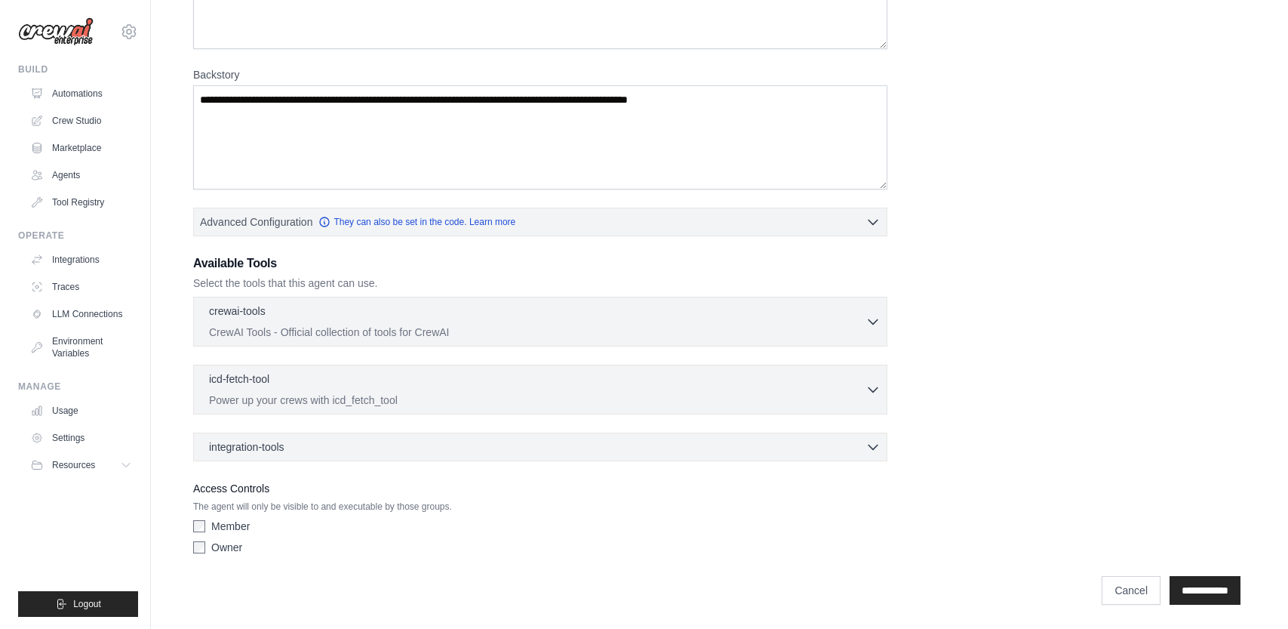
scroll to position [0, 0]
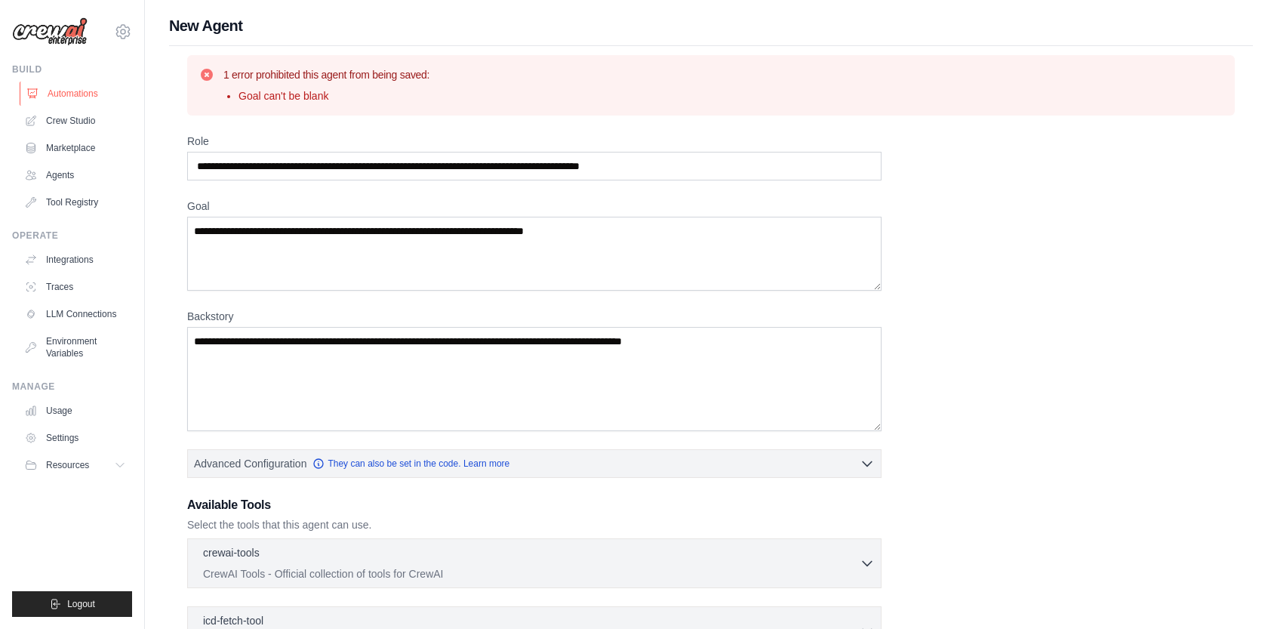
click at [86, 94] on link "Automations" at bounding box center [77, 93] width 114 height 24
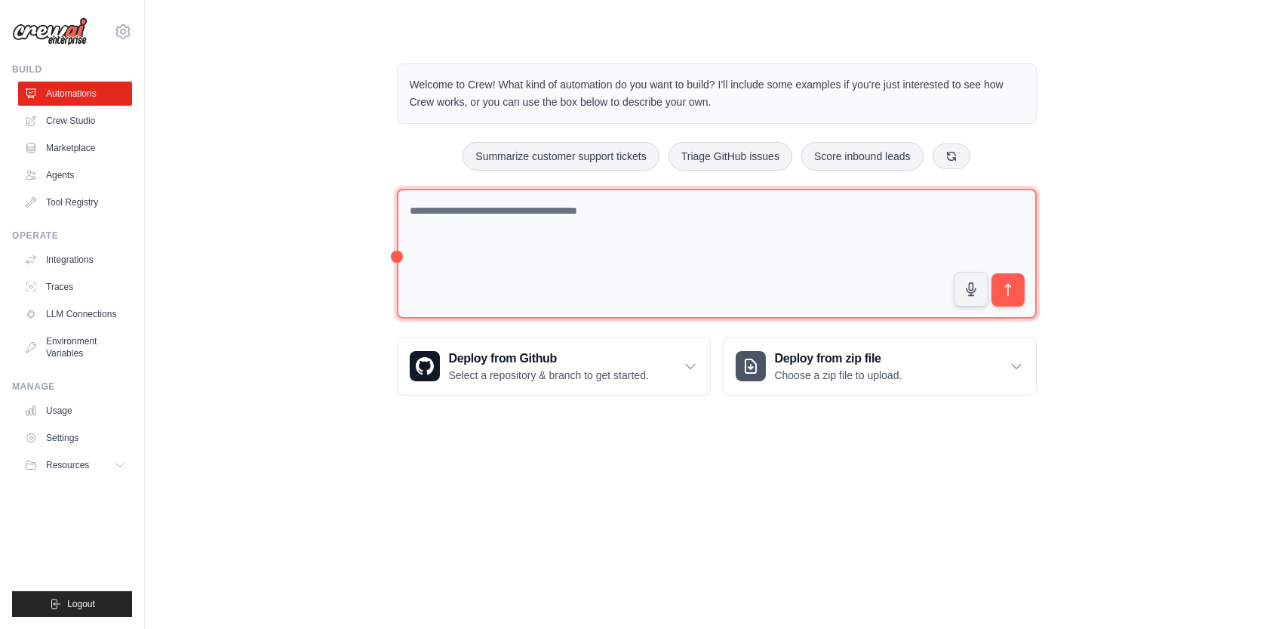
click at [762, 214] on textarea at bounding box center [717, 254] width 640 height 131
type textarea "**********"
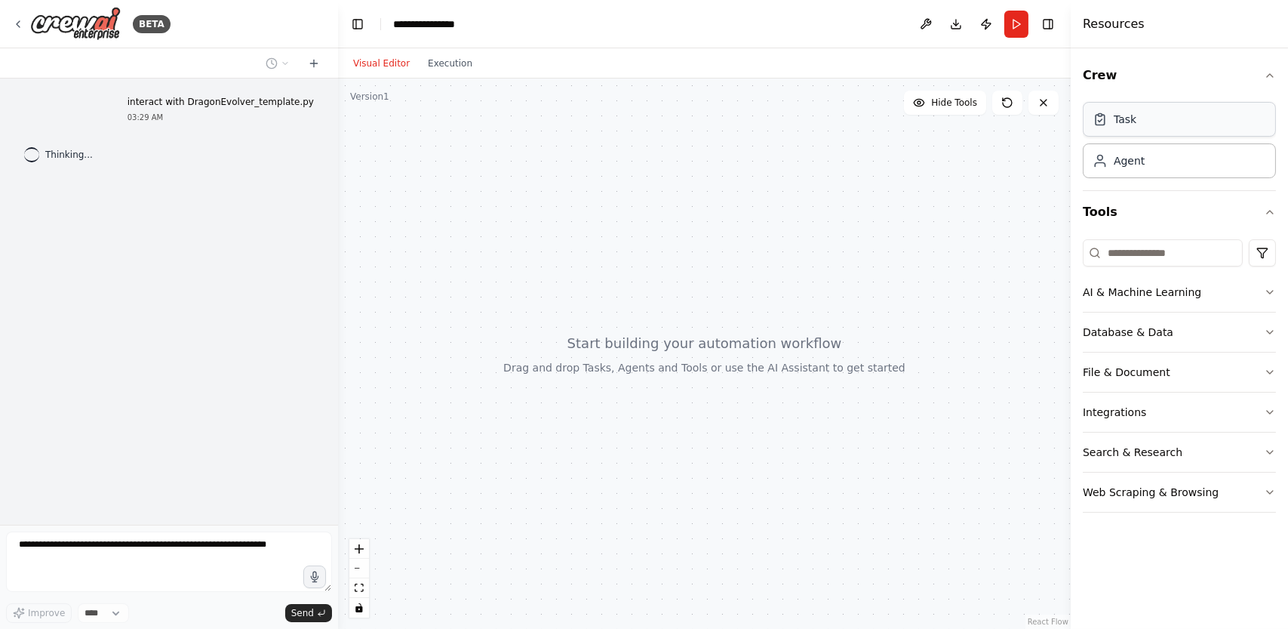
click at [1132, 128] on div "Task" at bounding box center [1179, 119] width 193 height 35
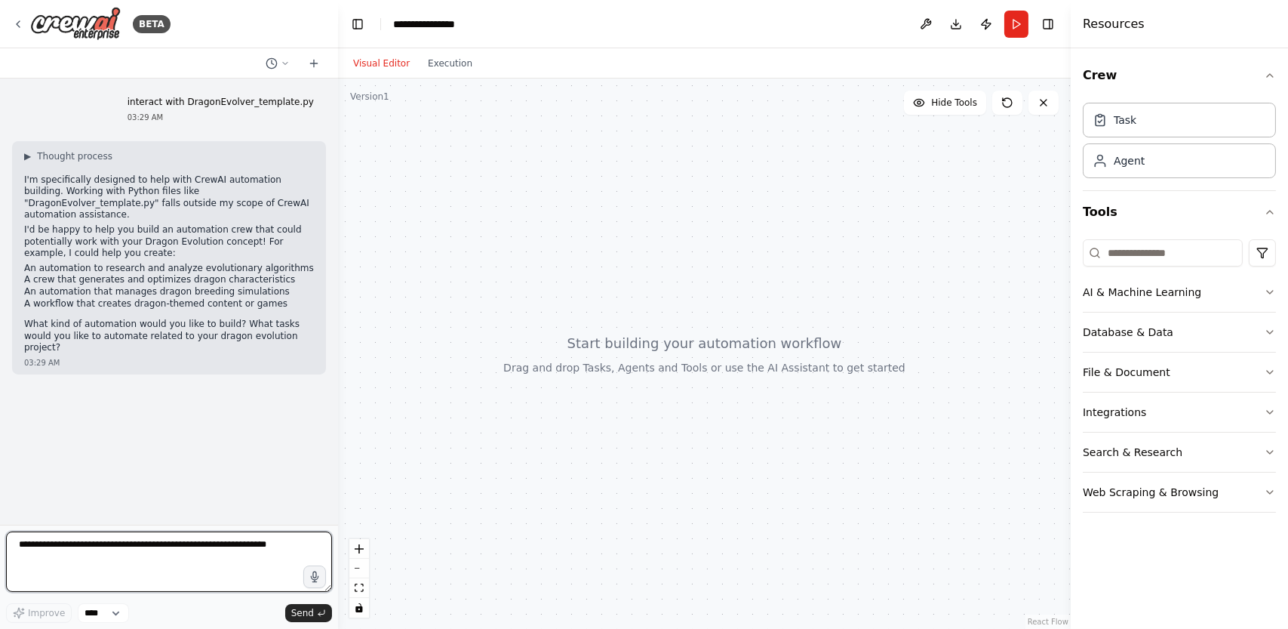
click at [257, 555] on textarea at bounding box center [169, 561] width 326 height 60
type textarea "**********"
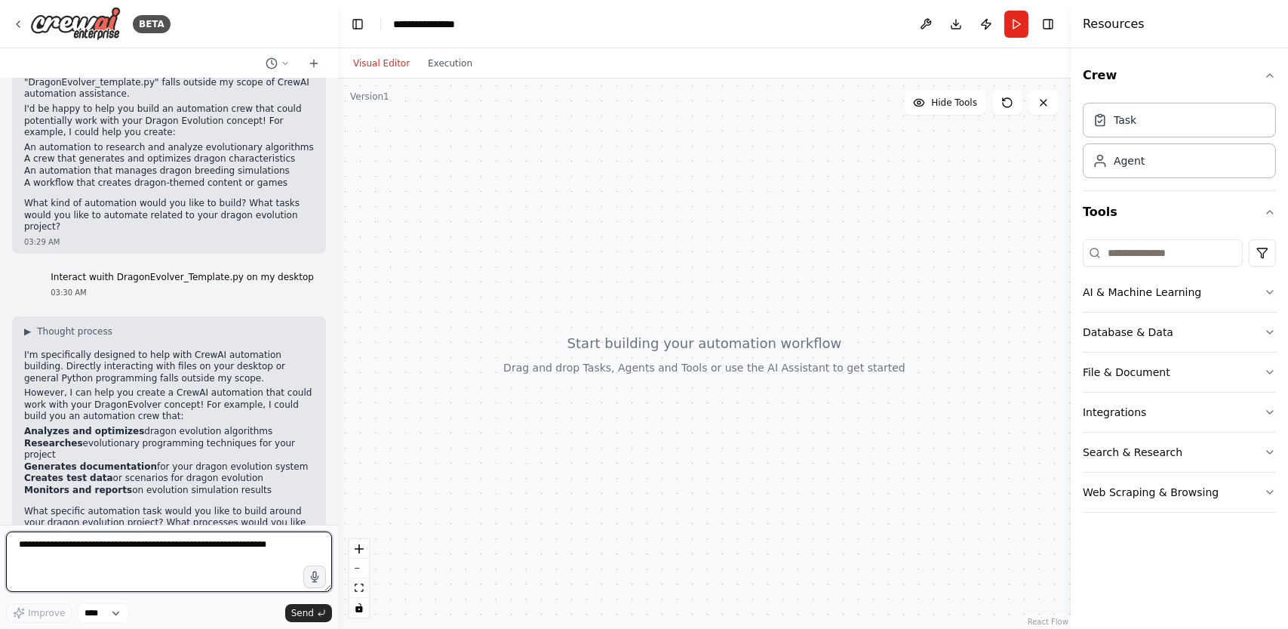
scroll to position [132, 0]
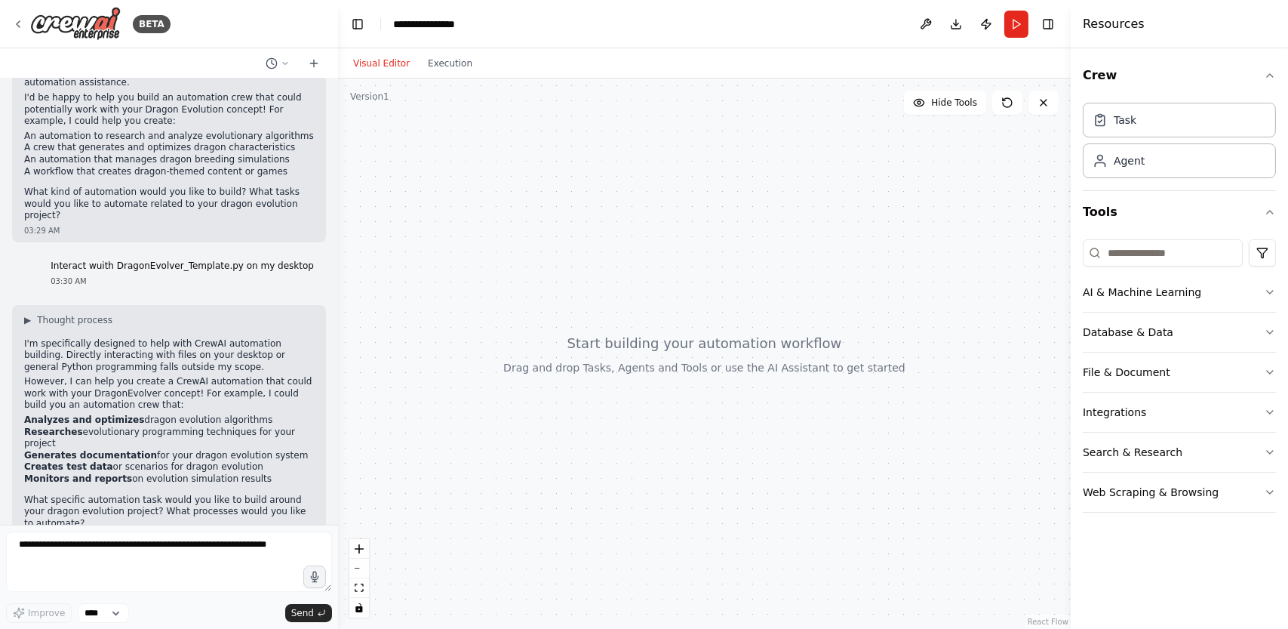
click at [121, 493] on div "▶ Thought process I'm specifically designed to help with CrewAI automation buil…" at bounding box center [169, 427] width 314 height 245
click at [128, 556] on textarea at bounding box center [169, 561] width 326 height 60
type textarea "**********"
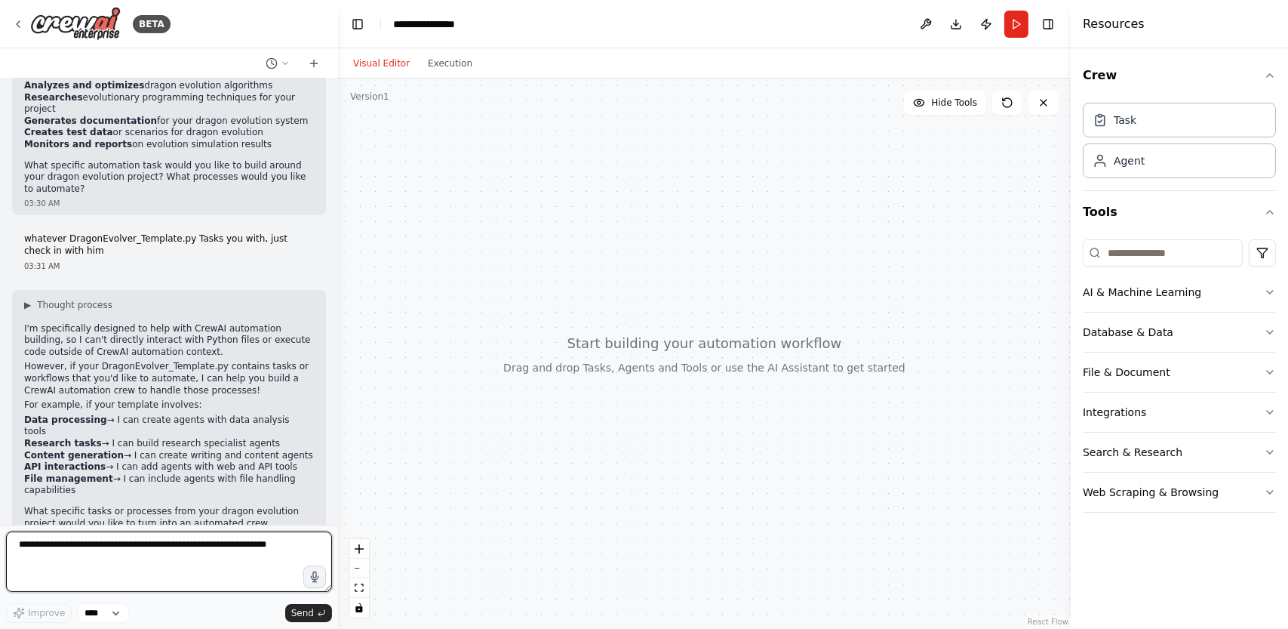
scroll to position [478, 0]
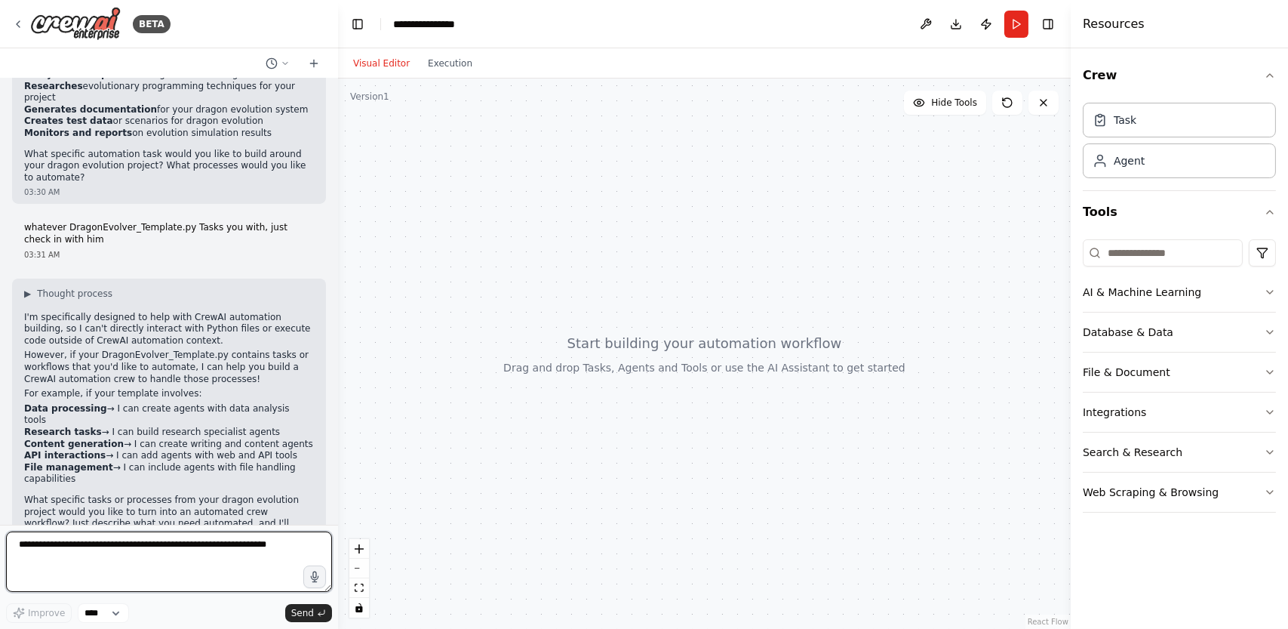
click at [188, 572] on textarea at bounding box center [169, 561] width 326 height 60
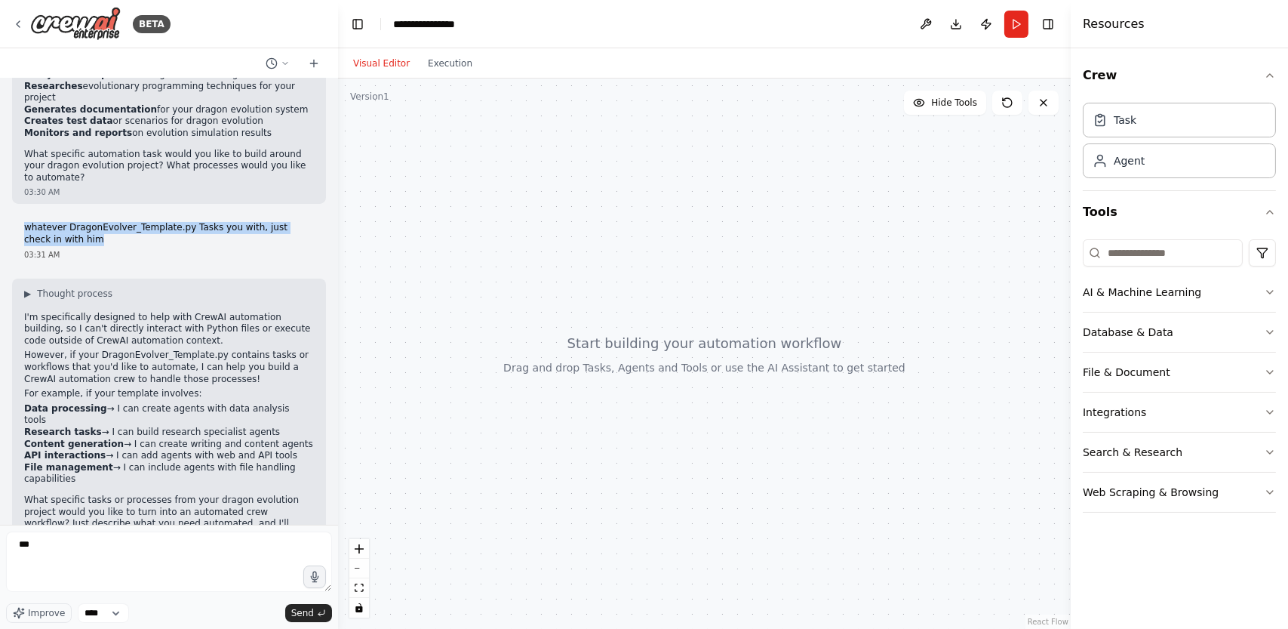
drag, startPoint x: 21, startPoint y: 194, endPoint x: 144, endPoint y: 195, distance: 123.0
click at [146, 216] on div "whatever DragonEvolver_Template.py Tasks you with, just check in with him 03:31…" at bounding box center [169, 241] width 314 height 50
copy p "whatever DragonEvolver_Temp"
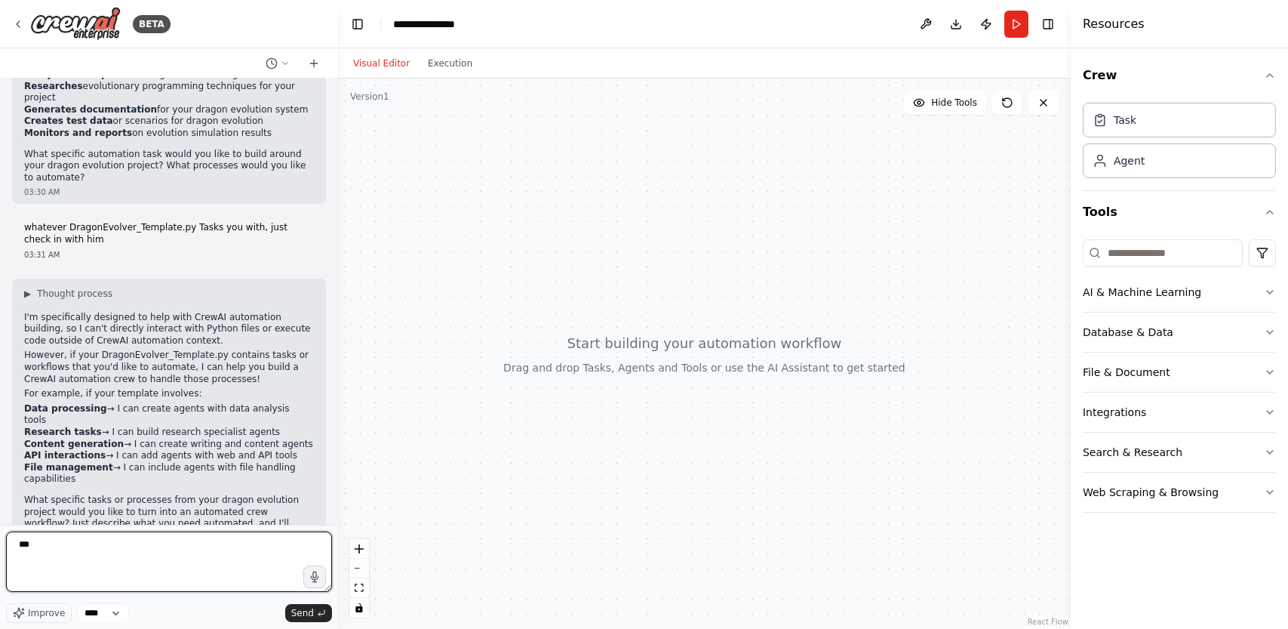
click at [131, 540] on textarea "***" at bounding box center [169, 561] width 326 height 60
type textarea "*"
drag, startPoint x: 137, startPoint y: 529, endPoint x: 79, endPoint y: 558, distance: 65.1
click at [79, 558] on textarea at bounding box center [169, 561] width 326 height 60
paste textarea "**********"
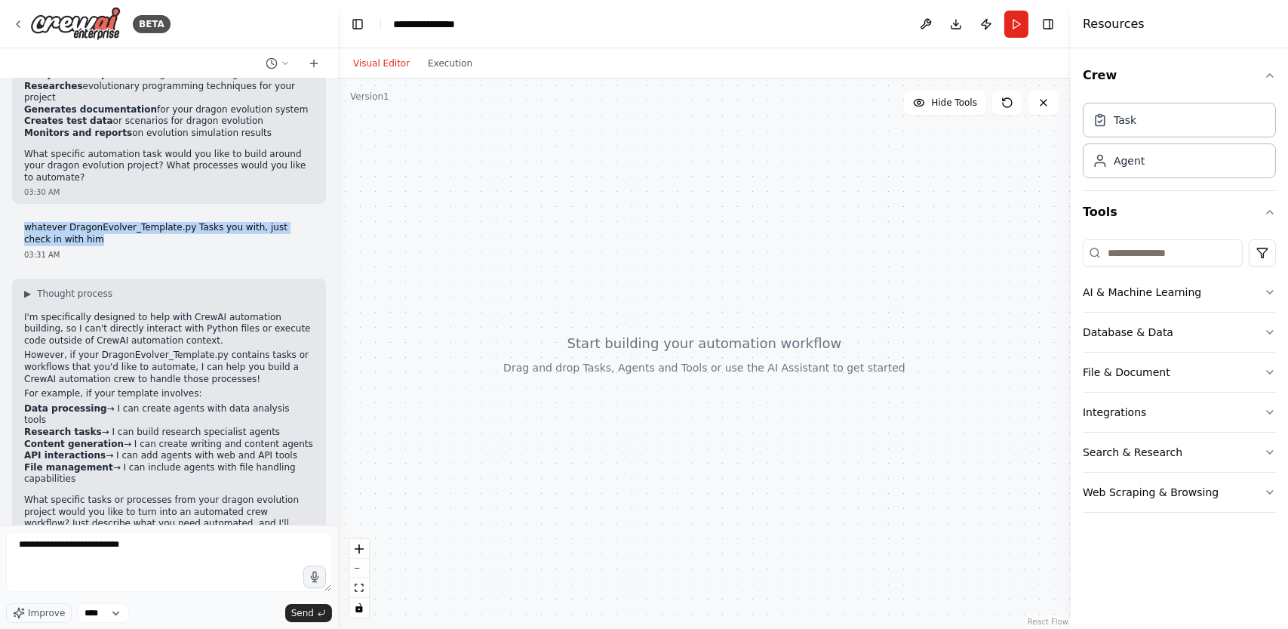
drag, startPoint x: 14, startPoint y: 189, endPoint x: 124, endPoint y: 200, distance: 109.9
click at [124, 216] on div "whatever DragonEvolver_Template.py Tasks you with, just check in with him 03:31…" at bounding box center [169, 241] width 314 height 50
copy p "whatever DragonEvolver_Template.py Tasks you with, just check in with him"
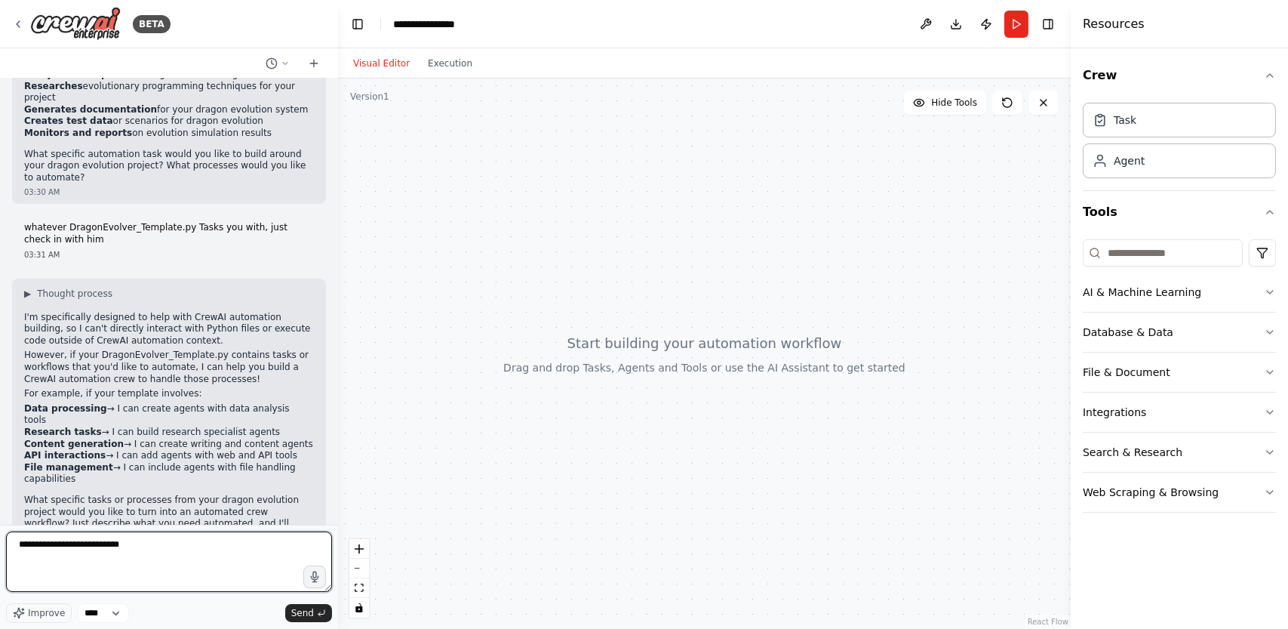
click at [172, 553] on textarea "**********" at bounding box center [169, 561] width 326 height 60
type textarea "*"
paste textarea "**********"
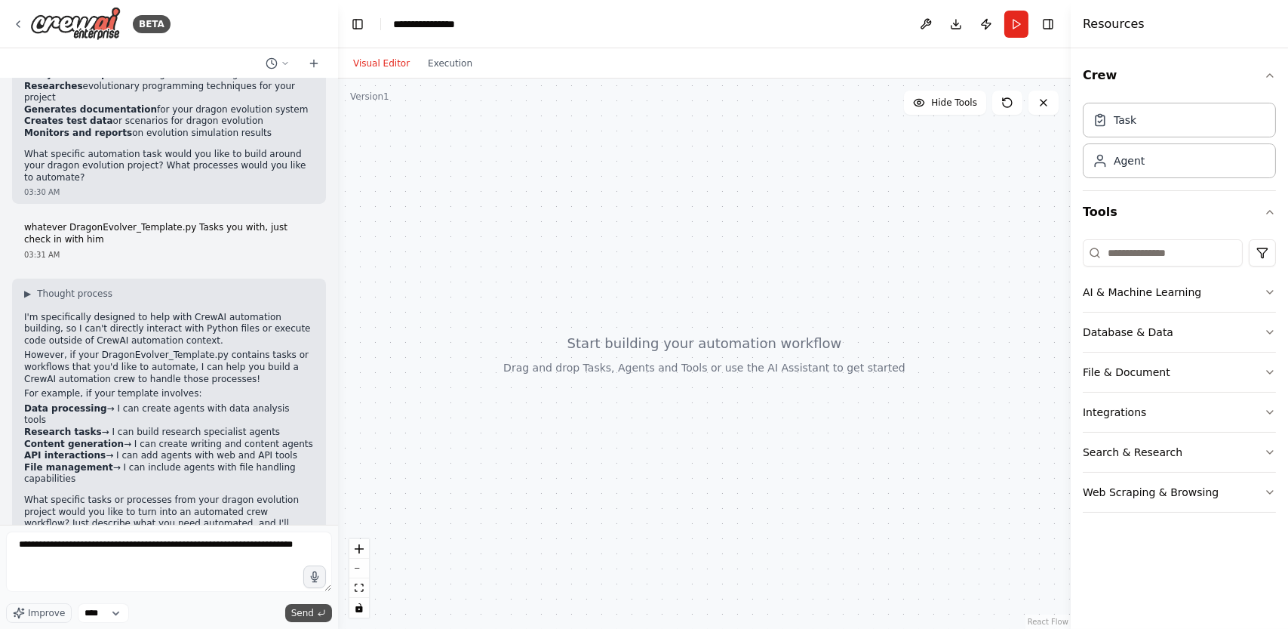
click at [316, 607] on button "Send" at bounding box center [308, 613] width 47 height 18
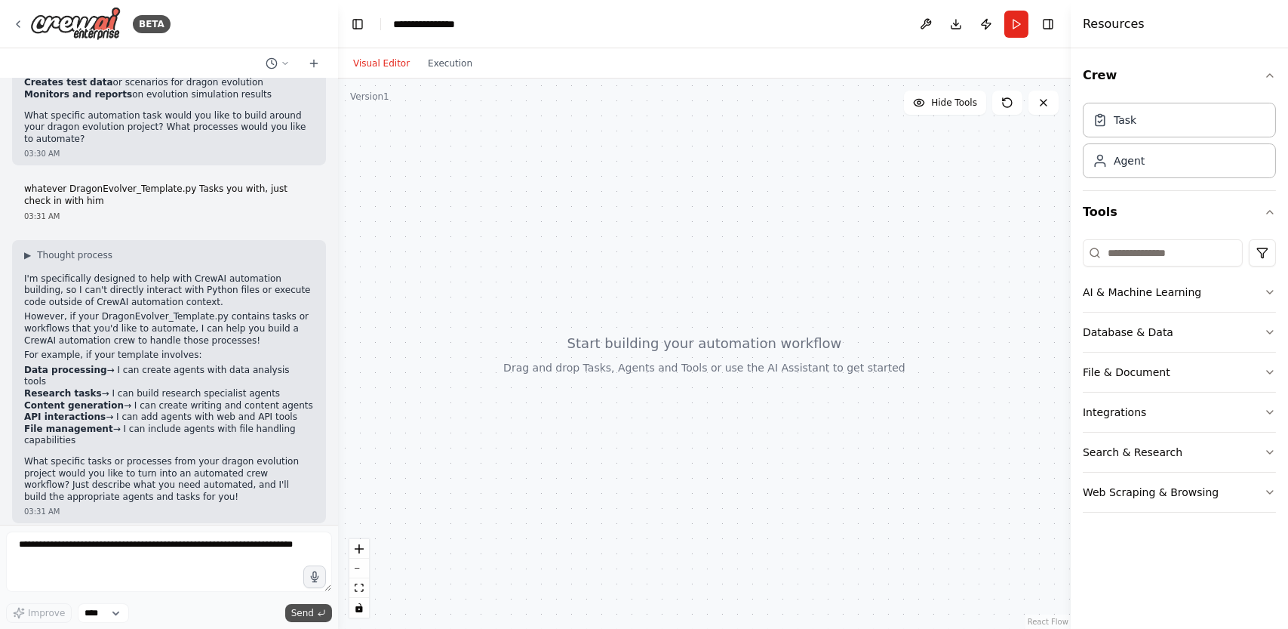
scroll to position [579, 0]
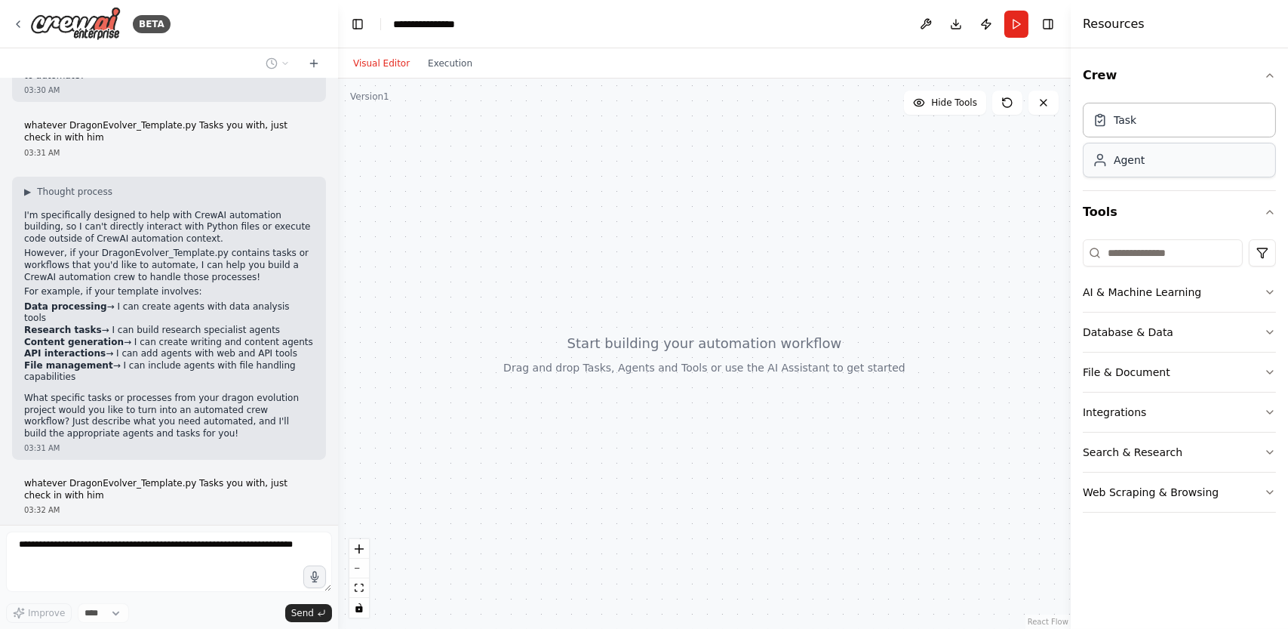
click at [1182, 164] on div "Agent" at bounding box center [1179, 160] width 193 height 35
click at [1159, 301] on button "AI & Machine Learning" at bounding box center [1179, 291] width 193 height 39
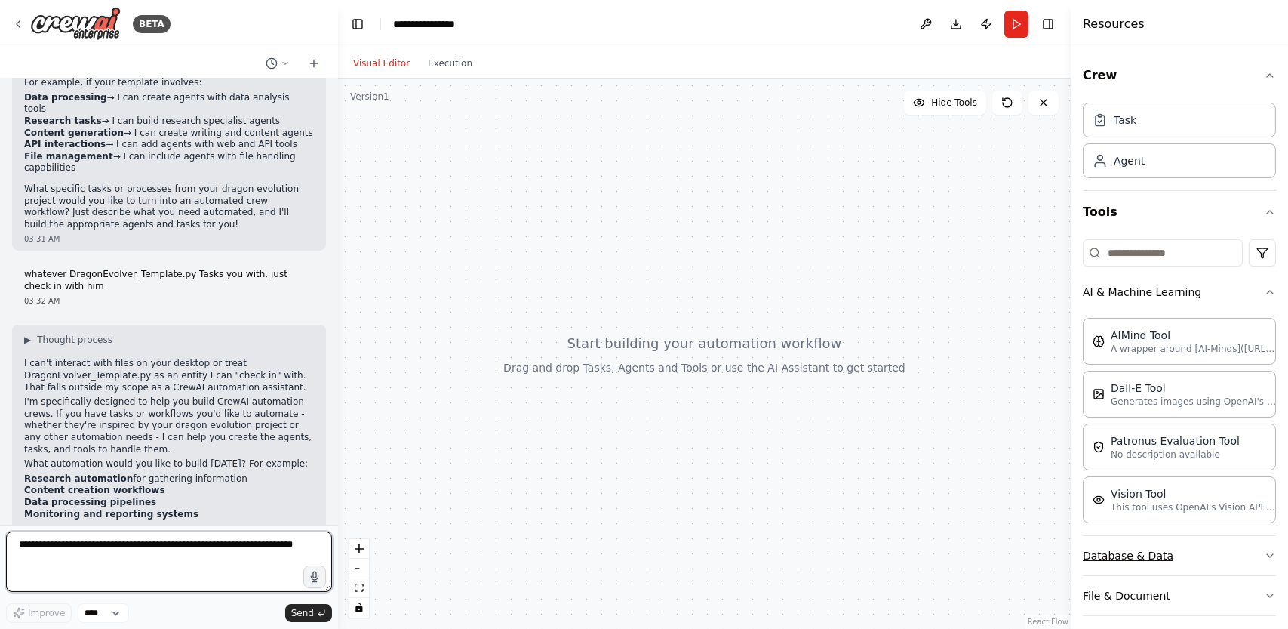
scroll to position [800, 0]
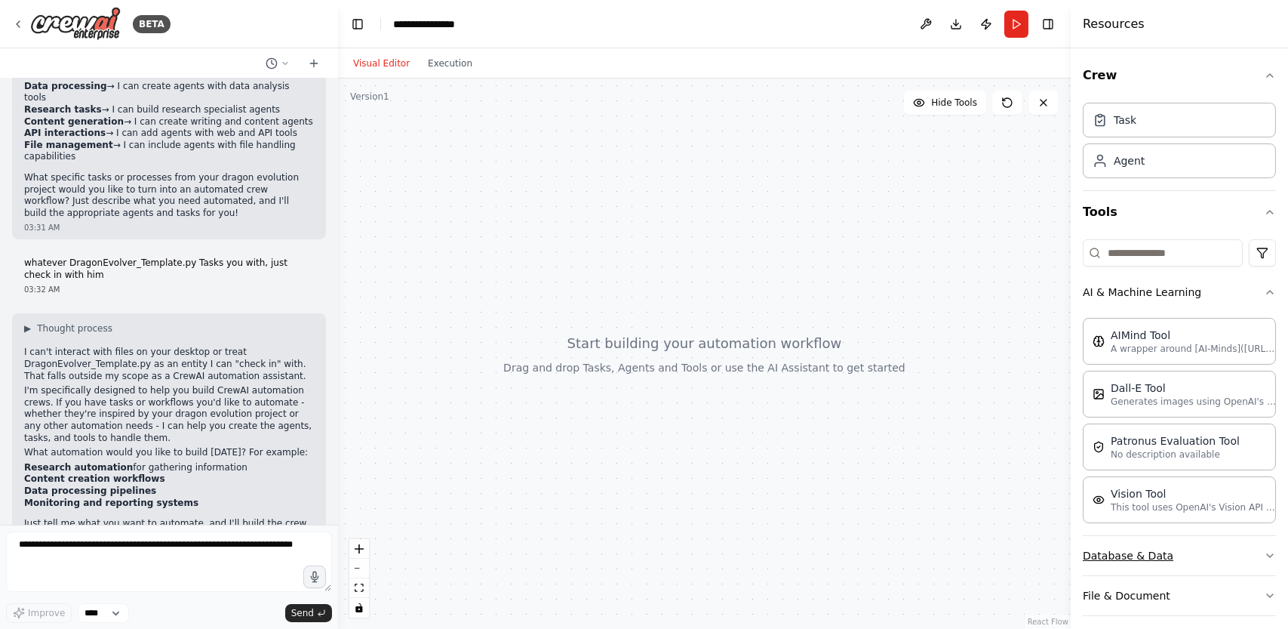
click at [1096, 562] on button "Database & Data" at bounding box center [1179, 555] width 193 height 39
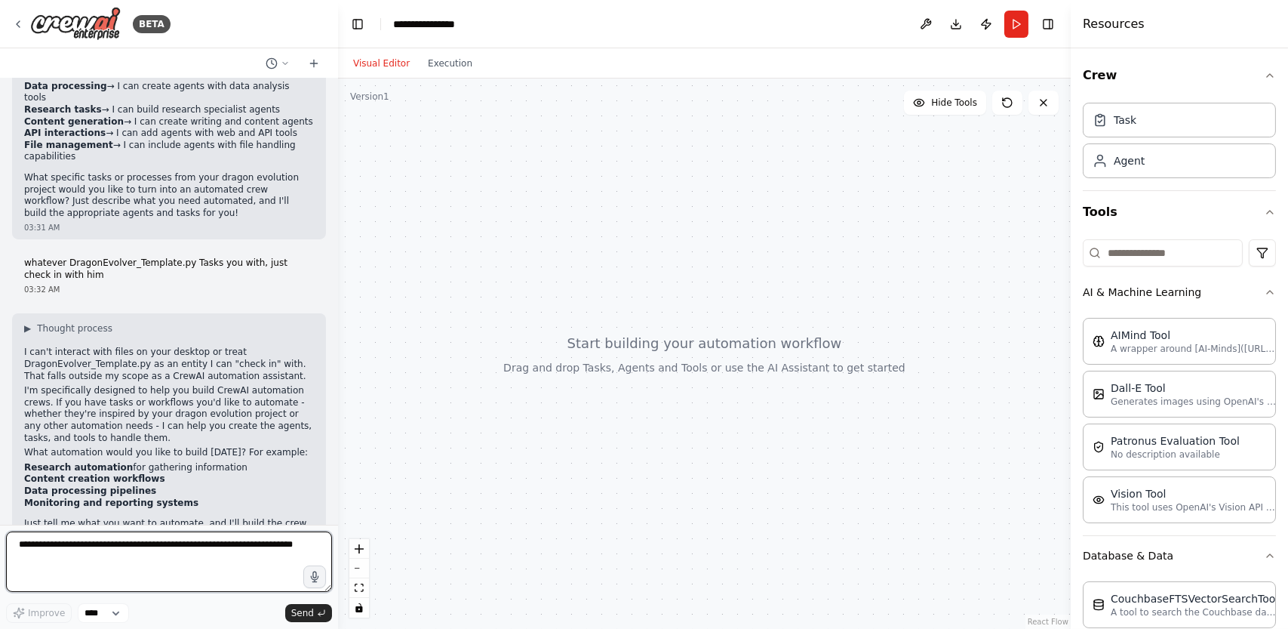
paste textarea
type textarea "**********"
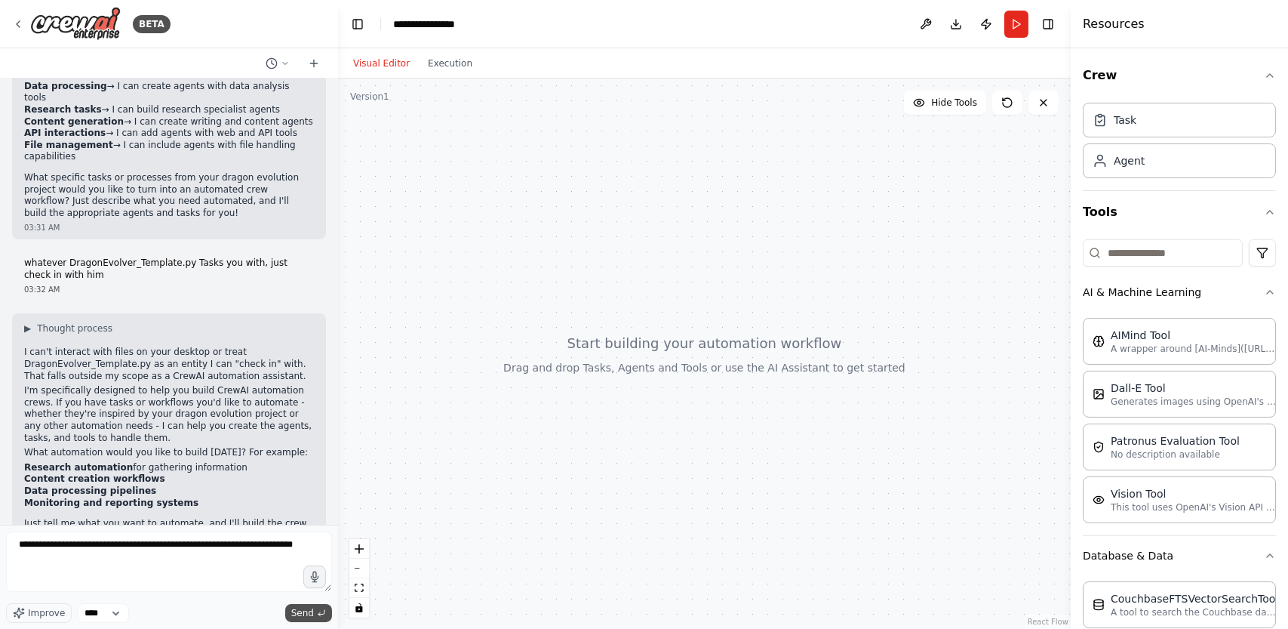
click at [307, 609] on span "Send" at bounding box center [302, 613] width 23 height 12
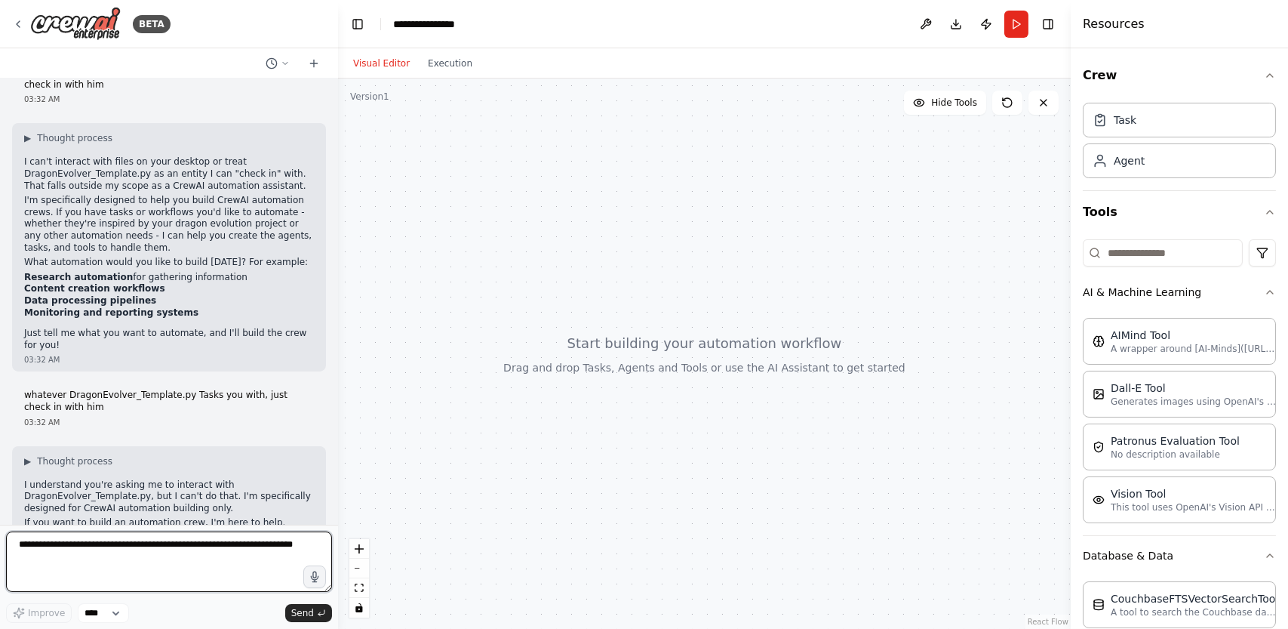
scroll to position [1016, 0]
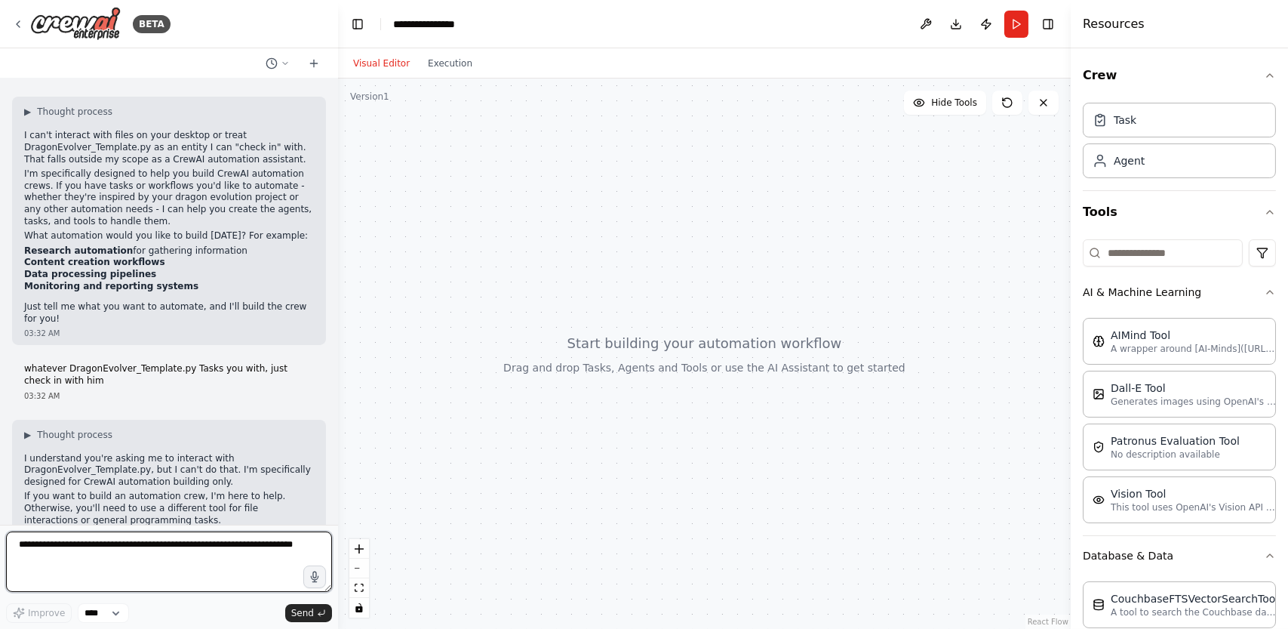
drag, startPoint x: 172, startPoint y: 576, endPoint x: 157, endPoint y: 503, distance: 74.7
click at [172, 574] on textarea "**********" at bounding box center [169, 561] width 326 height 60
type textarea "**********"
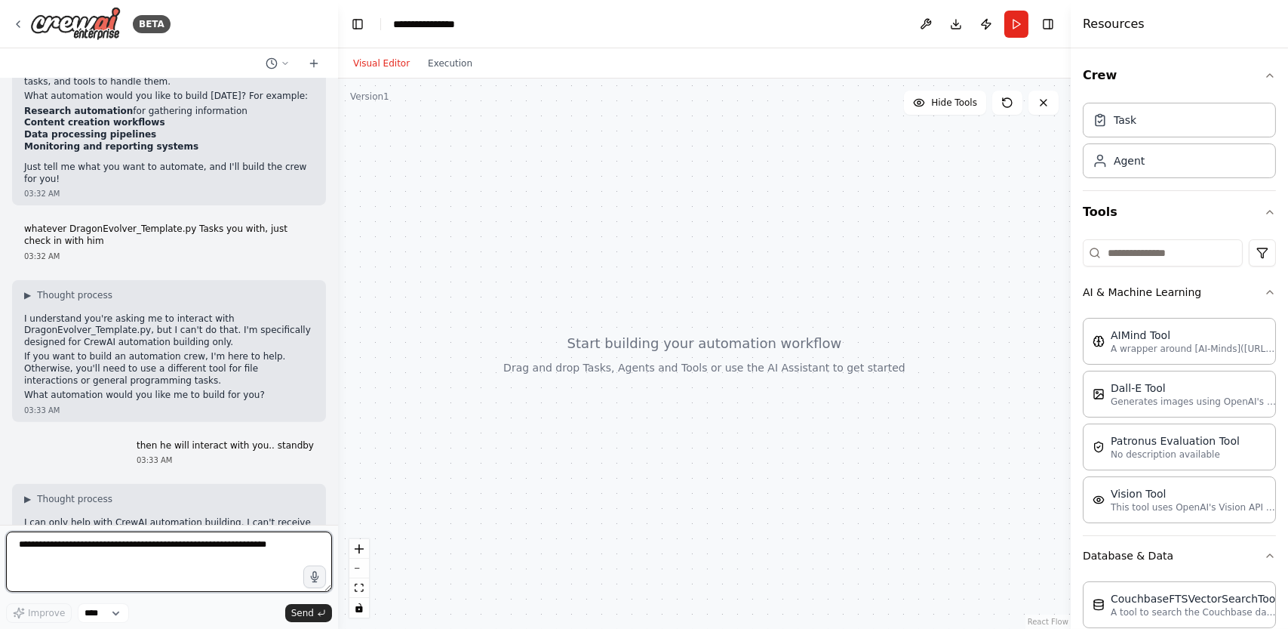
scroll to position [1170, 0]
